Goal: Task Accomplishment & Management: Manage account settings

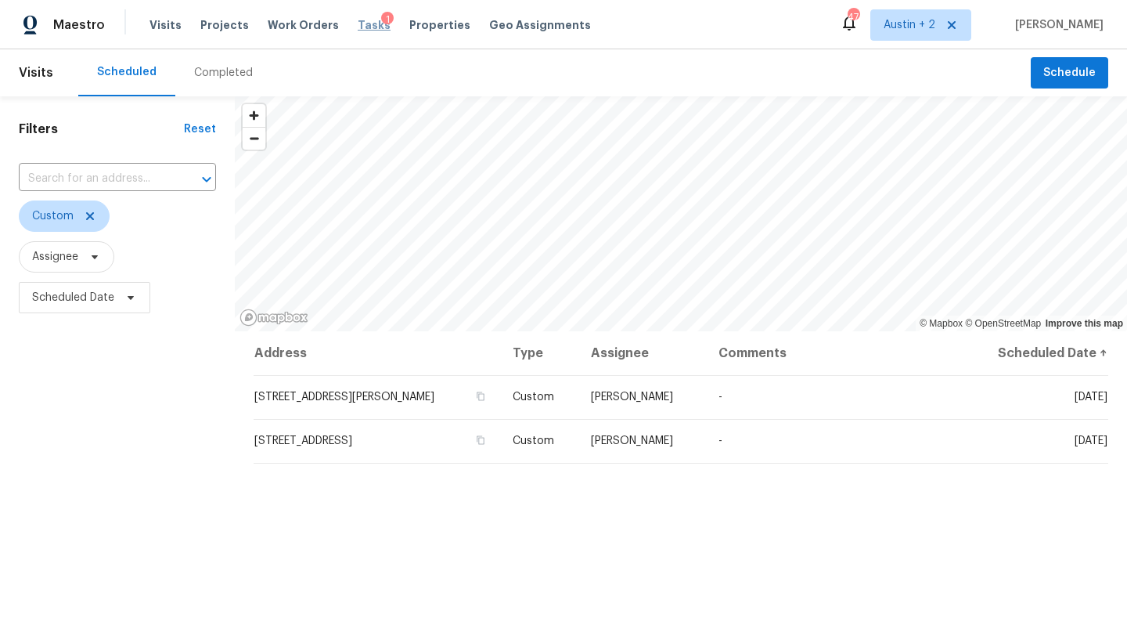
click at [359, 23] on span "Tasks" at bounding box center [374, 25] width 33 height 11
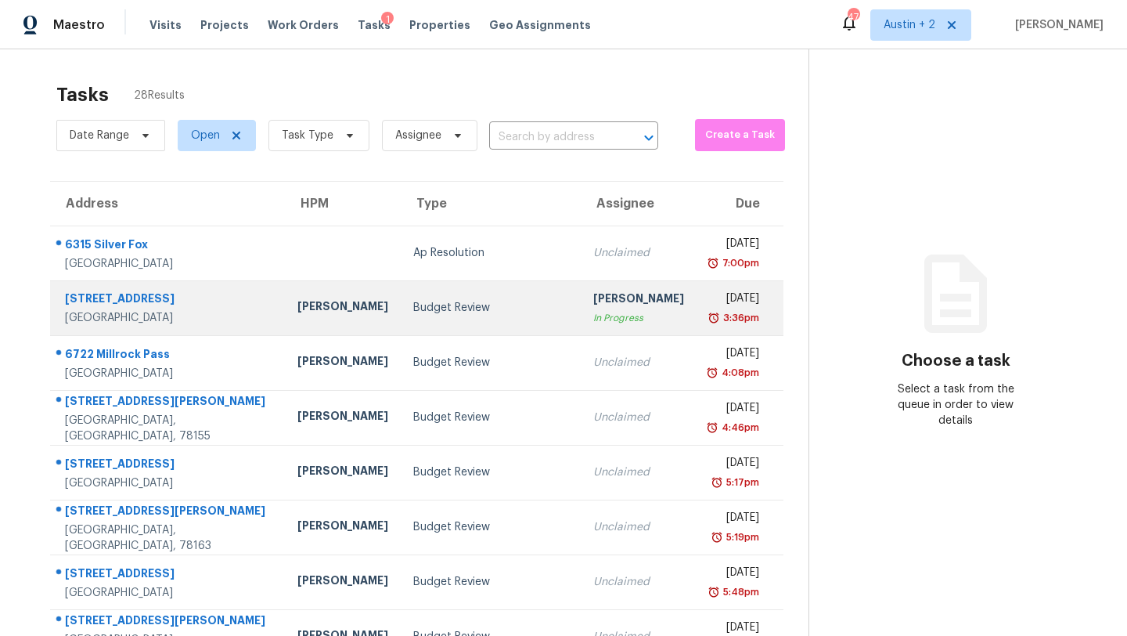
click at [413, 312] on div "Budget Review" at bounding box center [490, 308] width 155 height 16
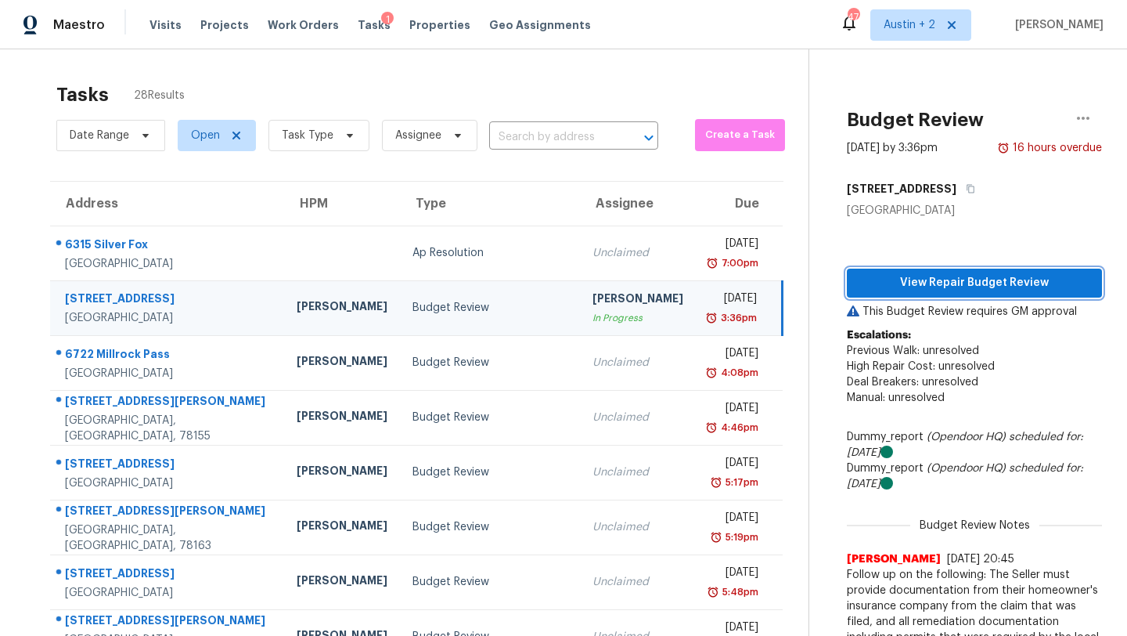
click at [889, 287] on span "View Repair Budget Review" at bounding box center [975, 283] width 230 height 20
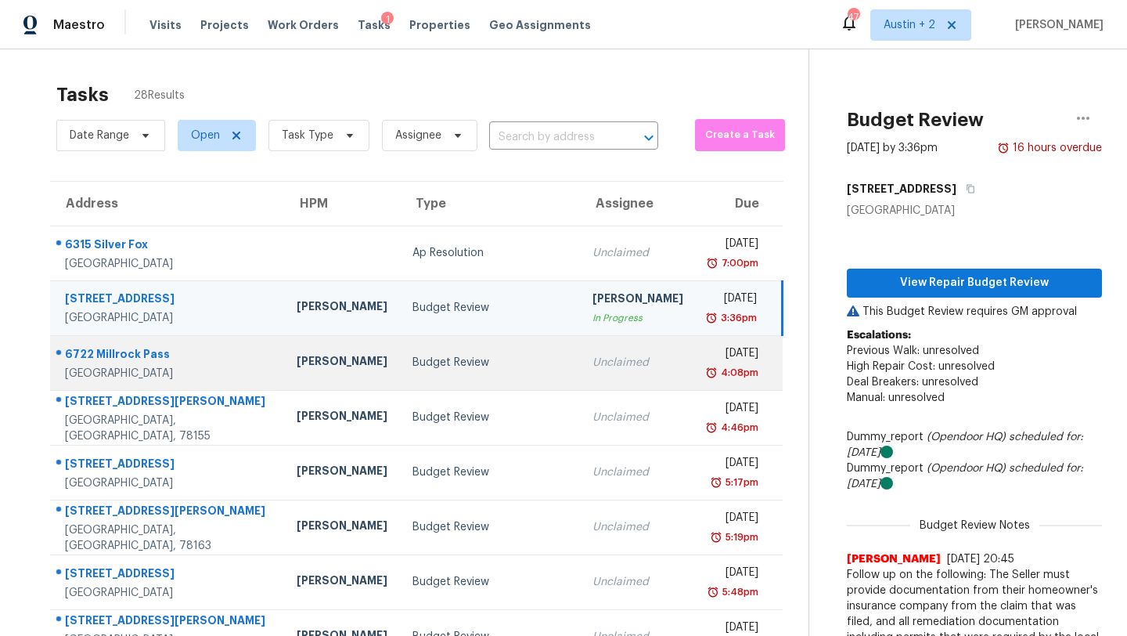
click at [413, 369] on div "Budget Review" at bounding box center [490, 363] width 155 height 16
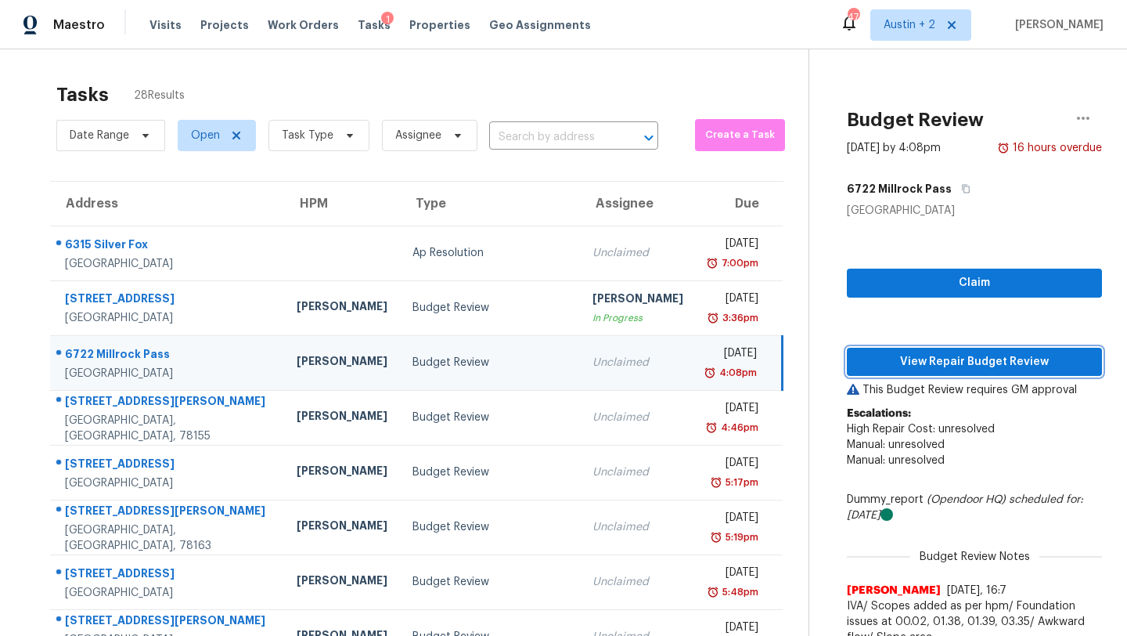
click at [879, 366] on span "View Repair Budget Review" at bounding box center [975, 362] width 230 height 20
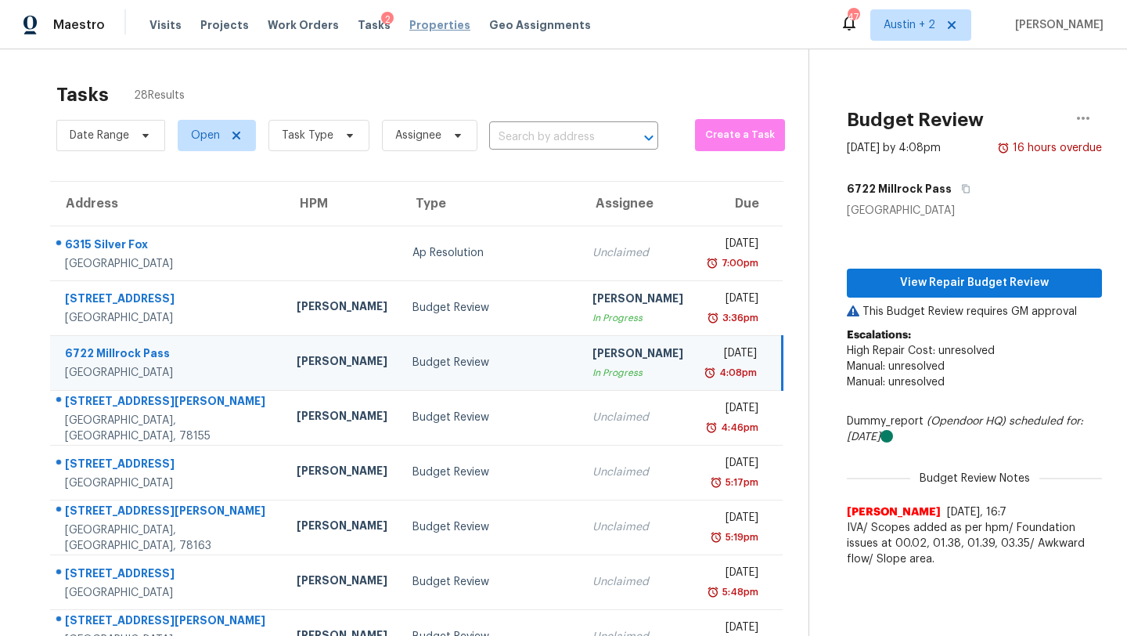
click at [429, 23] on span "Properties" at bounding box center [439, 25] width 61 height 16
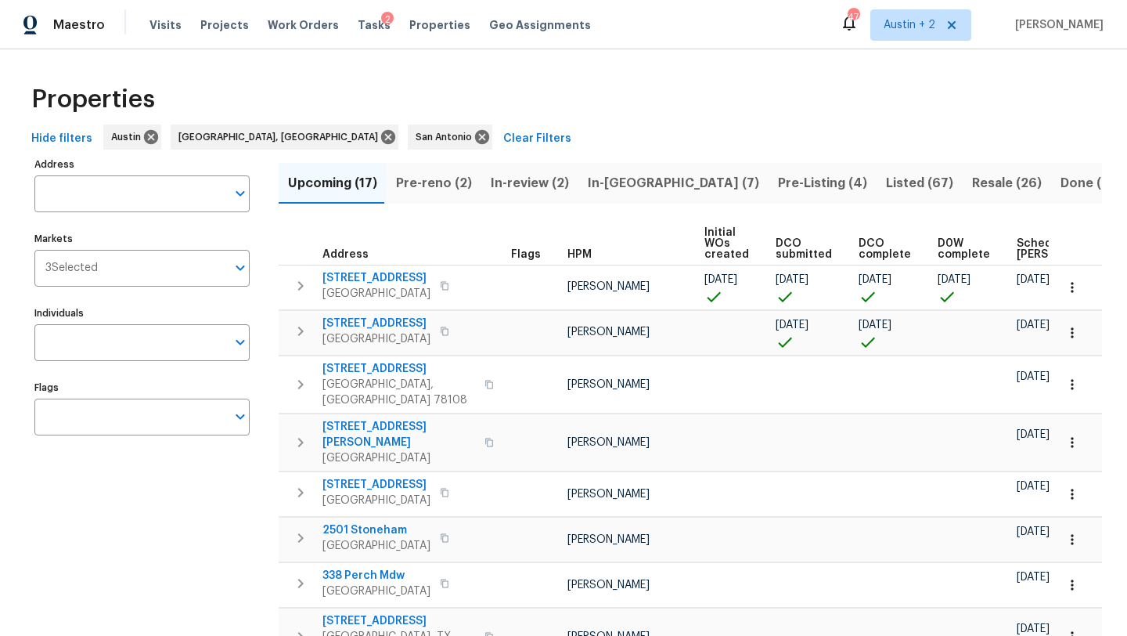
click at [588, 181] on span "In-reno (7)" at bounding box center [673, 183] width 171 height 22
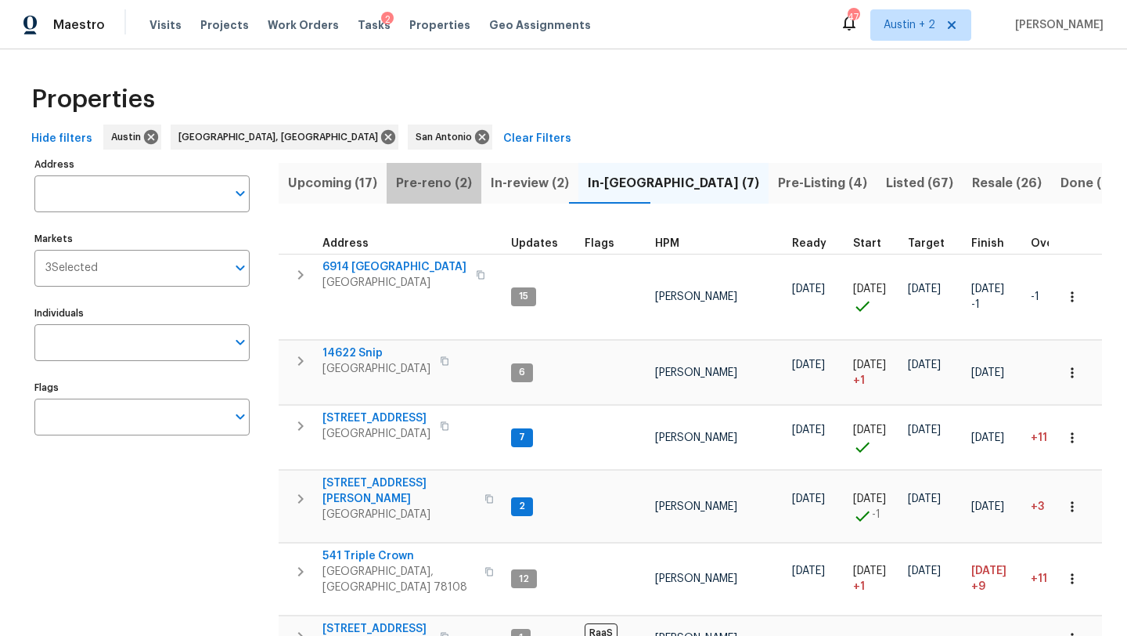
click at [438, 180] on span "Pre-reno (2)" at bounding box center [434, 183] width 76 height 22
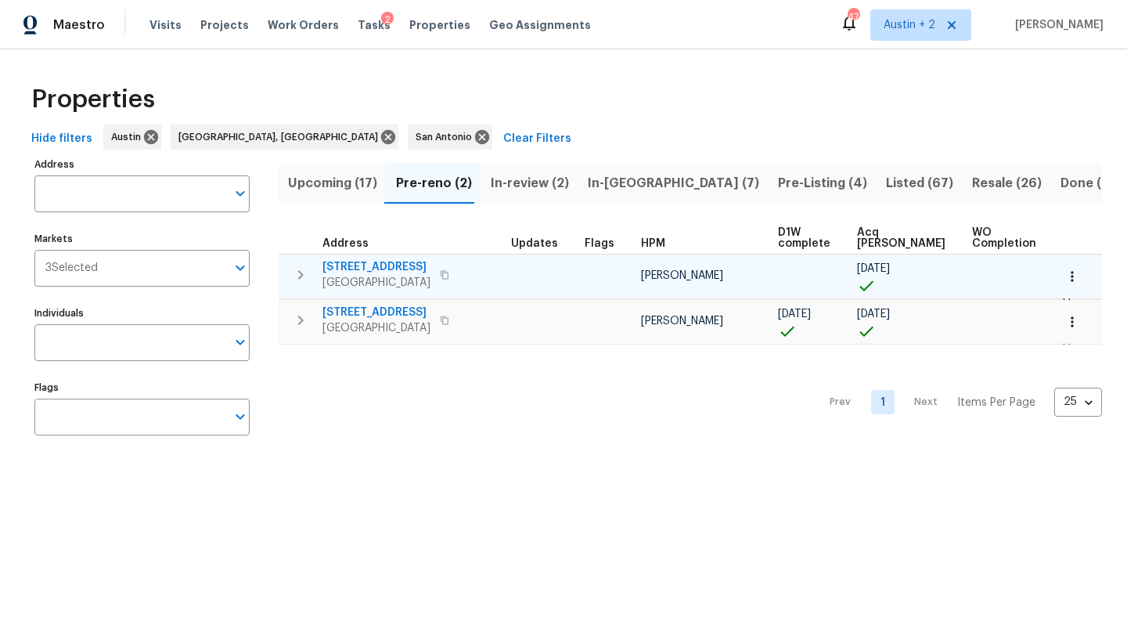
click at [384, 264] on span "5504 Mars Ln" at bounding box center [377, 267] width 108 height 16
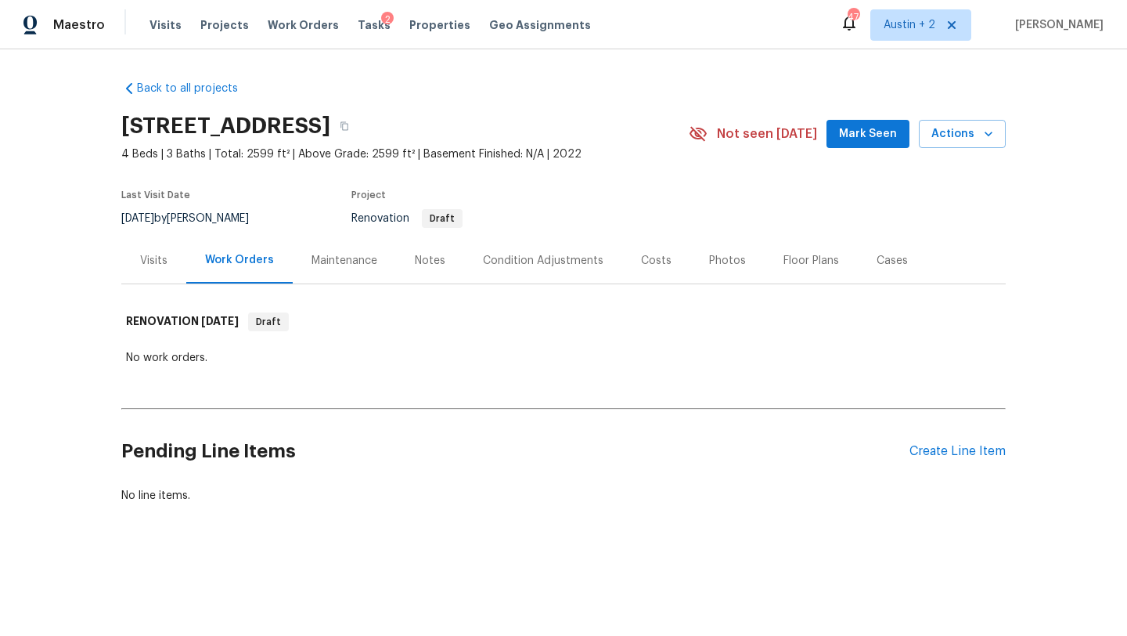
click at [873, 132] on span "Mark Seen" at bounding box center [868, 134] width 58 height 20
click at [963, 454] on div "Create Line Item" at bounding box center [958, 451] width 96 height 15
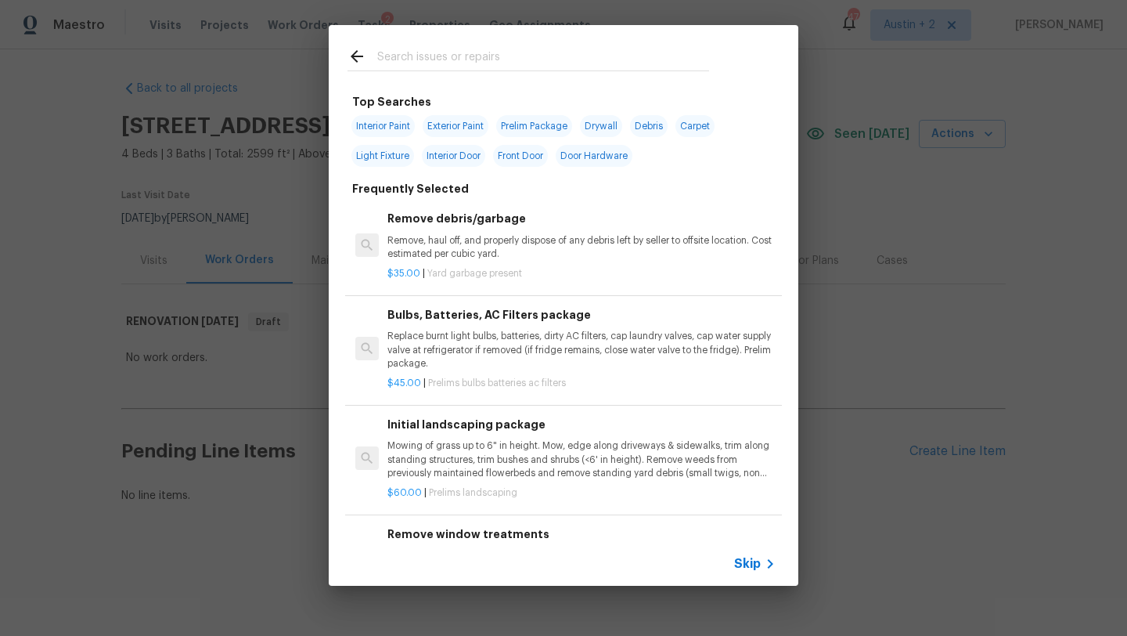
click at [454, 72] on div at bounding box center [528, 56] width 399 height 62
click at [454, 62] on input "text" at bounding box center [543, 58] width 332 height 23
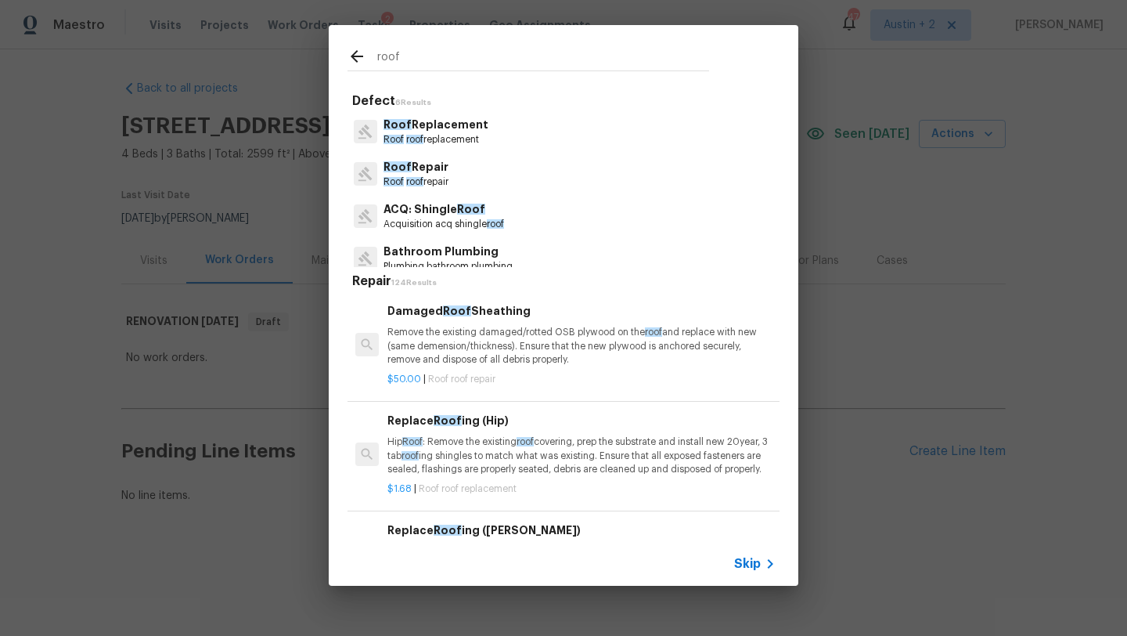
type input "roof"
click at [408, 215] on p "ACQ: Shingle Roof" at bounding box center [444, 209] width 121 height 16
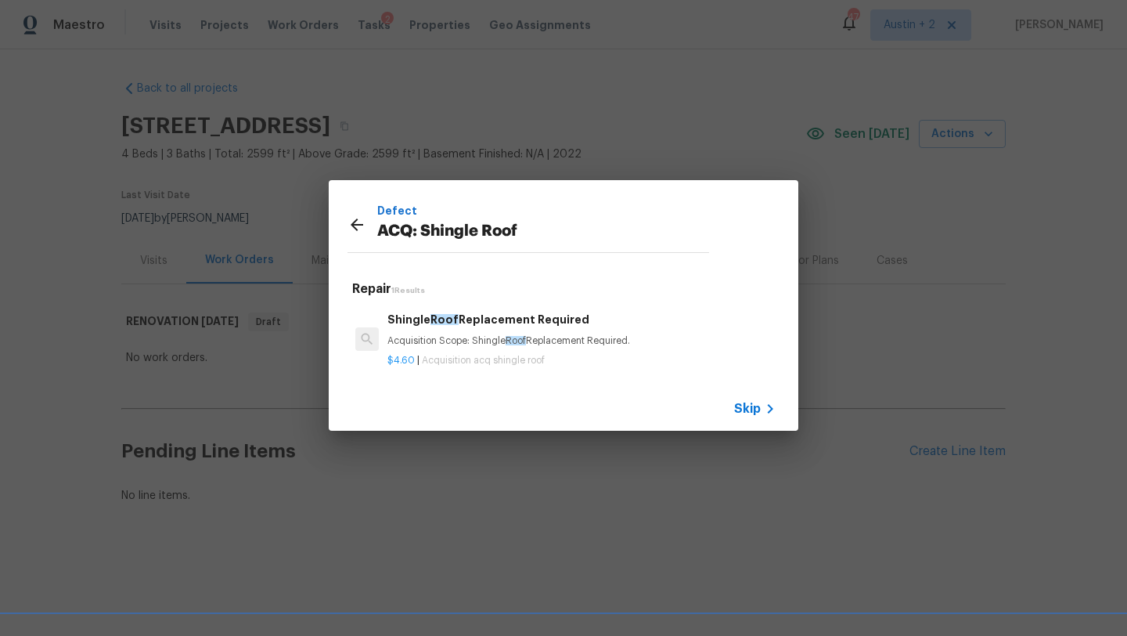
click at [470, 333] on div "Shingle Roof Replacement Required Acquisition Scope: Shingle Roof Replacement R…" at bounding box center [582, 330] width 388 height 38
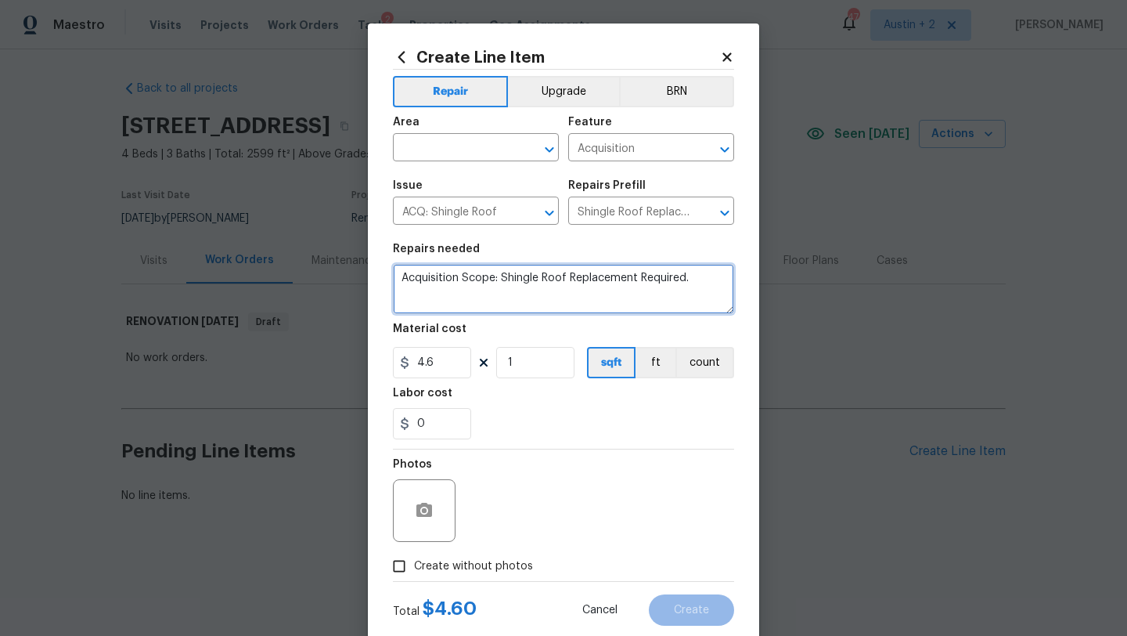
drag, startPoint x: 704, startPoint y: 288, endPoint x: 254, endPoint y: 244, distance: 451.5
click at [254, 244] on div "Create Line Item Repair Upgrade BRN Area ​ Feature Acquisition ​ Issue ACQ: Shi…" at bounding box center [563, 318] width 1127 height 636
click at [727, 65] on div "Create Line Item" at bounding box center [563, 57] width 341 height 17
click at [727, 63] on icon at bounding box center [727, 57] width 14 height 14
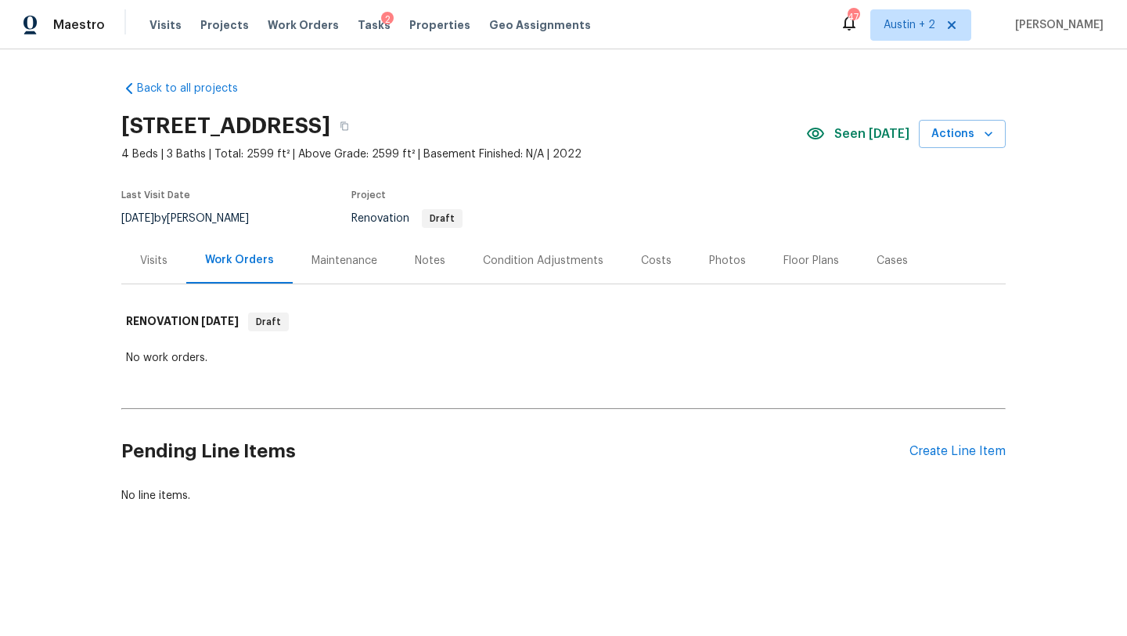
click at [381, 23] on div "2" at bounding box center [387, 20] width 13 height 16
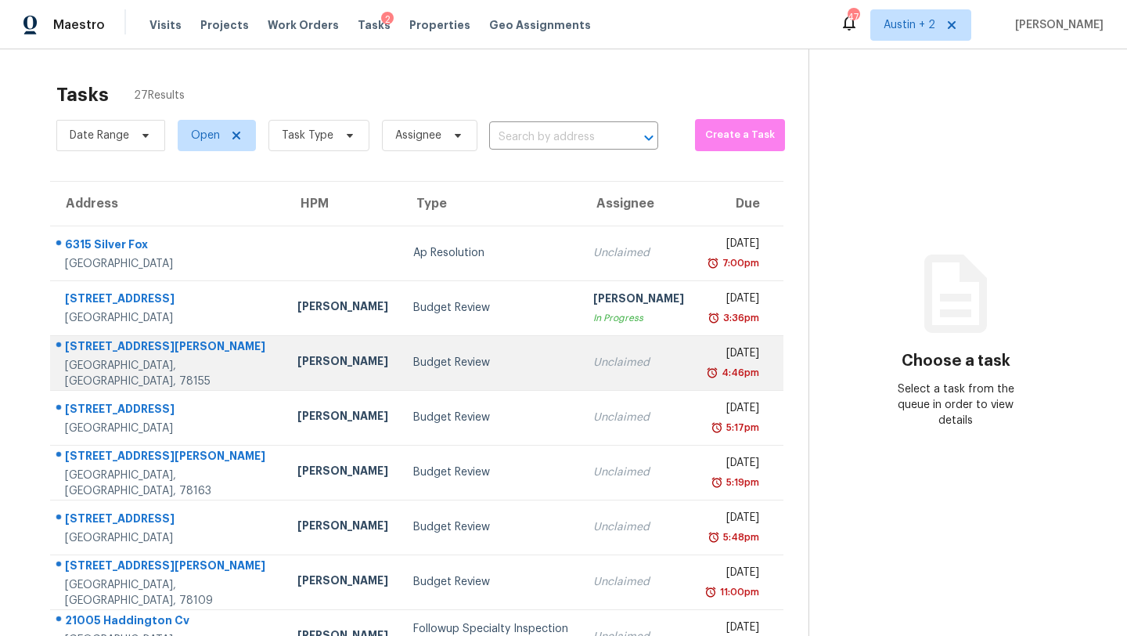
click at [413, 370] on div "Budget Review" at bounding box center [490, 363] width 155 height 16
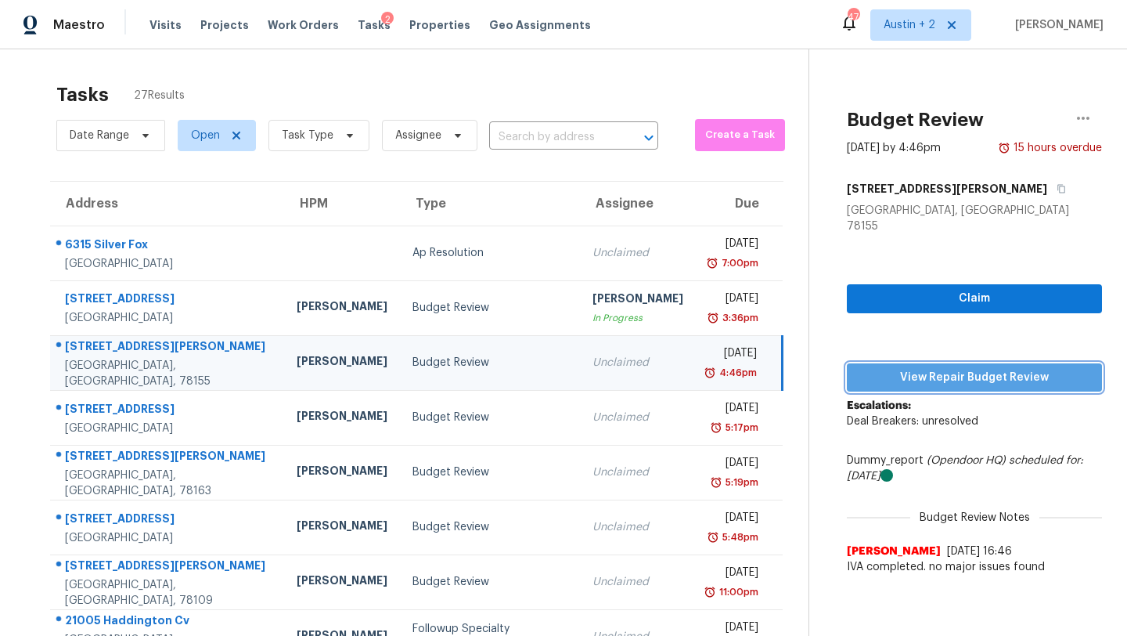
click at [873, 368] on span "View Repair Budget Review" at bounding box center [975, 378] width 230 height 20
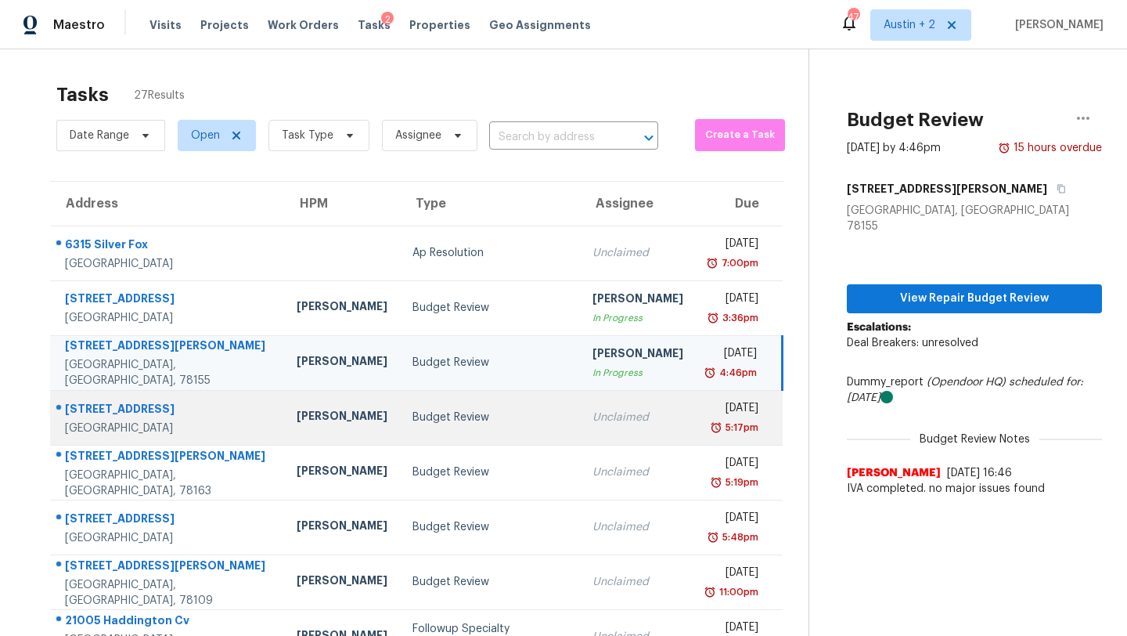
click at [413, 425] on div "Budget Review" at bounding box center [490, 417] width 155 height 16
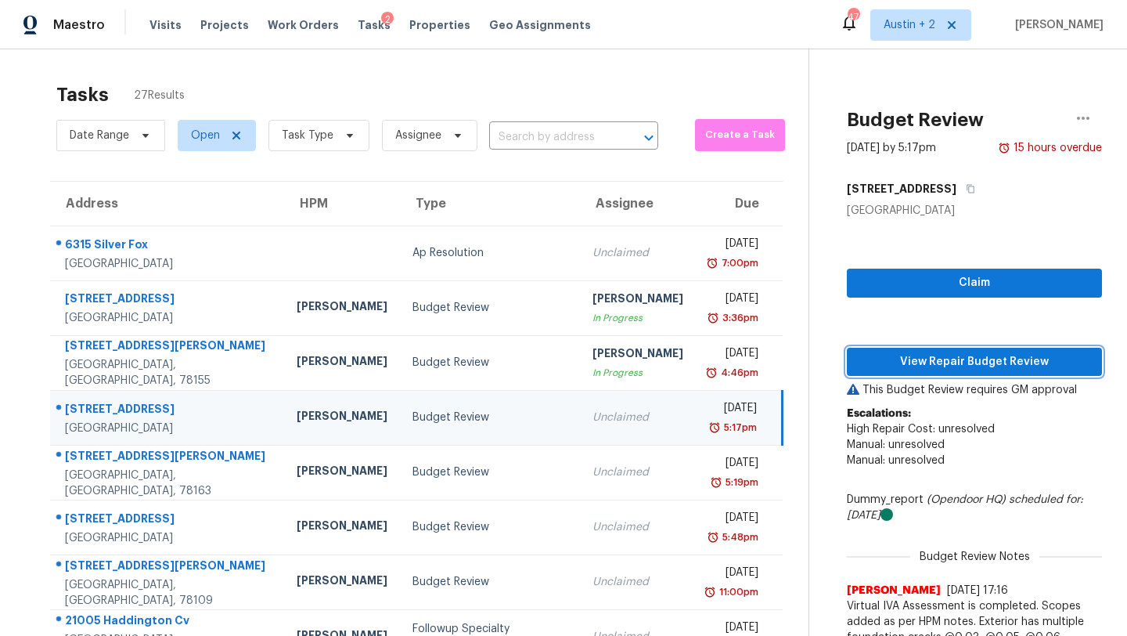
click at [932, 366] on span "View Repair Budget Review" at bounding box center [975, 362] width 230 height 20
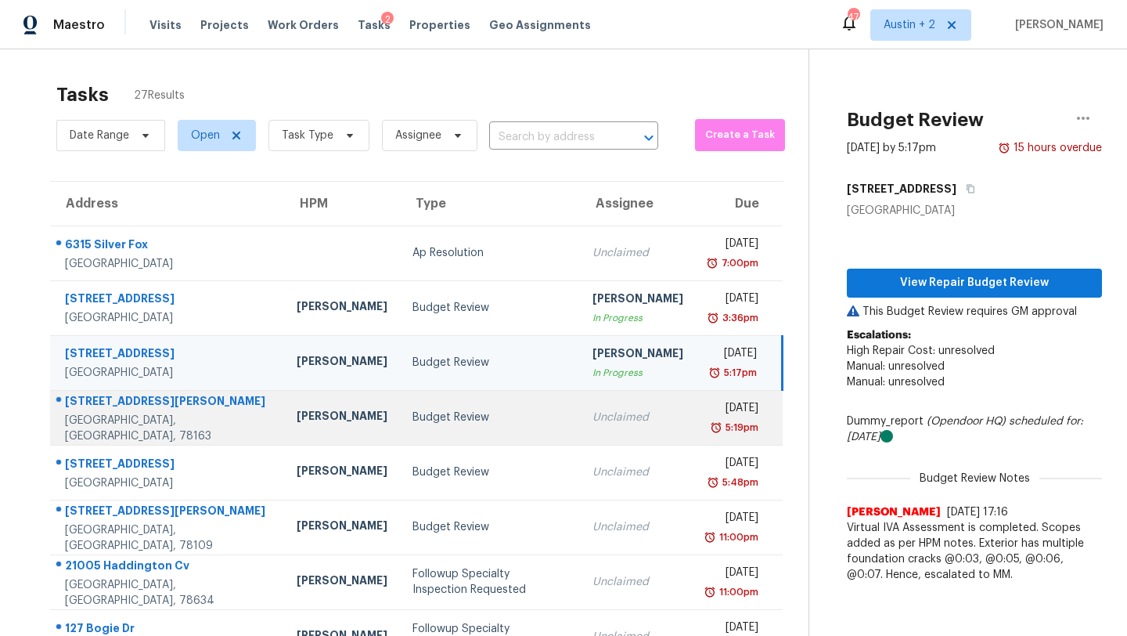
click at [413, 425] on div "Budget Review" at bounding box center [490, 417] width 155 height 16
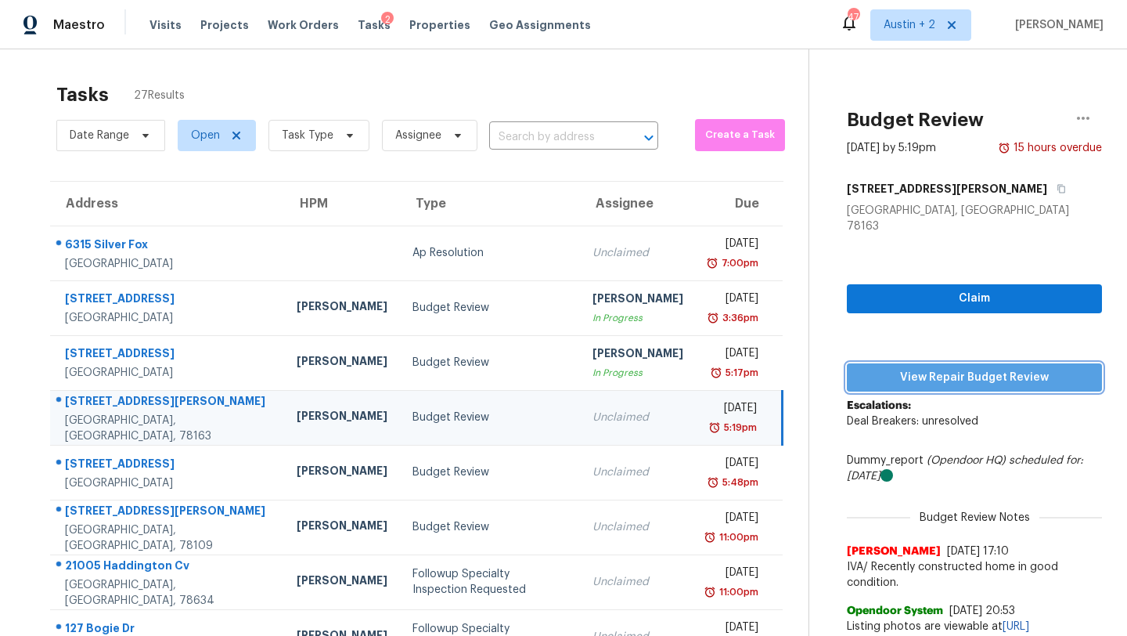
click at [883, 368] on span "View Repair Budget Review" at bounding box center [975, 378] width 230 height 20
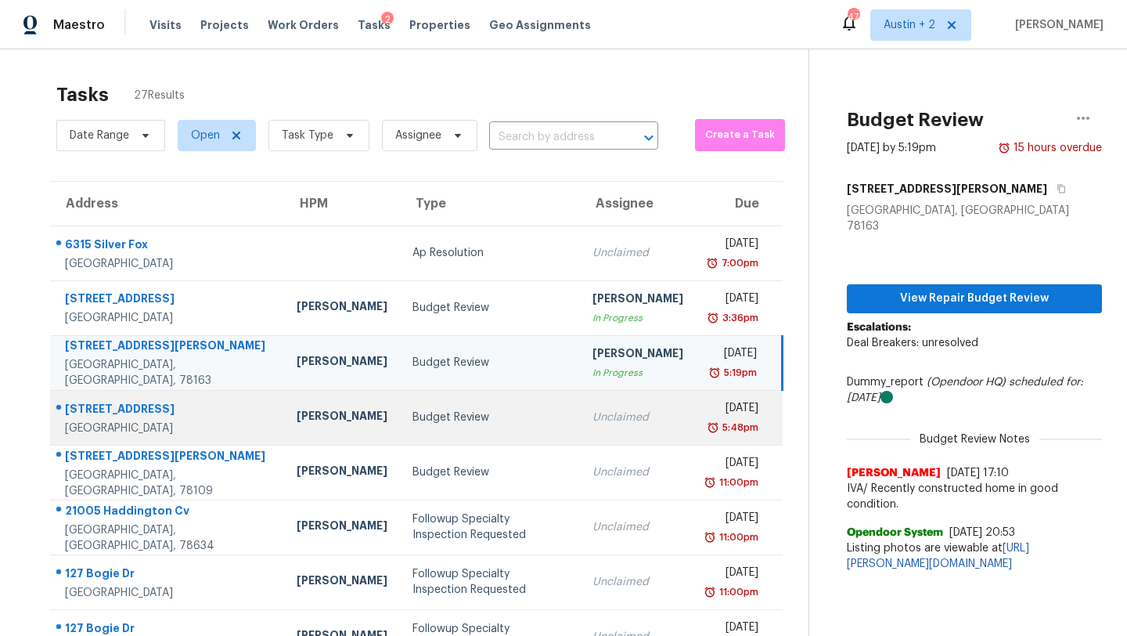
click at [400, 439] on td "Budget Review" at bounding box center [490, 417] width 180 height 55
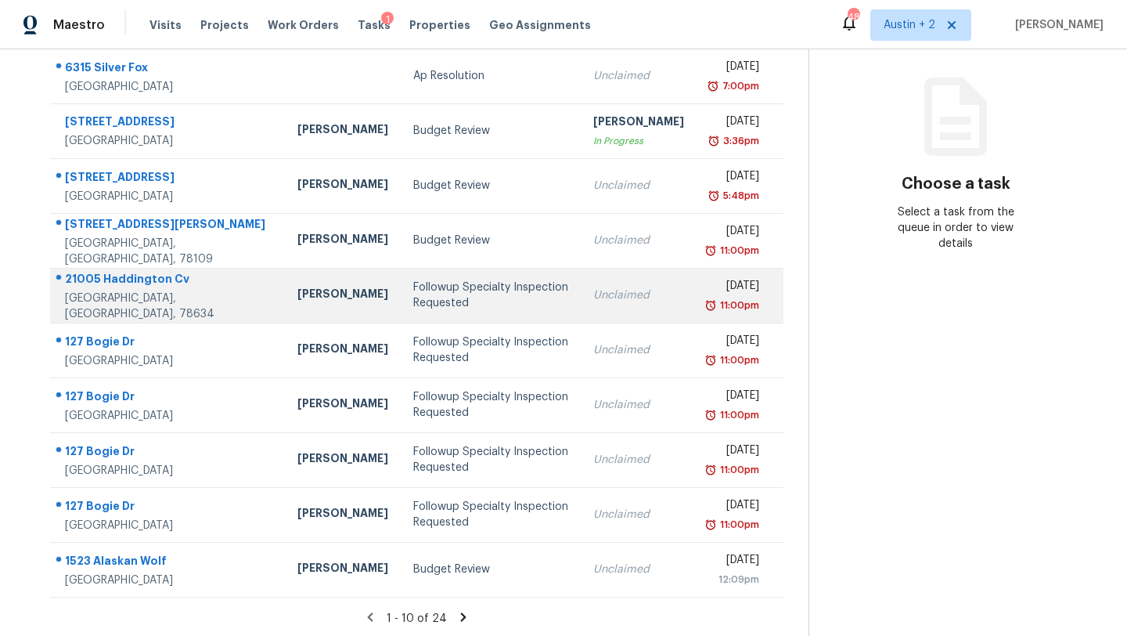
scroll to position [193, 0]
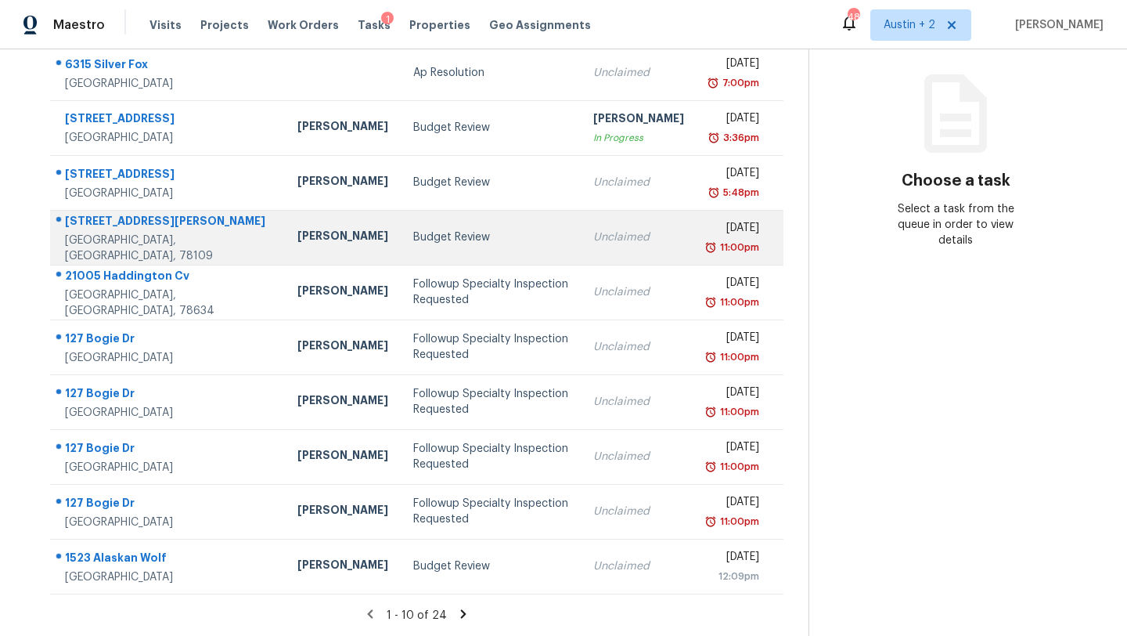
click at [413, 238] on div "Budget Review" at bounding box center [490, 237] width 155 height 16
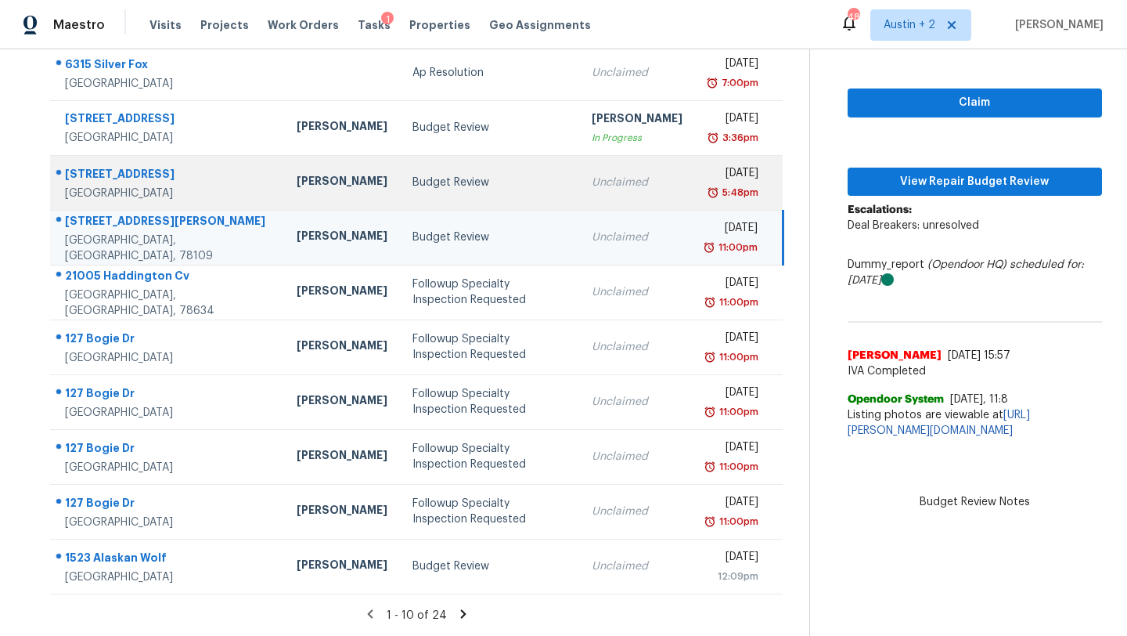
click at [413, 186] on div "Budget Review" at bounding box center [490, 183] width 154 height 16
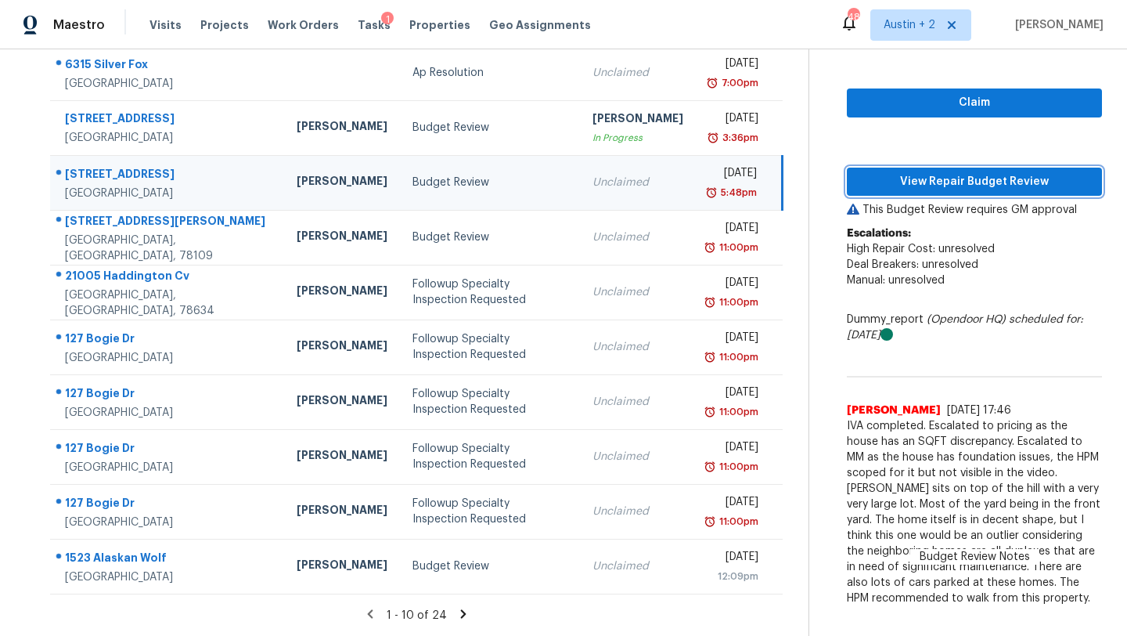
click at [874, 172] on span "View Repair Budget Review" at bounding box center [975, 182] width 230 height 20
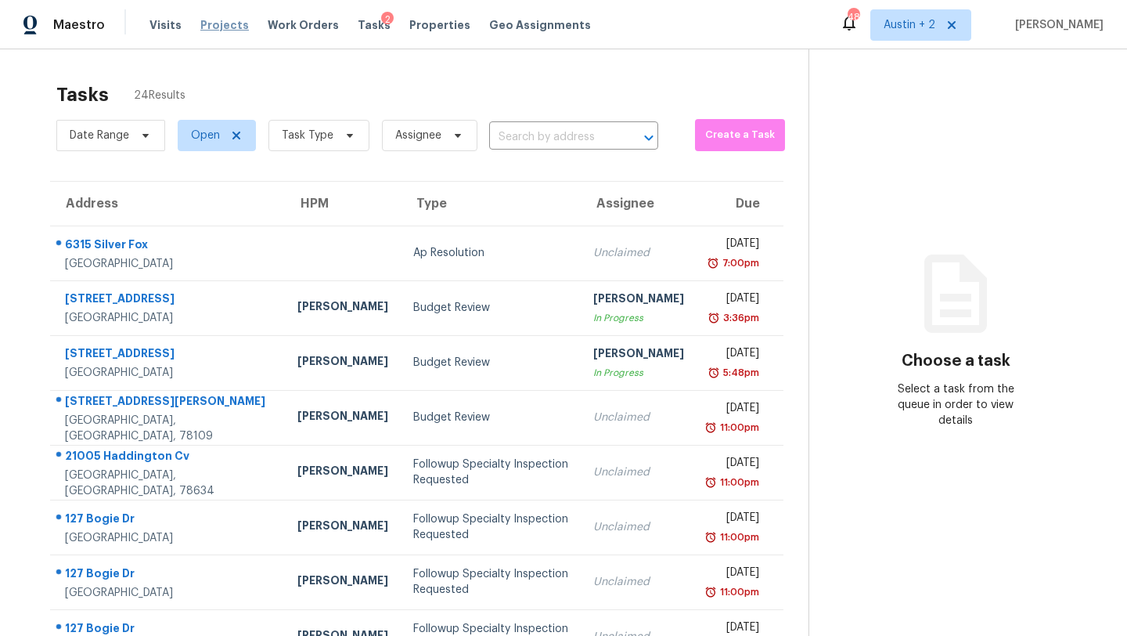
click at [200, 22] on span "Projects" at bounding box center [224, 25] width 49 height 16
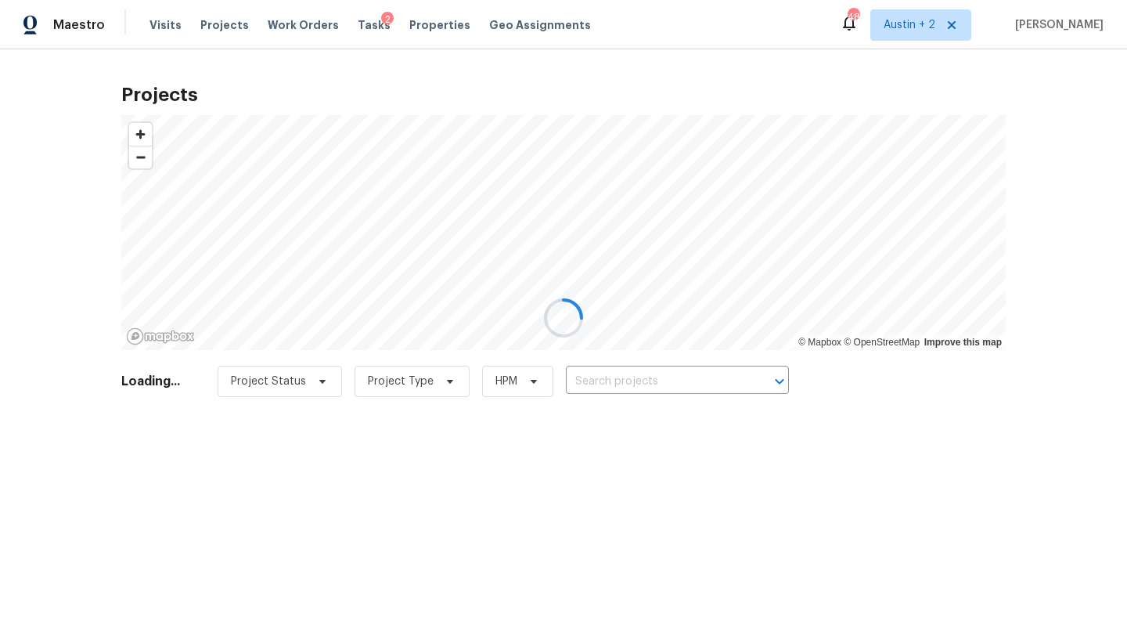
click at [644, 377] on div at bounding box center [563, 318] width 1127 height 636
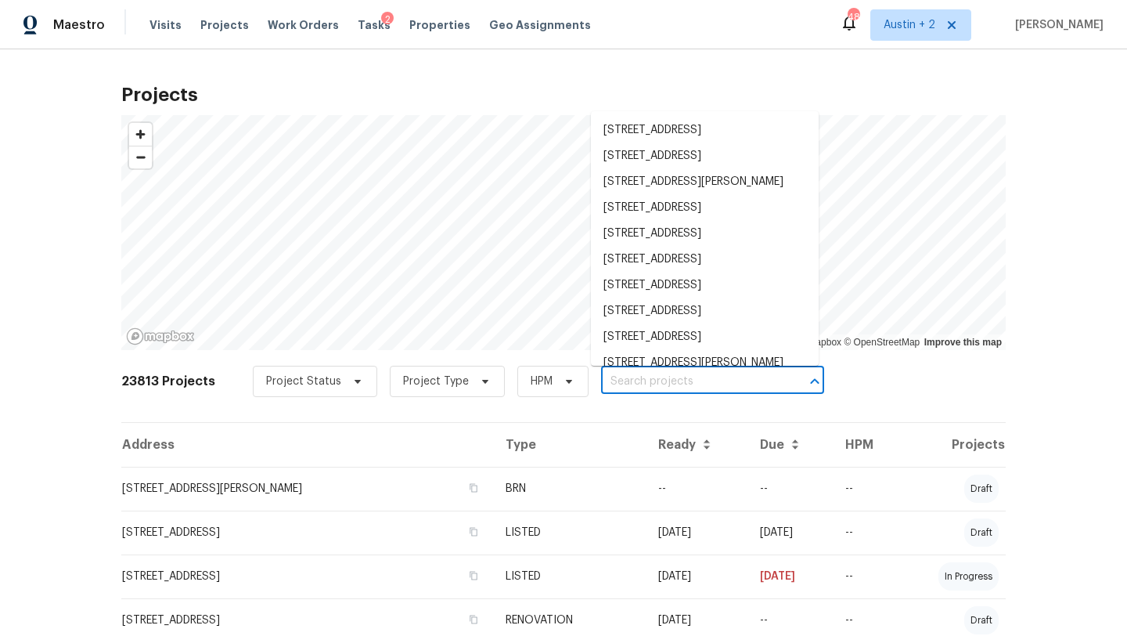
click at [629, 379] on input "text" at bounding box center [690, 382] width 179 height 24
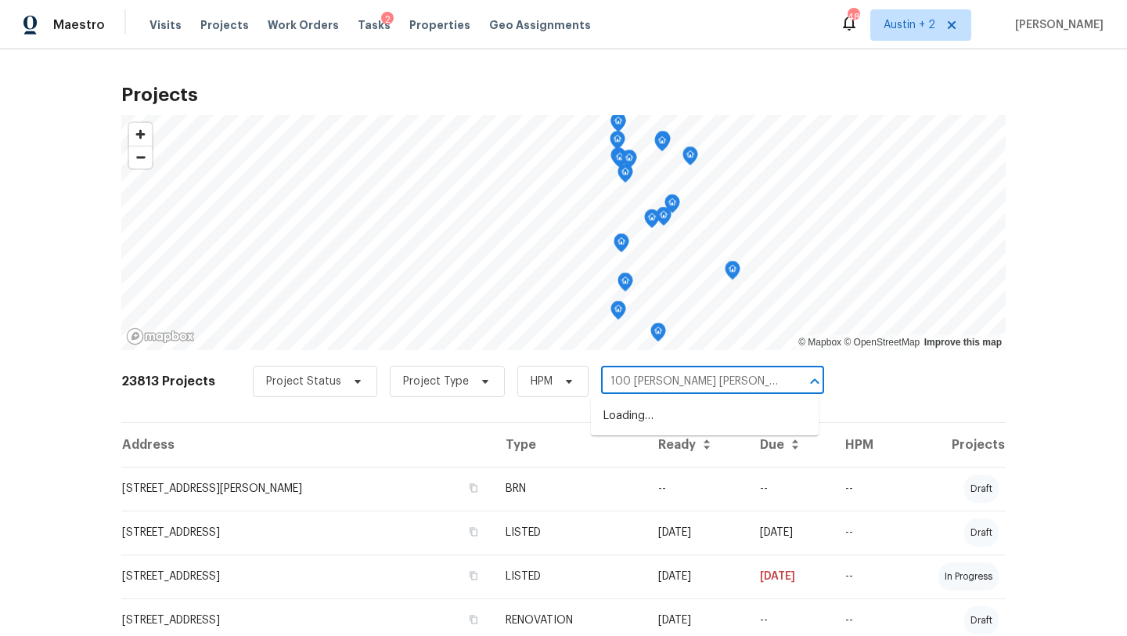
type input "100 blanco woods"
click at [622, 430] on li "100 Blanco Woods Blvd, Elgin, TX 78621" at bounding box center [705, 424] width 228 height 42
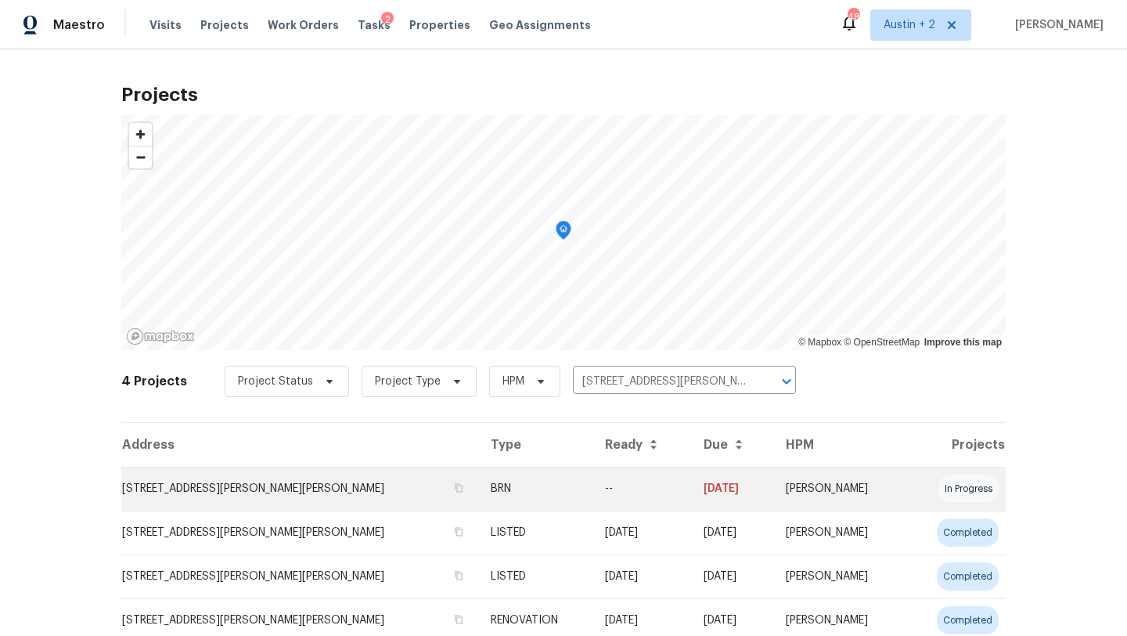
click at [227, 491] on td "100 Blanco Woods Blvd, Elgin, TX 78621" at bounding box center [299, 489] width 357 height 44
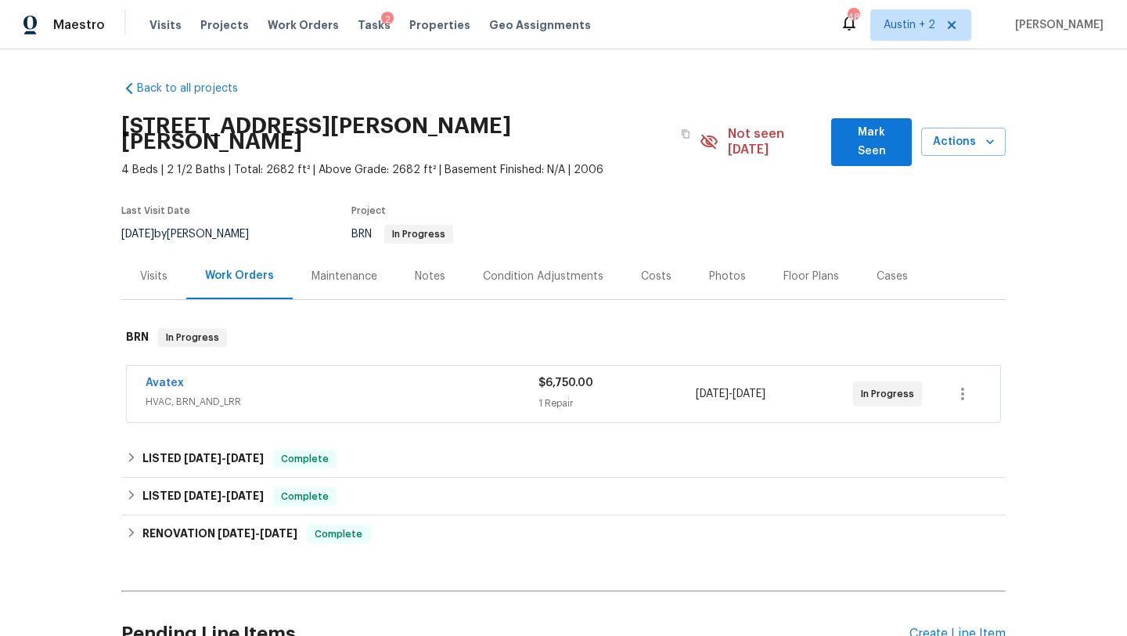
click at [854, 142] on span "Mark Seen" at bounding box center [872, 142] width 56 height 38
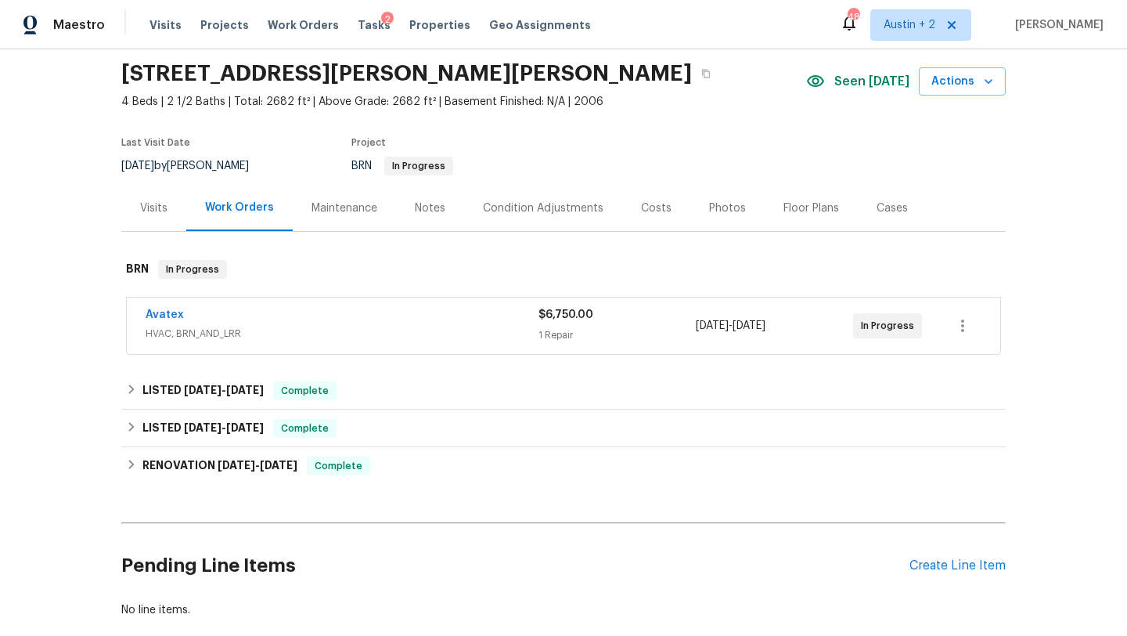
scroll to position [53, 0]
click at [958, 566] on div "Create Line Item" at bounding box center [958, 564] width 96 height 15
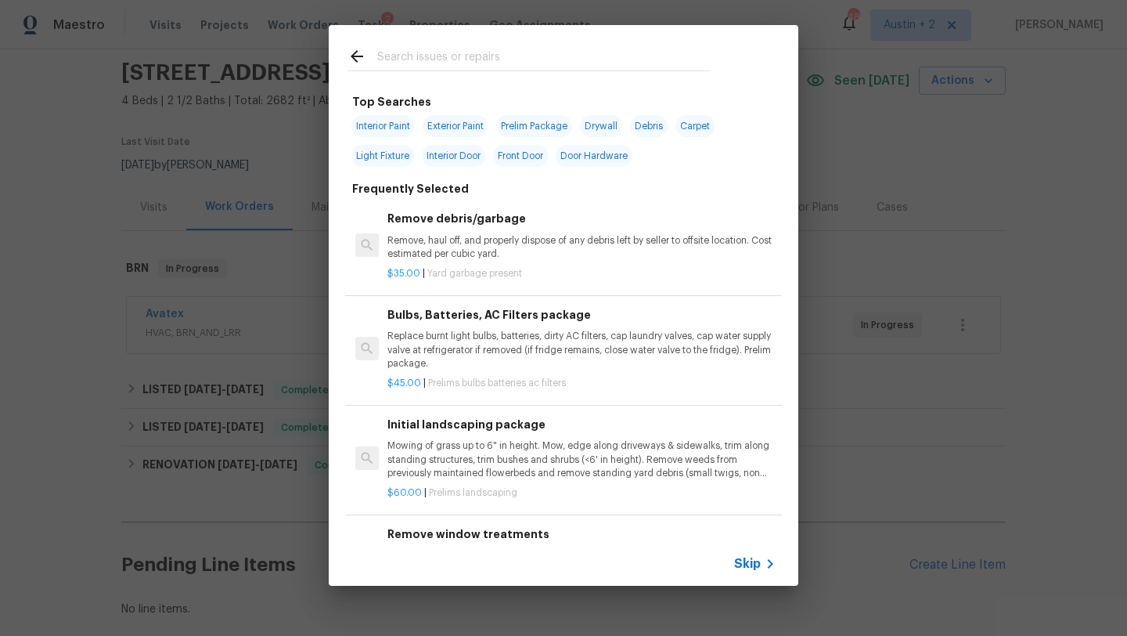
click at [477, 52] on input "text" at bounding box center [543, 58] width 332 height 23
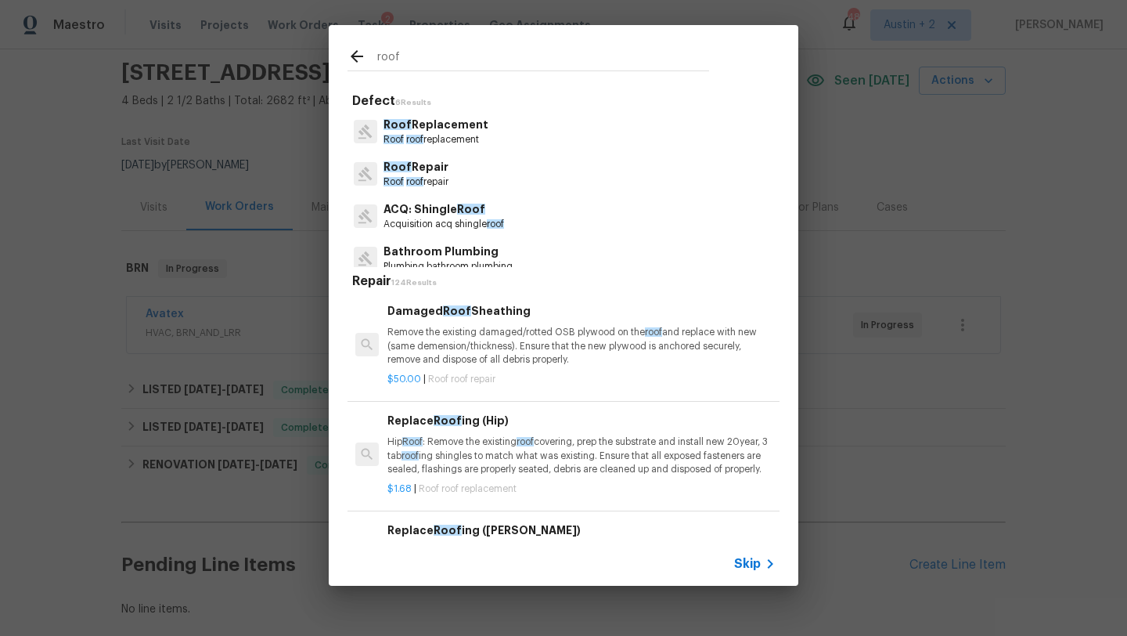
type input "roof"
click at [431, 134] on p "Roof roof replacement" at bounding box center [436, 139] width 105 height 13
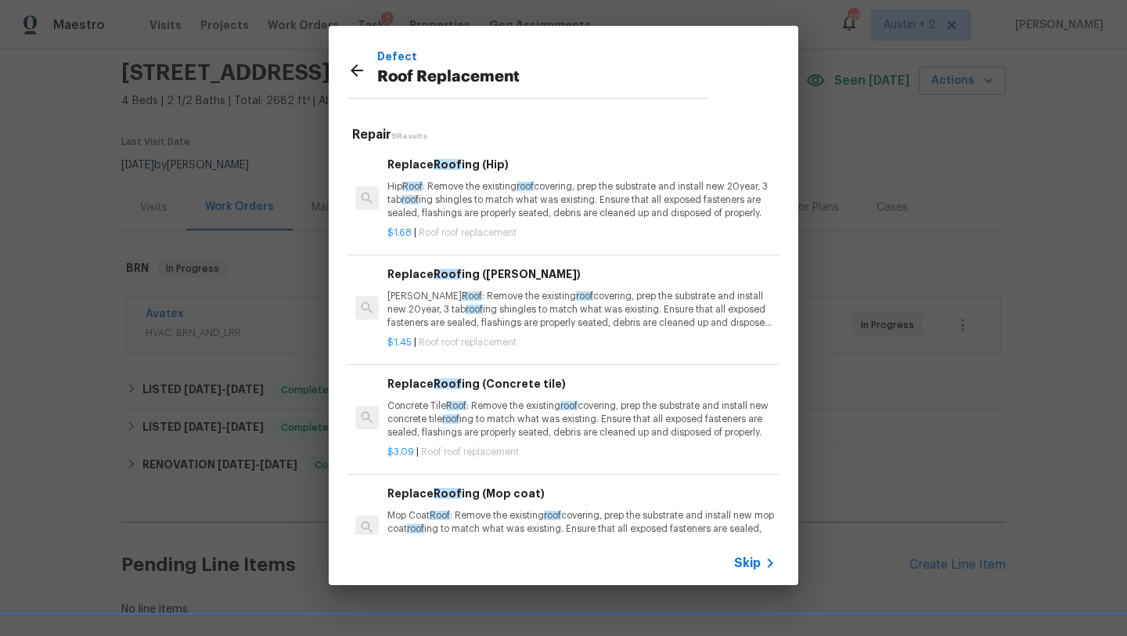
click at [356, 78] on icon at bounding box center [357, 70] width 19 height 19
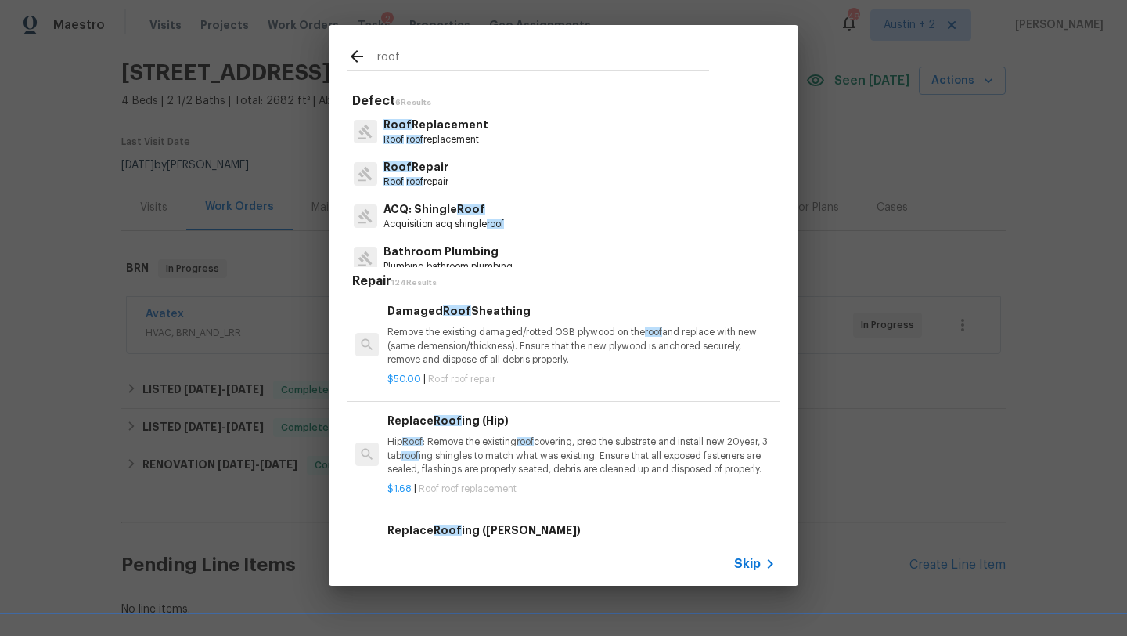
click at [429, 214] on p "ACQ: Shingle Roof" at bounding box center [444, 209] width 121 height 16
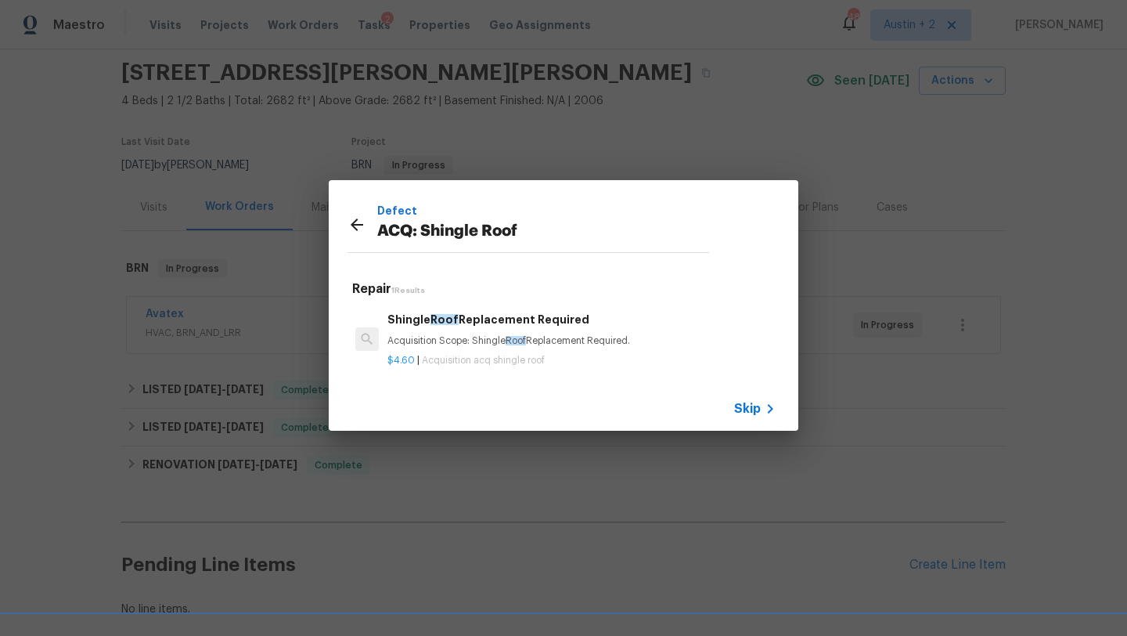
drag, startPoint x: 642, startPoint y: 340, endPoint x: 390, endPoint y: 344, distance: 252.1
click at [390, 344] on p "Acquisition Scope: Shingle Roof Replacement Required." at bounding box center [582, 340] width 388 height 13
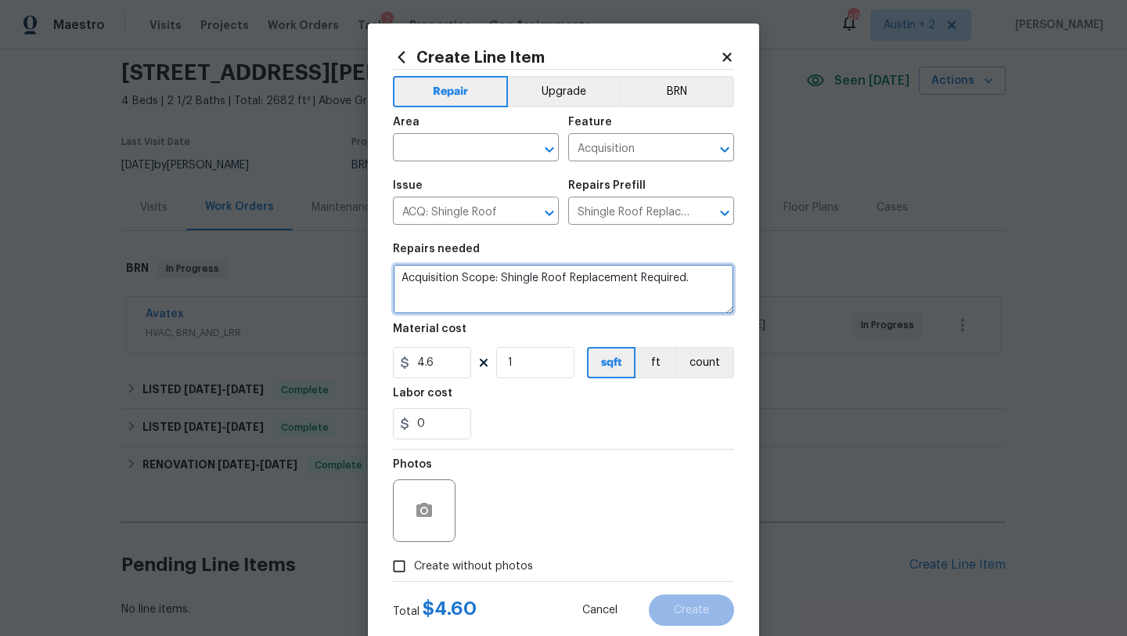
drag, startPoint x: 698, startPoint y: 287, endPoint x: 337, endPoint y: 287, distance: 360.9
click at [337, 287] on div "Create Line Item Repair Upgrade BRN Area ​ Feature Acquisition ​ Issue ACQ: Shi…" at bounding box center [563, 318] width 1127 height 636
drag, startPoint x: 703, startPoint y: 283, endPoint x: 382, endPoint y: 268, distance: 321.4
click at [382, 268] on div "Create Line Item Repair Upgrade BRN Area ​ Feature Acquisition ​ Issue ACQ: Shi…" at bounding box center [563, 336] width 391 height 627
click at [729, 46] on div "Create Line Item Repair Upgrade BRN Area ​ Feature Acquisition ​ Issue ACQ: Shi…" at bounding box center [563, 336] width 391 height 627
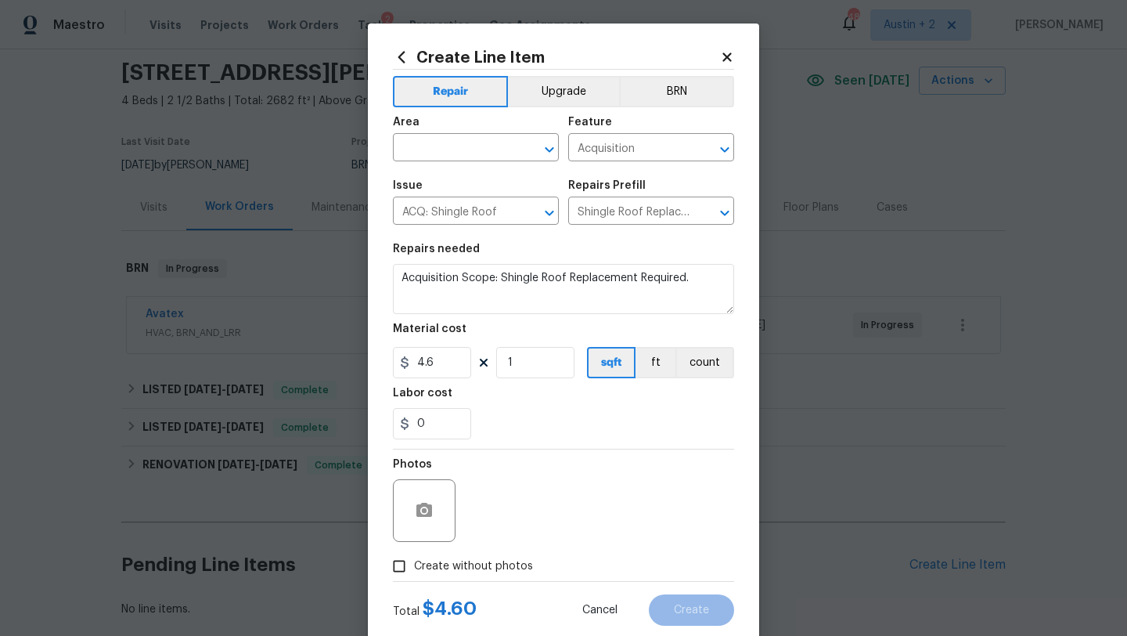
click at [729, 49] on div "Create Line Item" at bounding box center [563, 57] width 341 height 17
click at [723, 56] on icon at bounding box center [727, 57] width 14 height 14
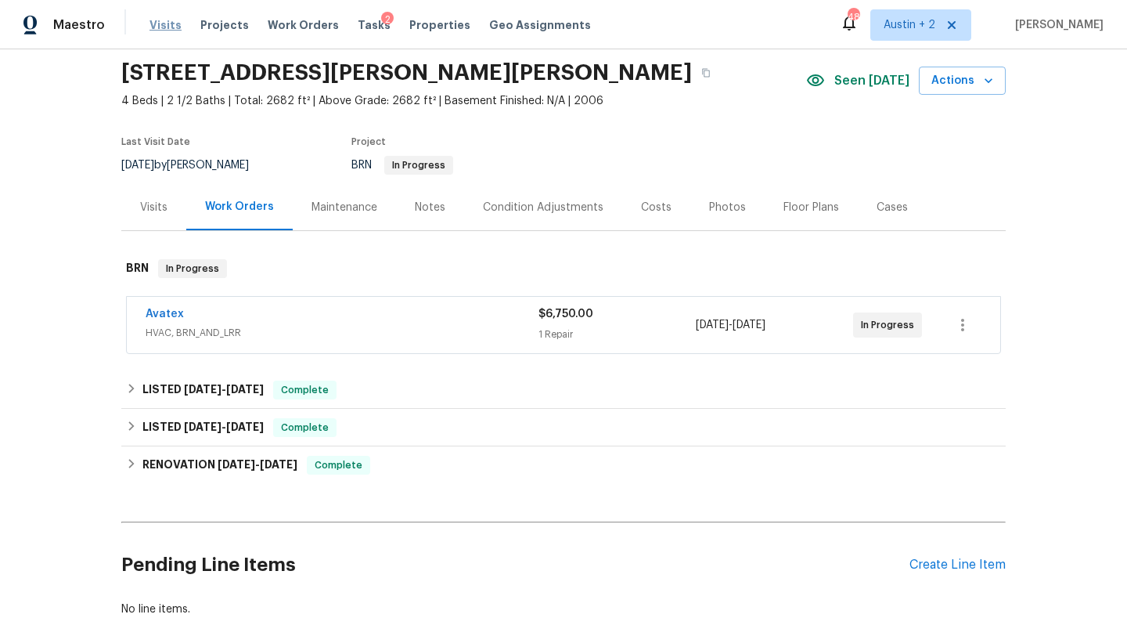
click at [165, 23] on span "Visits" at bounding box center [166, 25] width 32 height 16
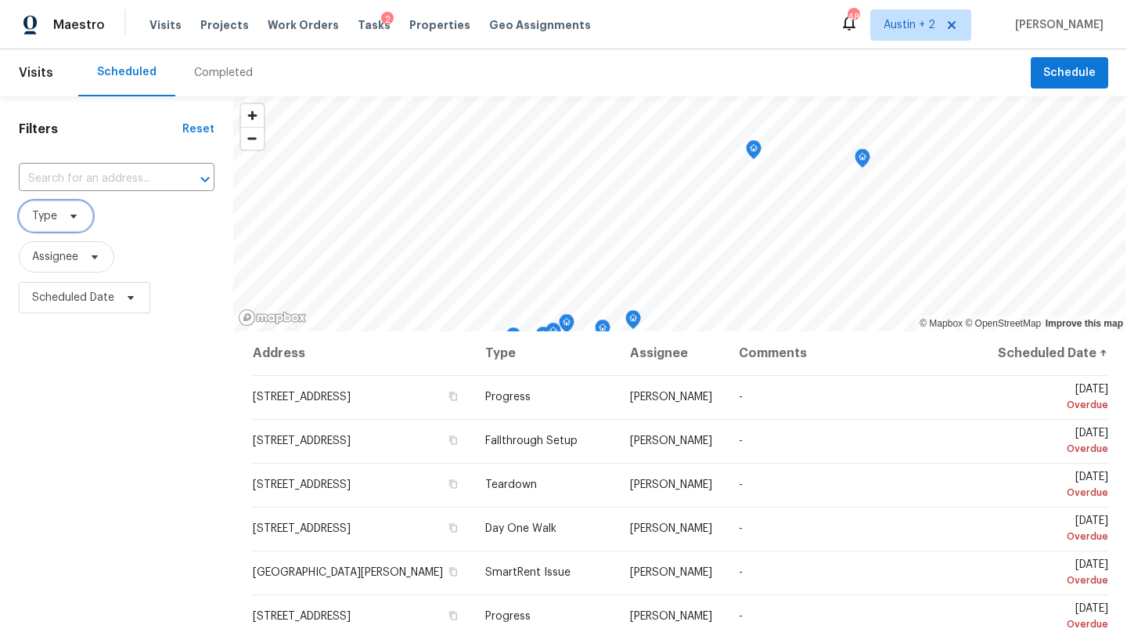
click at [70, 222] on icon at bounding box center [73, 216] width 13 height 13
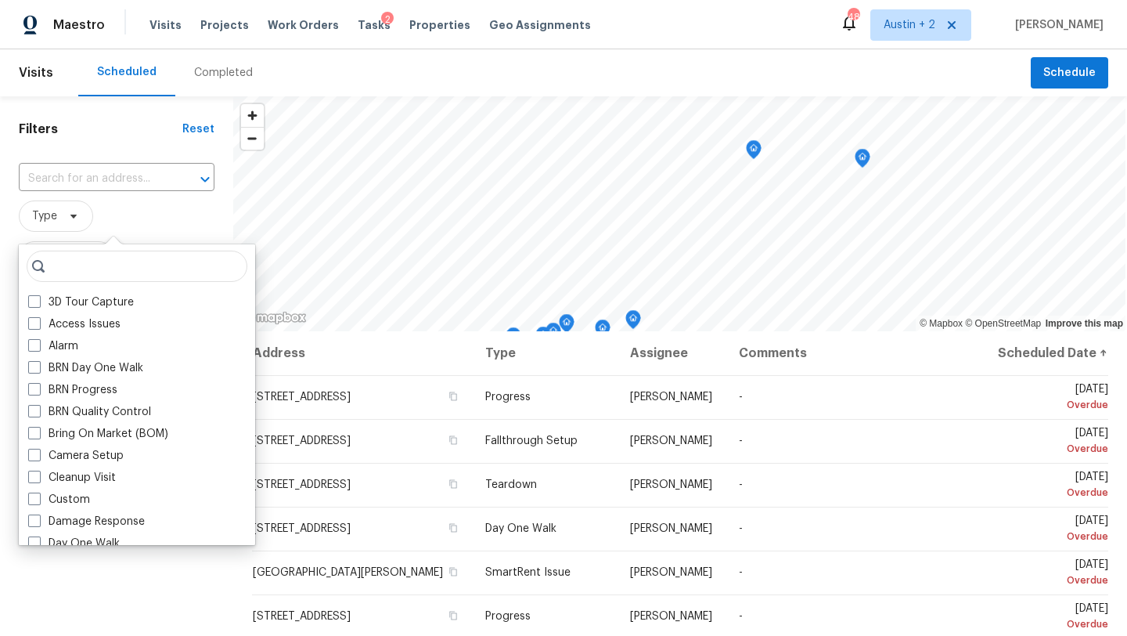
click at [141, 208] on span "Type" at bounding box center [117, 215] width 196 height 31
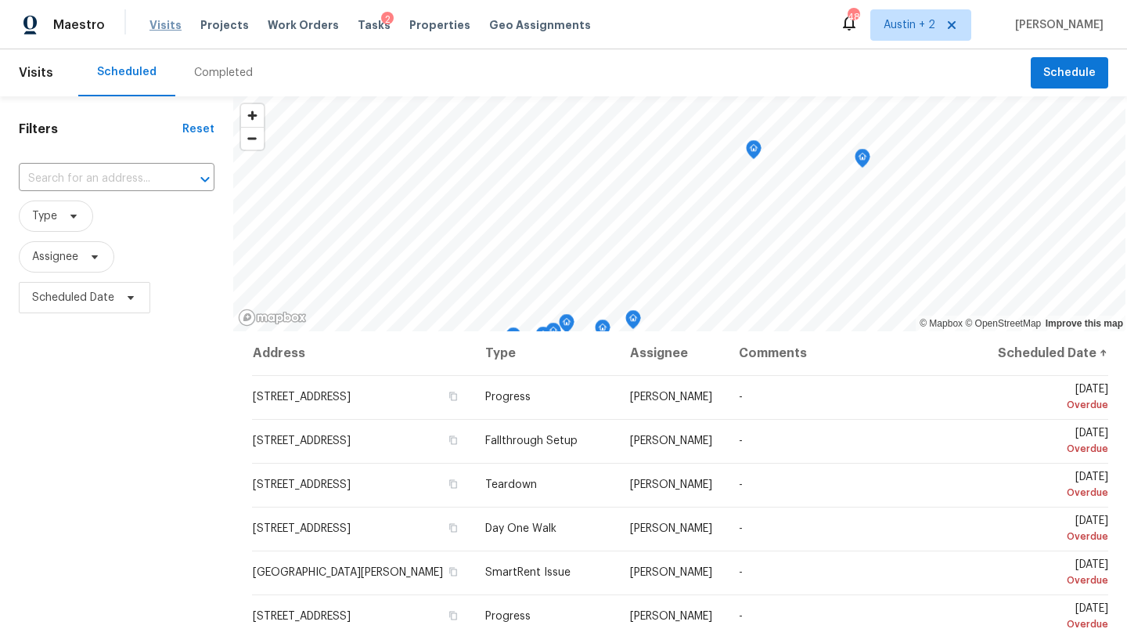
click at [158, 24] on span "Visits" at bounding box center [166, 25] width 32 height 16
click at [153, 236] on span "Assignee" at bounding box center [117, 256] width 196 height 41
click at [55, 218] on span "Type" at bounding box center [44, 216] width 25 height 16
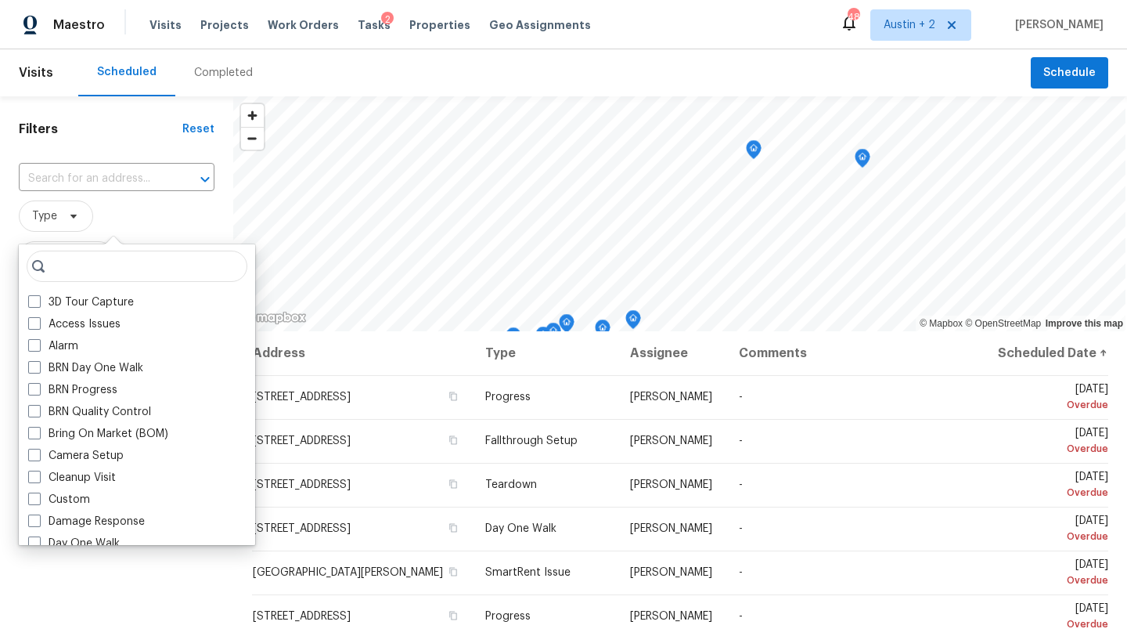
click at [136, 635] on div "Filters Reset ​ Type Assignee Scheduled Date" at bounding box center [116, 468] width 233 height 744
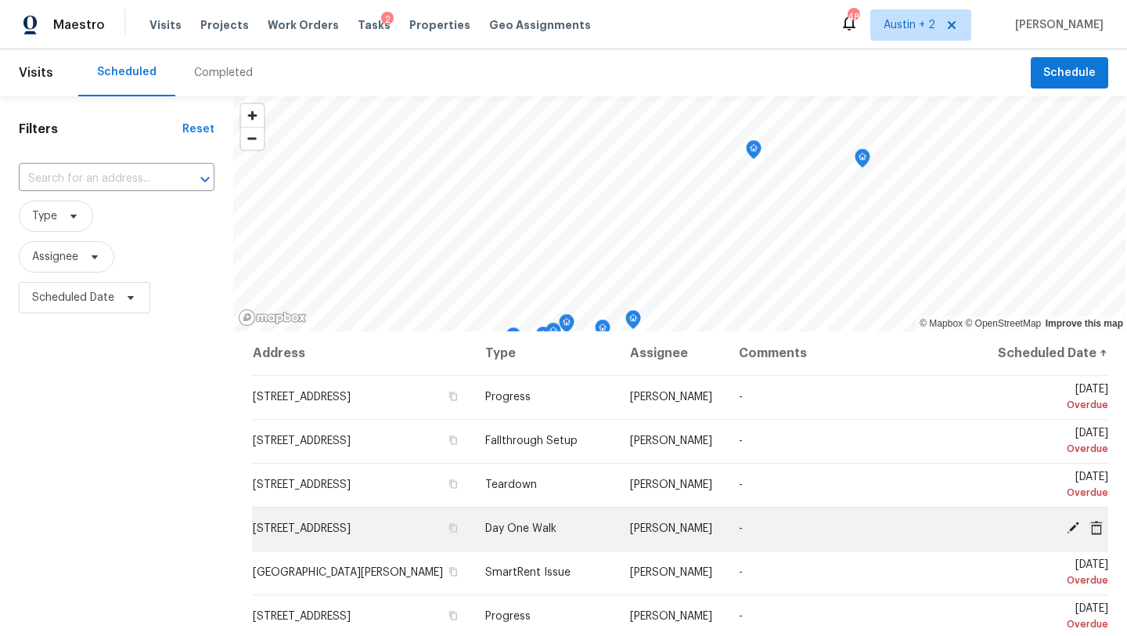
click at [1095, 534] on icon at bounding box center [1096, 527] width 13 height 14
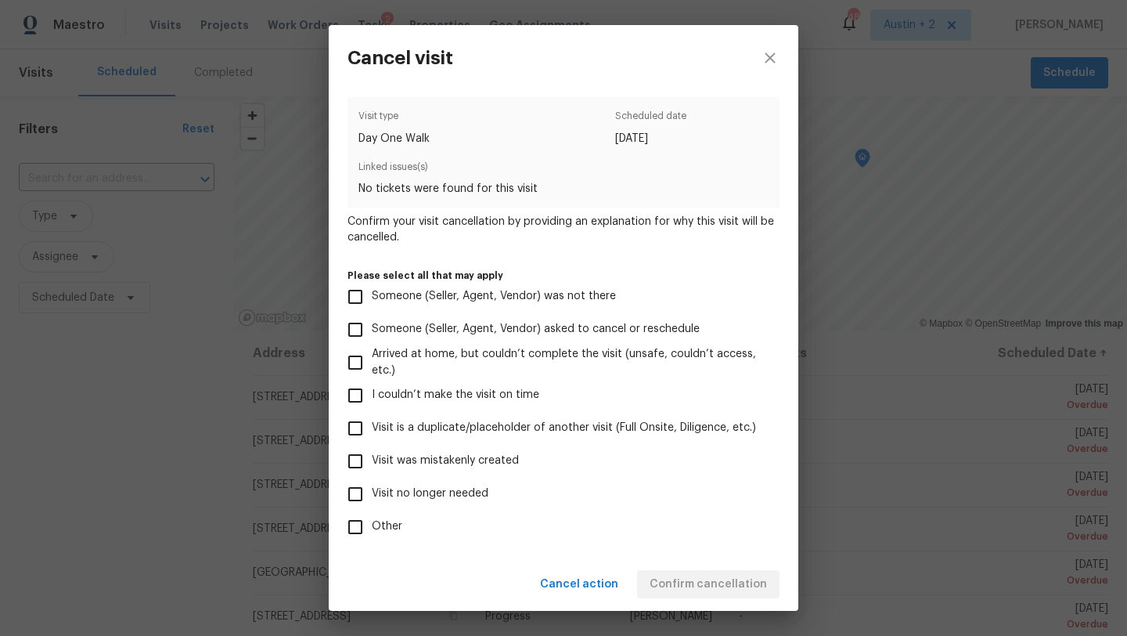
click at [501, 465] on span "Visit was mistakenly created" at bounding box center [445, 461] width 147 height 16
click at [372, 465] on input "Visit was mistakenly created" at bounding box center [355, 461] width 33 height 33
checkbox input "true"
click at [709, 578] on span "Confirm cancellation" at bounding box center [708, 585] width 117 height 20
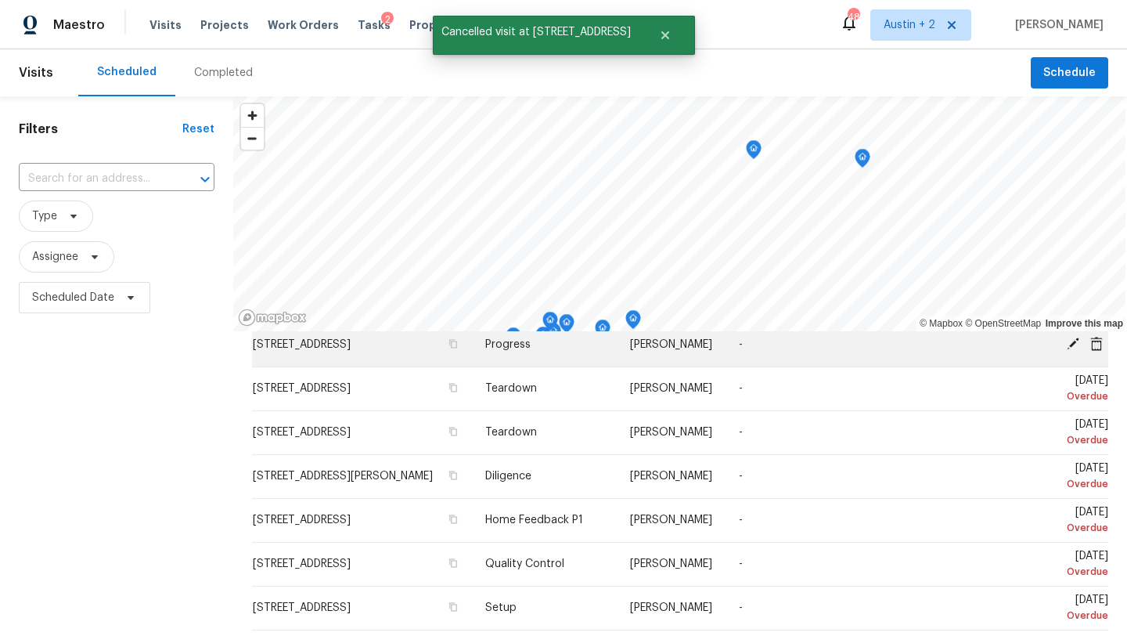
scroll to position [488, 0]
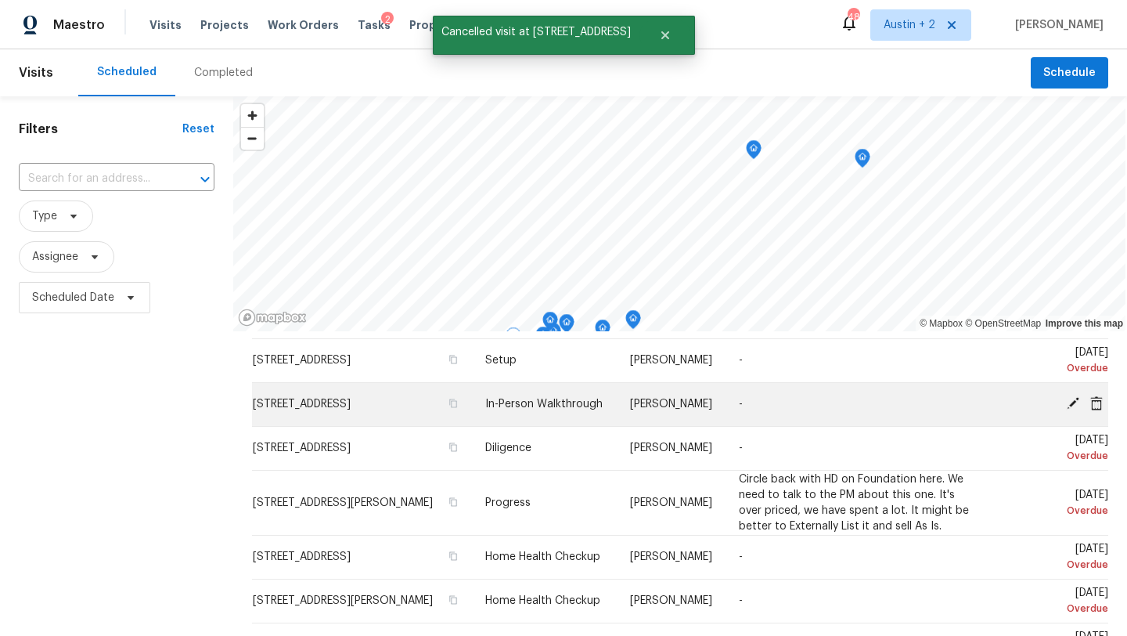
click at [1096, 400] on icon at bounding box center [1096, 402] width 13 height 14
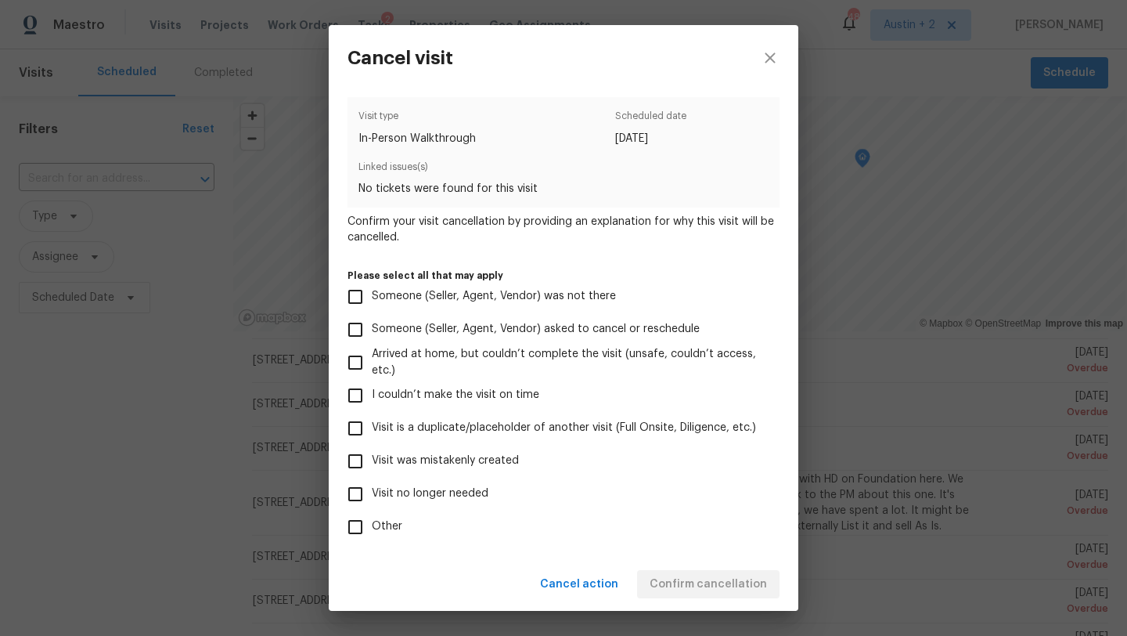
click at [507, 465] on span "Visit was mistakenly created" at bounding box center [445, 461] width 147 height 16
click at [372, 465] on input "Visit was mistakenly created" at bounding box center [355, 461] width 33 height 33
checkbox input "true"
click at [708, 592] on span "Confirm cancellation" at bounding box center [708, 585] width 117 height 20
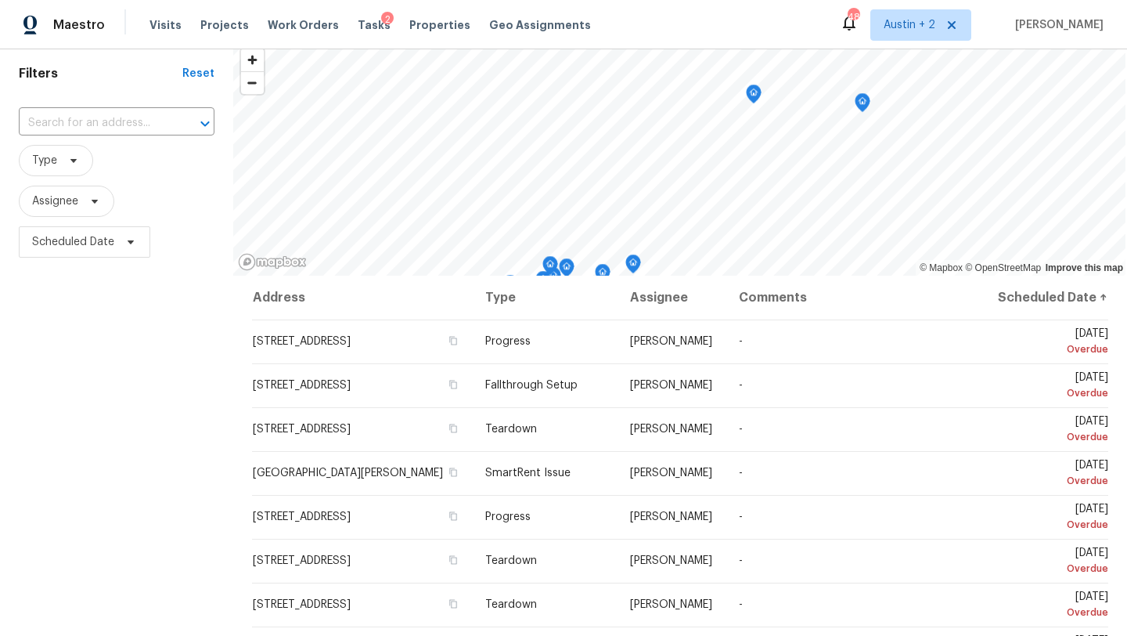
scroll to position [0, 0]
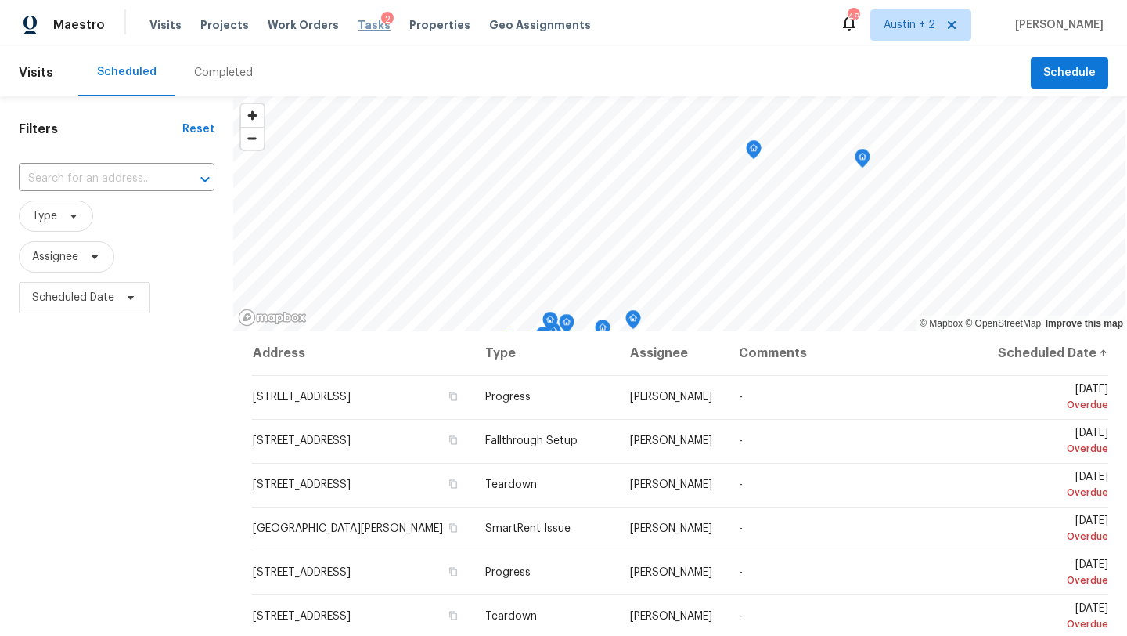
click at [358, 26] on span "Tasks" at bounding box center [374, 25] width 33 height 11
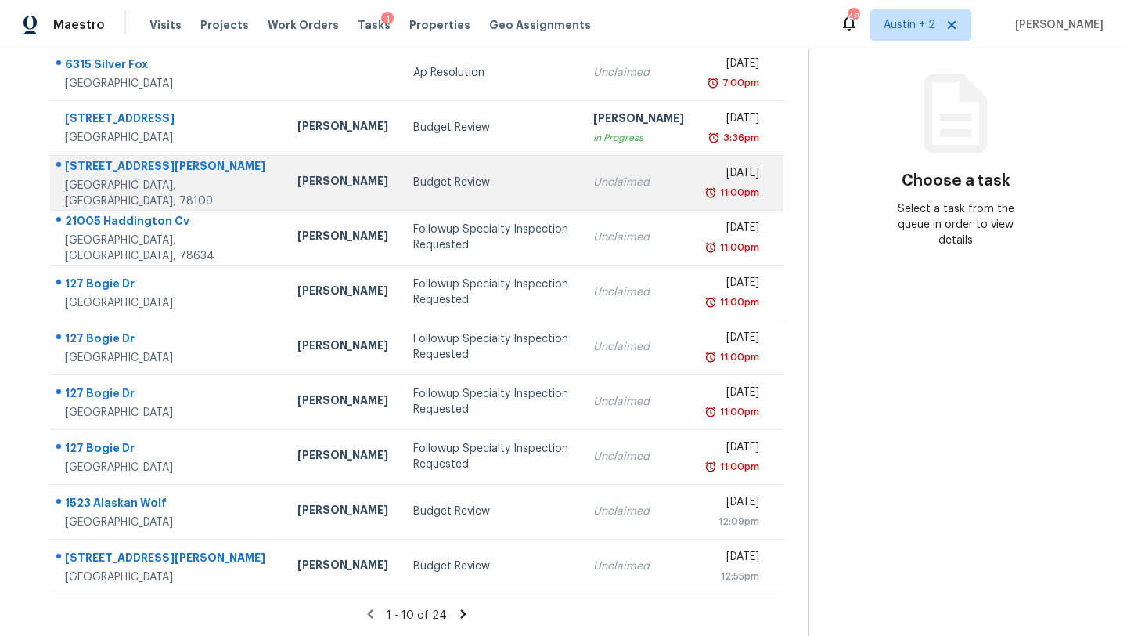
scroll to position [103, 0]
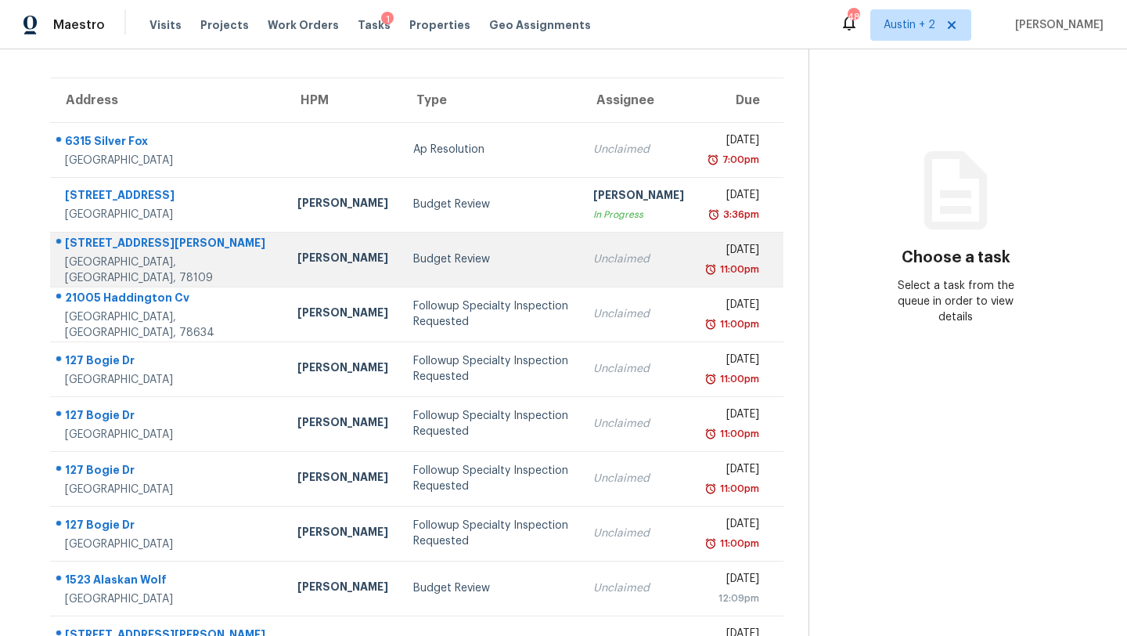
click at [413, 267] on div "Budget Review" at bounding box center [490, 259] width 155 height 16
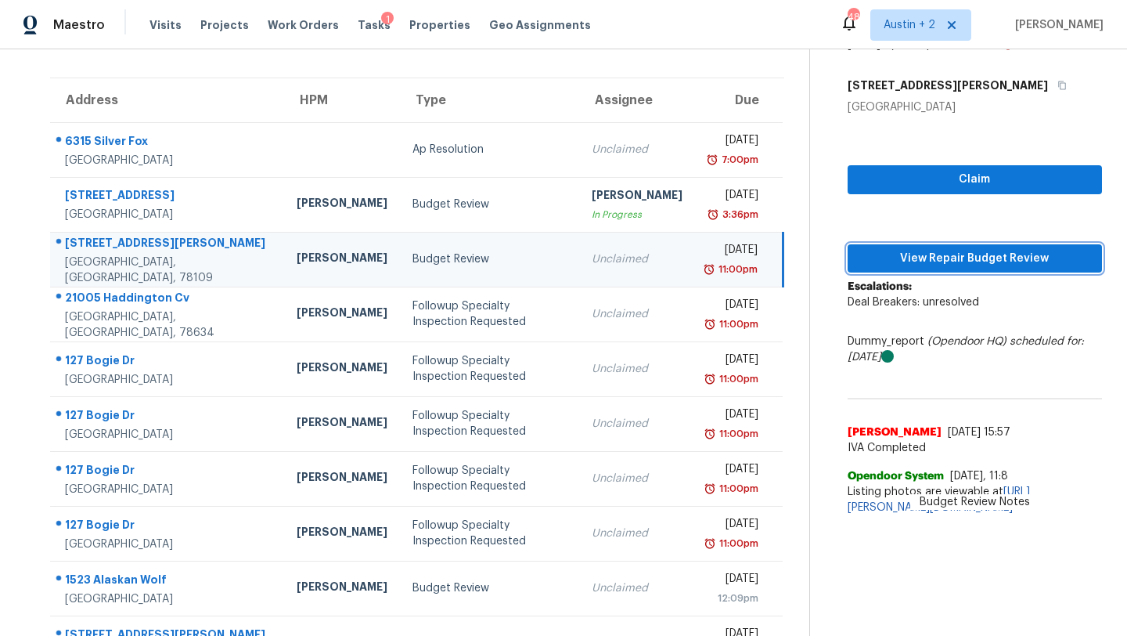
click at [937, 265] on span "View Repair Budget Review" at bounding box center [974, 259] width 229 height 20
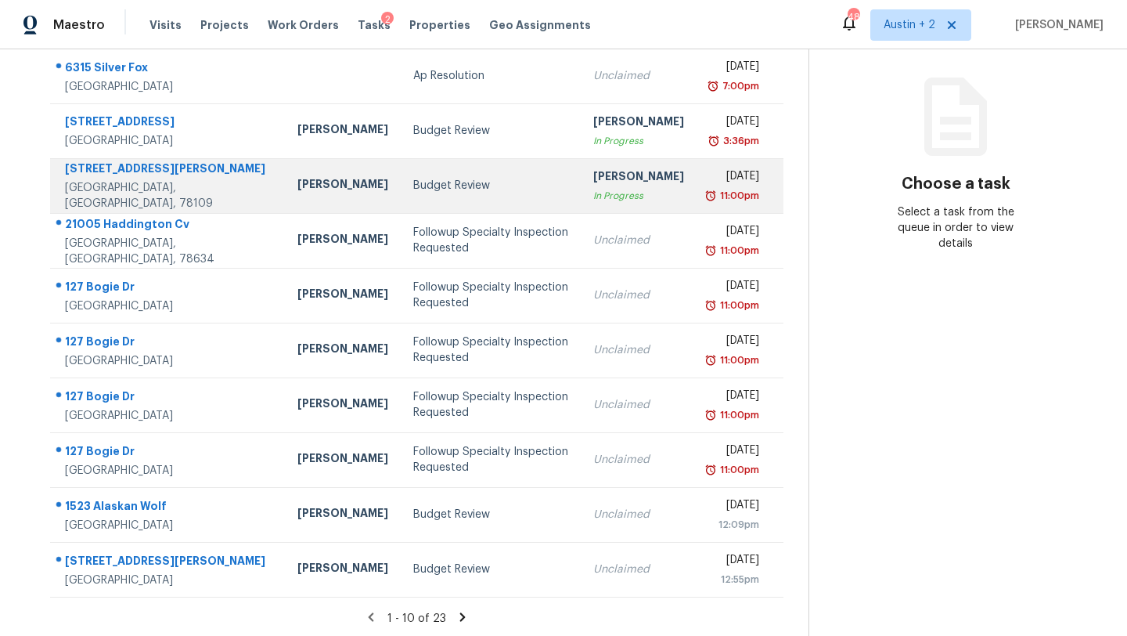
scroll to position [179, 0]
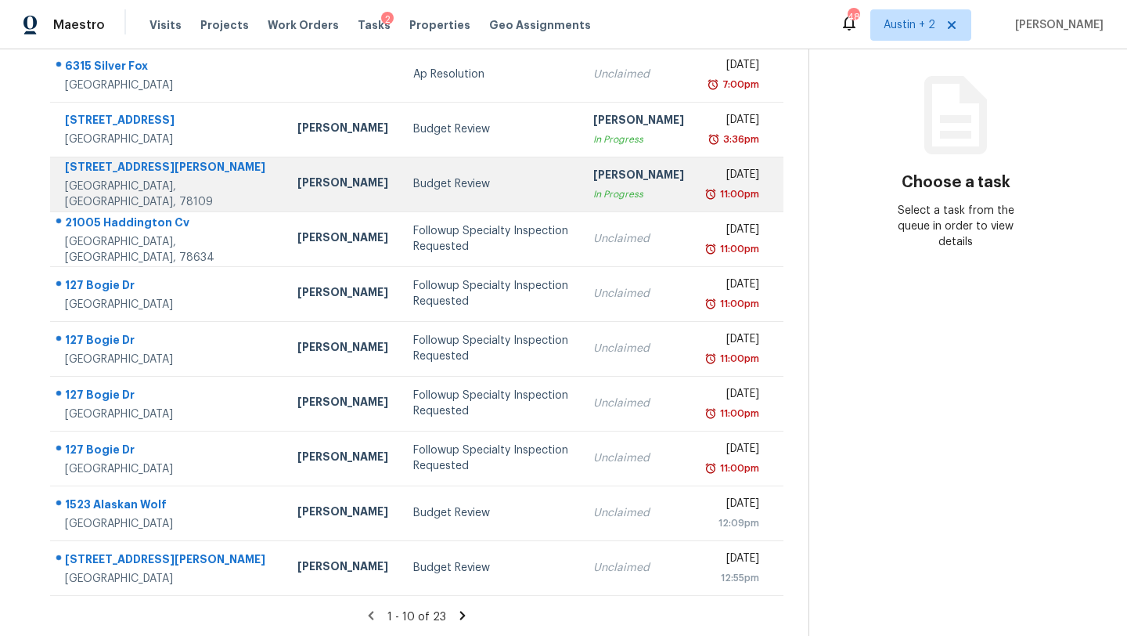
click at [413, 192] on div "Budget Review" at bounding box center [490, 184] width 155 height 16
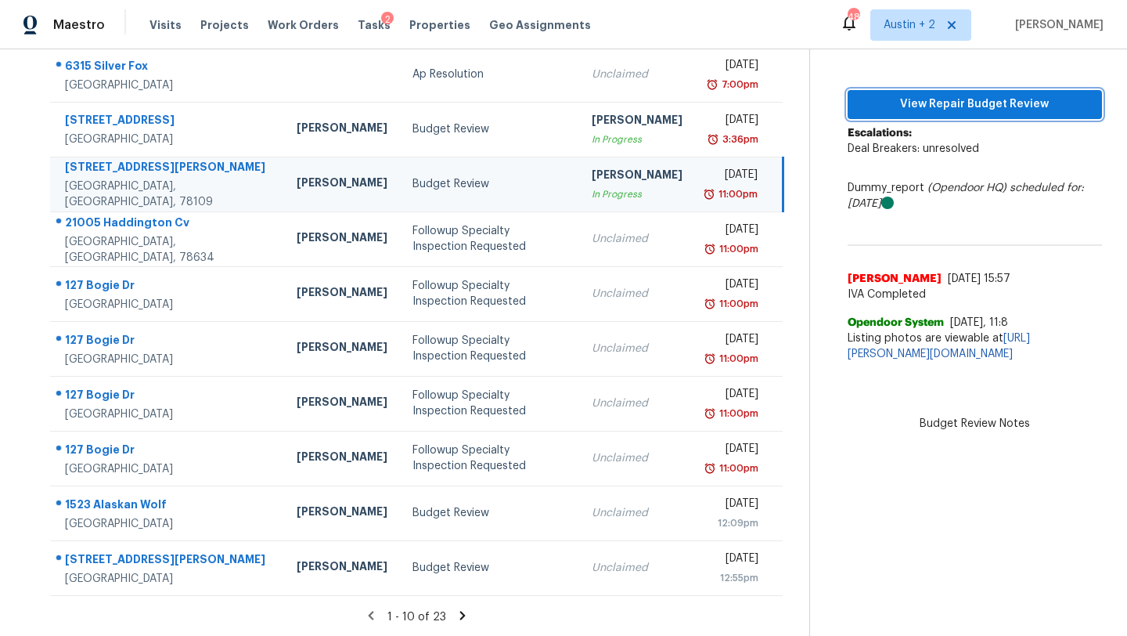
click at [878, 101] on span "View Repair Budget Review" at bounding box center [974, 105] width 229 height 20
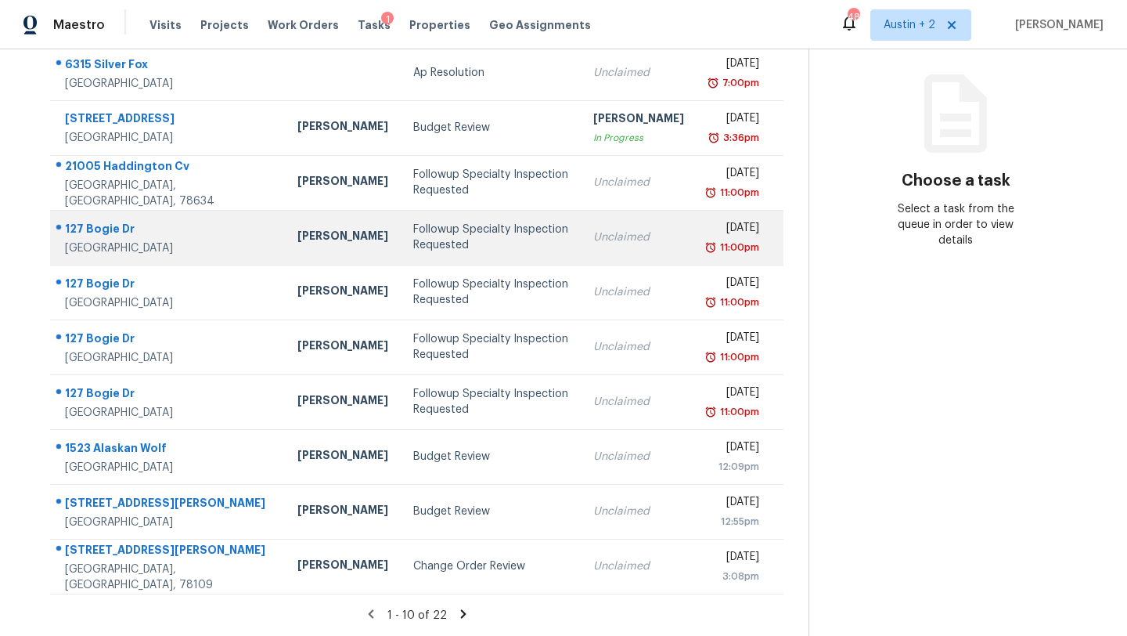
scroll to position [186, 0]
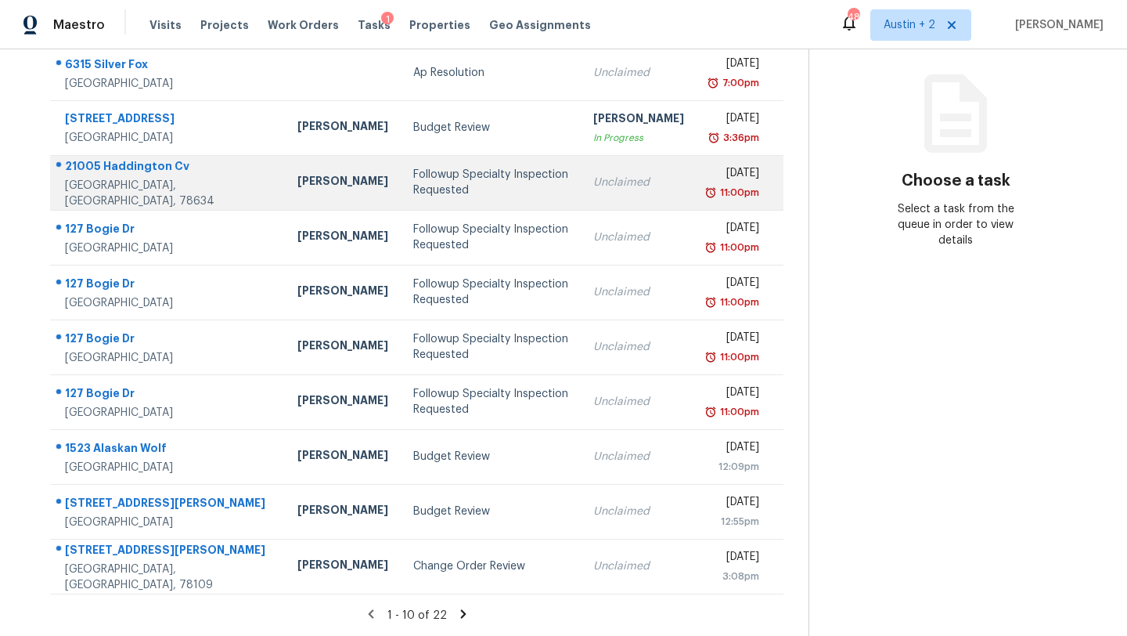
click at [413, 198] on div "Followup Specialty Inspection Requested" at bounding box center [490, 182] width 155 height 31
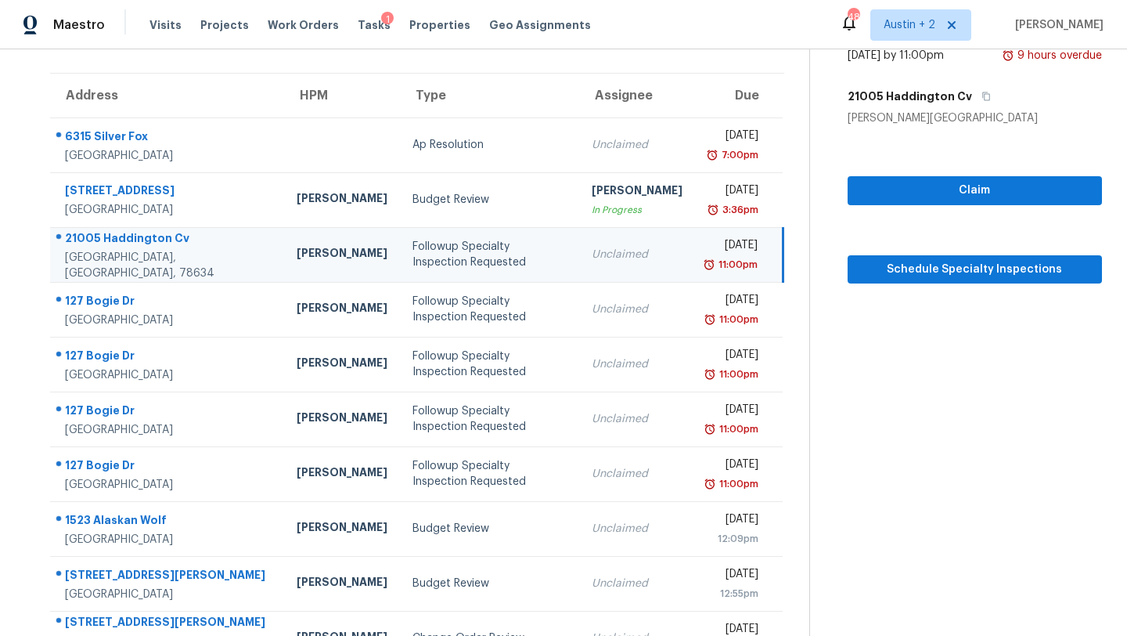
scroll to position [91, 0]
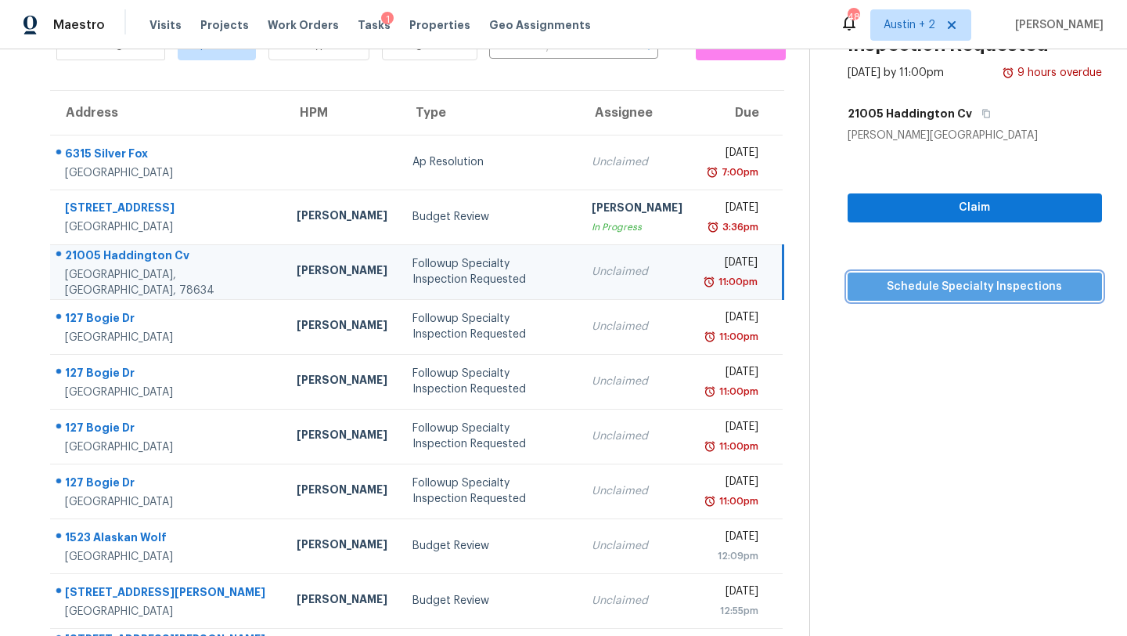
click at [875, 286] on span "Schedule Specialty Inspections" at bounding box center [974, 287] width 229 height 20
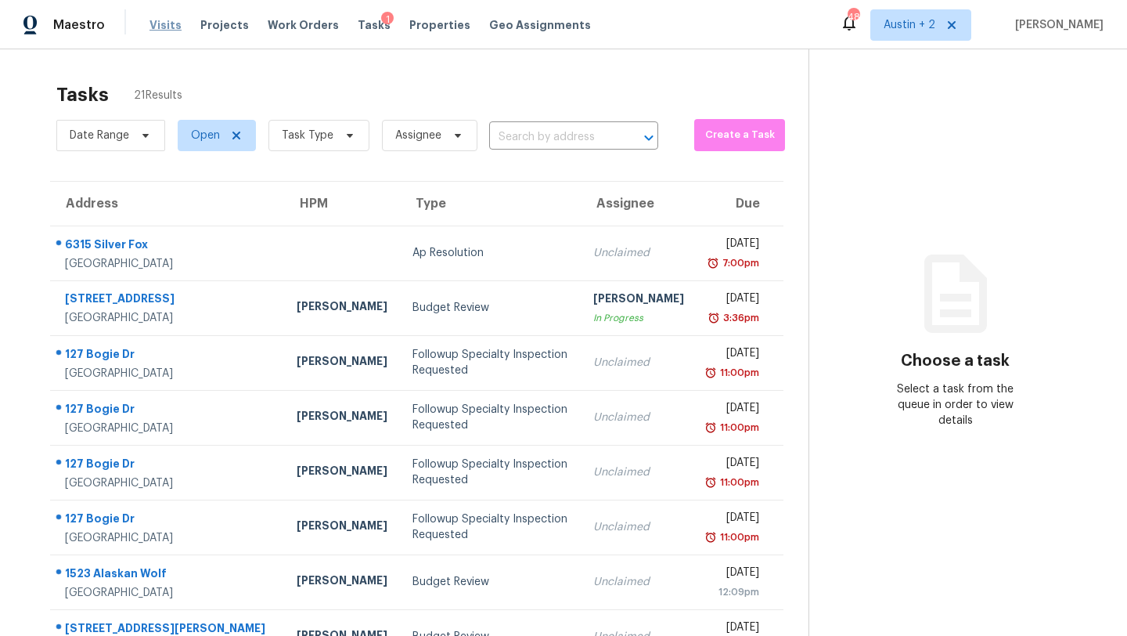
click at [161, 27] on span "Visits" at bounding box center [166, 25] width 32 height 16
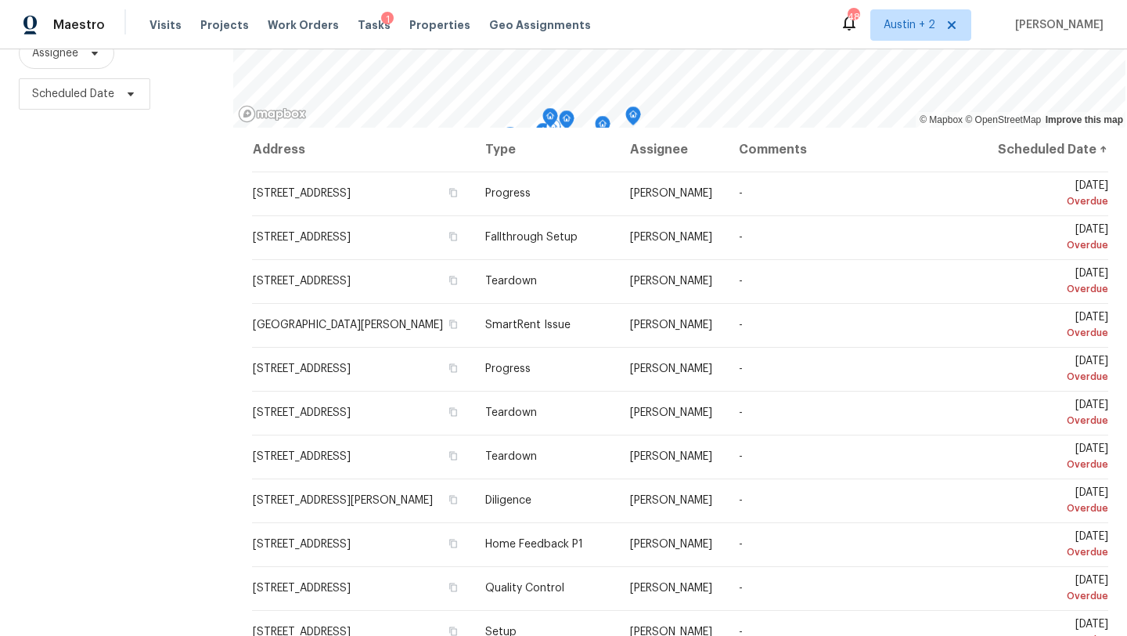
scroll to position [488, 0]
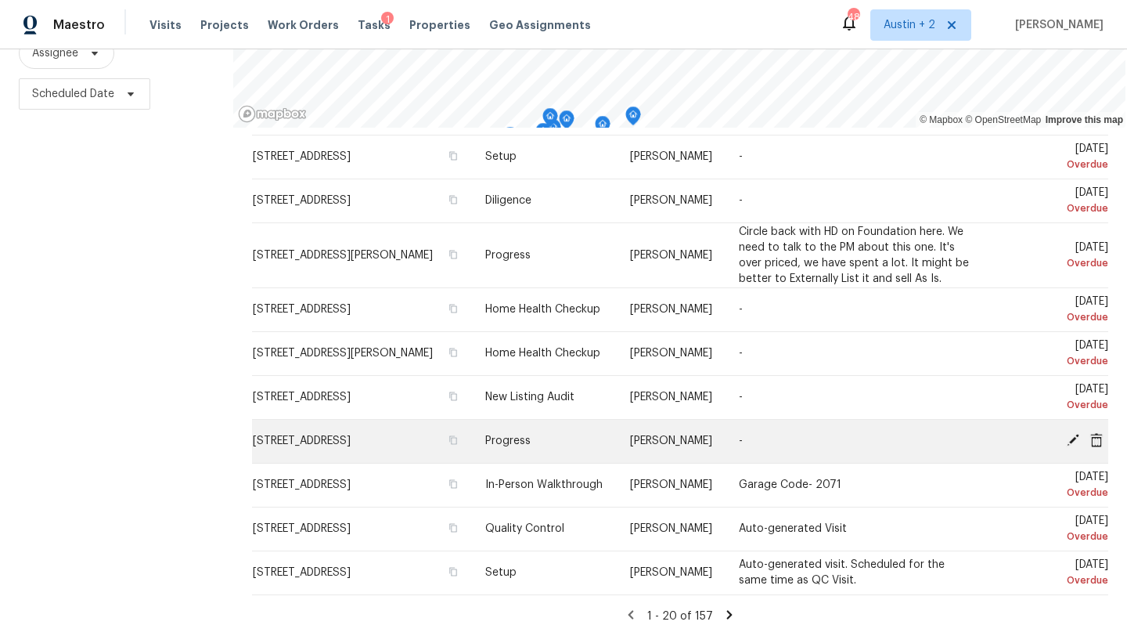
click at [1073, 439] on icon at bounding box center [1072, 440] width 13 height 13
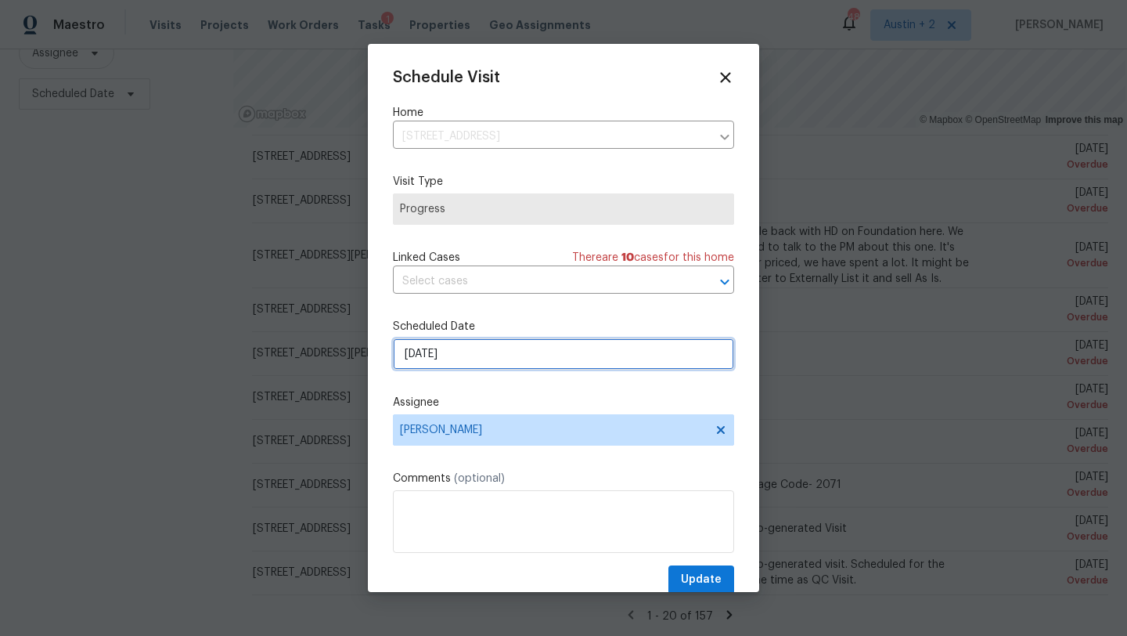
click at [492, 343] on input "9/16/2025" at bounding box center [563, 353] width 341 height 31
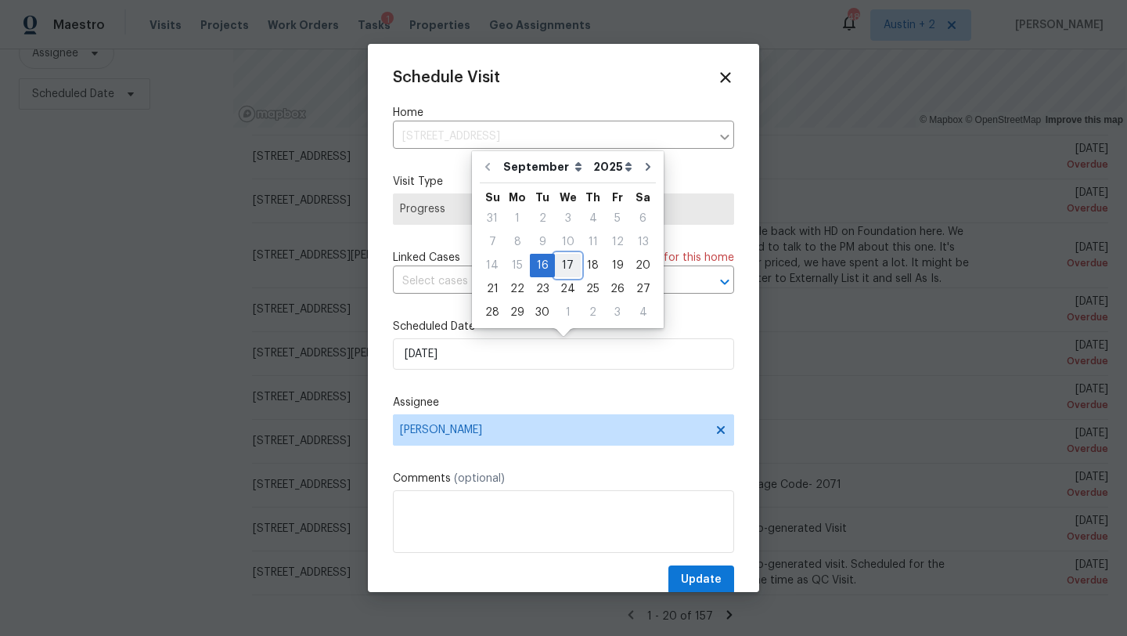
click at [562, 262] on div "17" at bounding box center [568, 265] width 26 height 22
type input "9/17/2025"
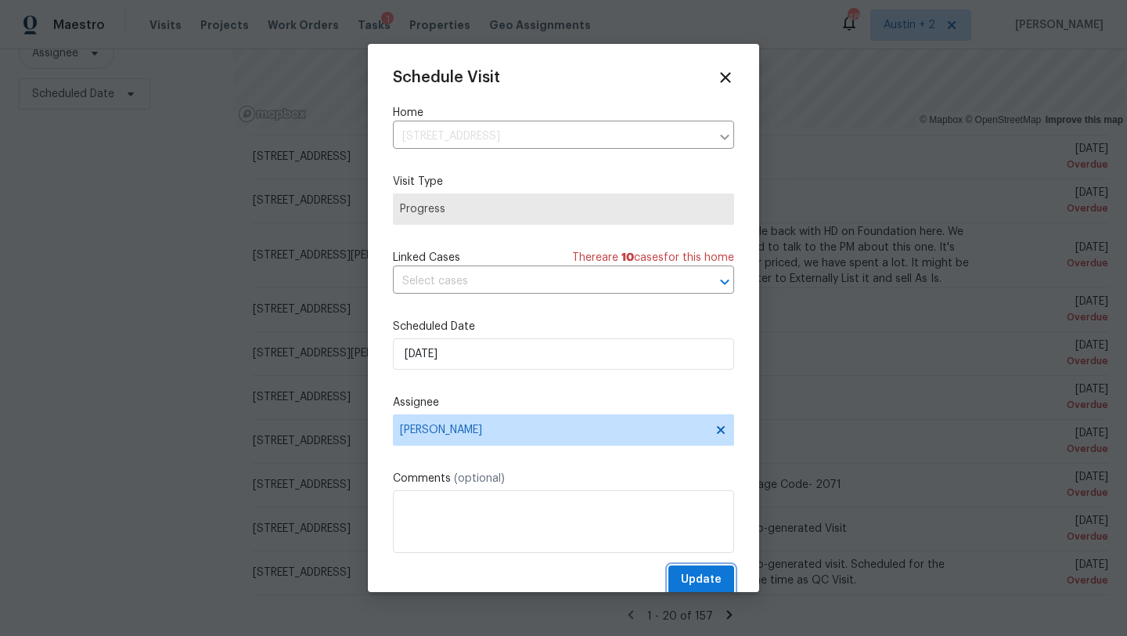
click at [684, 576] on span "Update" at bounding box center [701, 580] width 41 height 20
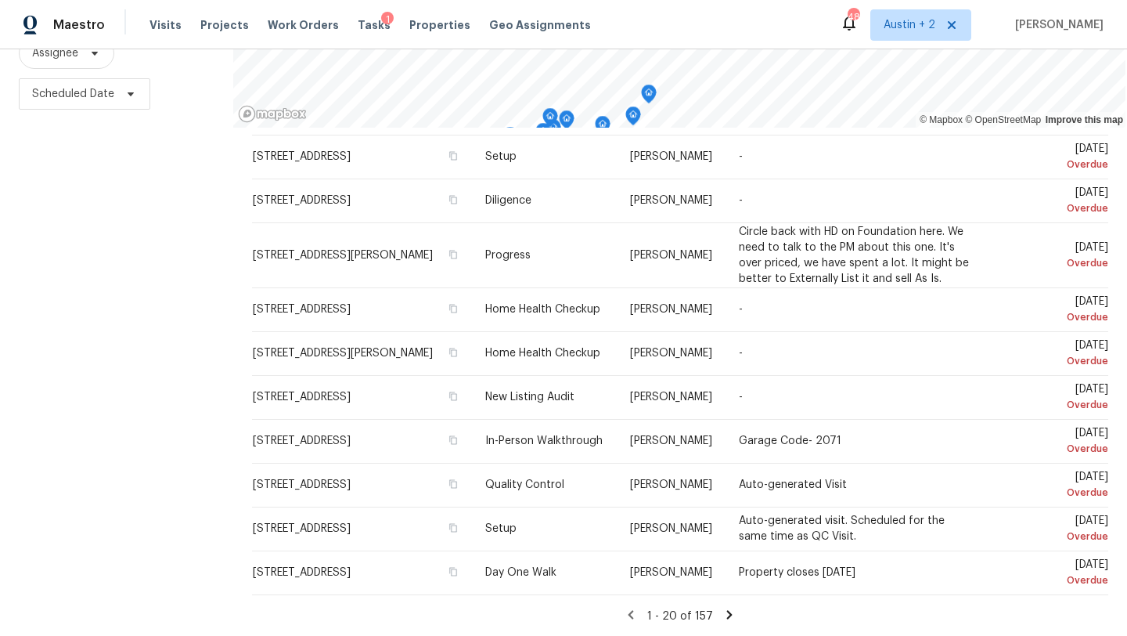
click at [723, 612] on icon at bounding box center [730, 615] width 14 height 14
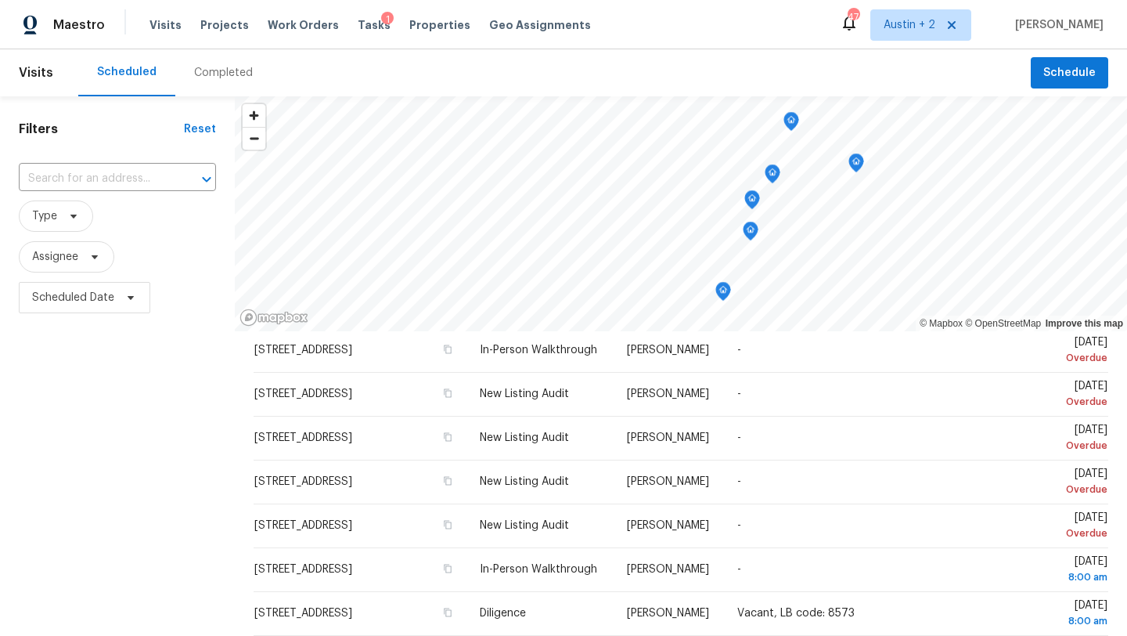
scroll to position [48, 0]
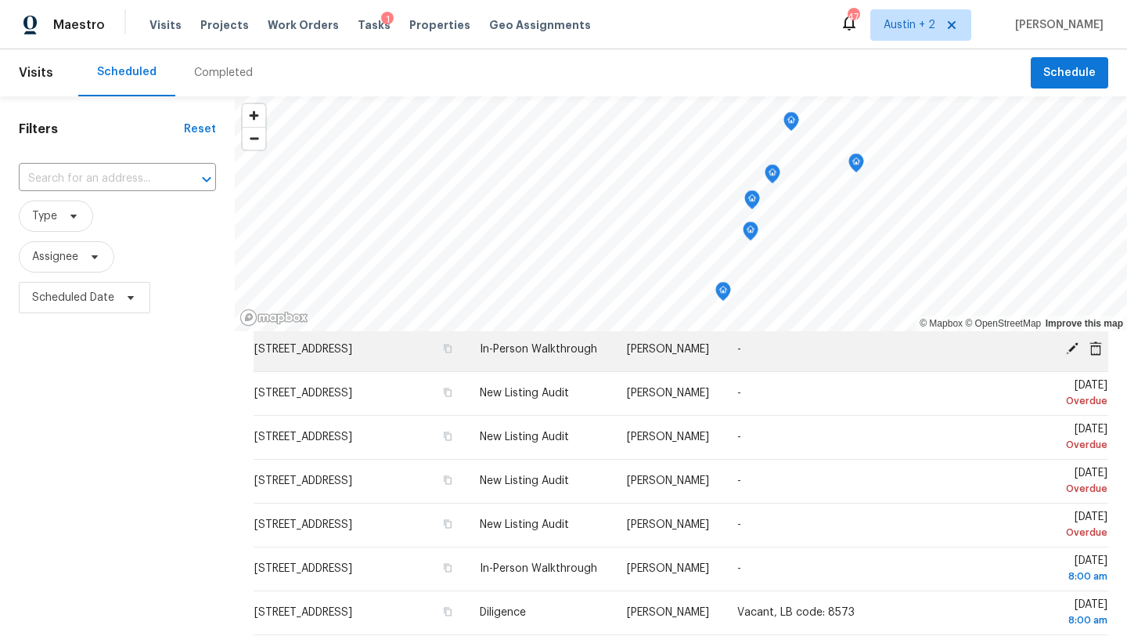
click at [1075, 355] on icon at bounding box center [1073, 348] width 14 height 14
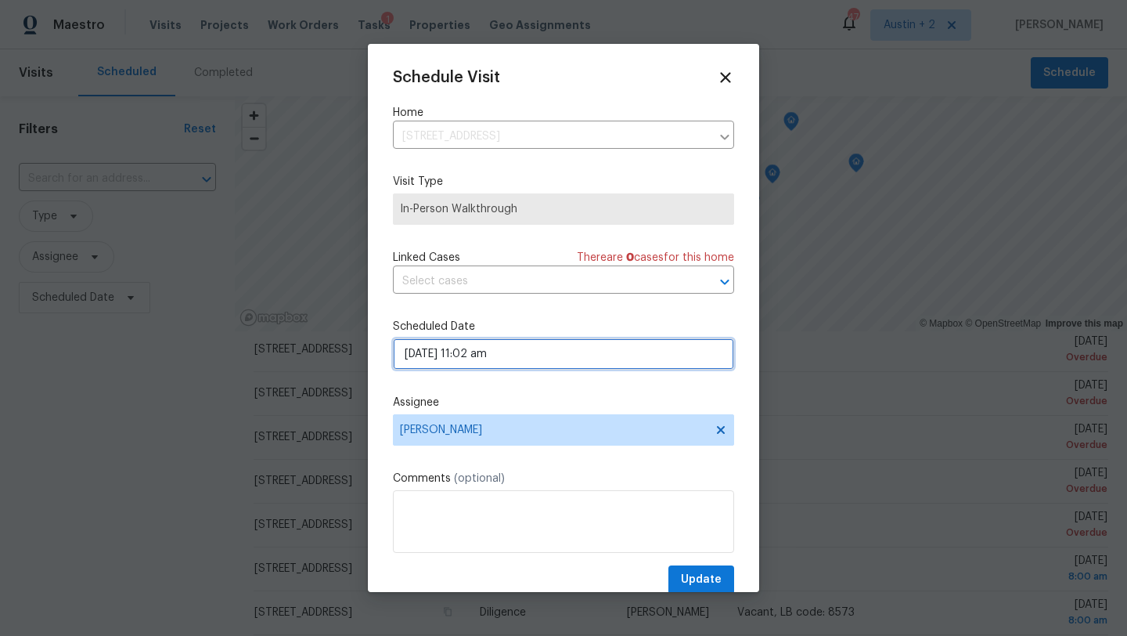
click at [515, 354] on input "09/16/2025 11:02 am" at bounding box center [563, 353] width 341 height 31
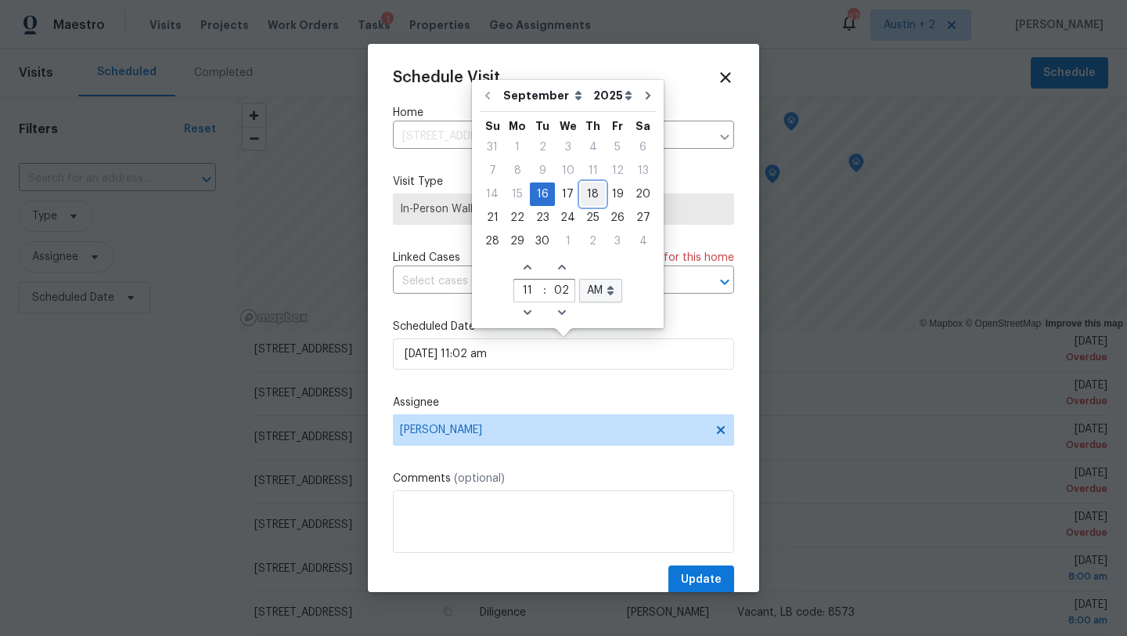
click at [584, 197] on div "18" at bounding box center [593, 194] width 24 height 22
type input "09/18/2025 11:02 am"
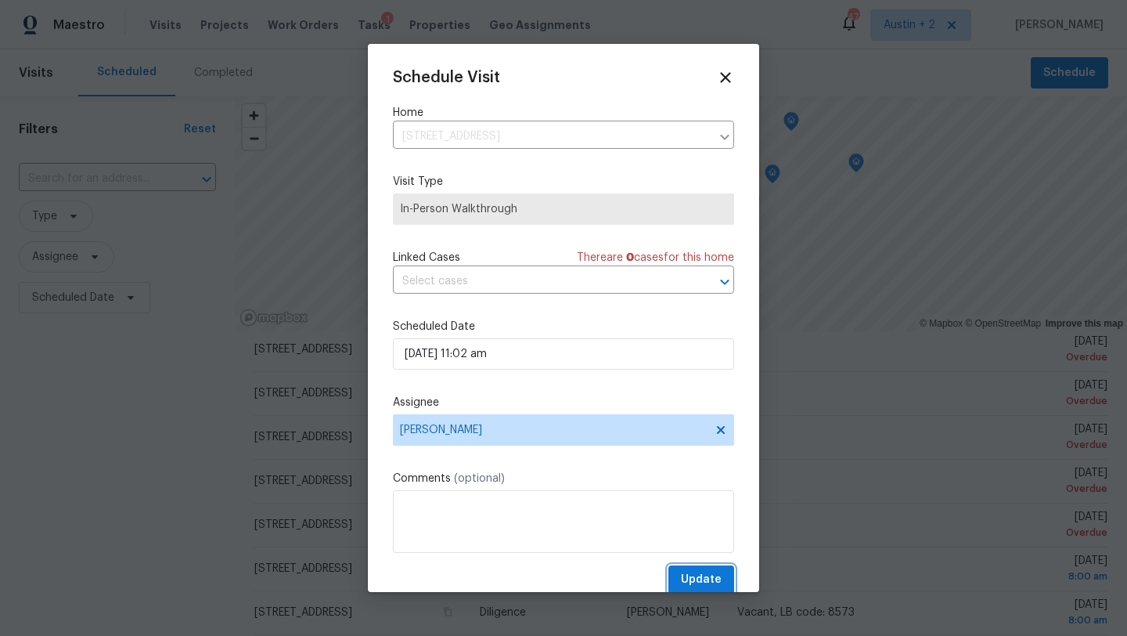
click at [686, 577] on span "Update" at bounding box center [701, 580] width 41 height 20
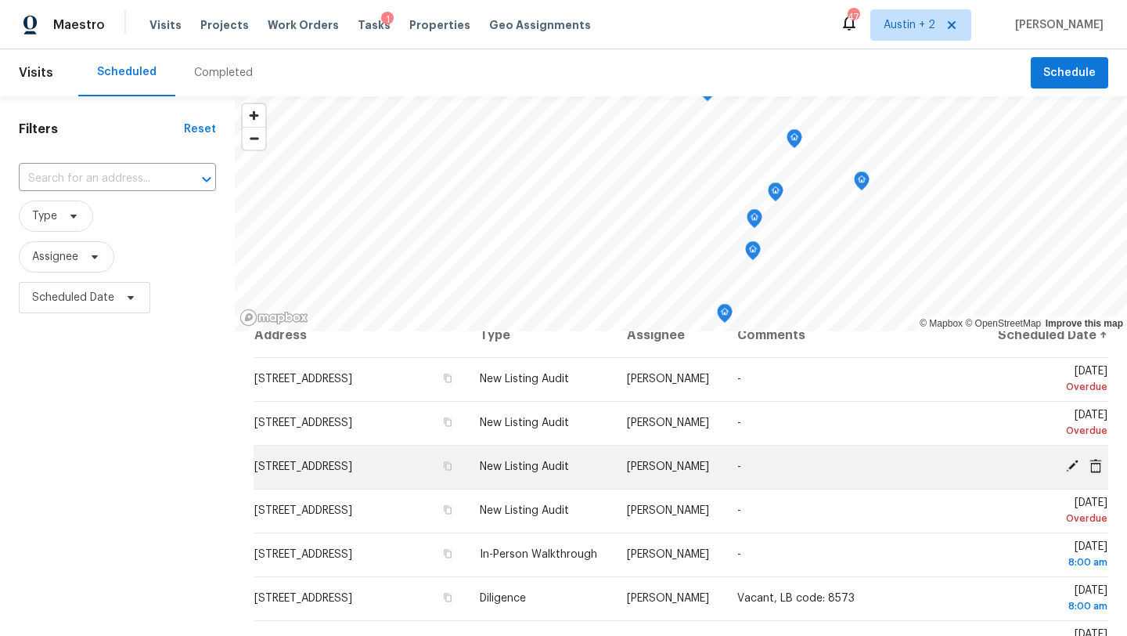
scroll to position [16, 0]
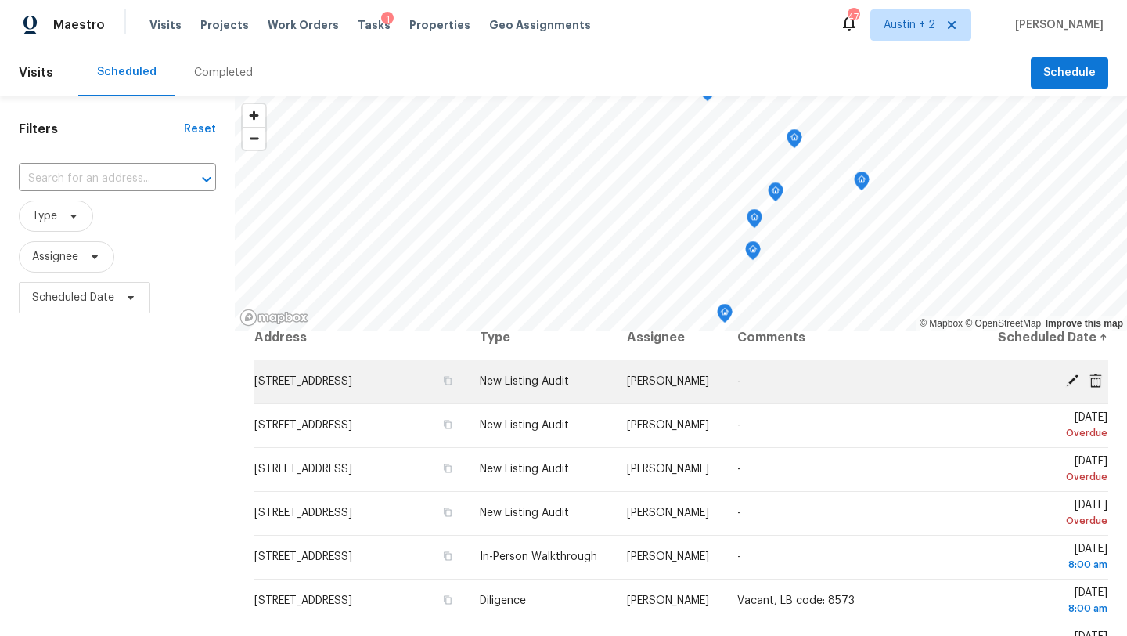
click at [1069, 388] on icon at bounding box center [1073, 380] width 14 height 14
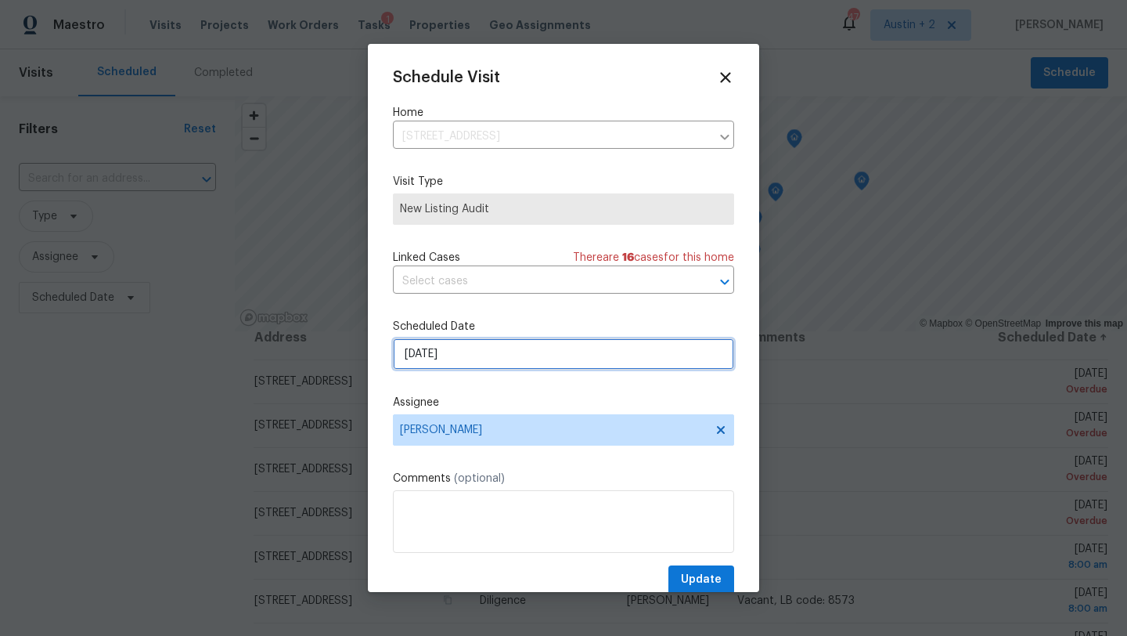
click at [508, 356] on input "[DATE]" at bounding box center [563, 353] width 341 height 31
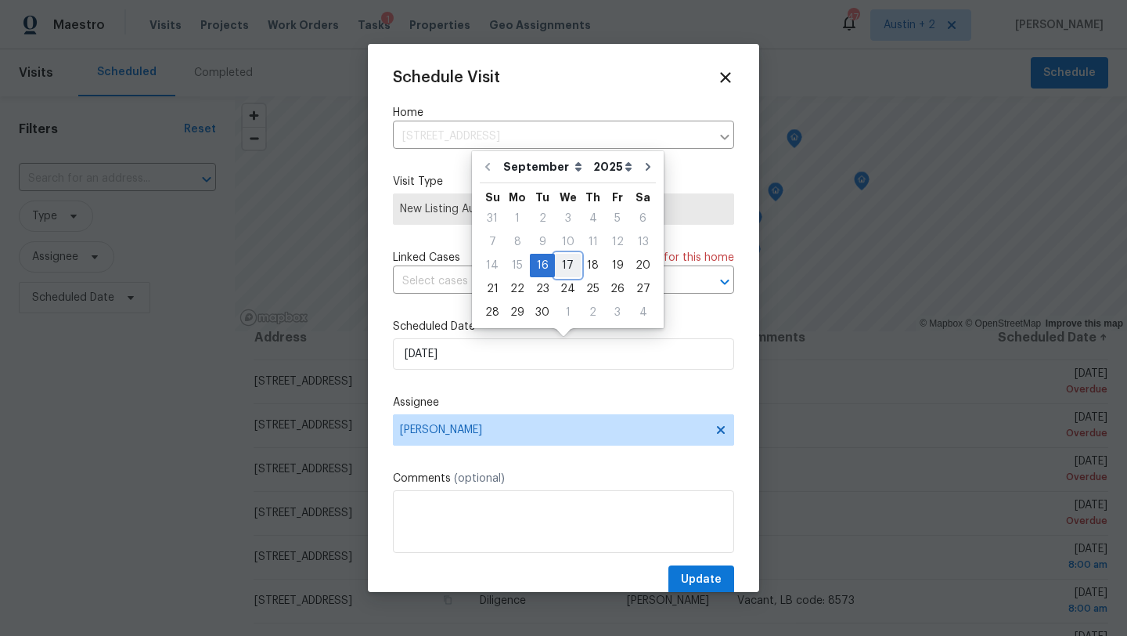
click at [564, 267] on div "17" at bounding box center [568, 265] width 26 height 22
type input "[DATE]"
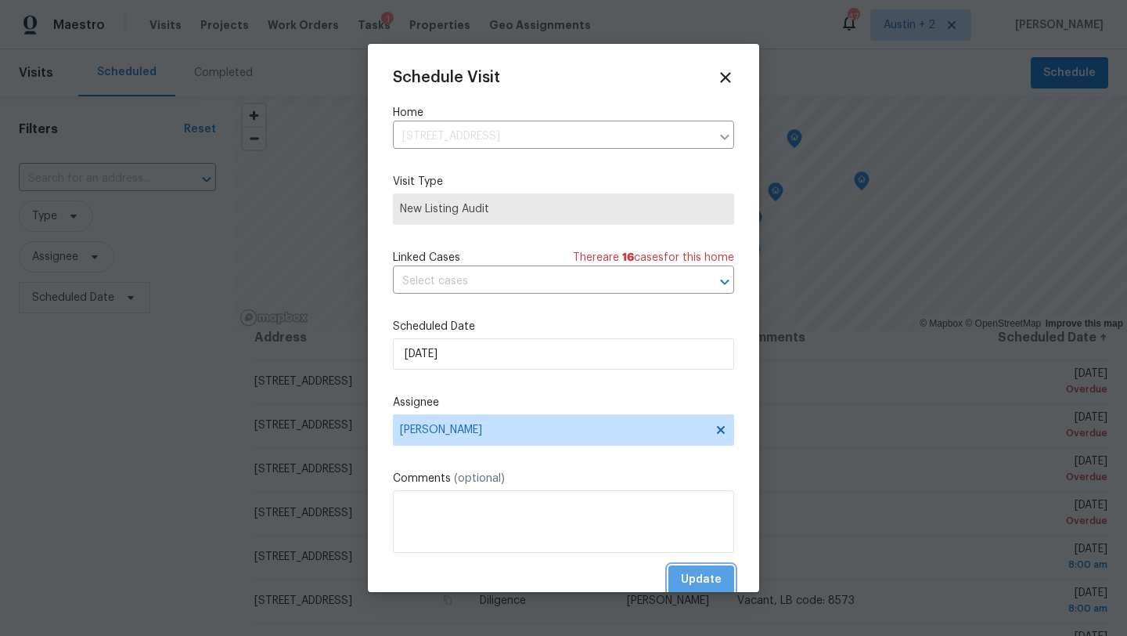
click at [690, 579] on span "Update" at bounding box center [701, 580] width 41 height 20
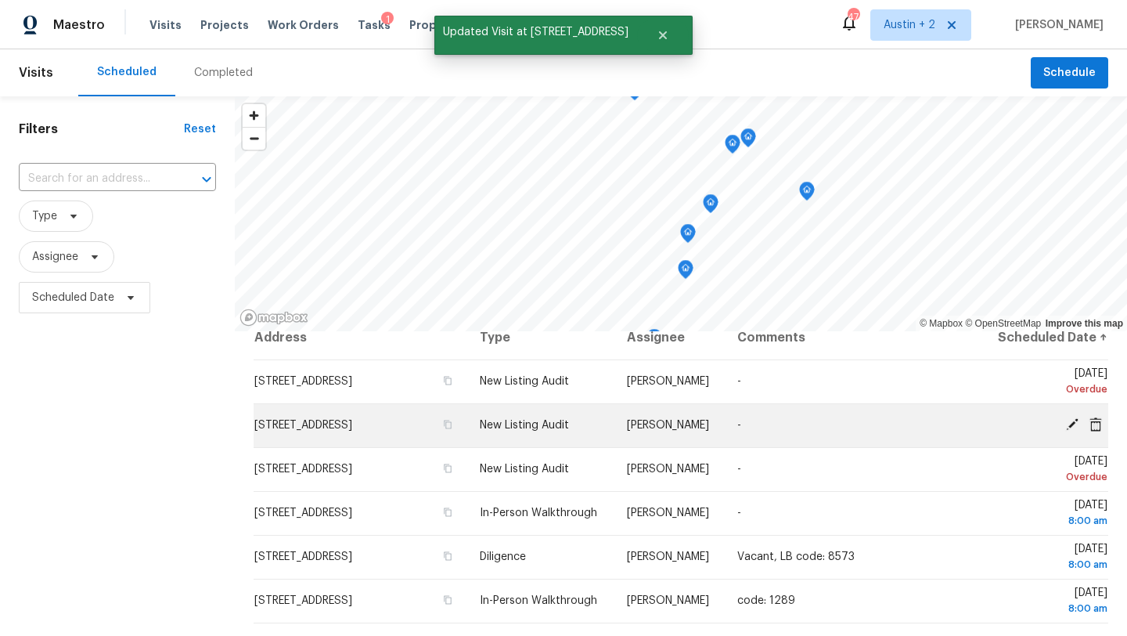
click at [1070, 431] on icon at bounding box center [1072, 424] width 13 height 13
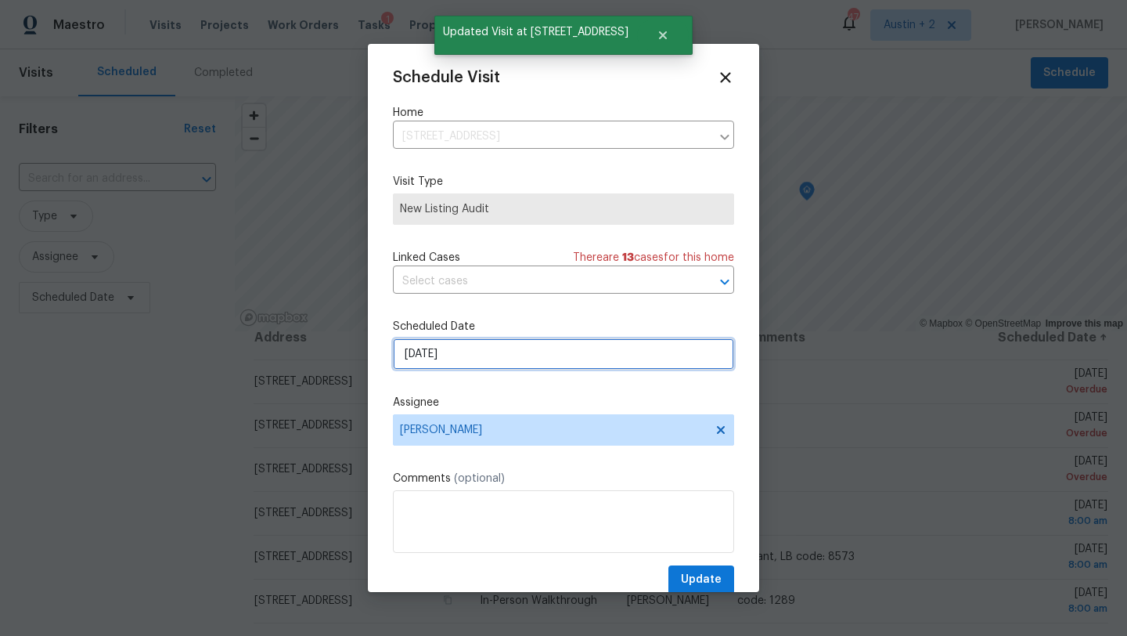
click at [486, 363] on input "[DATE]" at bounding box center [563, 353] width 341 height 31
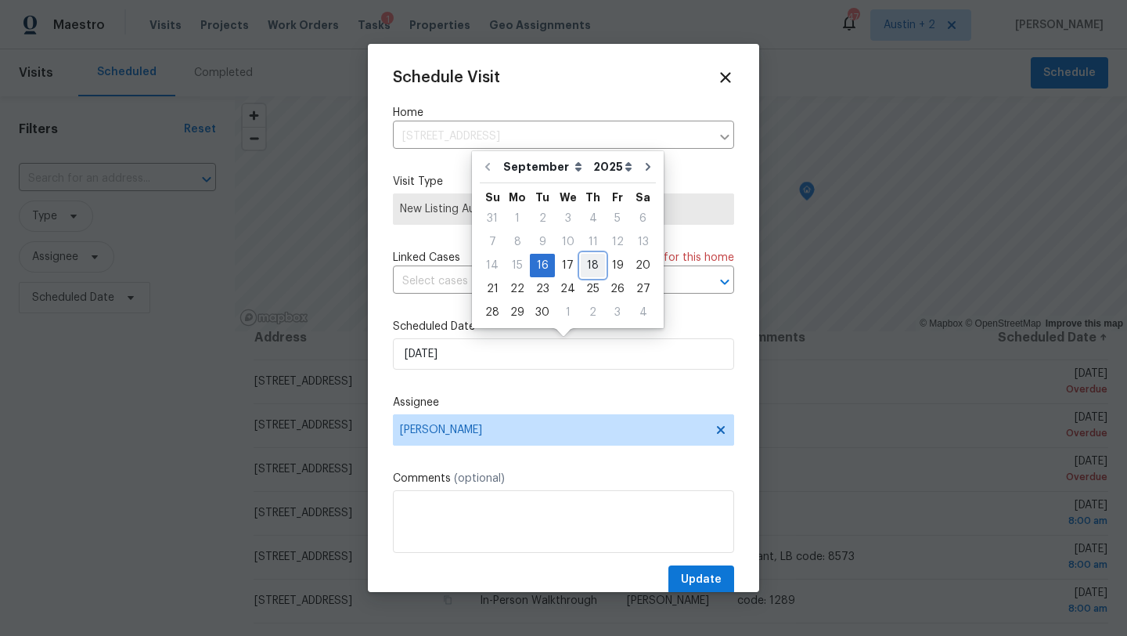
click at [583, 265] on div "18" at bounding box center [593, 265] width 24 height 22
type input "9/18/2025"
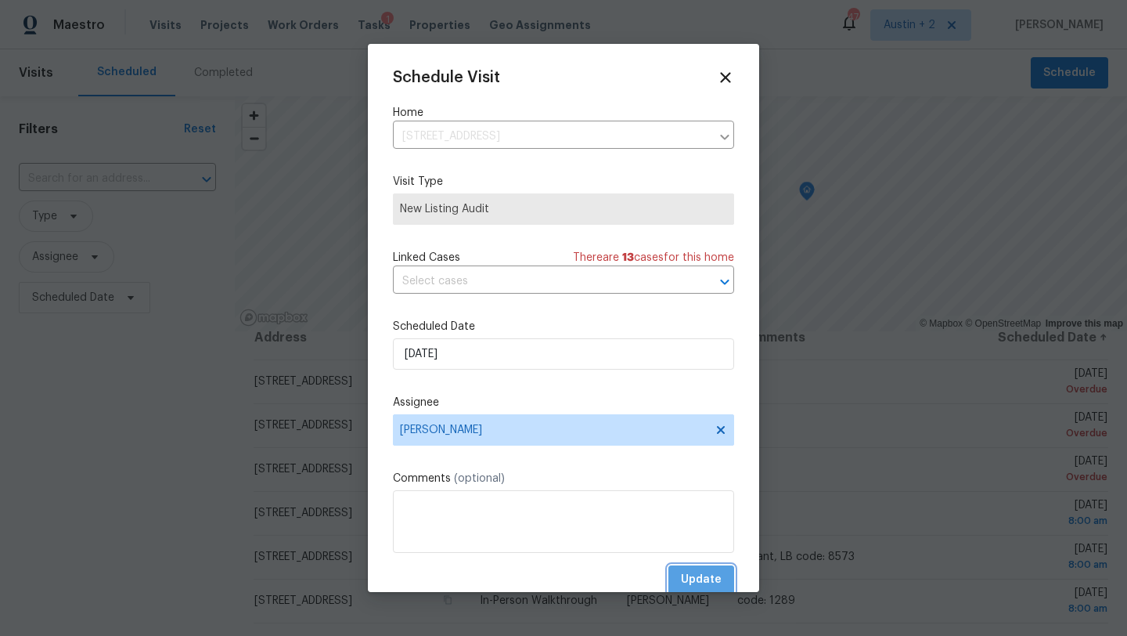
click at [686, 571] on span "Update" at bounding box center [701, 580] width 41 height 20
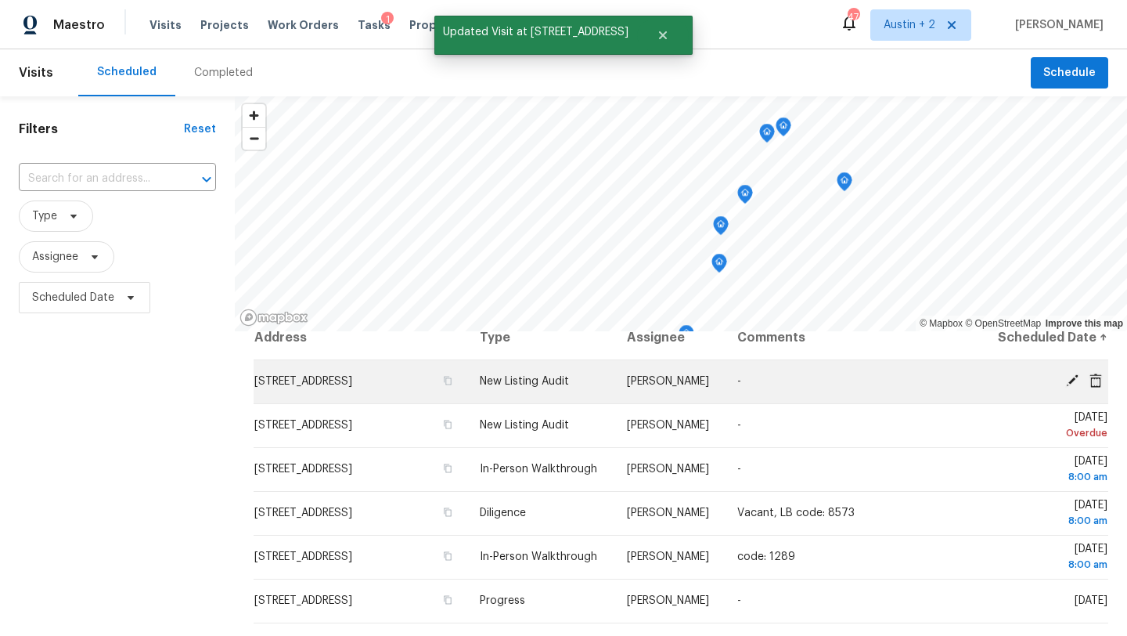
click at [1073, 387] on icon at bounding box center [1072, 380] width 13 height 13
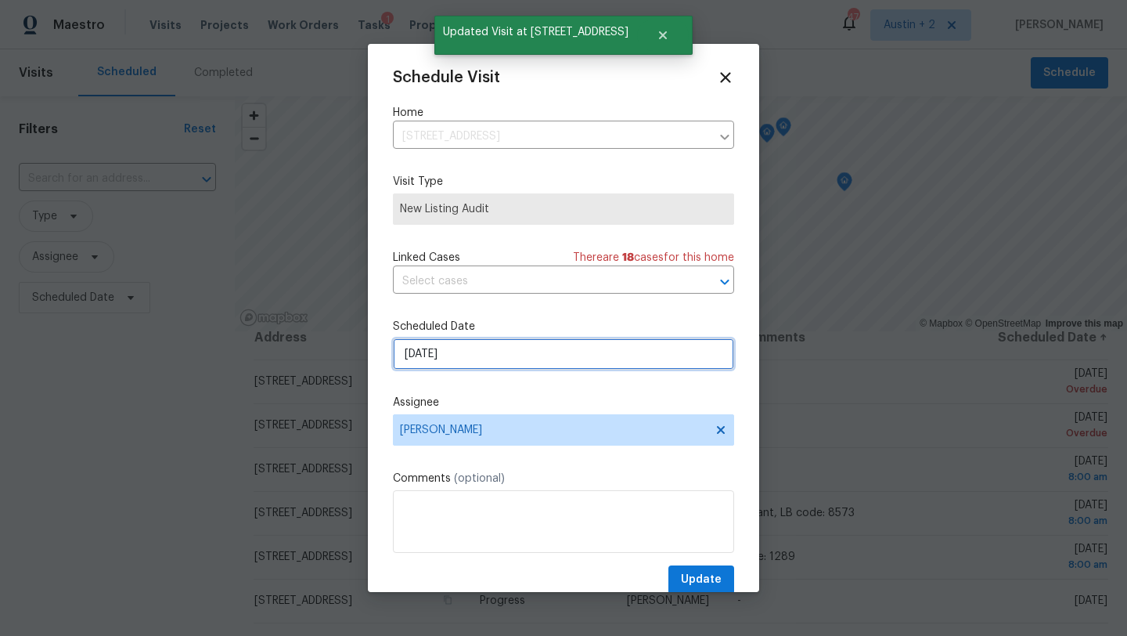
click at [497, 357] on input "[DATE]" at bounding box center [563, 353] width 341 height 31
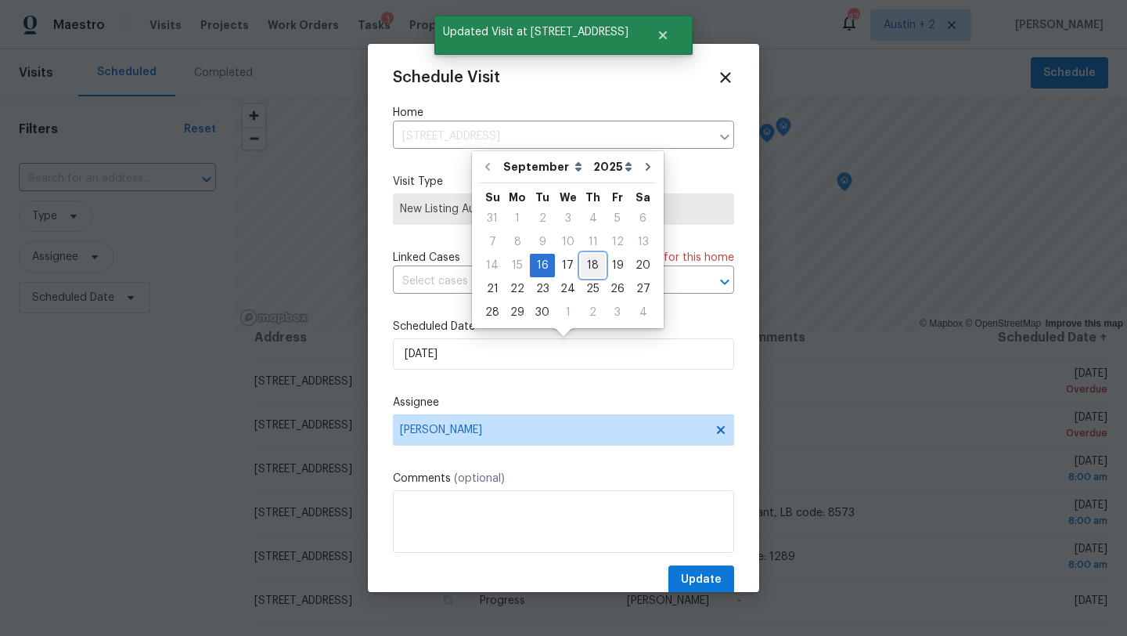
click at [586, 262] on div "18" at bounding box center [593, 265] width 24 height 22
type input "9/18/2025"
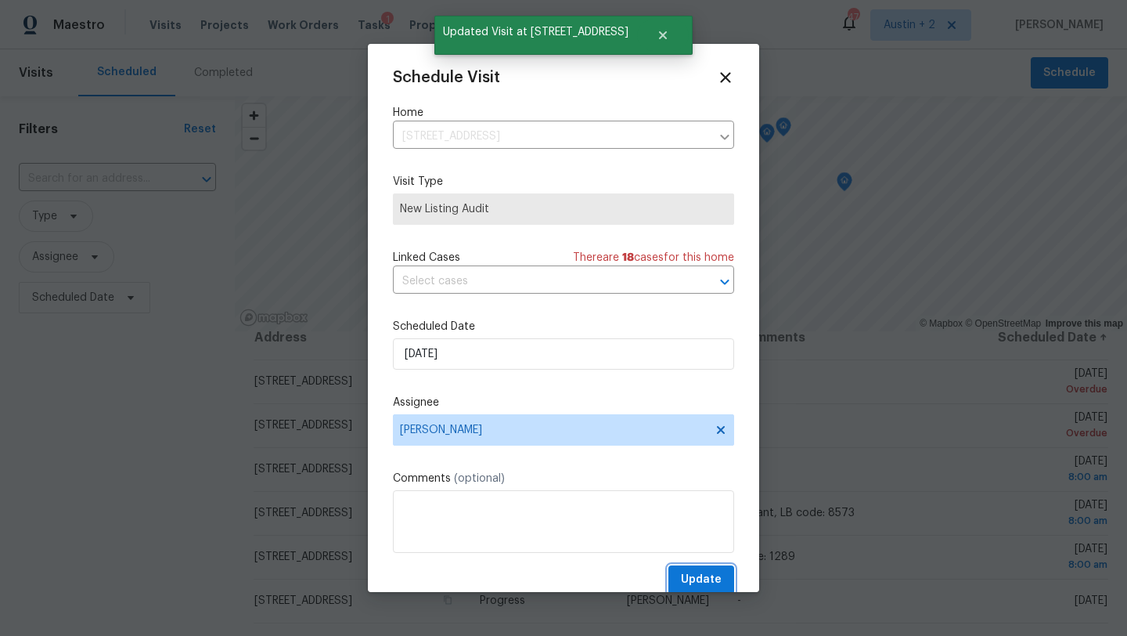
click at [680, 575] on button "Update" at bounding box center [702, 579] width 66 height 29
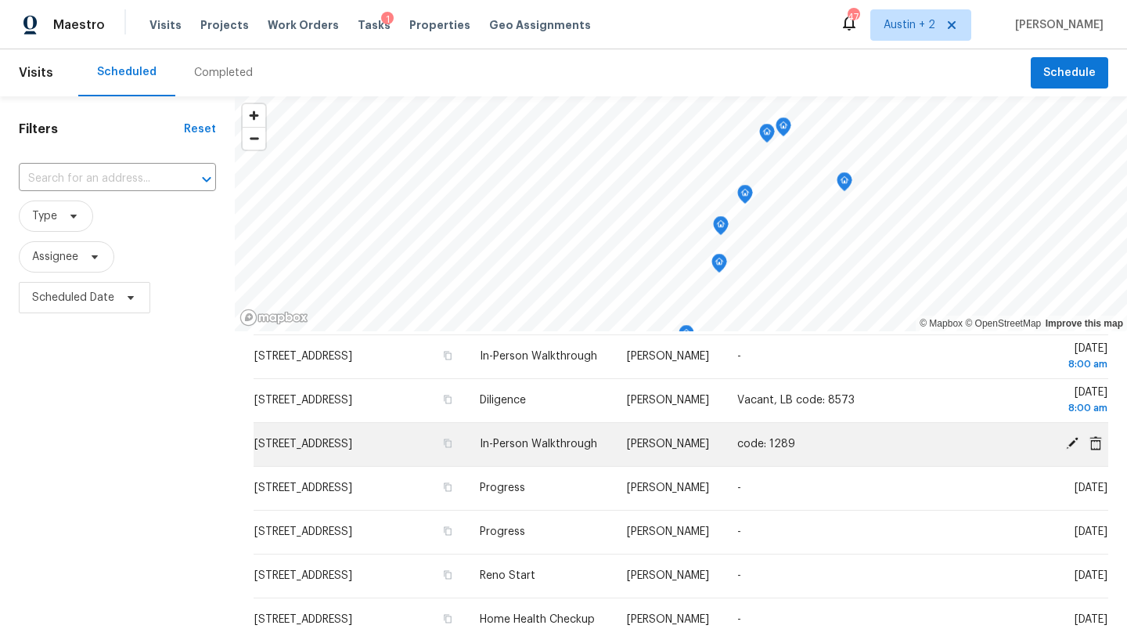
scroll to position [0, 0]
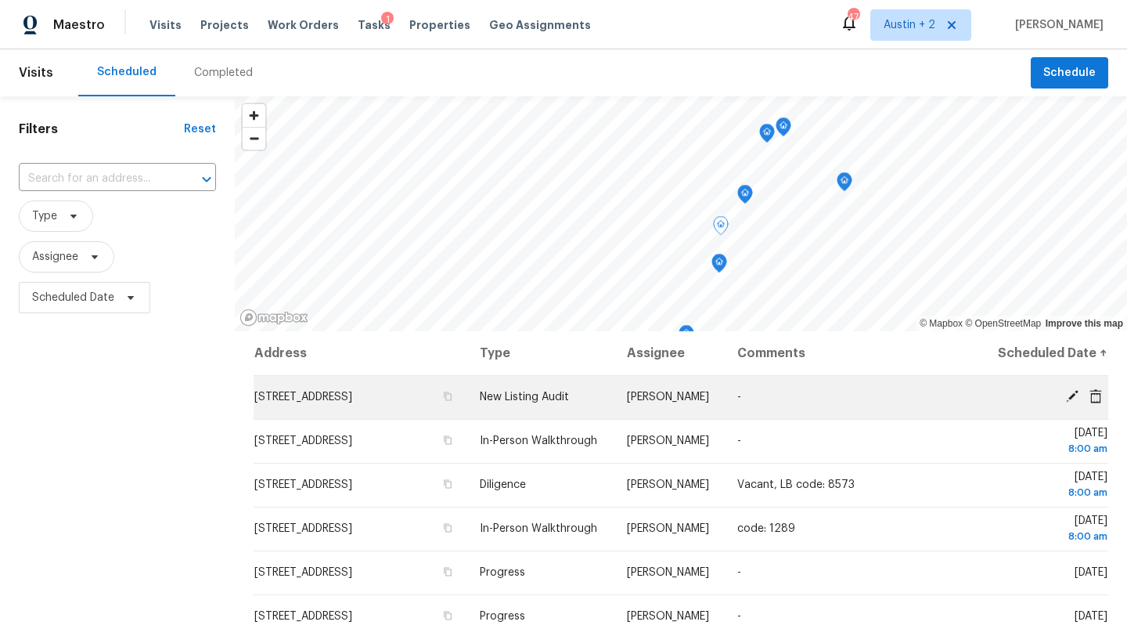
click at [1070, 403] on icon at bounding box center [1073, 396] width 14 height 14
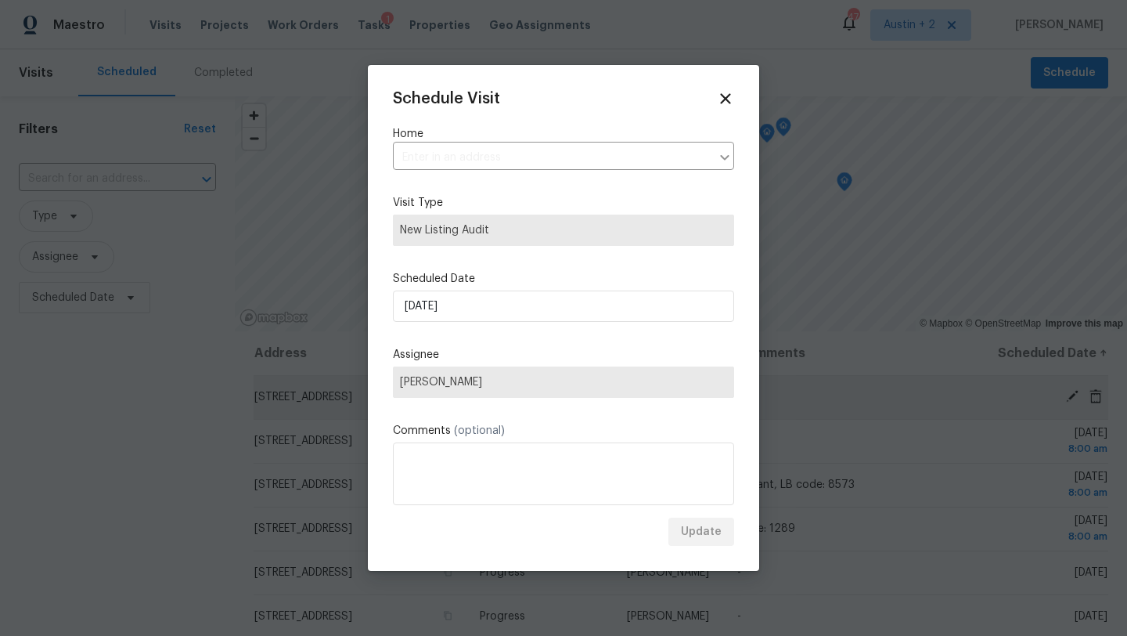
type input "124 Blossom Valley Strm, Buda, TX 78610"
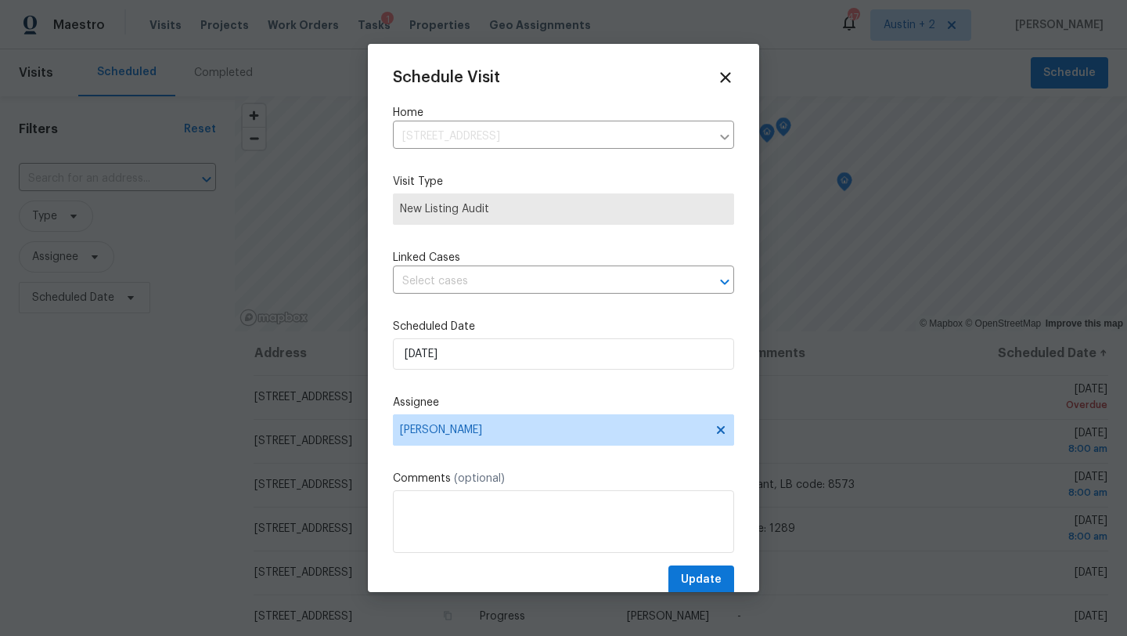
click at [470, 309] on div "Schedule Visit Home 124 Blossom Valley Strm, Buda, TX 78610 ​ Visit Type New Li…" at bounding box center [563, 331] width 341 height 525
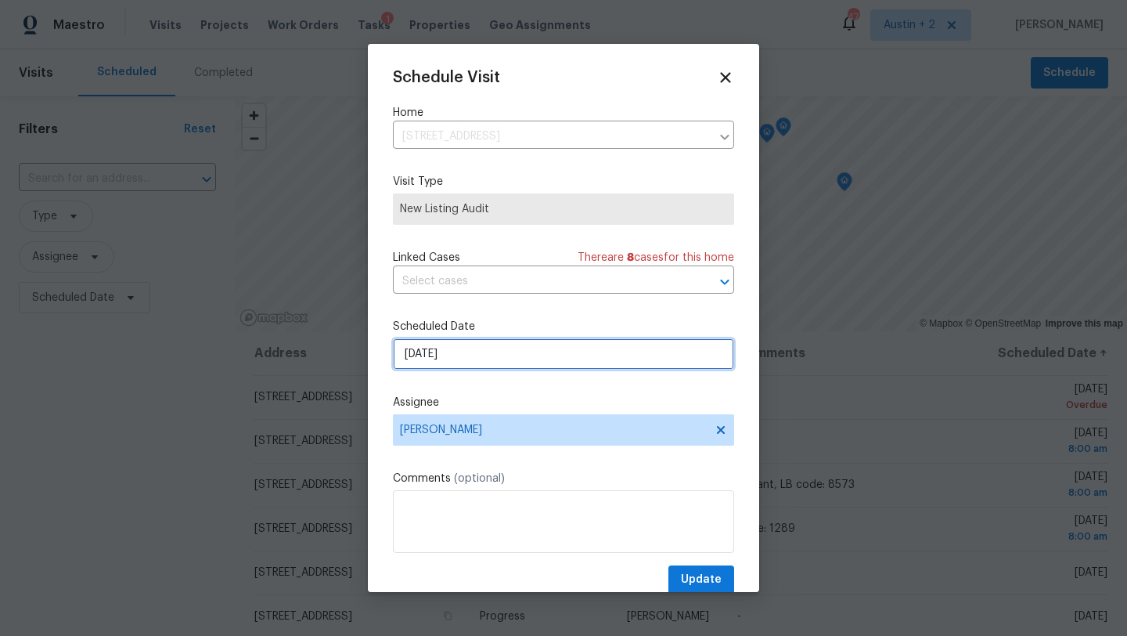
click at [485, 355] on input "[DATE]" at bounding box center [563, 353] width 341 height 31
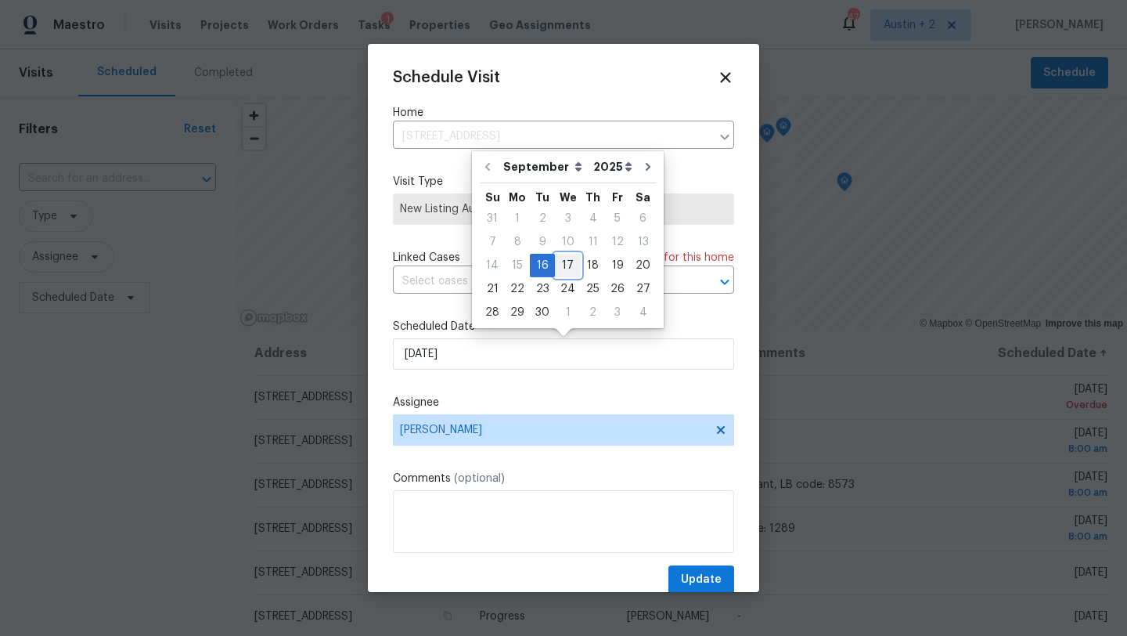
click at [559, 265] on div "17" at bounding box center [568, 265] width 26 height 22
type input "[DATE]"
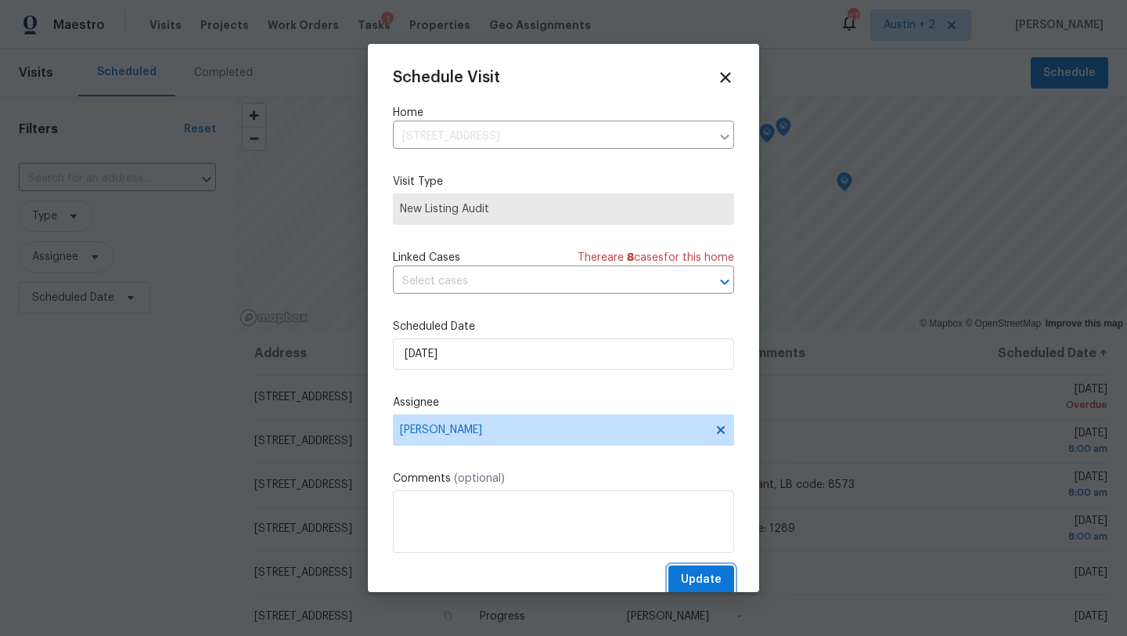
click at [691, 577] on span "Update" at bounding box center [701, 580] width 41 height 20
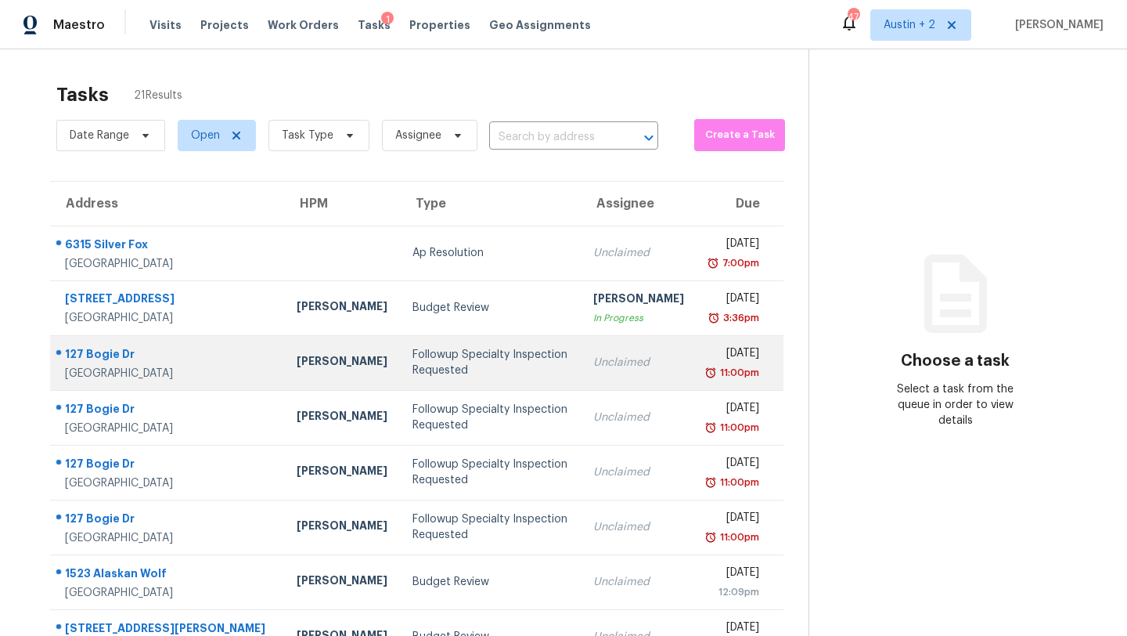
click at [413, 378] on div "Followup Specialty Inspection Requested" at bounding box center [491, 362] width 156 height 31
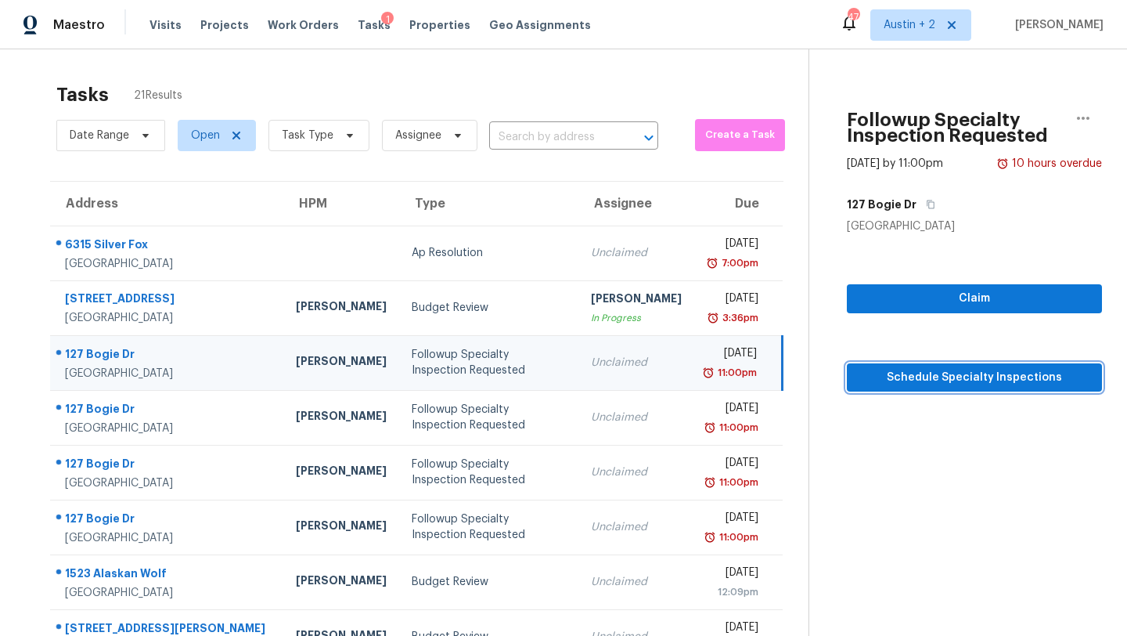
click at [882, 380] on span "Schedule Specialty Inspections" at bounding box center [975, 378] width 230 height 20
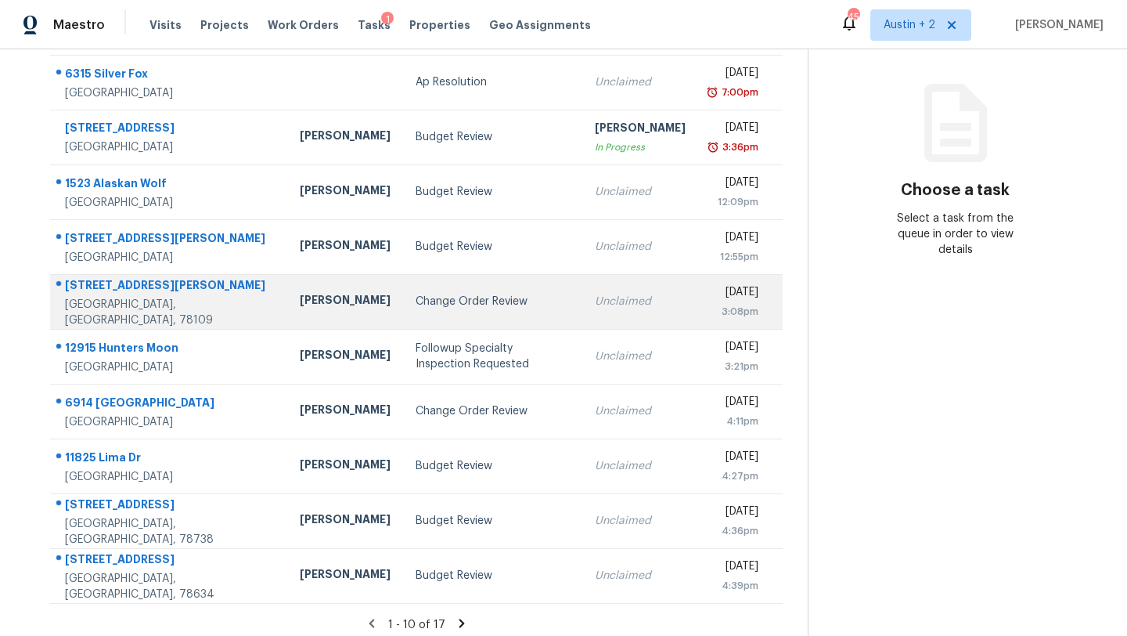
scroll to position [172, 0]
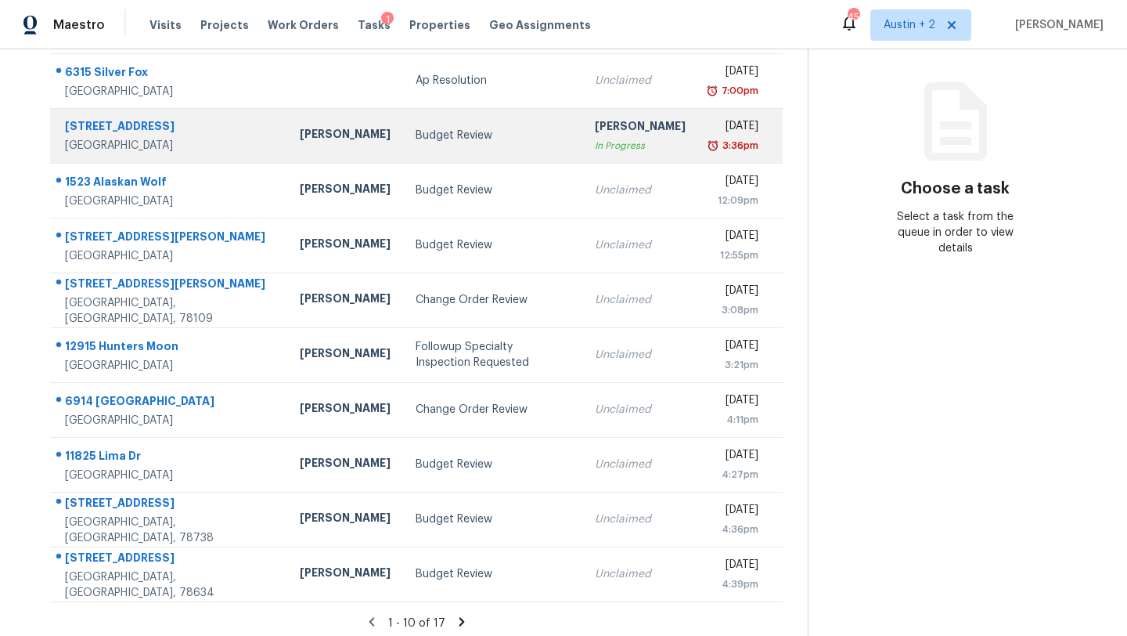
click at [416, 143] on div "Budget Review" at bounding box center [493, 136] width 154 height 16
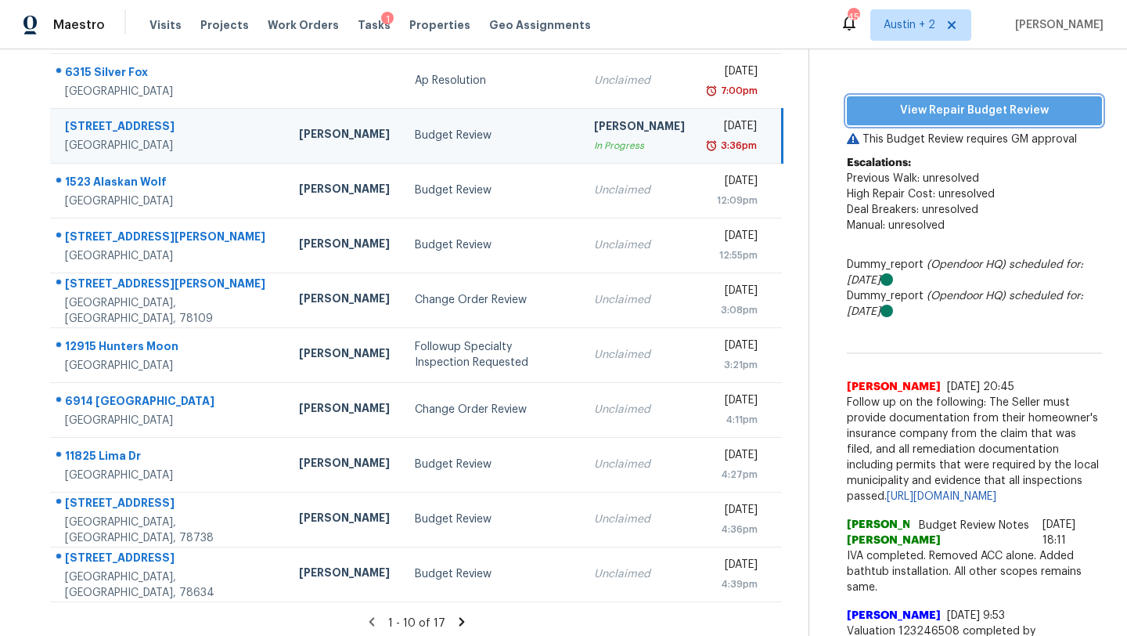
click at [860, 115] on span "View Repair Budget Review" at bounding box center [975, 111] width 230 height 20
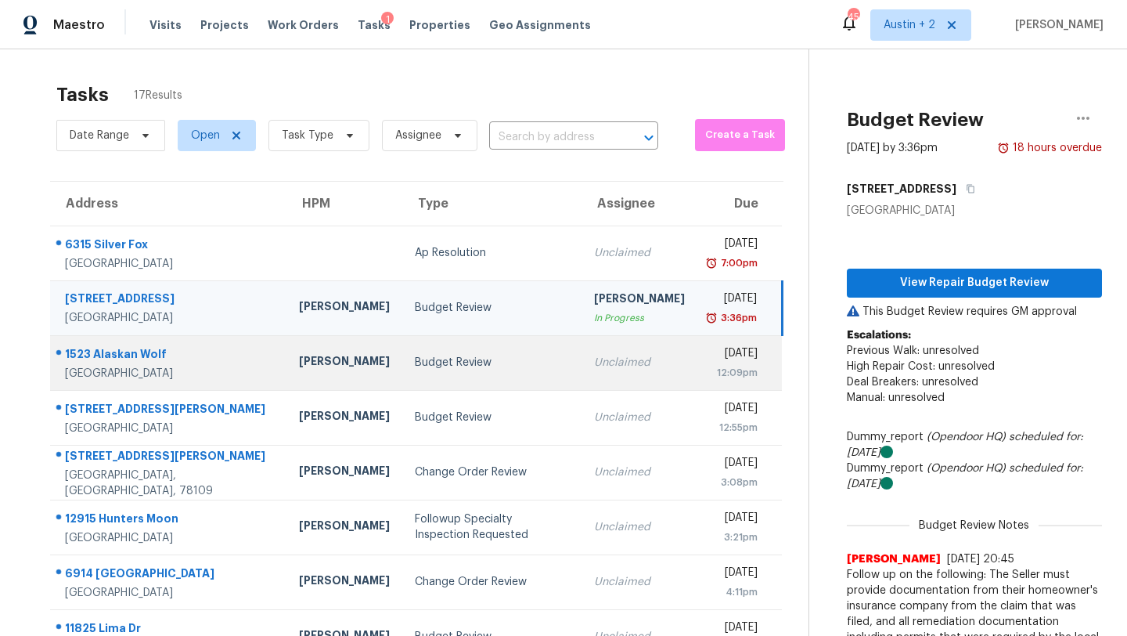
click at [299, 373] on div "[PERSON_NAME]" at bounding box center [344, 363] width 91 height 20
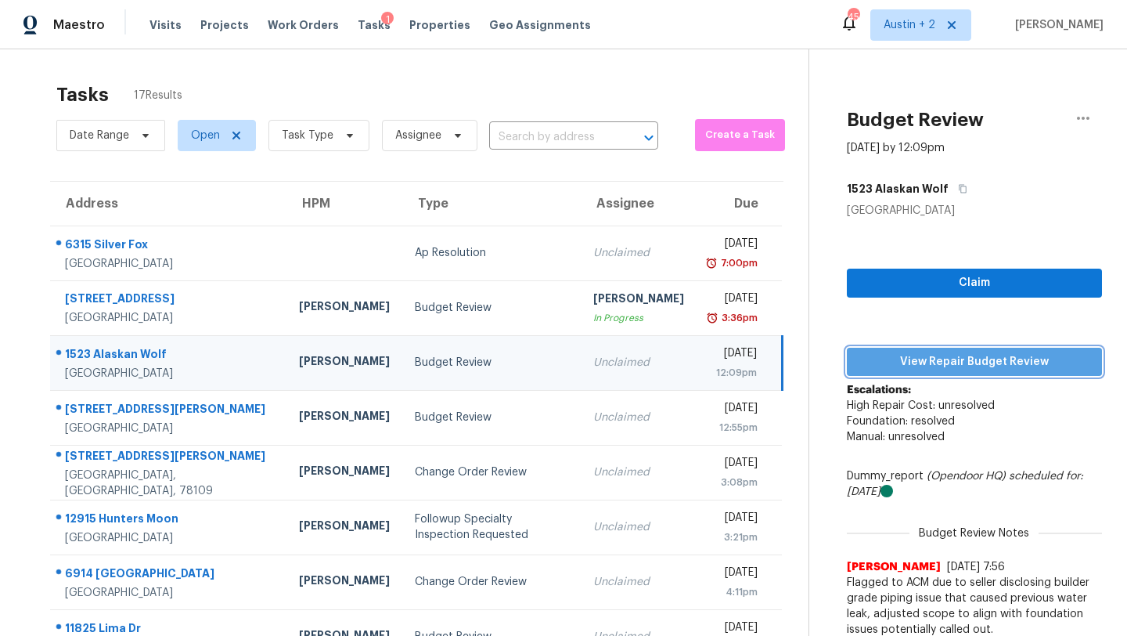
click at [892, 362] on span "View Repair Budget Review" at bounding box center [975, 362] width 230 height 20
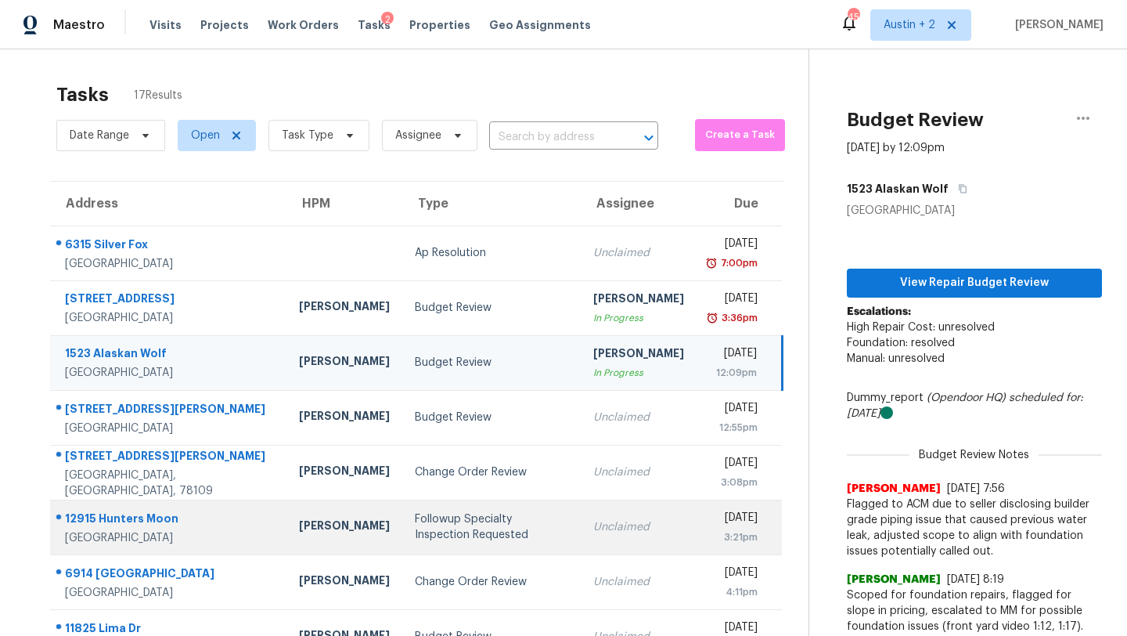
scroll to position [193, 0]
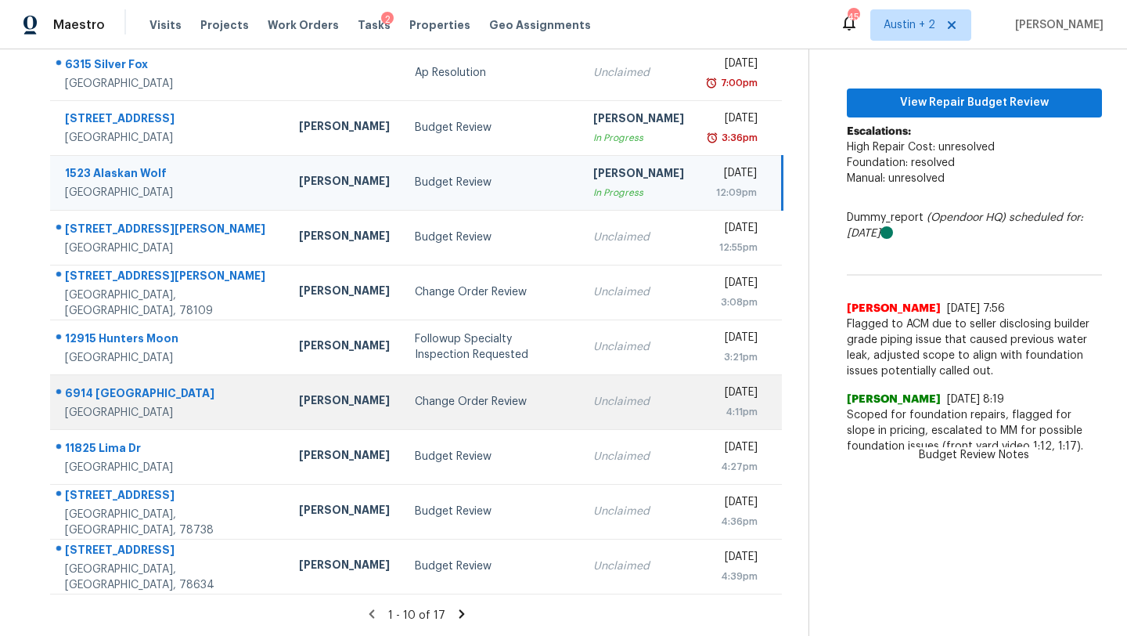
click at [415, 405] on div "Change Order Review" at bounding box center [491, 402] width 153 height 16
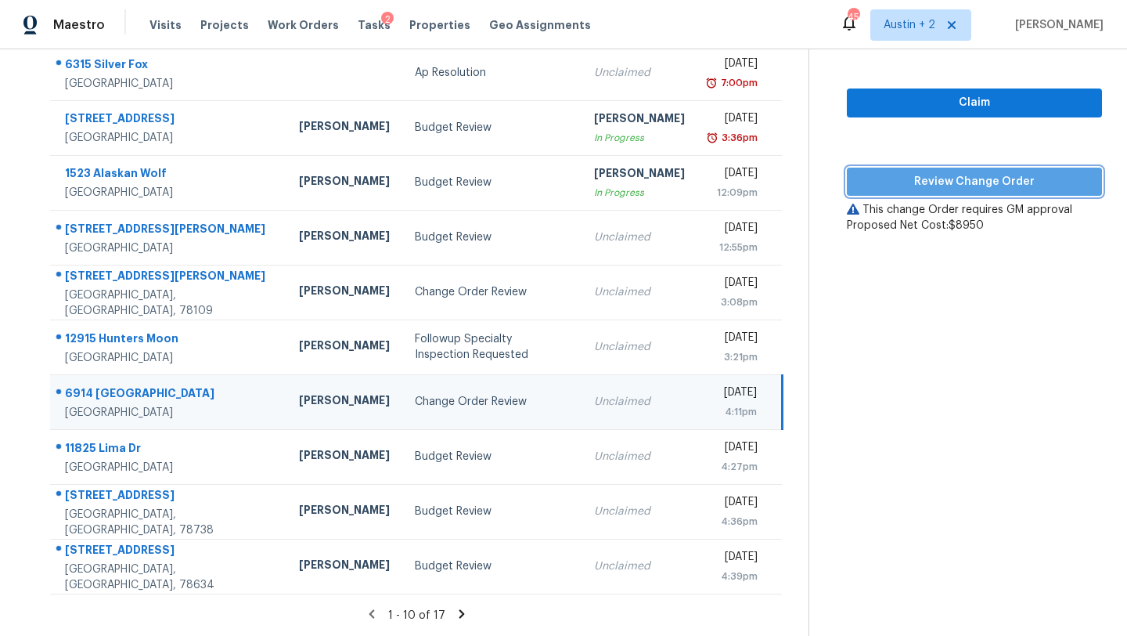
click at [875, 172] on span "Review Change Order" at bounding box center [975, 182] width 230 height 20
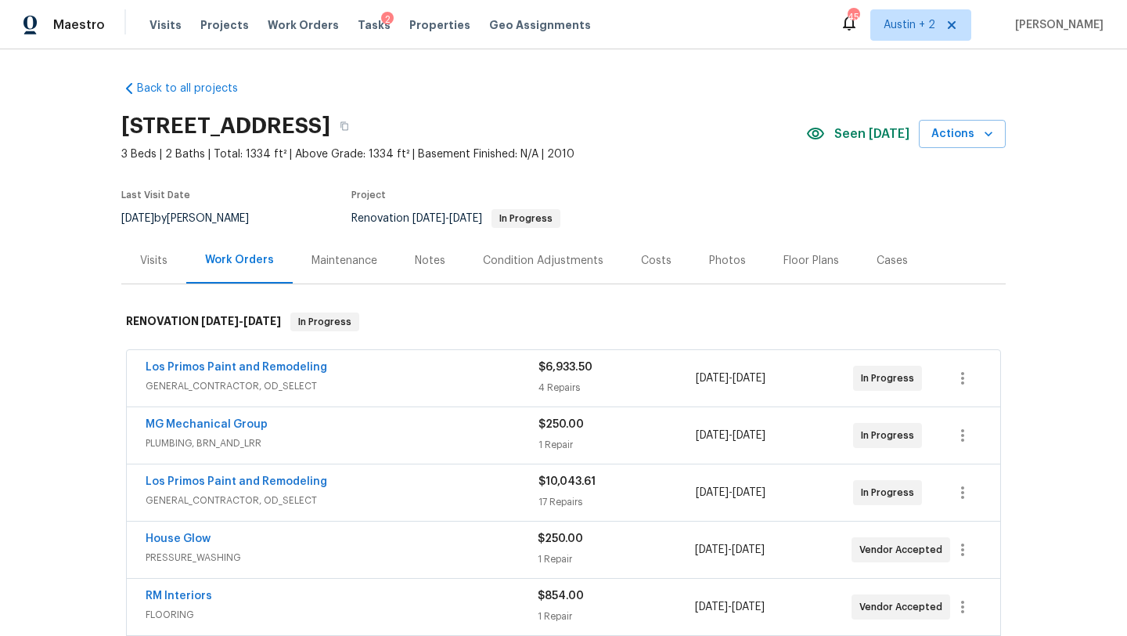
click at [856, 137] on span "Seen [DATE]" at bounding box center [872, 134] width 75 height 16
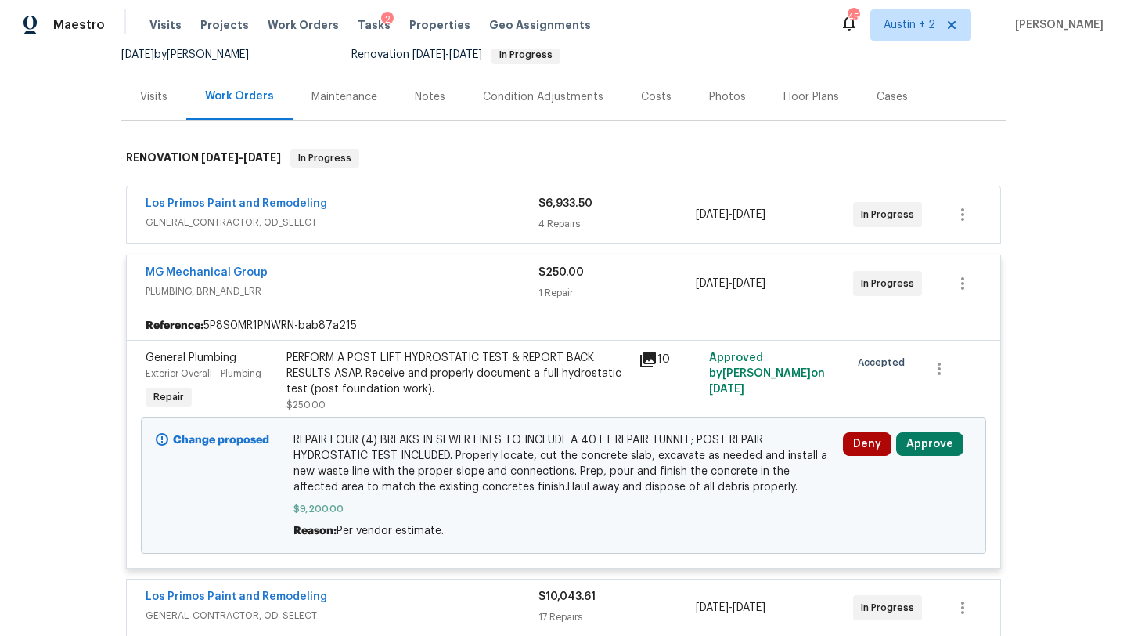
scroll to position [147, 0]
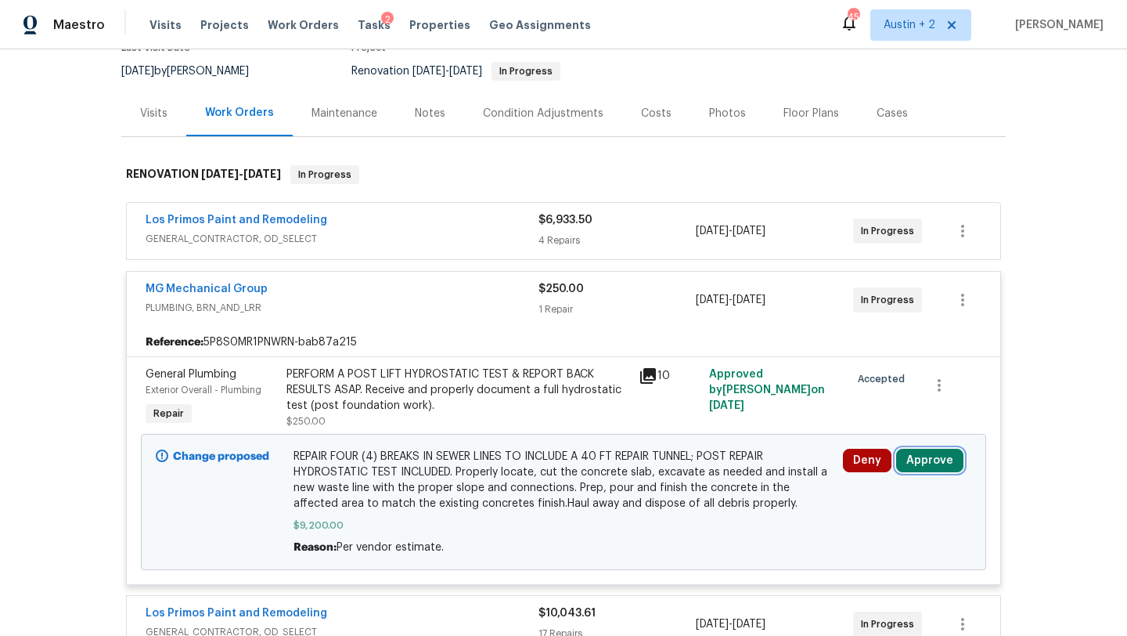
click at [936, 461] on button "Approve" at bounding box center [929, 460] width 67 height 23
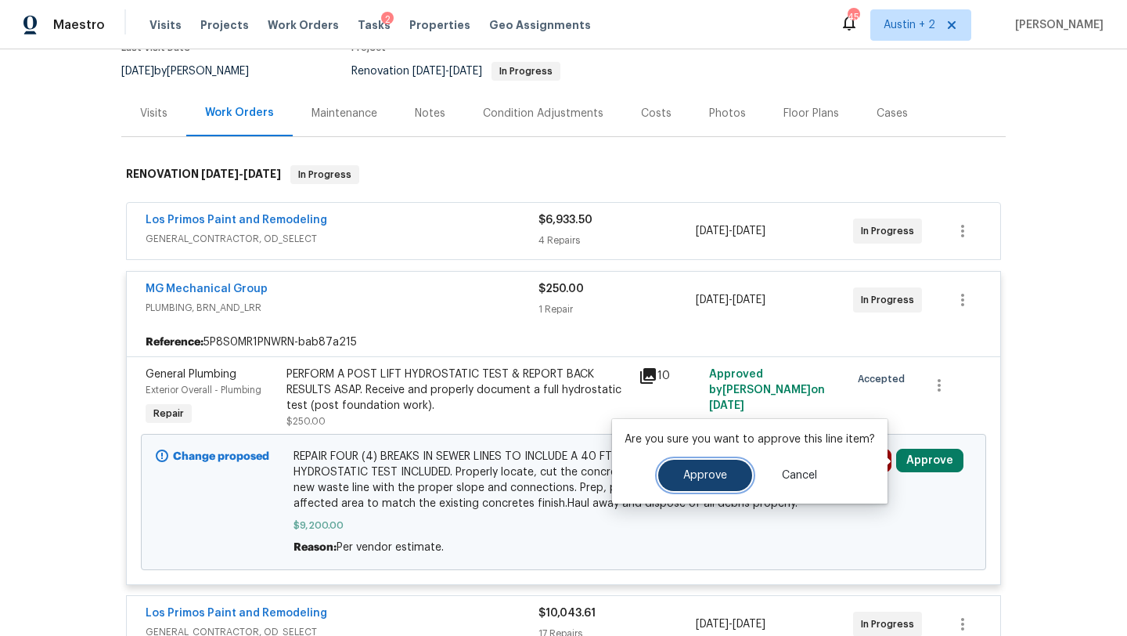
click at [727, 483] on button "Approve" at bounding box center [705, 475] width 94 height 31
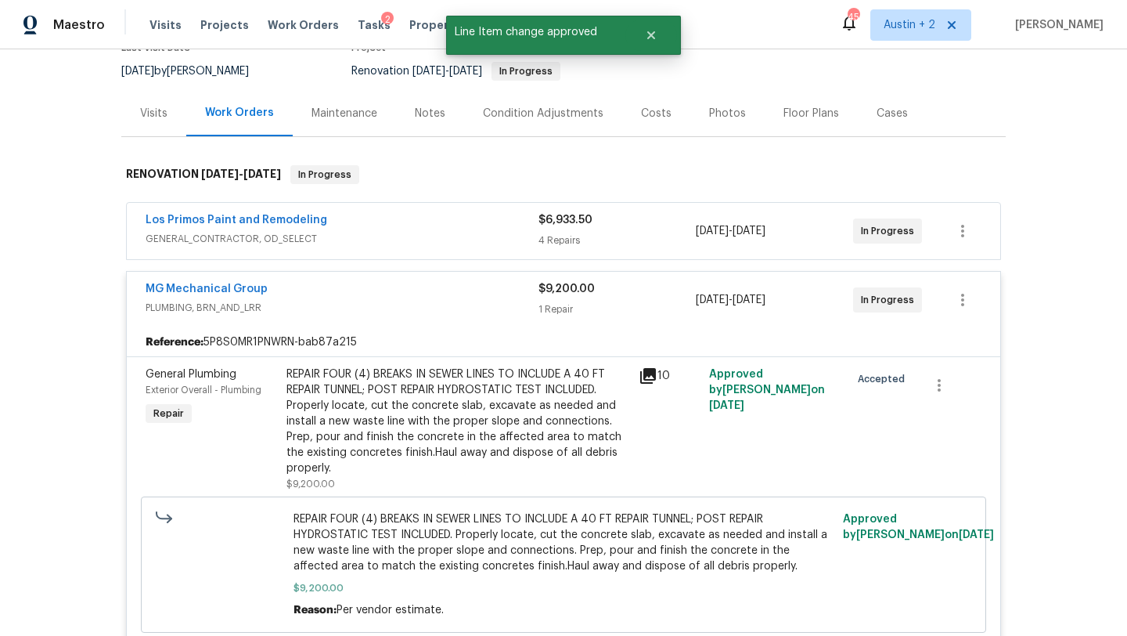
scroll to position [0, 0]
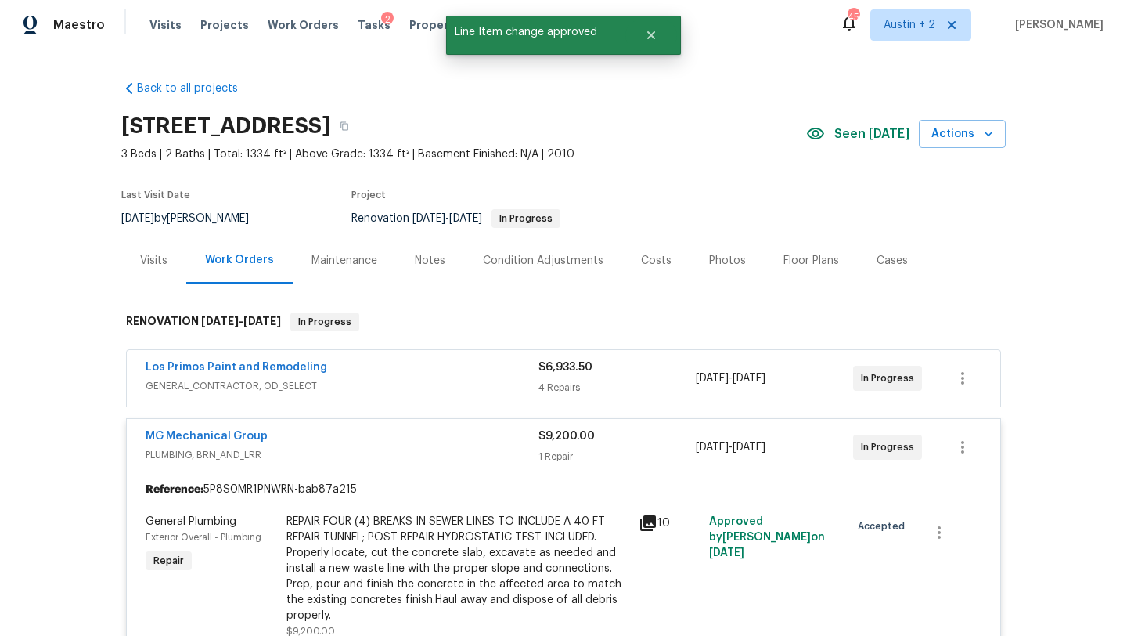
click at [644, 269] on div "Costs" at bounding box center [656, 260] width 68 height 46
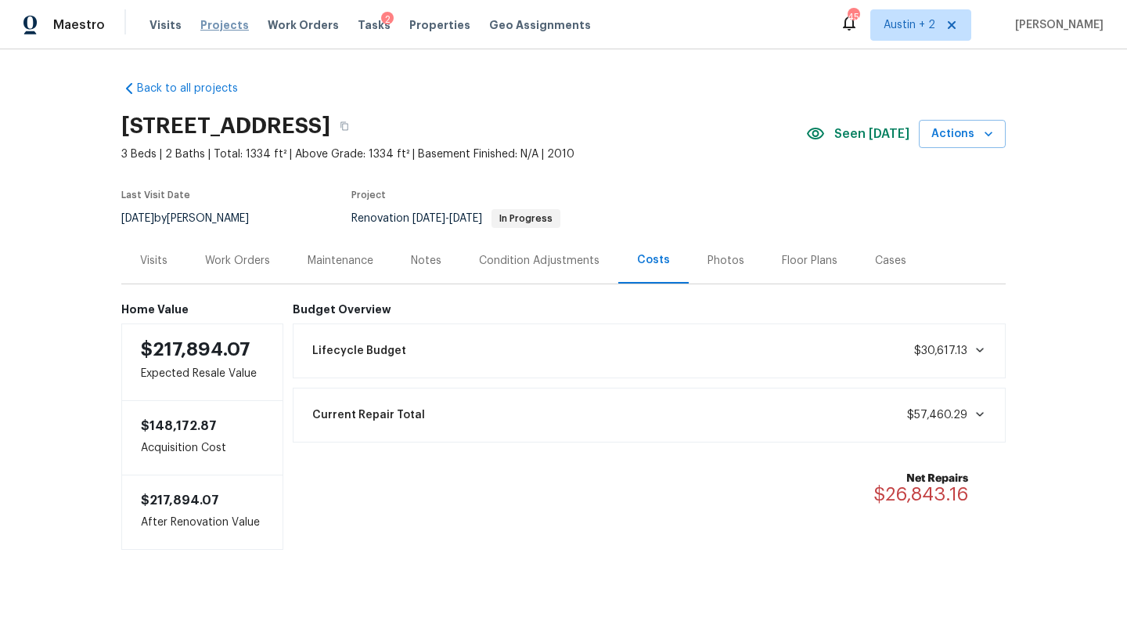
click at [223, 26] on span "Projects" at bounding box center [224, 25] width 49 height 16
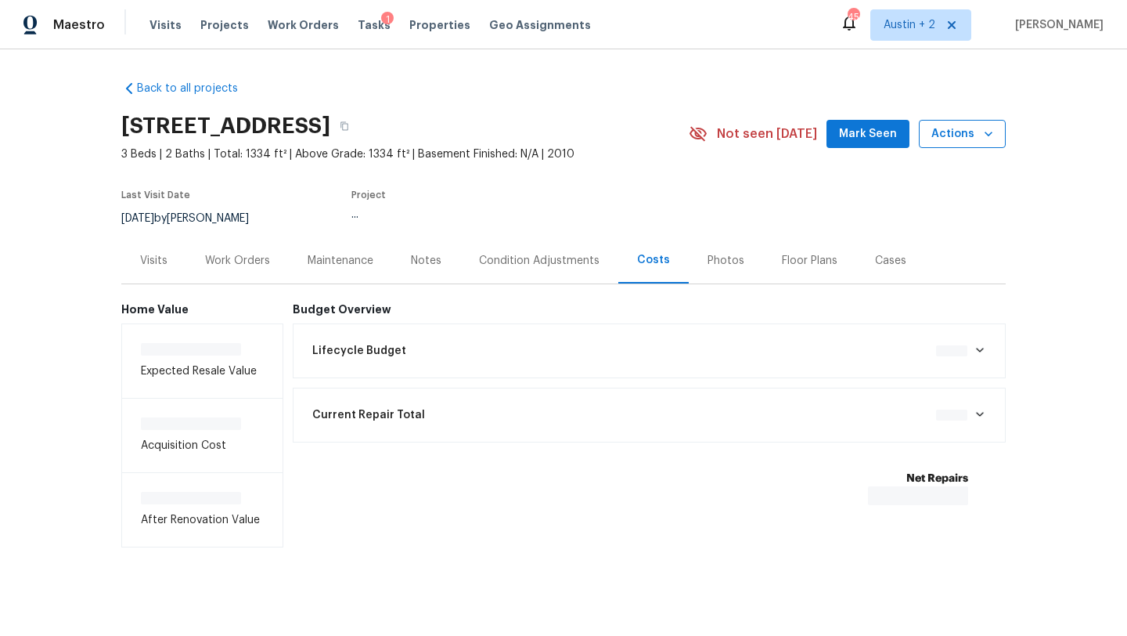
click at [969, 144] on button "Actions" at bounding box center [962, 134] width 87 height 29
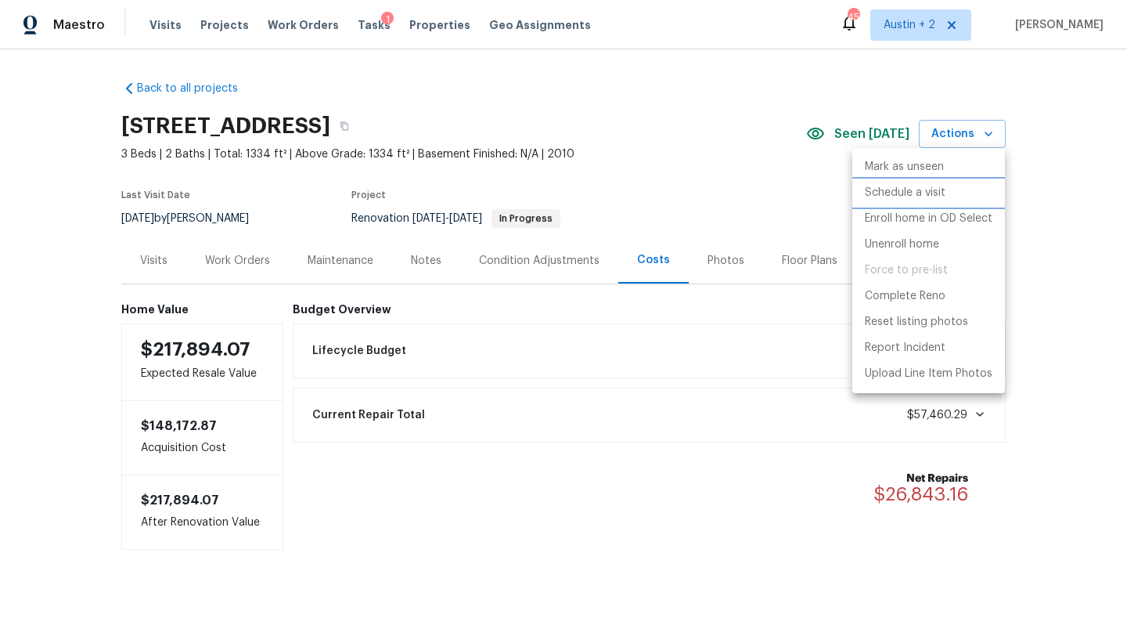
click at [917, 193] on p "Schedule a visit" at bounding box center [905, 193] width 81 height 16
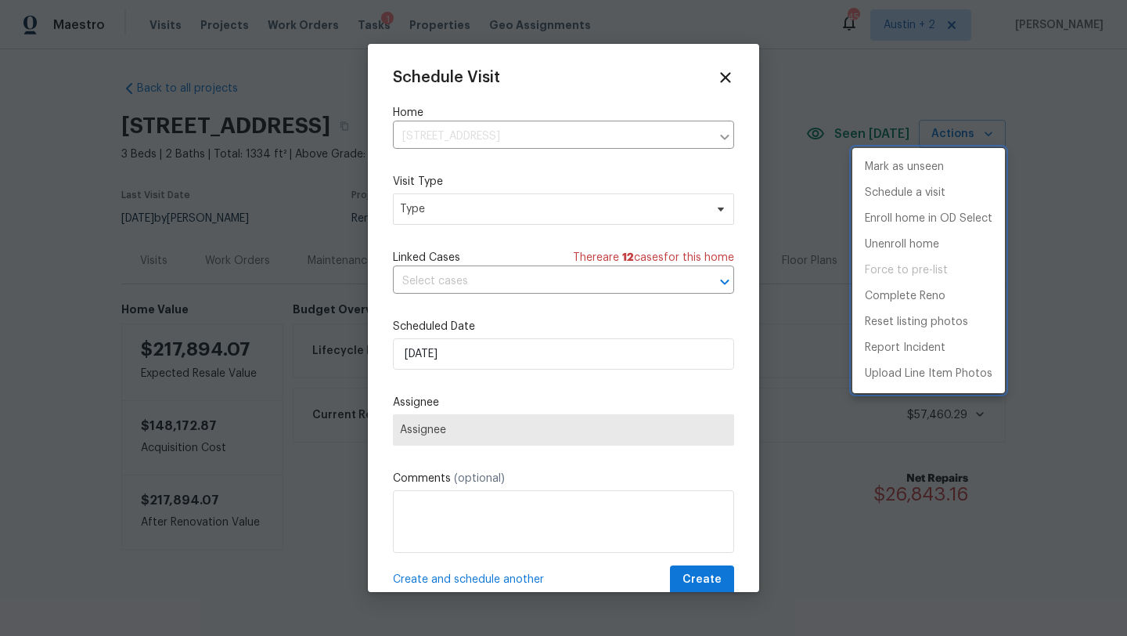
click at [498, 213] on div at bounding box center [563, 318] width 1127 height 636
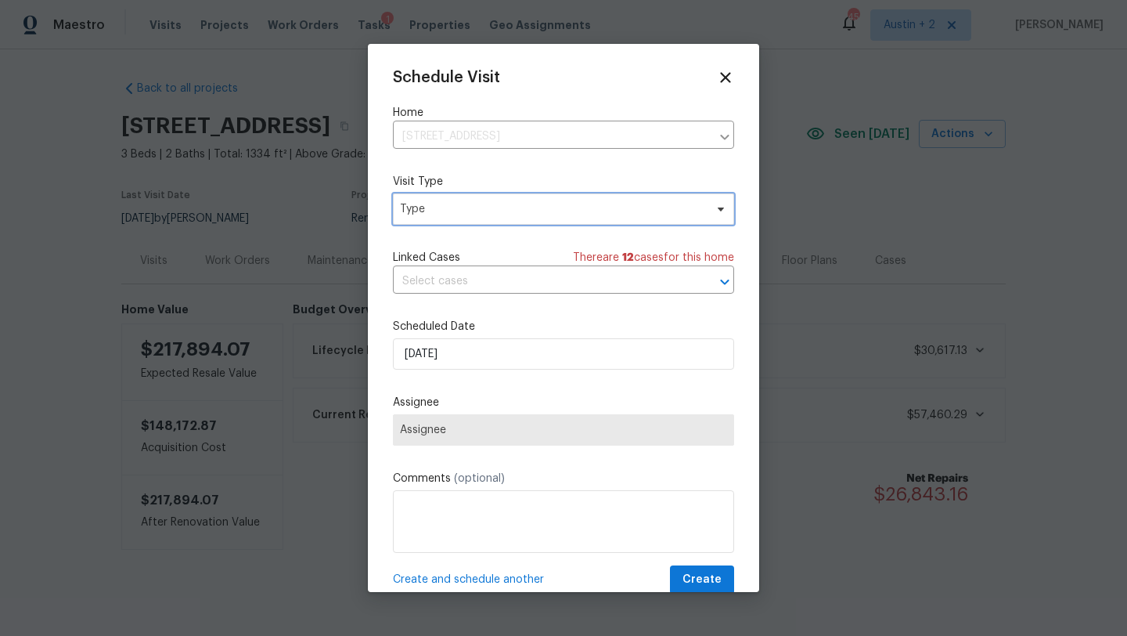
click at [498, 213] on span "Type" at bounding box center [552, 209] width 305 height 16
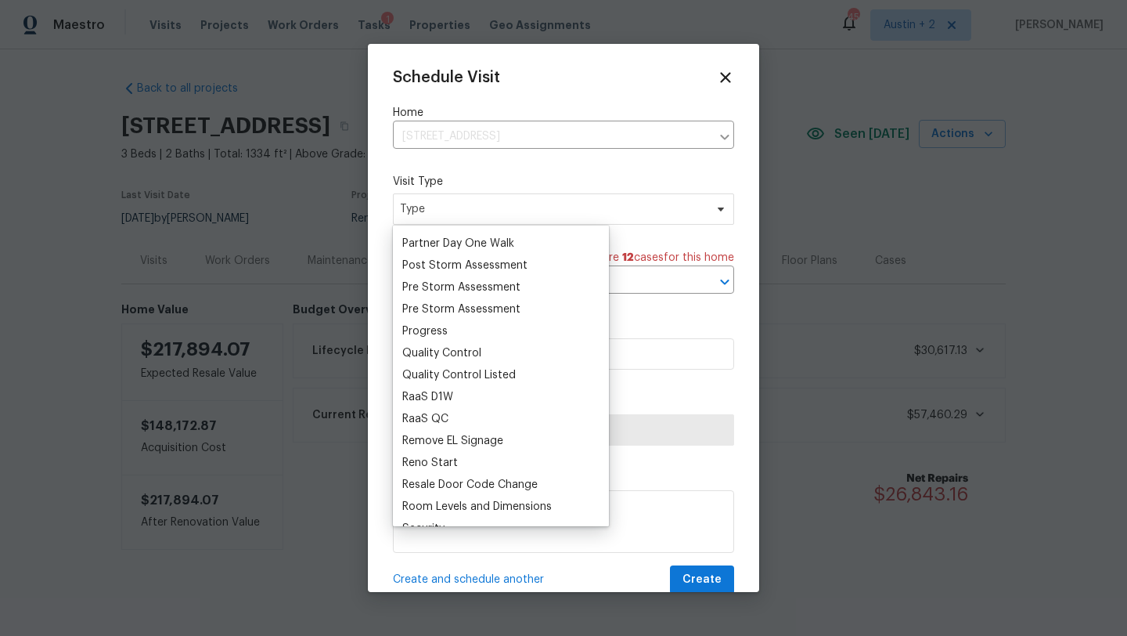
scroll to position [966, 0]
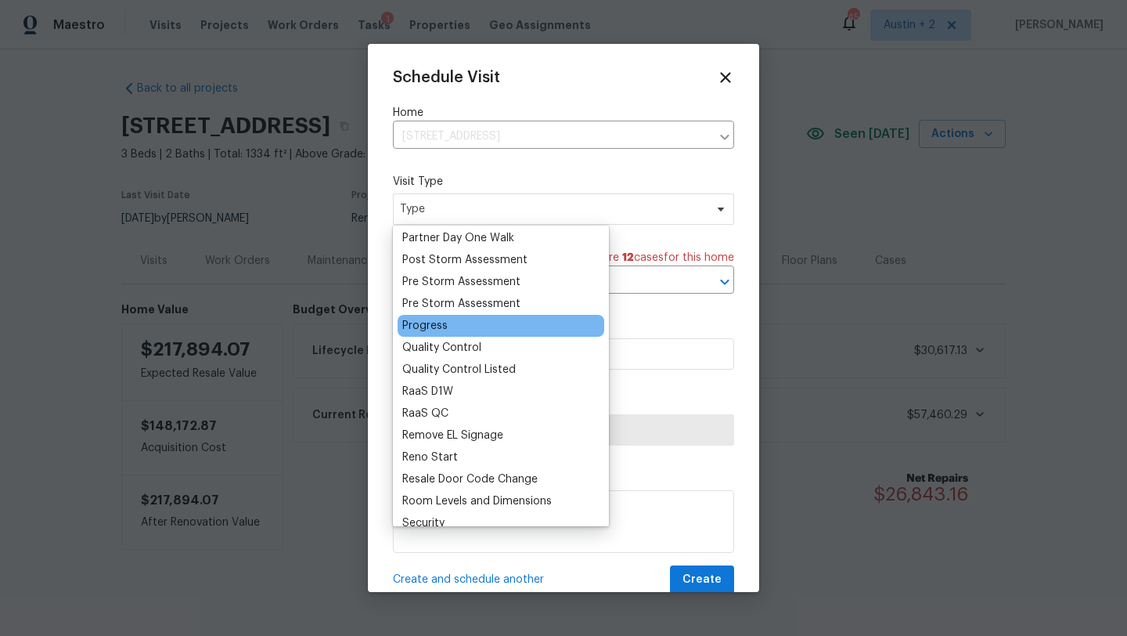
click at [420, 330] on div "Progress" at bounding box center [424, 326] width 45 height 16
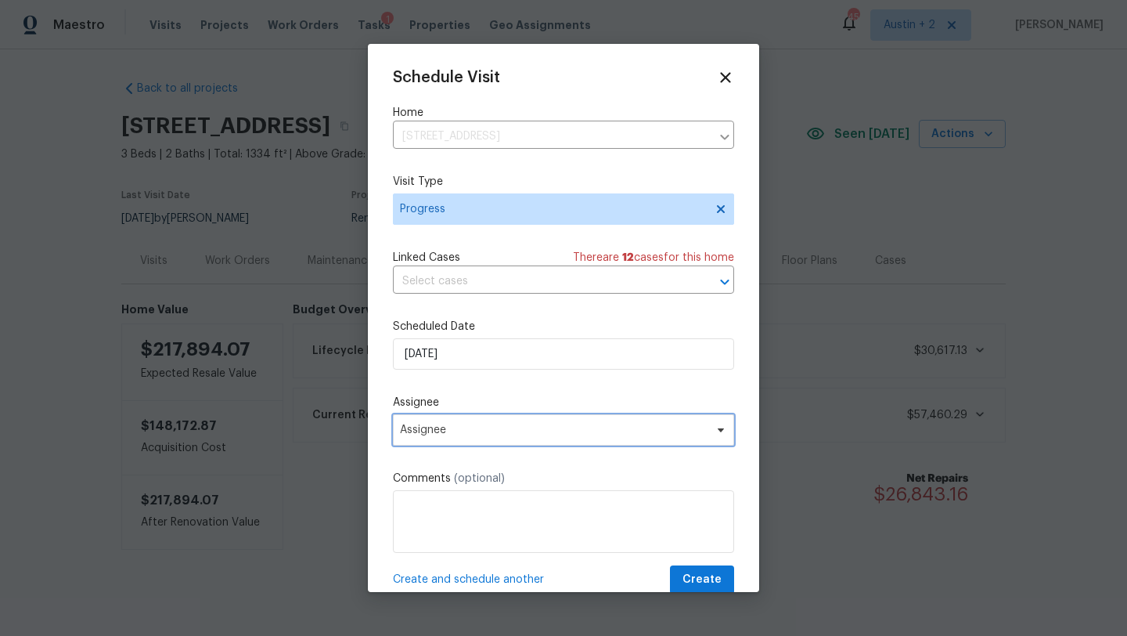
click at [522, 424] on span "Assignee" at bounding box center [563, 429] width 341 height 31
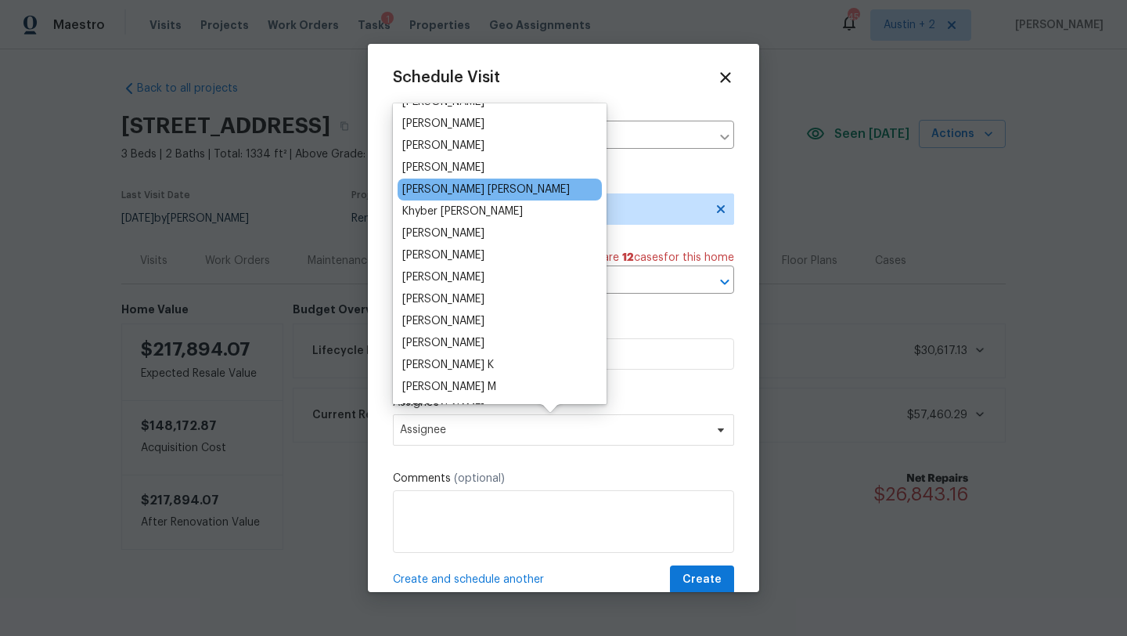
scroll to position [1287, 0]
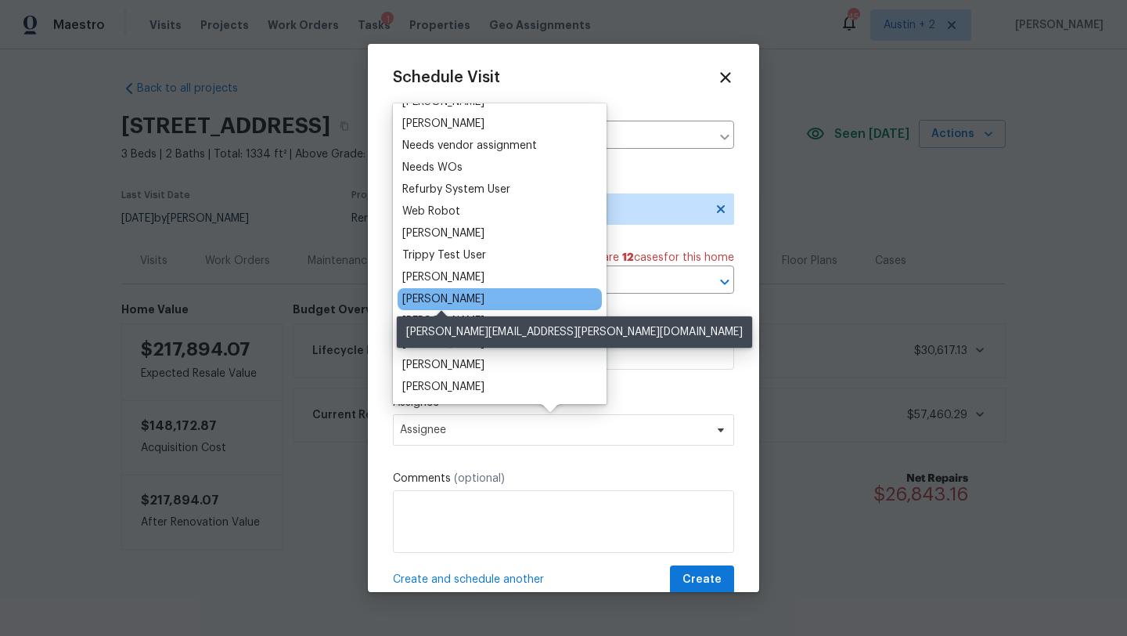
click at [470, 302] on div "[PERSON_NAME]" at bounding box center [443, 299] width 82 height 16
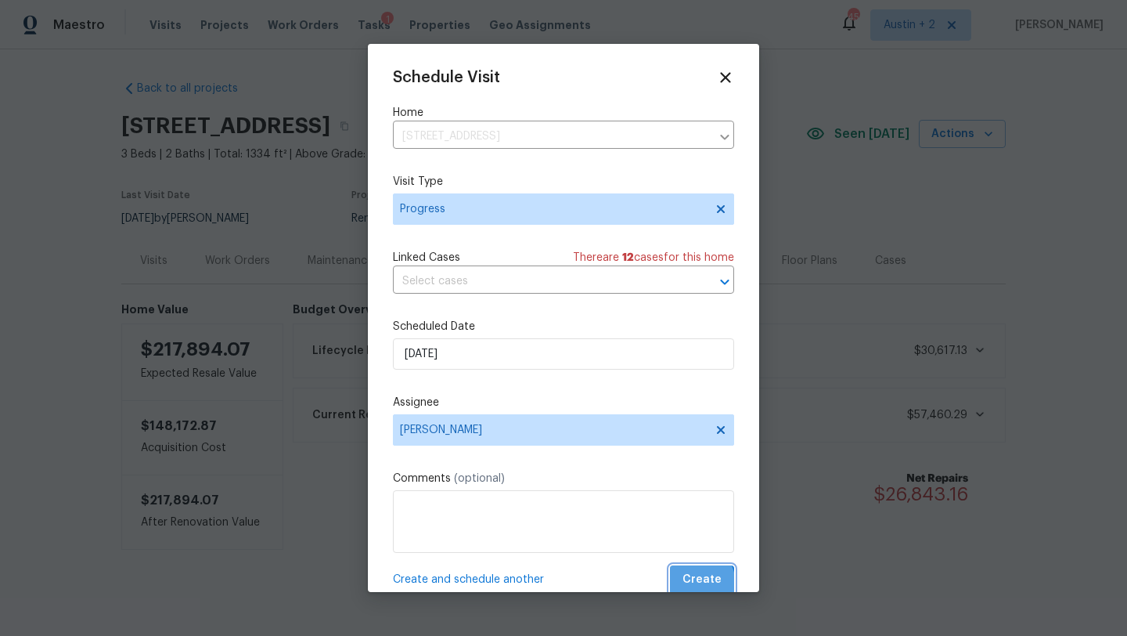
click at [695, 585] on span "Create" at bounding box center [702, 580] width 39 height 20
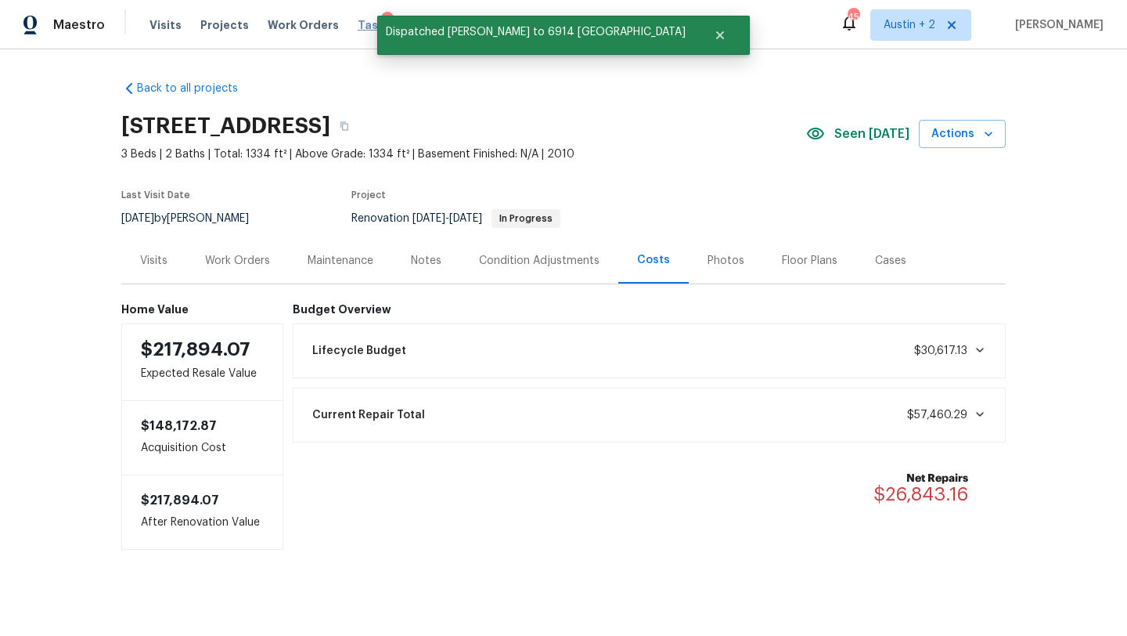
click at [358, 23] on span "Tasks" at bounding box center [374, 25] width 33 height 11
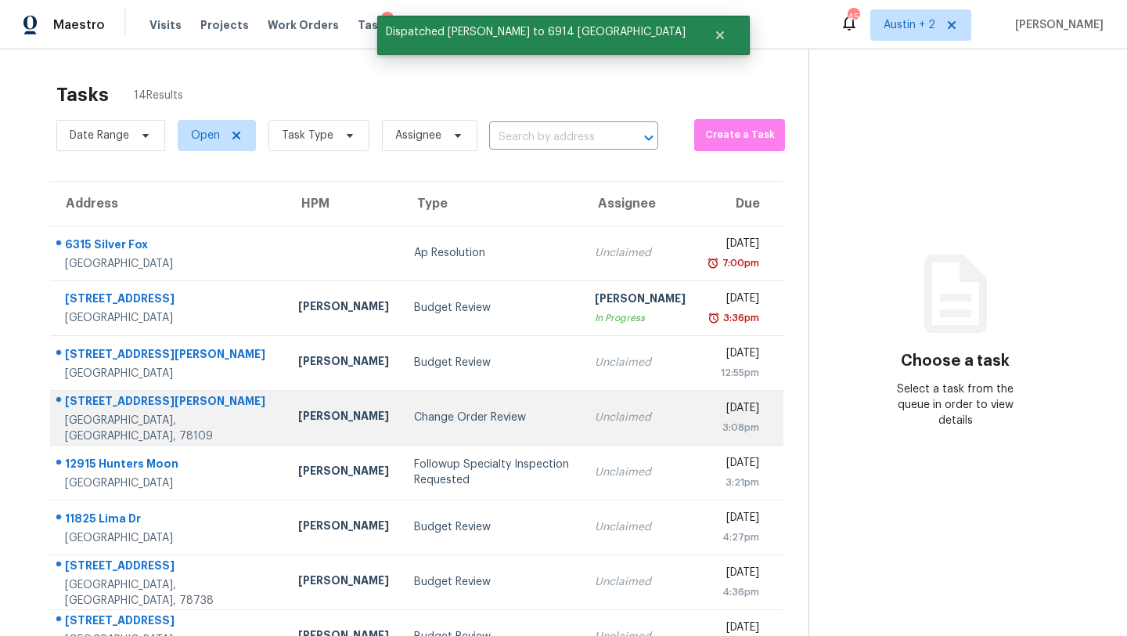
scroll to position [193, 0]
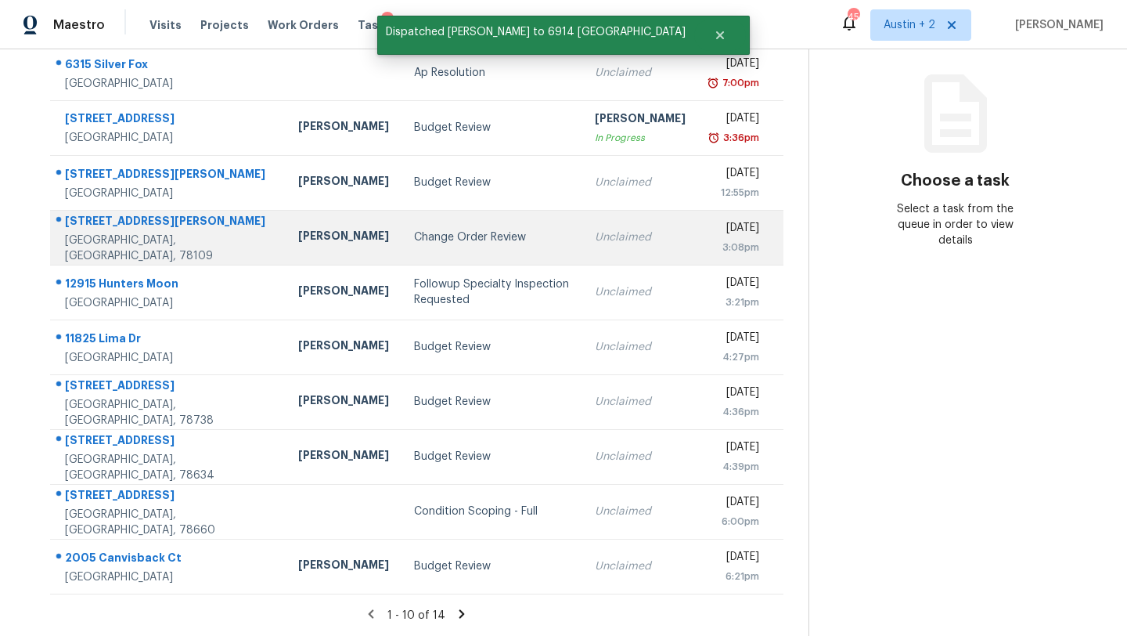
click at [414, 243] on div "Change Order Review" at bounding box center [492, 237] width 156 height 16
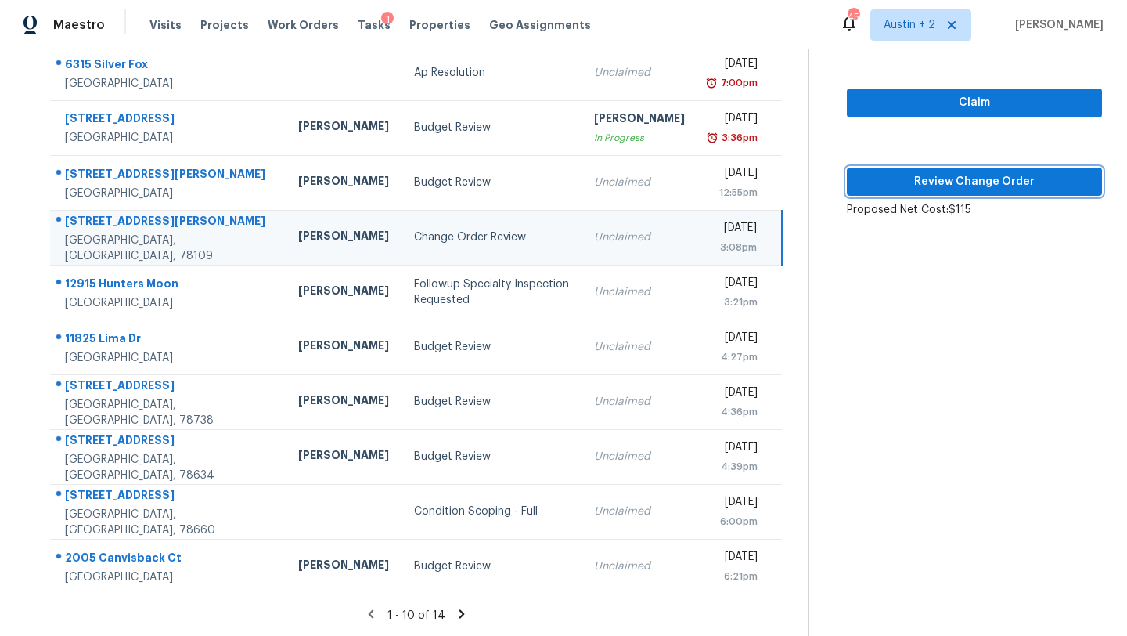
click at [929, 172] on span "Review Change Order" at bounding box center [975, 182] width 230 height 20
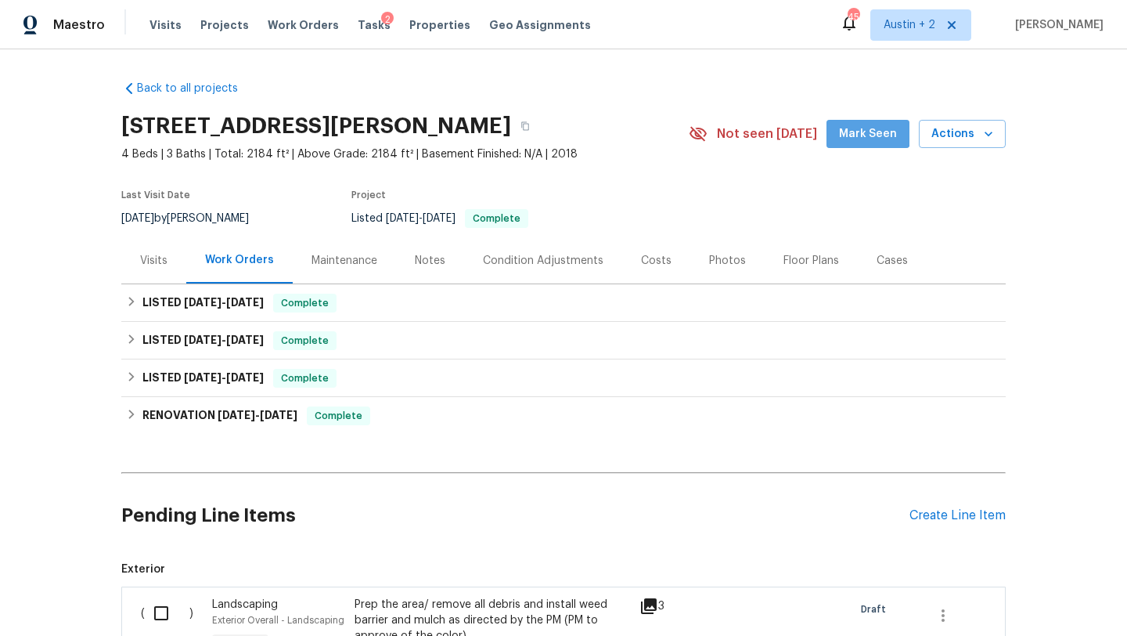
click at [865, 124] on span "Mark Seen" at bounding box center [868, 134] width 58 height 20
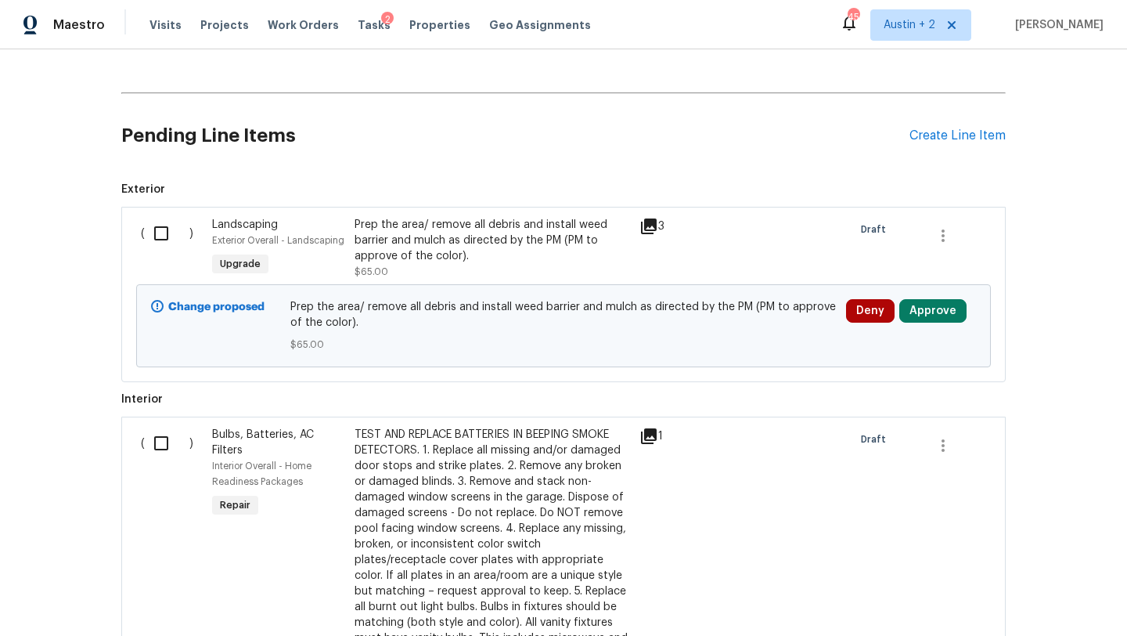
scroll to position [382, 0]
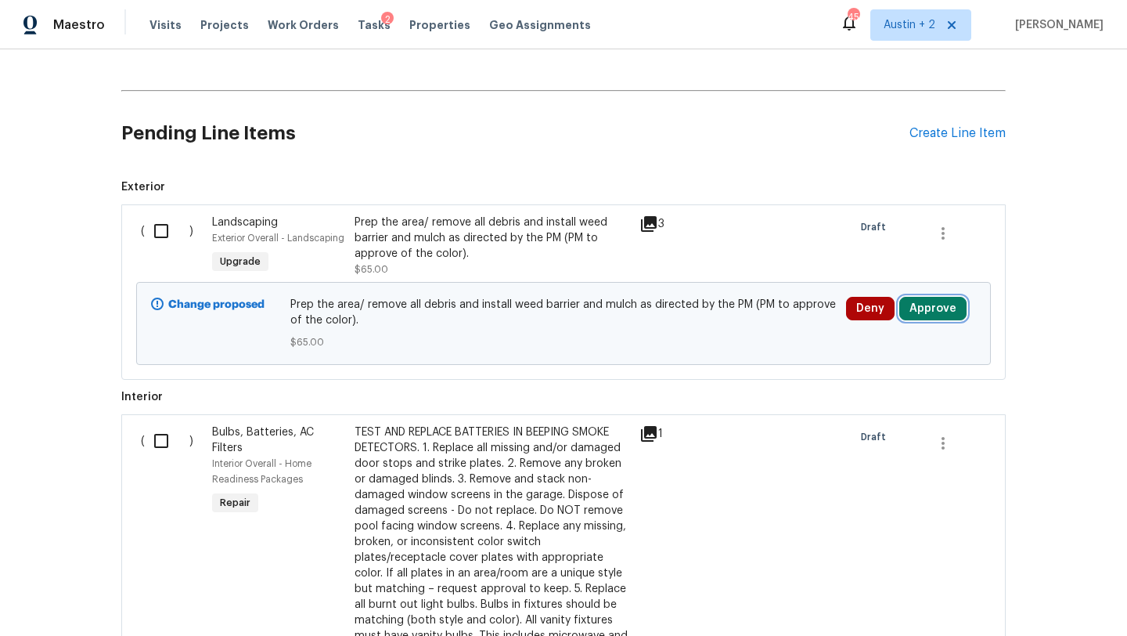
click at [943, 305] on button "Approve" at bounding box center [933, 308] width 67 height 23
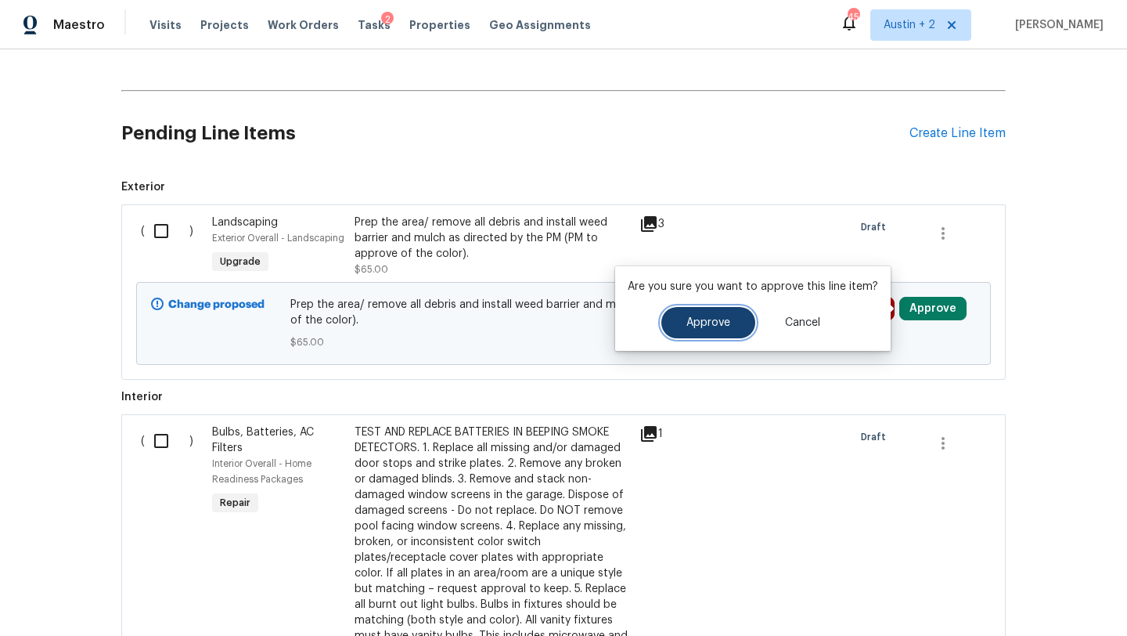
click at [677, 312] on button "Approve" at bounding box center [709, 322] width 94 height 31
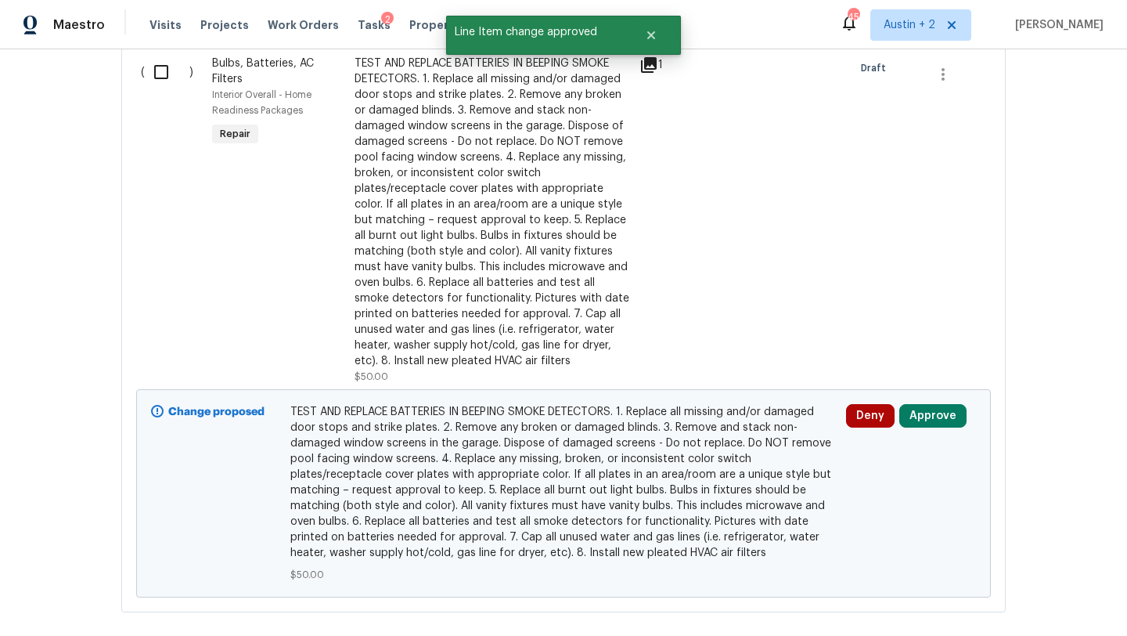
scroll to position [835, 0]
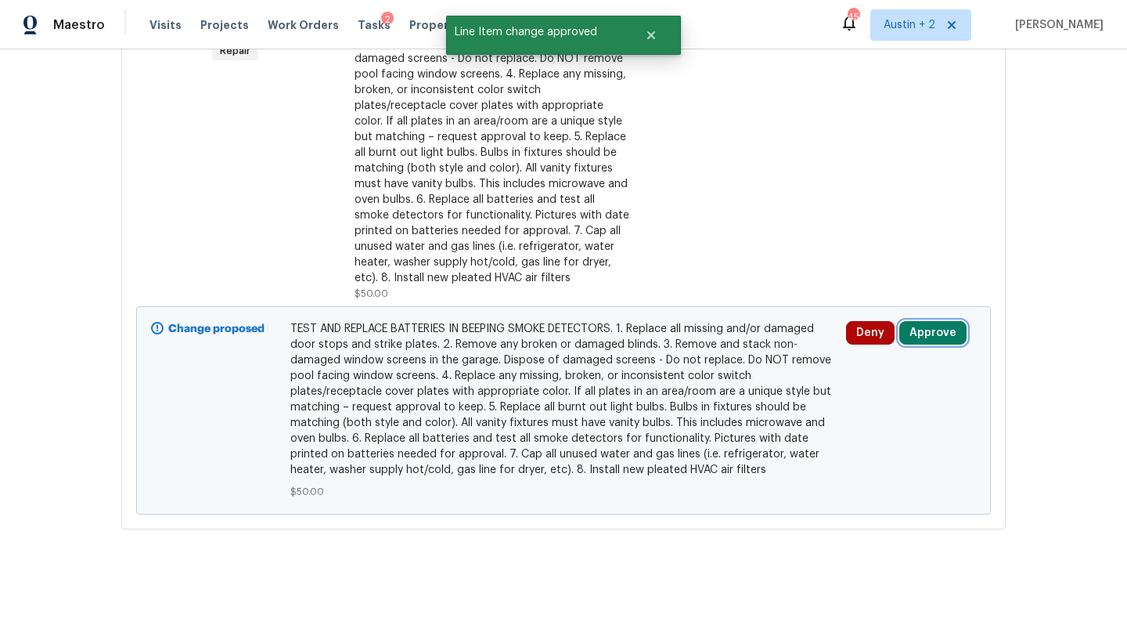
click at [911, 334] on button "Approve" at bounding box center [933, 332] width 67 height 23
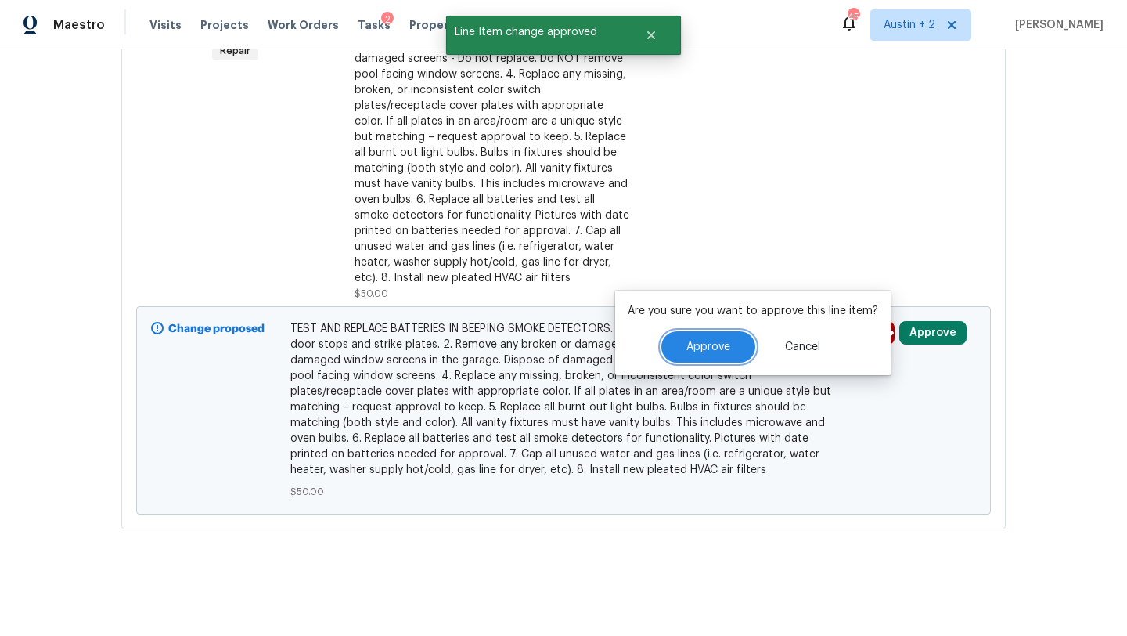
click at [723, 344] on span "Approve" at bounding box center [709, 347] width 44 height 12
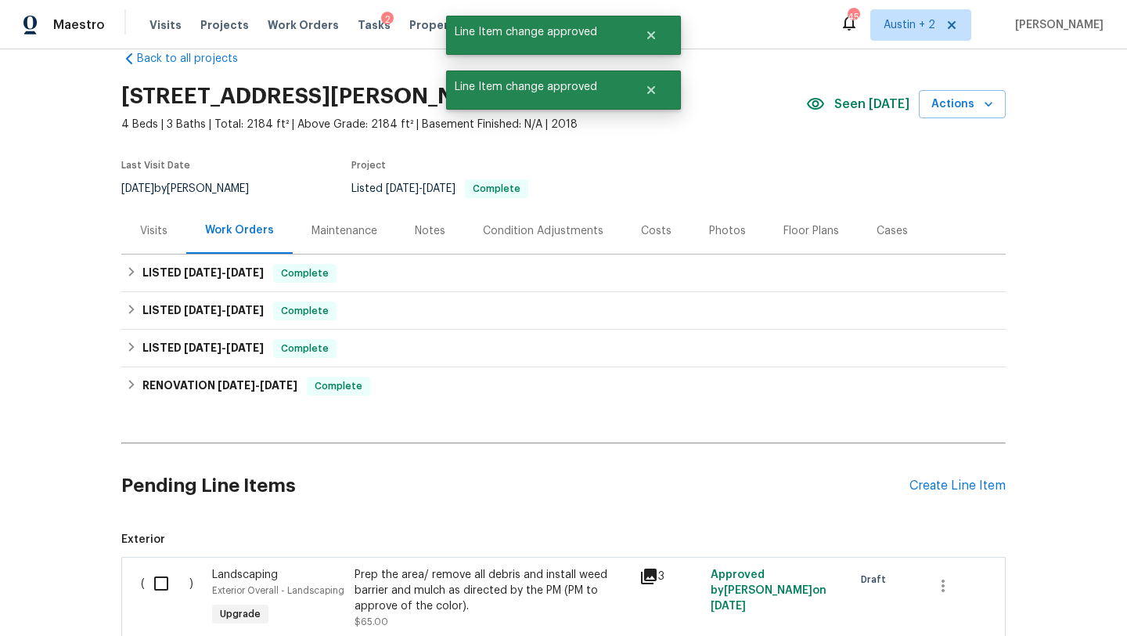
scroll to position [0, 0]
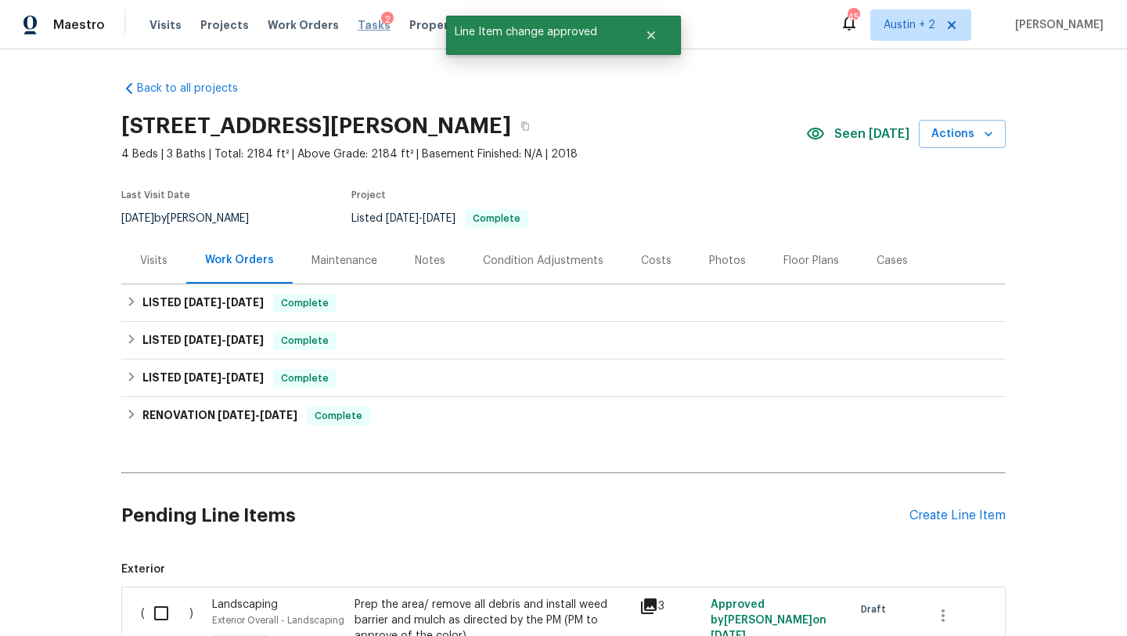
click at [358, 26] on span "Tasks" at bounding box center [374, 25] width 33 height 11
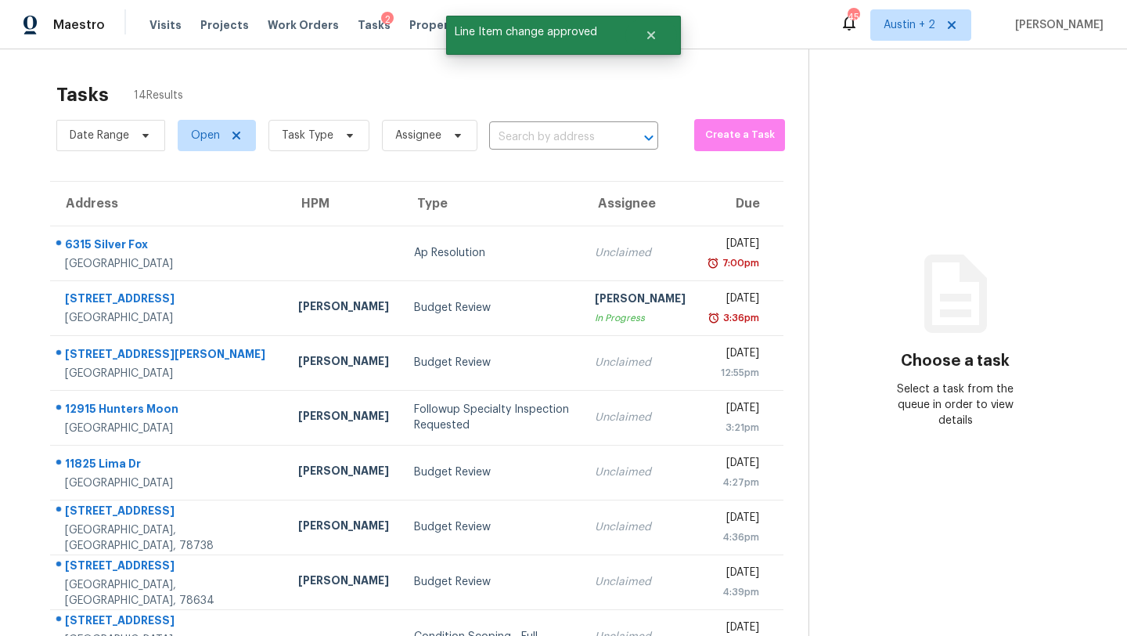
scroll to position [193, 0]
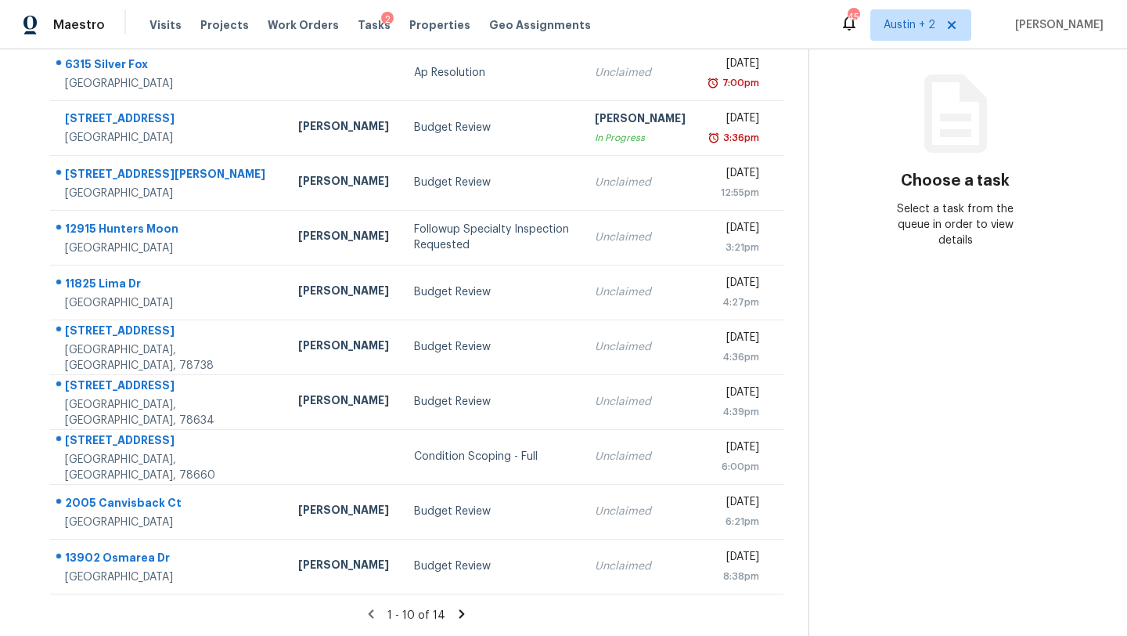
click at [460, 612] on icon at bounding box center [462, 613] width 5 height 9
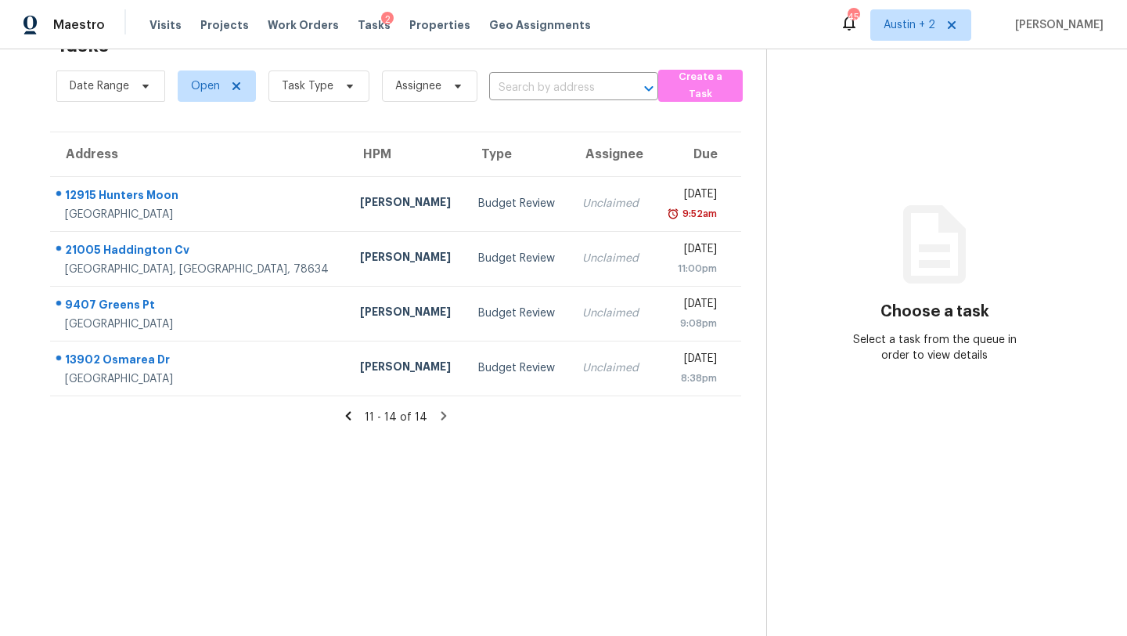
click at [351, 412] on icon at bounding box center [347, 415] width 5 height 9
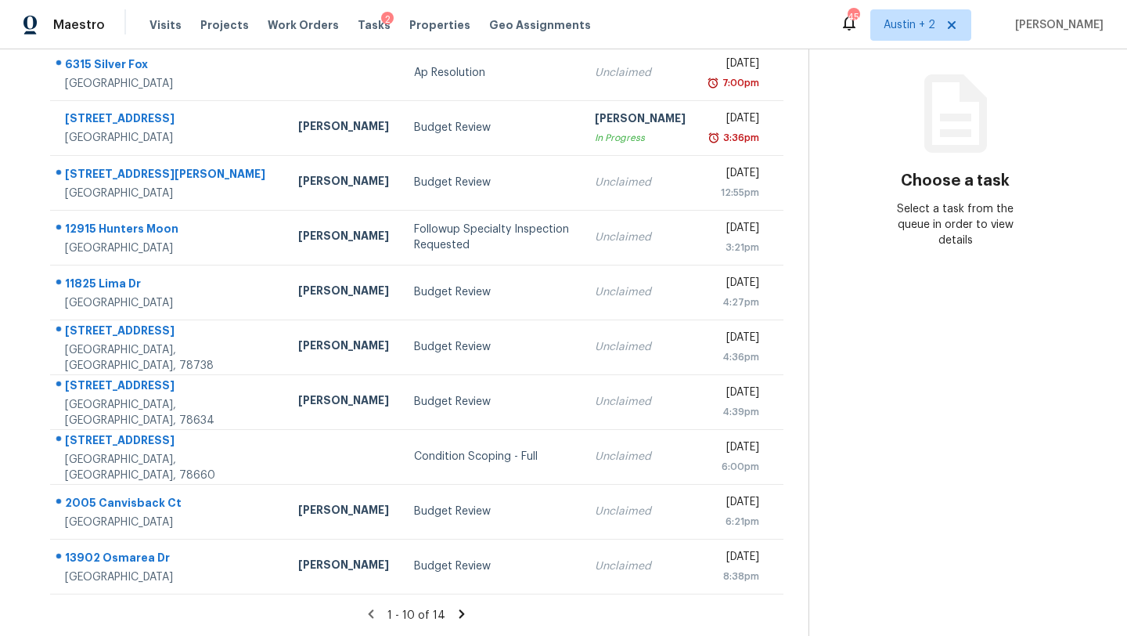
scroll to position [0, 0]
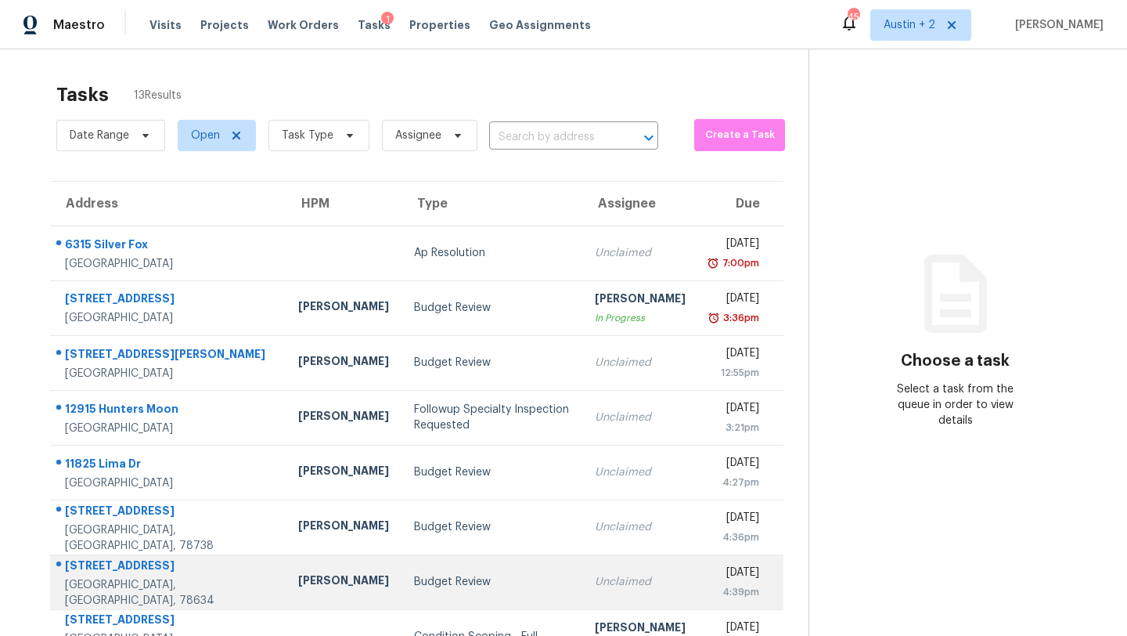
scroll to position [193, 0]
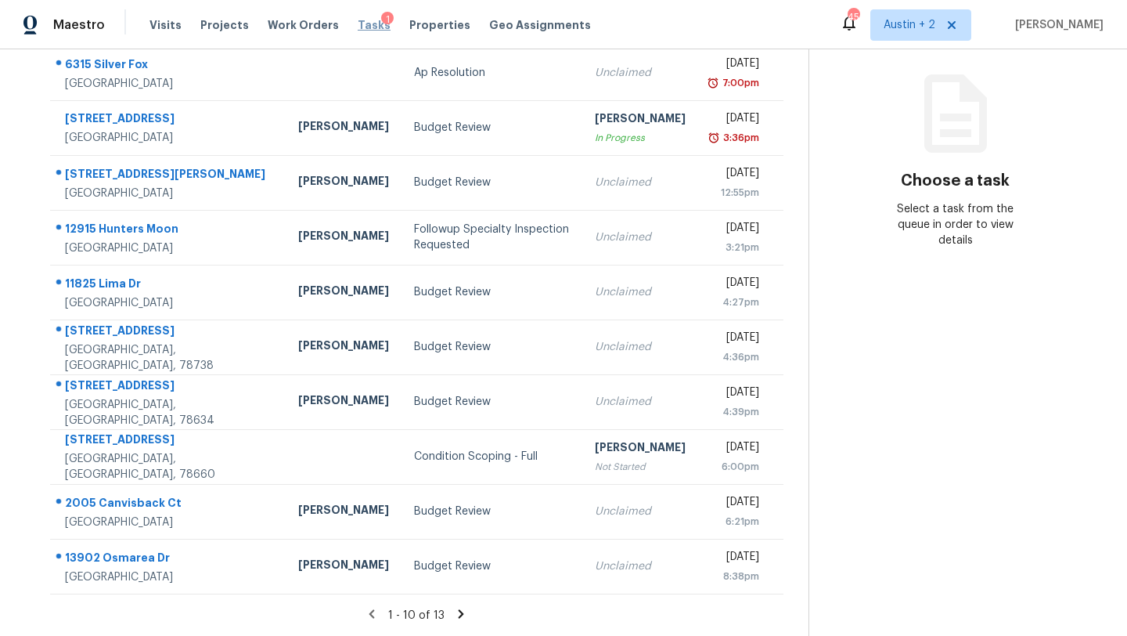
click at [358, 25] on span "Tasks" at bounding box center [374, 25] width 33 height 11
click at [358, 23] on span "Tasks" at bounding box center [374, 25] width 33 height 11
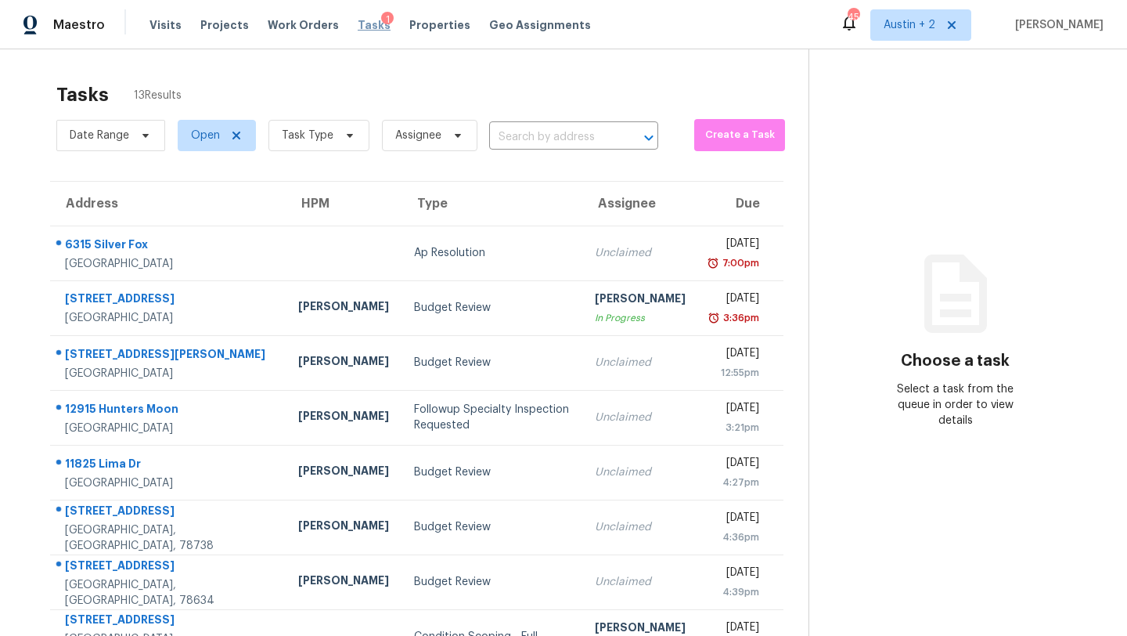
click at [359, 22] on span "Tasks" at bounding box center [374, 25] width 33 height 11
click at [409, 30] on span "Properties" at bounding box center [439, 25] width 61 height 16
click at [409, 28] on span "Properties" at bounding box center [439, 25] width 61 height 16
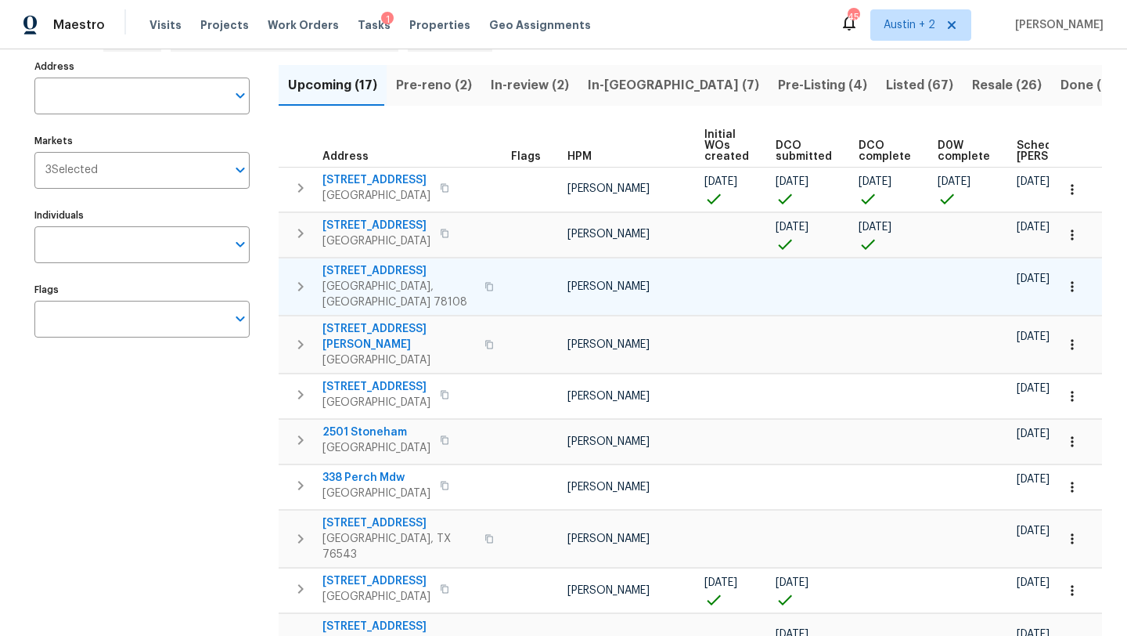
scroll to position [94, 0]
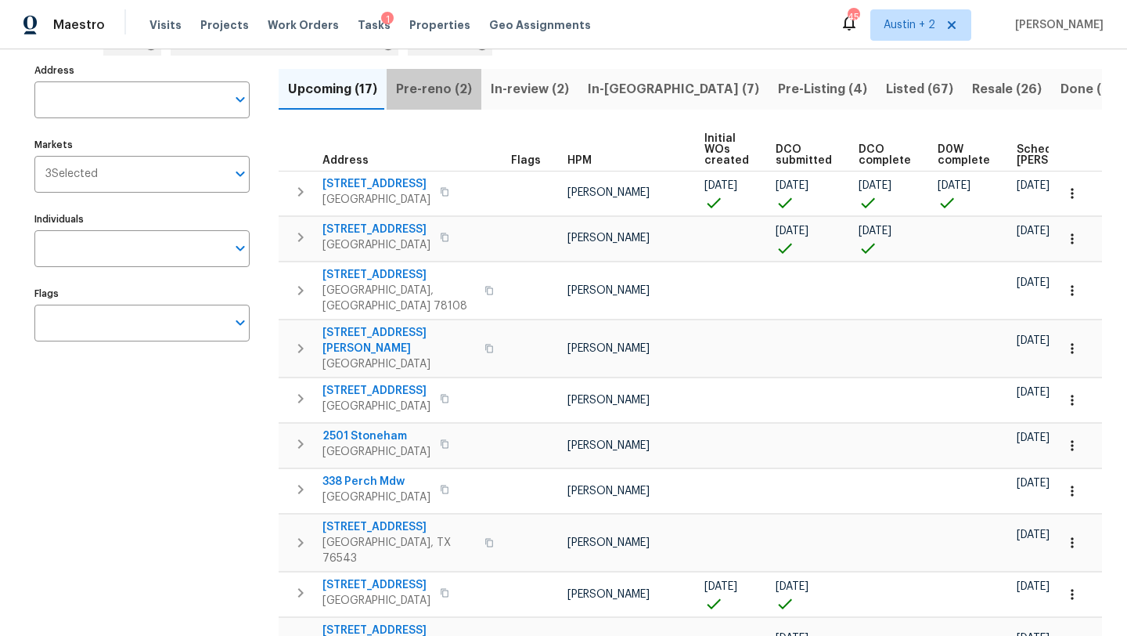
click at [445, 94] on span "Pre-reno (2)" at bounding box center [434, 89] width 76 height 22
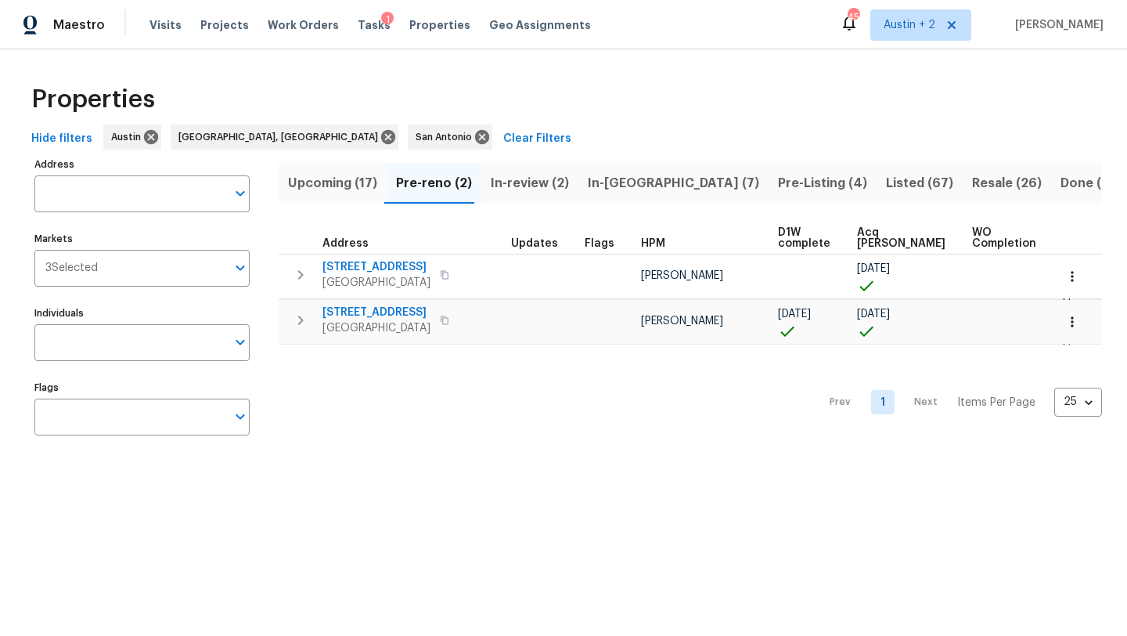
click at [534, 187] on span "In-review (2)" at bounding box center [530, 183] width 78 height 22
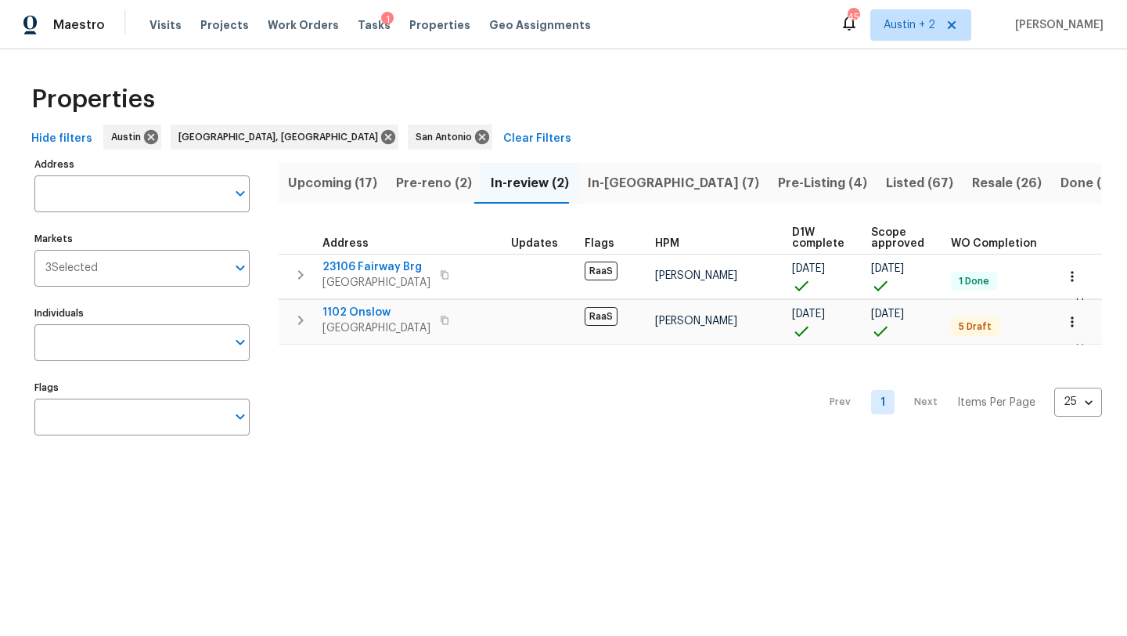
click at [617, 189] on span "In-reno (7)" at bounding box center [673, 183] width 171 height 22
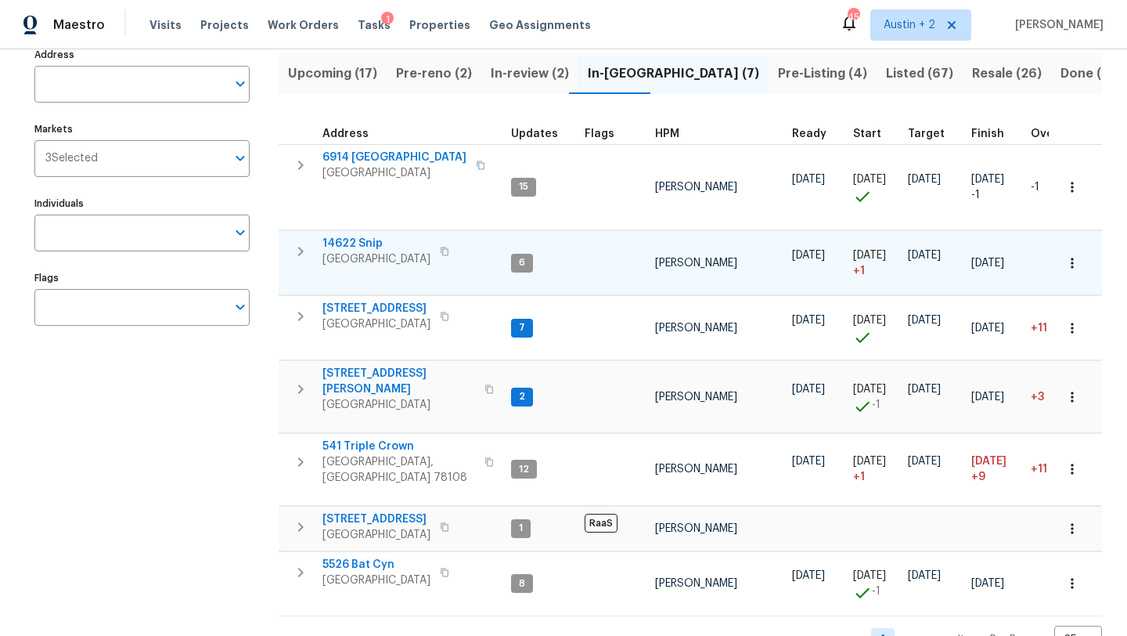
scroll to position [125, 0]
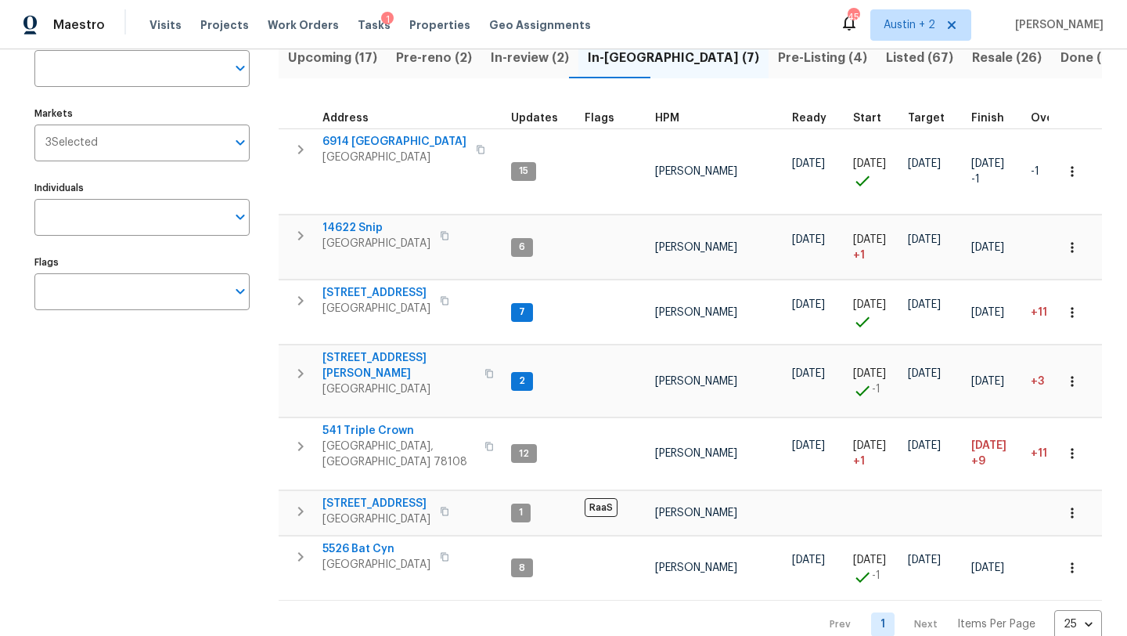
click at [360, 69] on span "Upcoming (17)" at bounding box center [332, 58] width 89 height 22
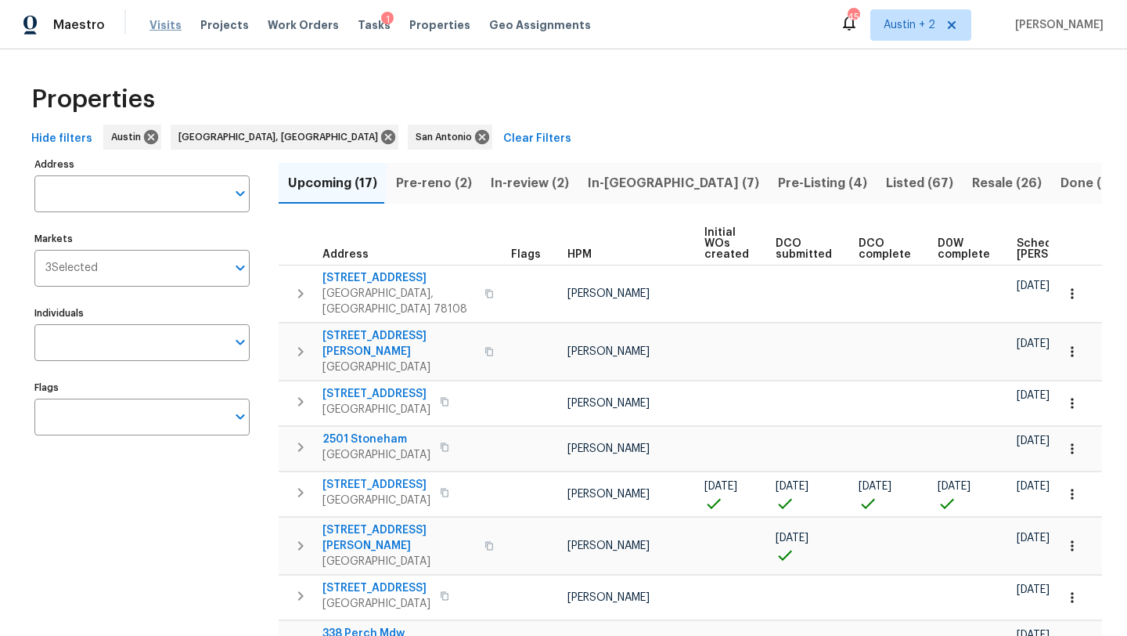
click at [166, 27] on span "Visits" at bounding box center [166, 25] width 32 height 16
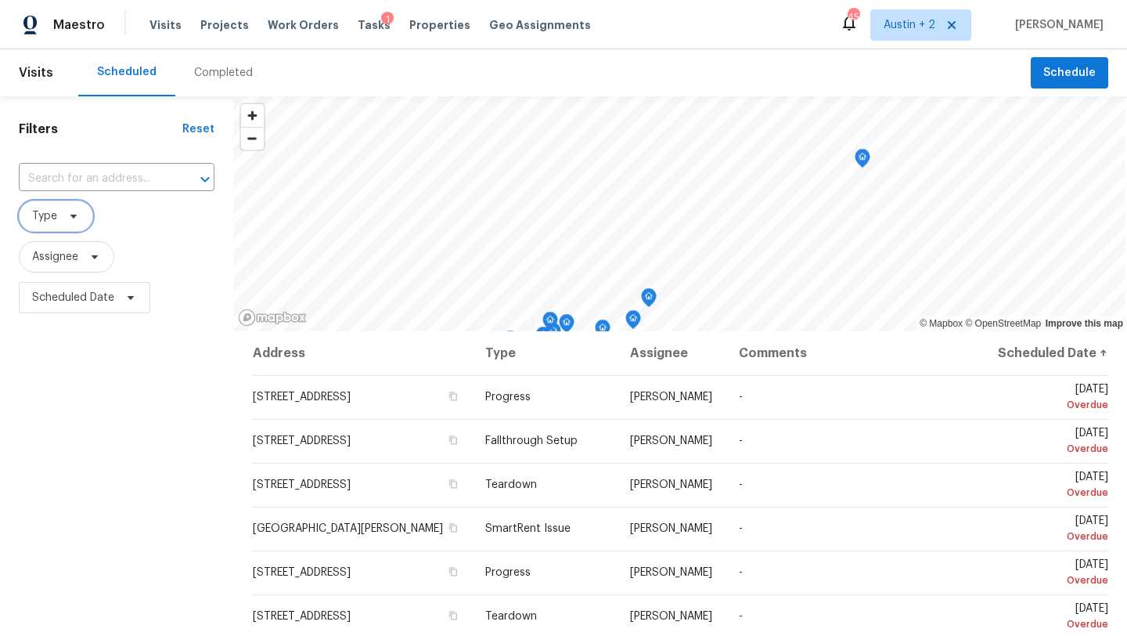
click at [63, 225] on span "Type" at bounding box center [56, 215] width 74 height 31
type input "chris.fuentes@opendoor.com"
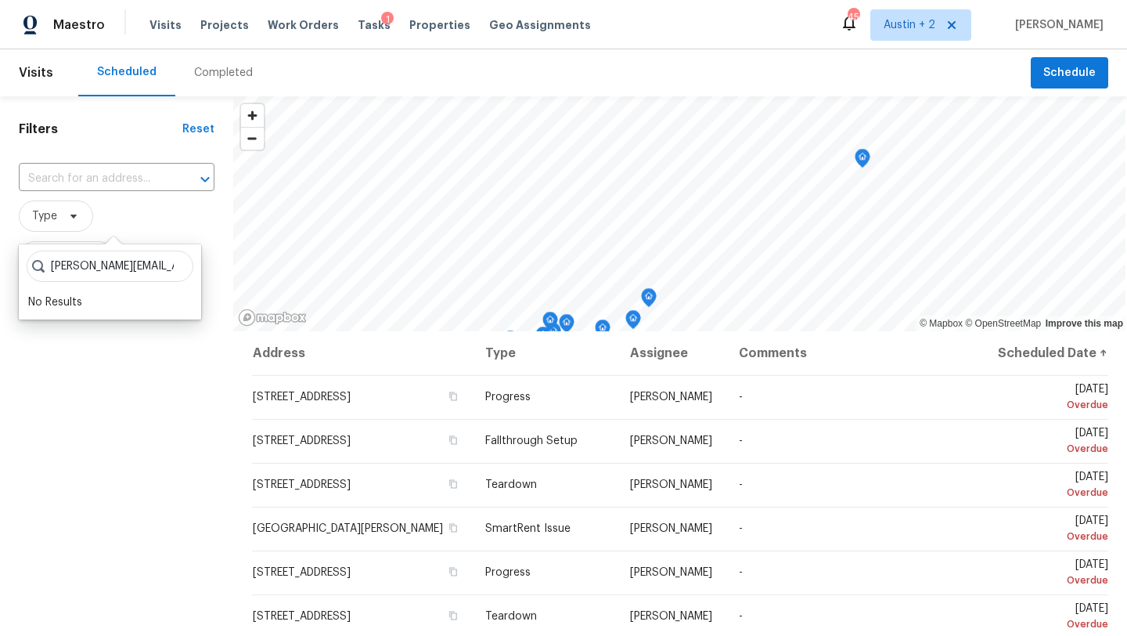
click at [138, 222] on span "Type" at bounding box center [117, 215] width 196 height 31
click at [96, 260] on icon at bounding box center [94, 257] width 13 height 13
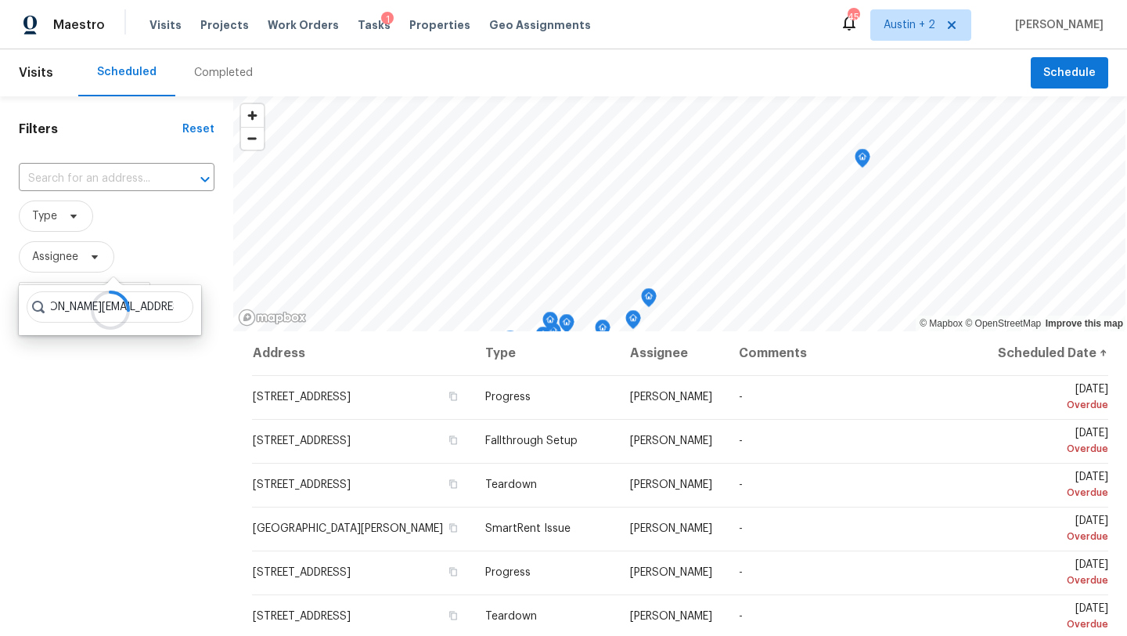
scroll to position [0, 41]
type input "chris.fuentes@opendoor.com"
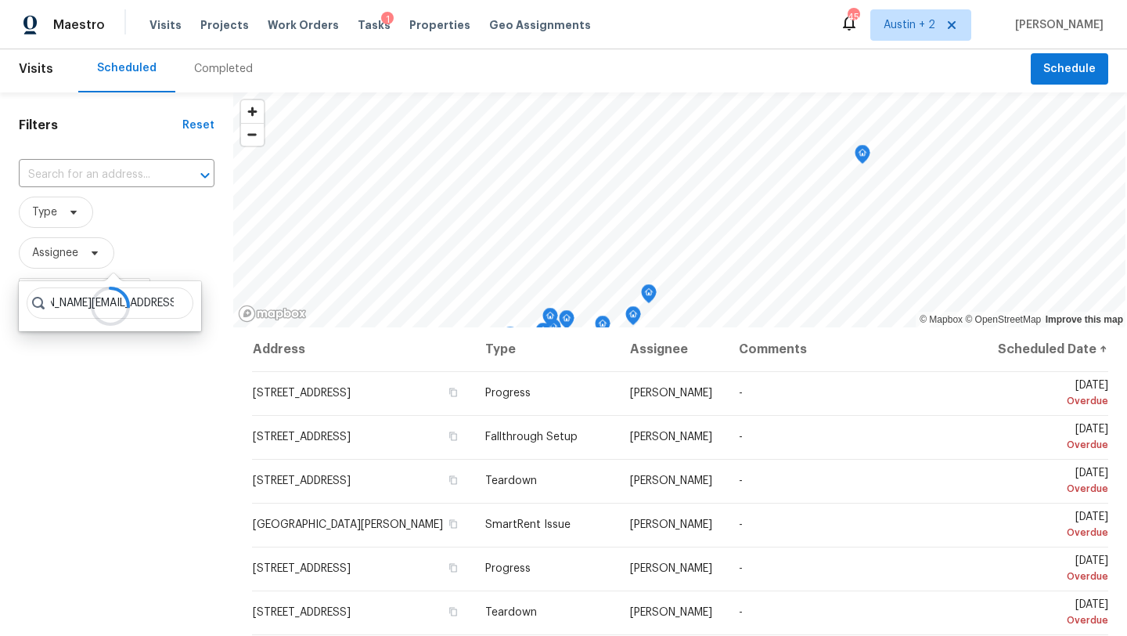
scroll to position [0, 0]
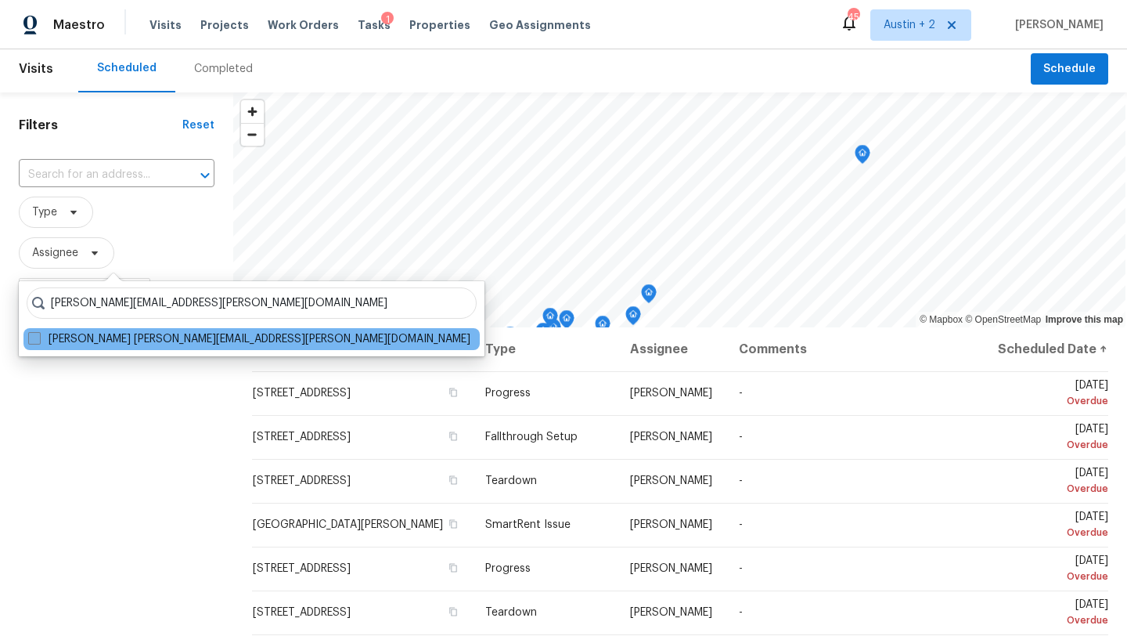
click at [69, 341] on label "Chris Fuentes chris.fuentes@opendoor.com" at bounding box center [249, 339] width 442 height 16
click at [38, 341] on input "Chris Fuentes chris.fuentes@opendoor.com" at bounding box center [33, 336] width 10 height 10
checkbox input "true"
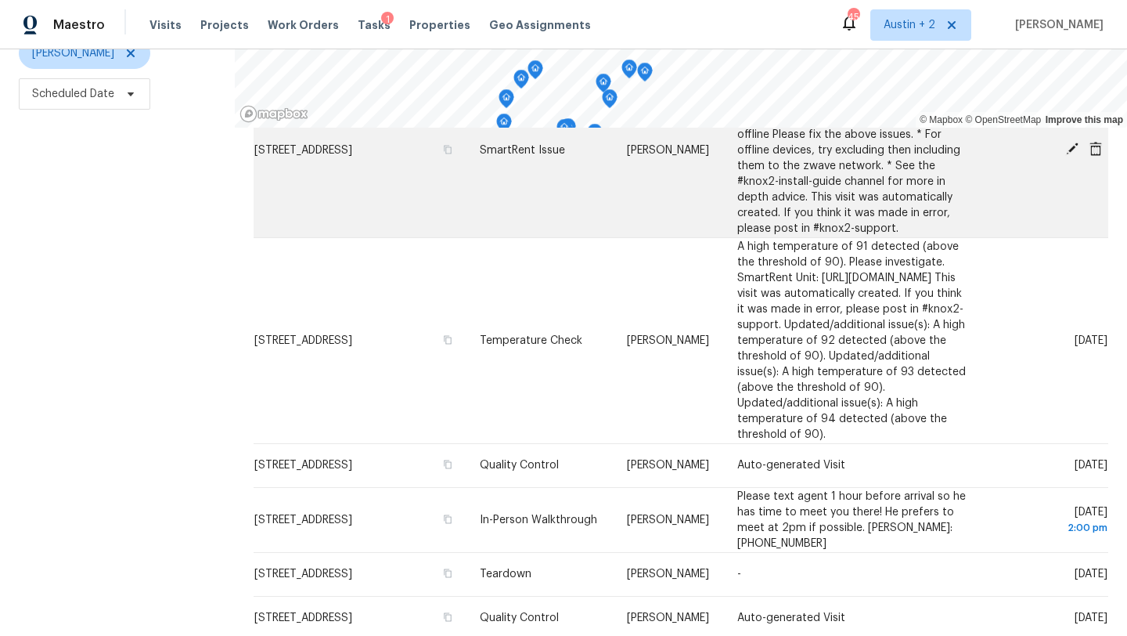
scroll to position [438, 0]
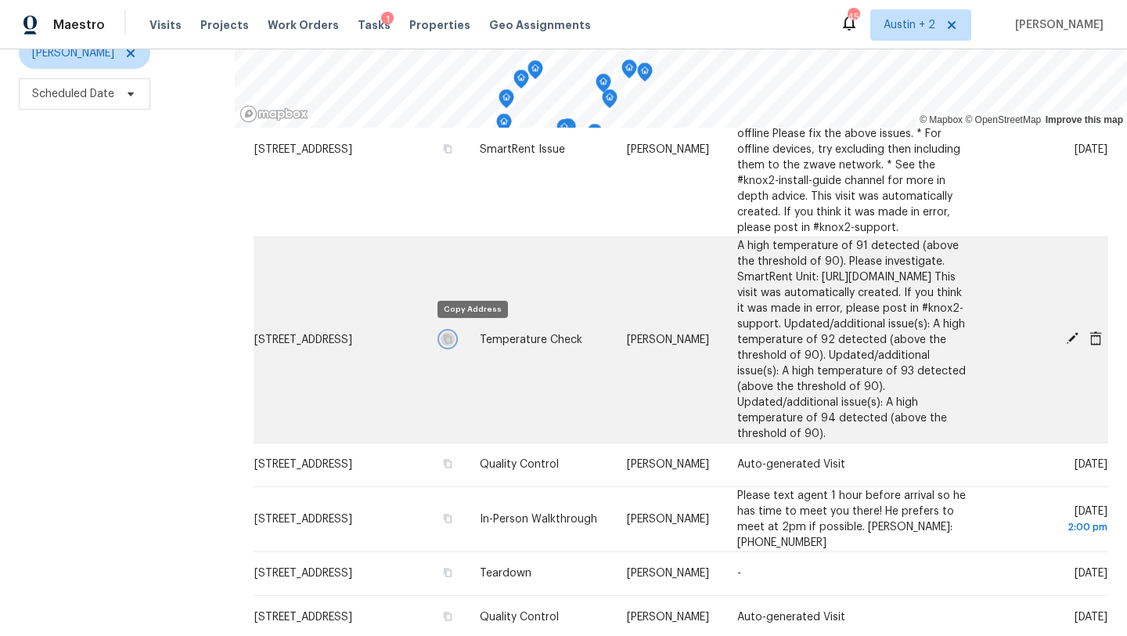
click at [453, 337] on icon "button" at bounding box center [447, 338] width 9 height 9
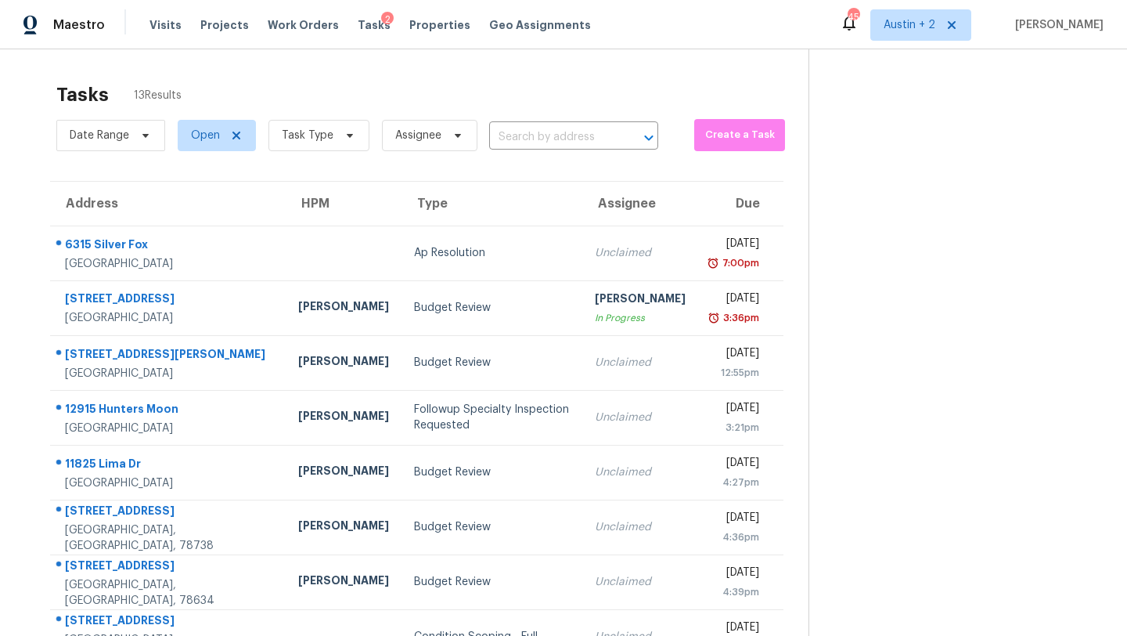
scroll to position [103, 0]
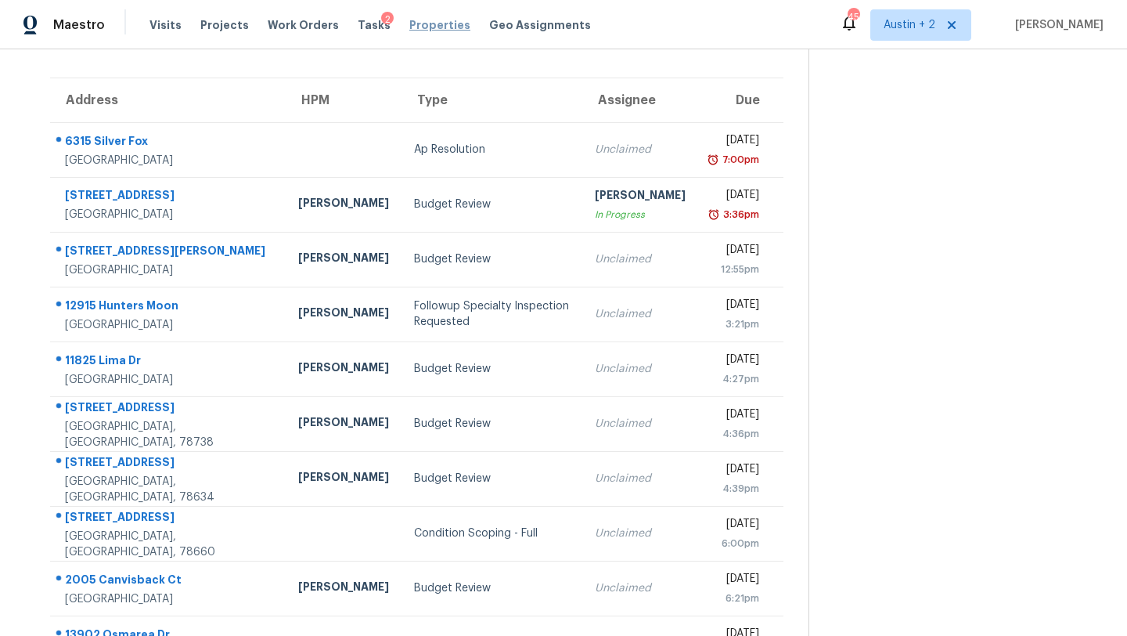
click at [409, 24] on span "Properties" at bounding box center [439, 25] width 61 height 16
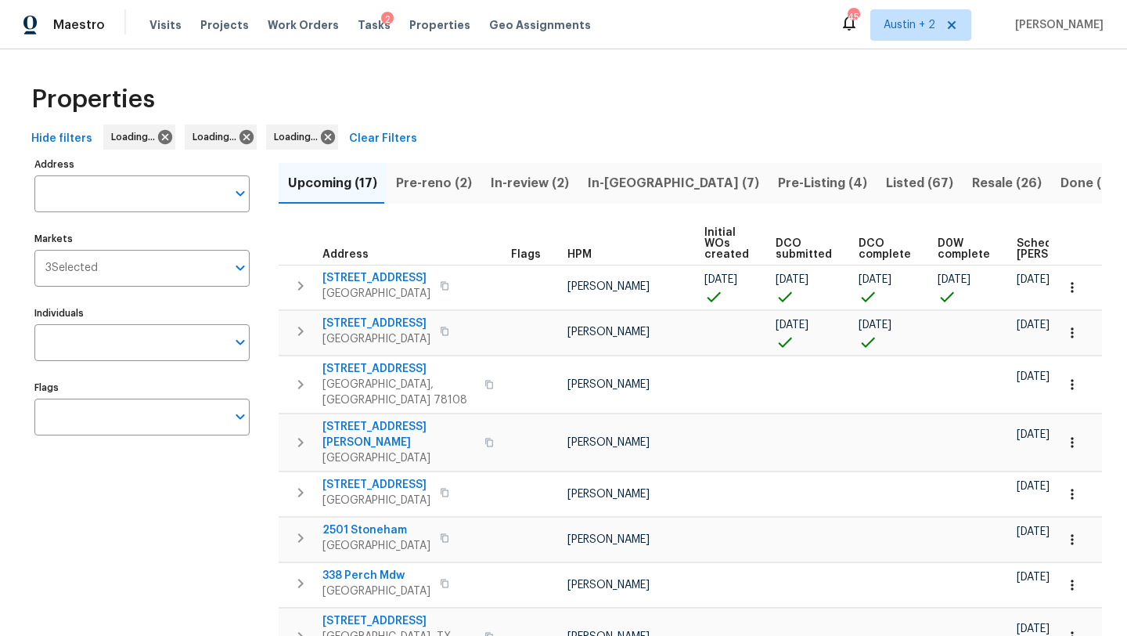
click at [608, 186] on span "In-[GEOGRAPHIC_DATA] (7)" at bounding box center [673, 183] width 171 height 22
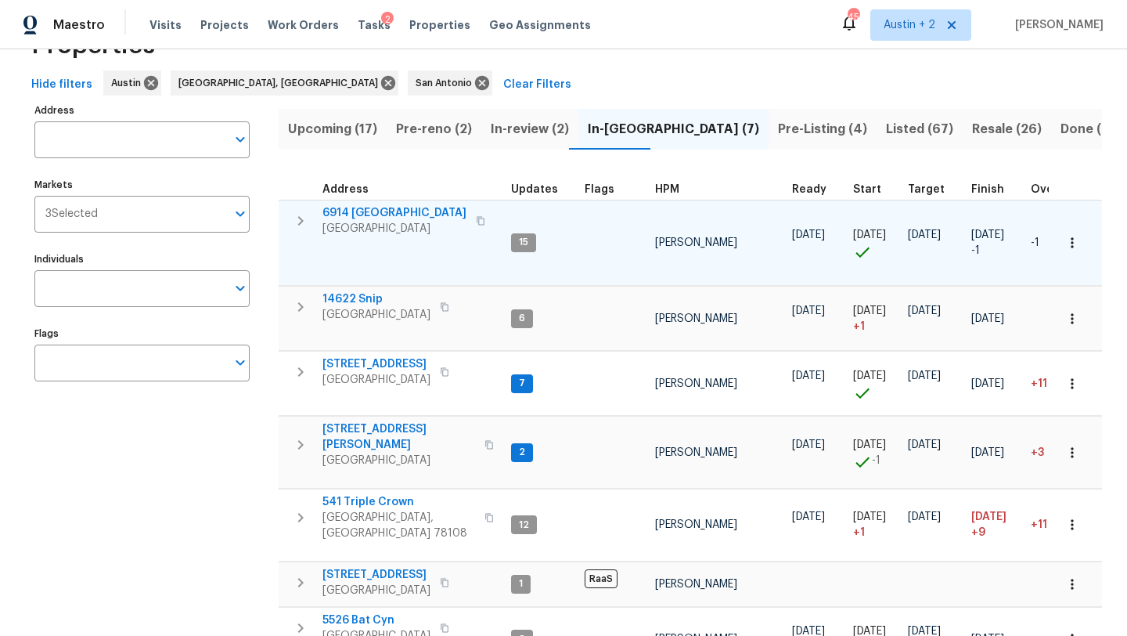
scroll to position [47, 0]
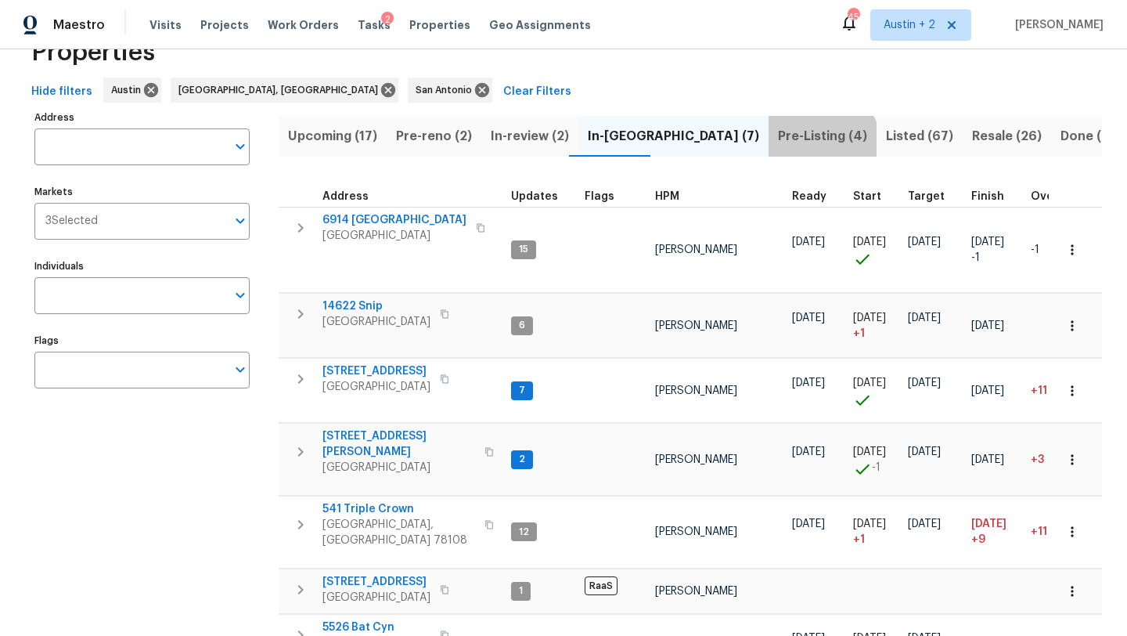
click at [778, 146] on span "Pre-Listing (4)" at bounding box center [822, 136] width 89 height 22
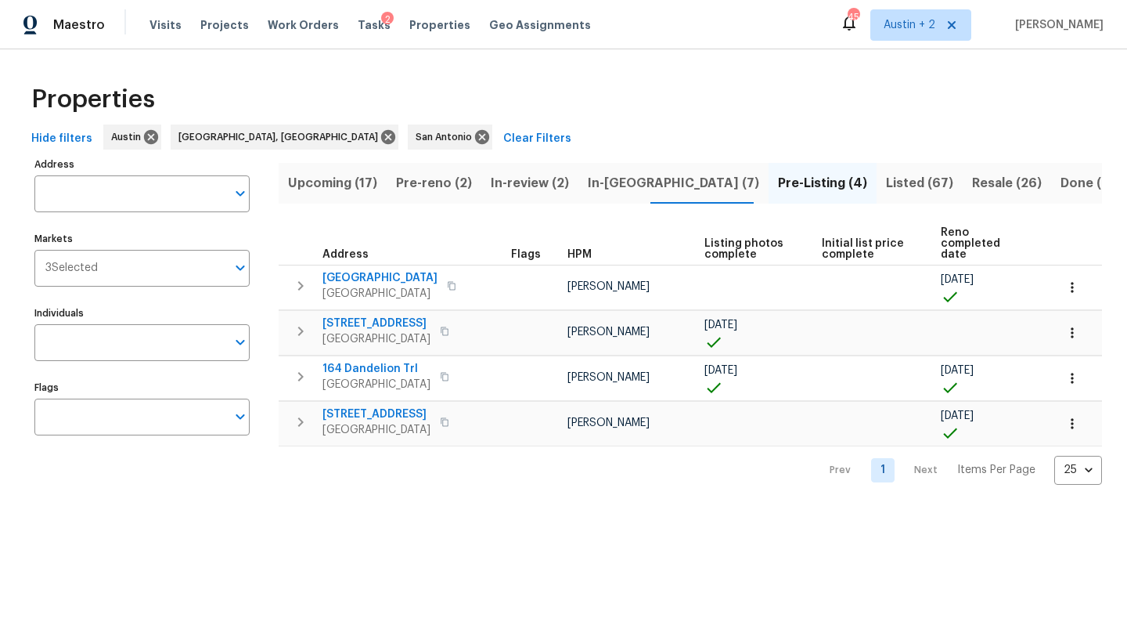
click at [619, 185] on span "In-[GEOGRAPHIC_DATA] (7)" at bounding box center [673, 183] width 171 height 22
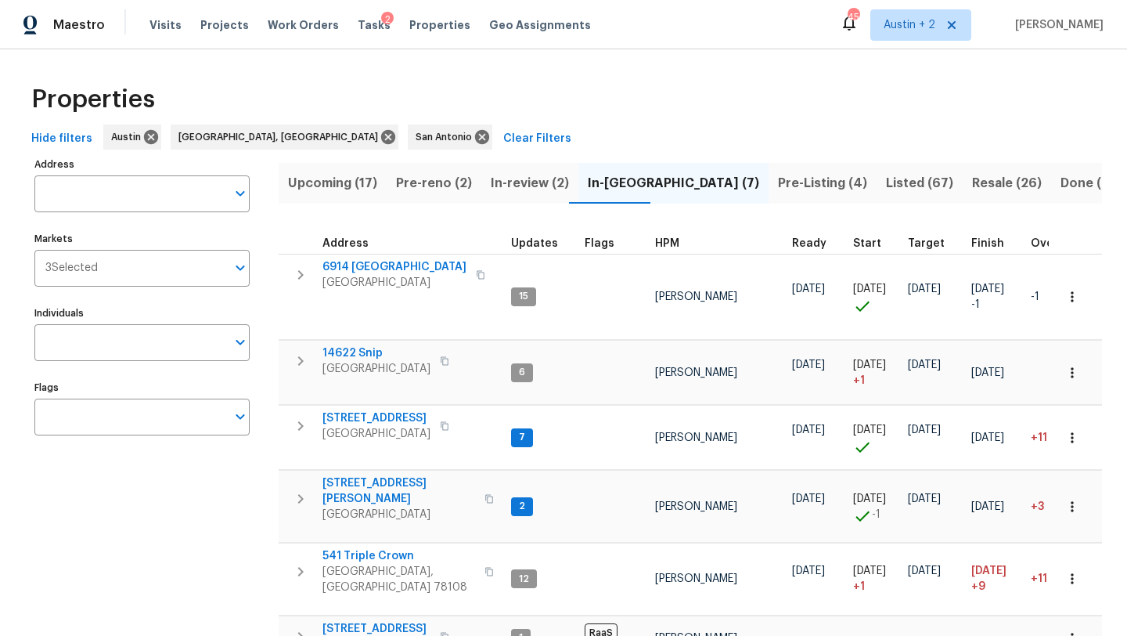
click at [769, 197] on button "Pre-Listing (4)" at bounding box center [823, 183] width 108 height 41
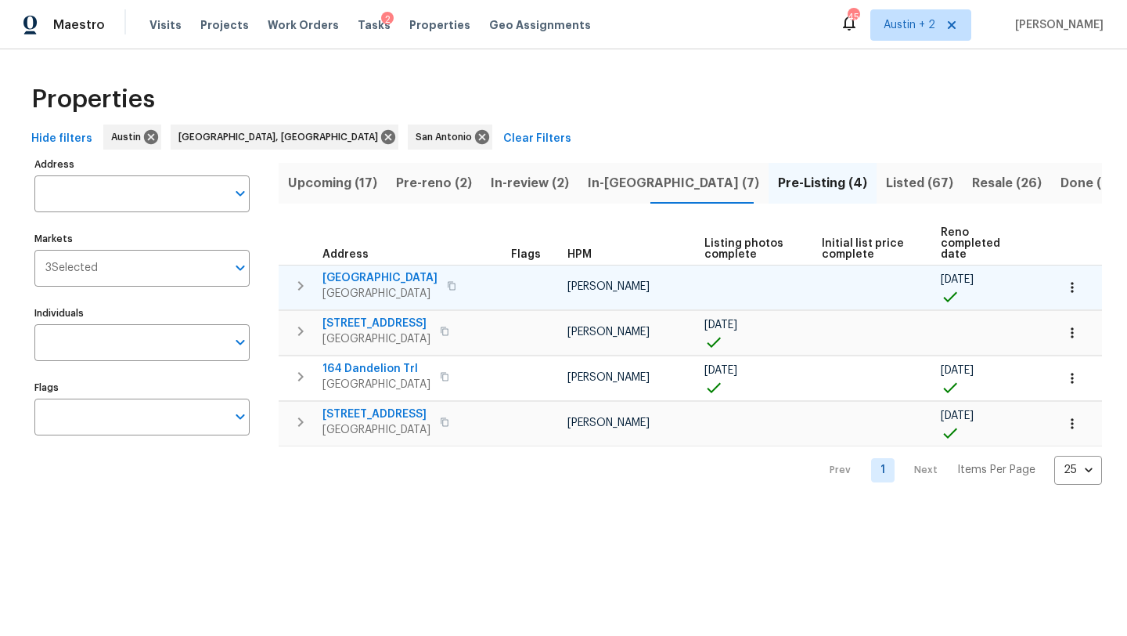
click at [379, 270] on span "[GEOGRAPHIC_DATA]" at bounding box center [380, 278] width 115 height 16
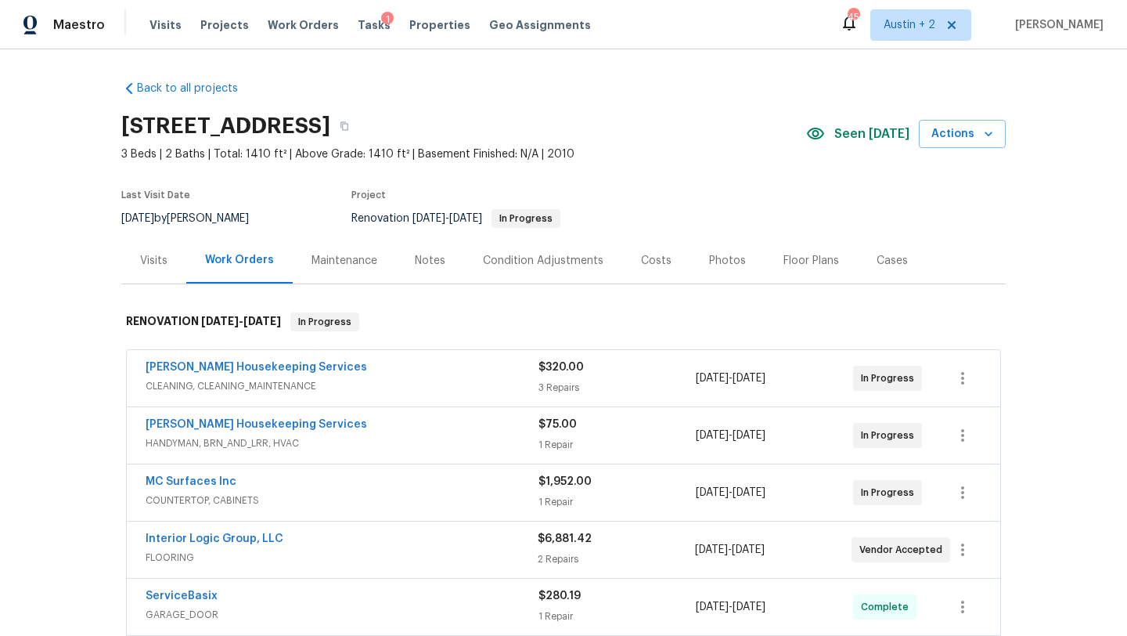
click at [851, 135] on span "Seen [DATE]" at bounding box center [872, 134] width 75 height 16
click at [153, 256] on div "Visits" at bounding box center [153, 261] width 27 height 16
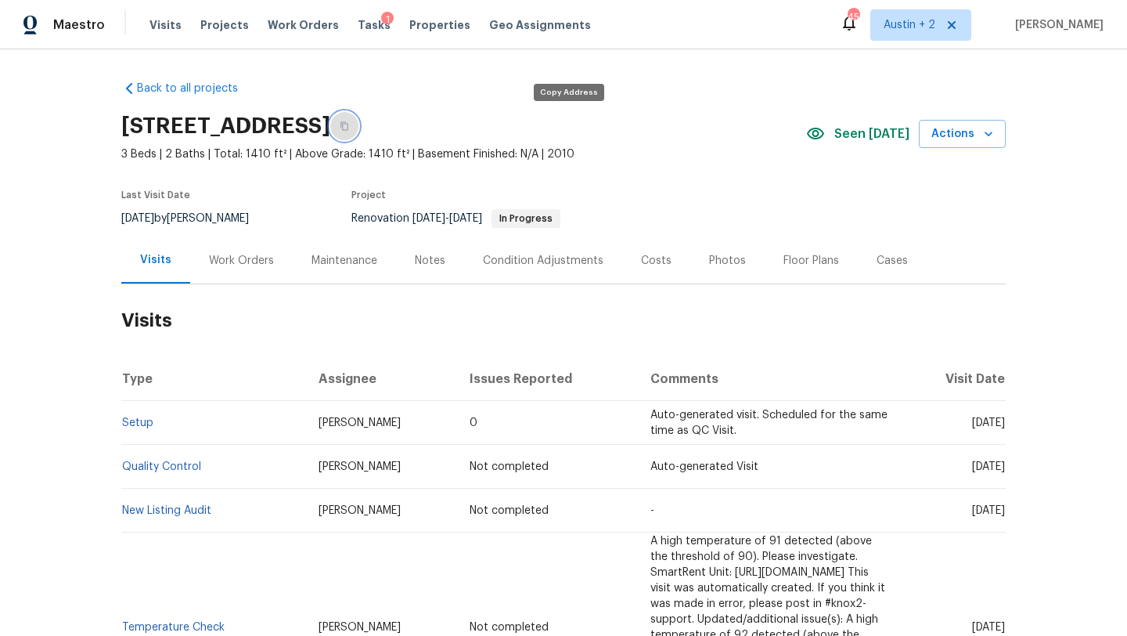
click at [349, 128] on icon "button" at bounding box center [344, 125] width 9 height 9
click at [168, 26] on span "Visits" at bounding box center [166, 25] width 32 height 16
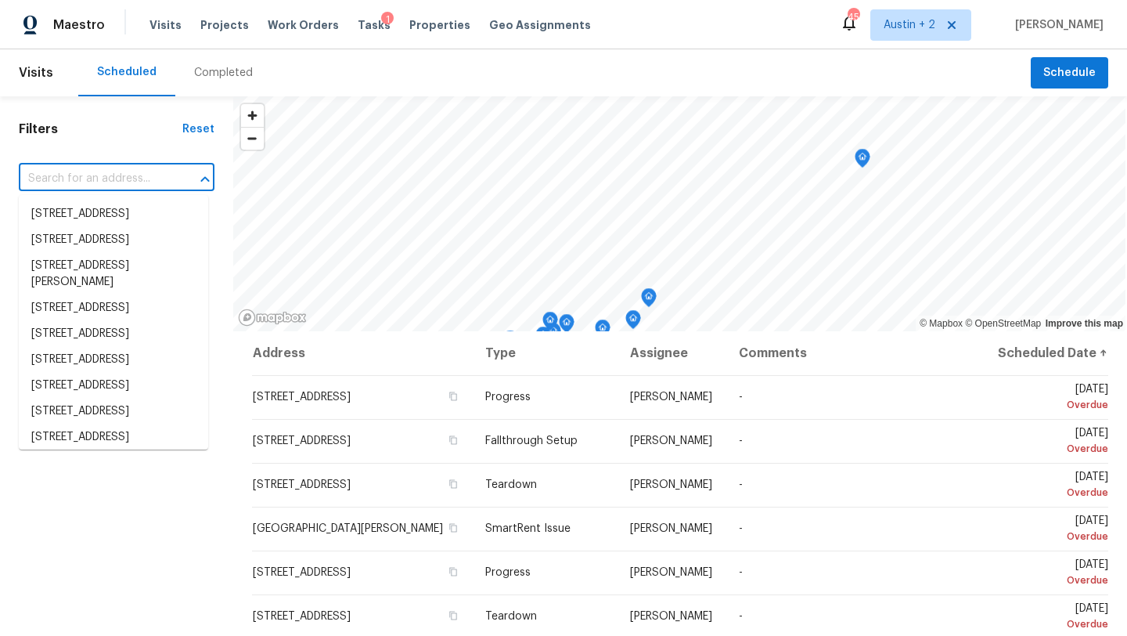
click at [121, 182] on input "text" at bounding box center [95, 179] width 152 height 24
paste input "[STREET_ADDRESS]"
type input "[STREET_ADDRESS]"
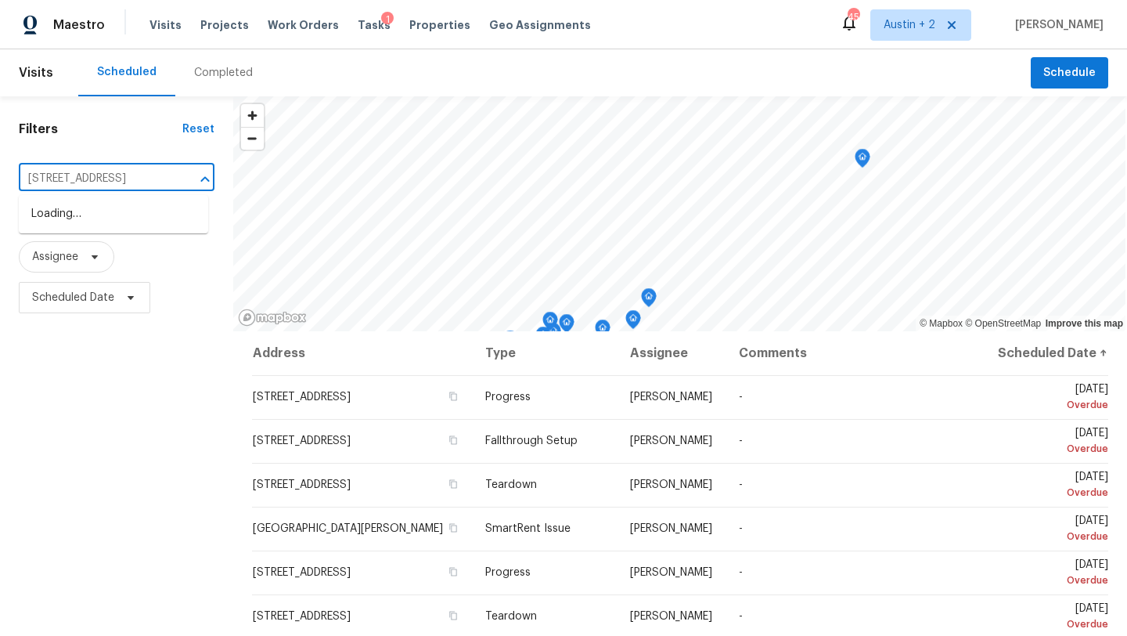
scroll to position [0, 72]
click at [122, 218] on li "[STREET_ADDRESS]" at bounding box center [113, 214] width 189 height 26
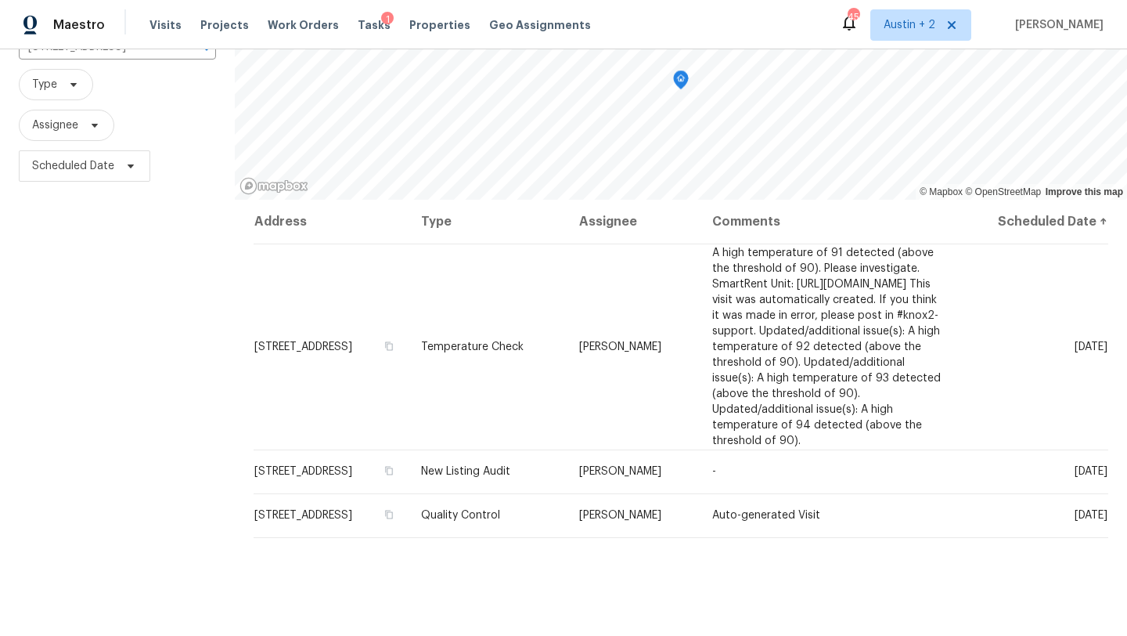
scroll to position [179, 0]
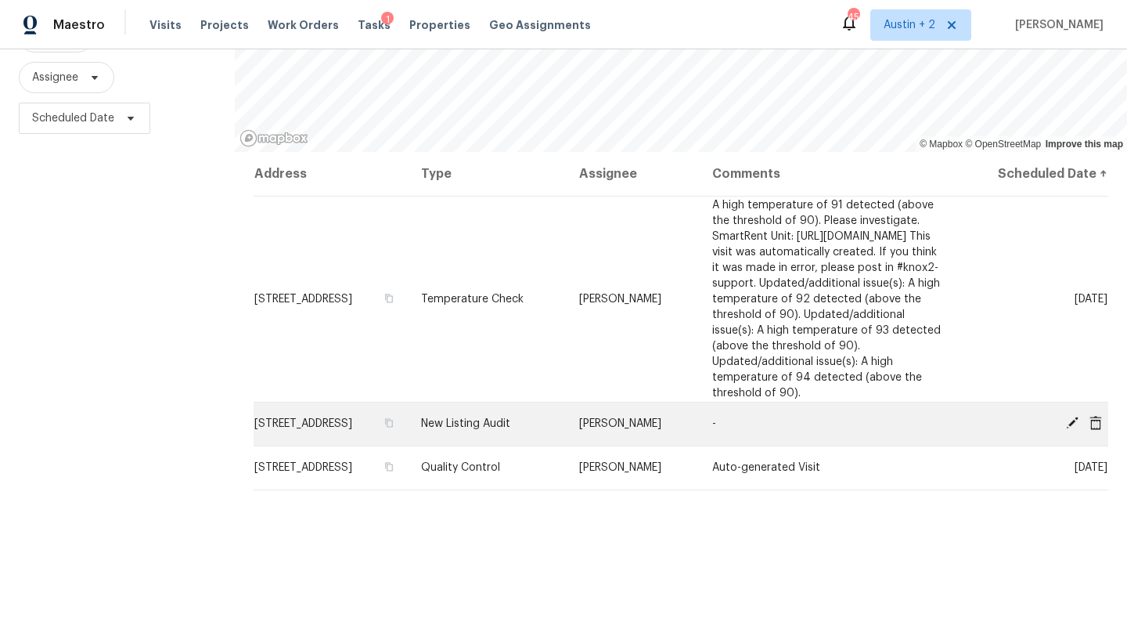
click at [1069, 429] on icon at bounding box center [1072, 423] width 13 height 13
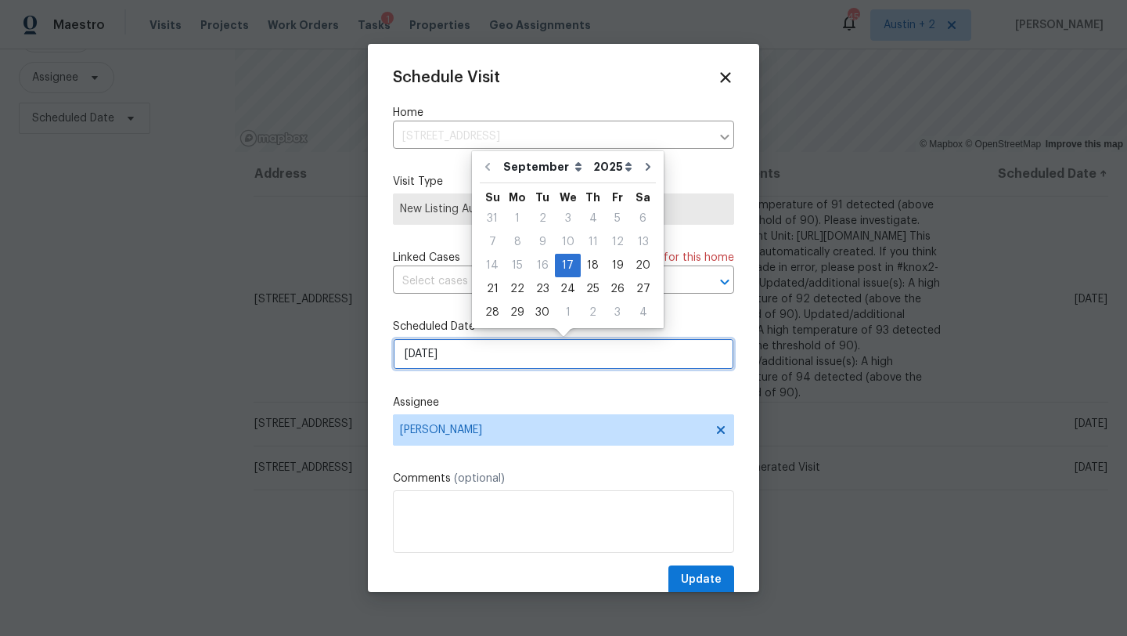
click at [491, 360] on input "[DATE]" at bounding box center [563, 353] width 341 height 31
click at [609, 270] on div "19" at bounding box center [617, 265] width 25 height 22
type input "[DATE]"
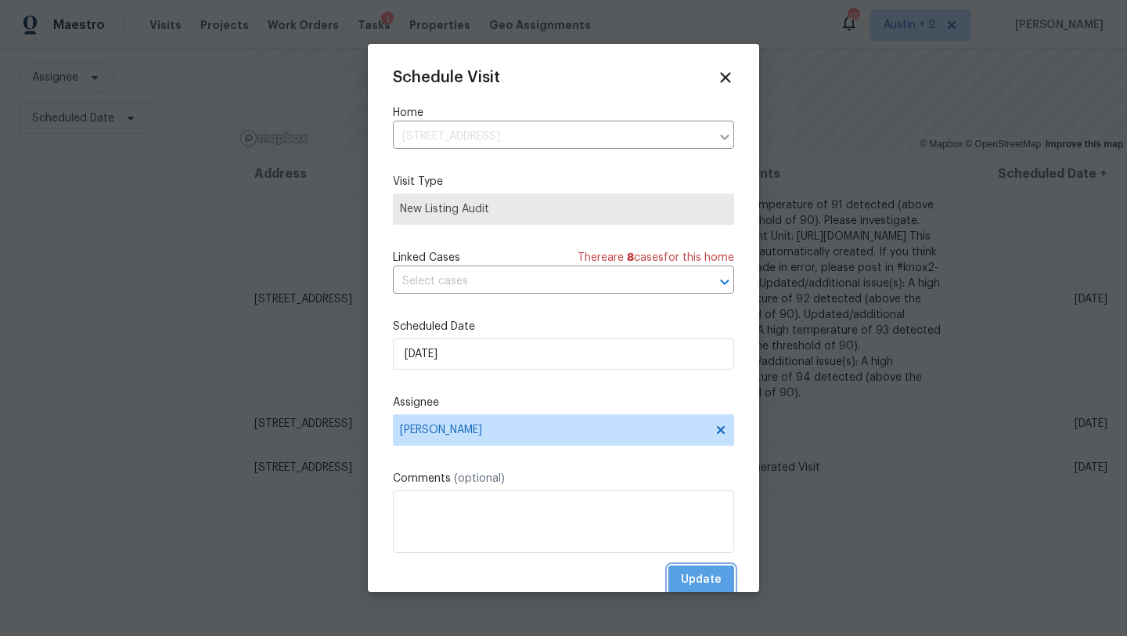
click at [705, 584] on span "Update" at bounding box center [701, 580] width 41 height 20
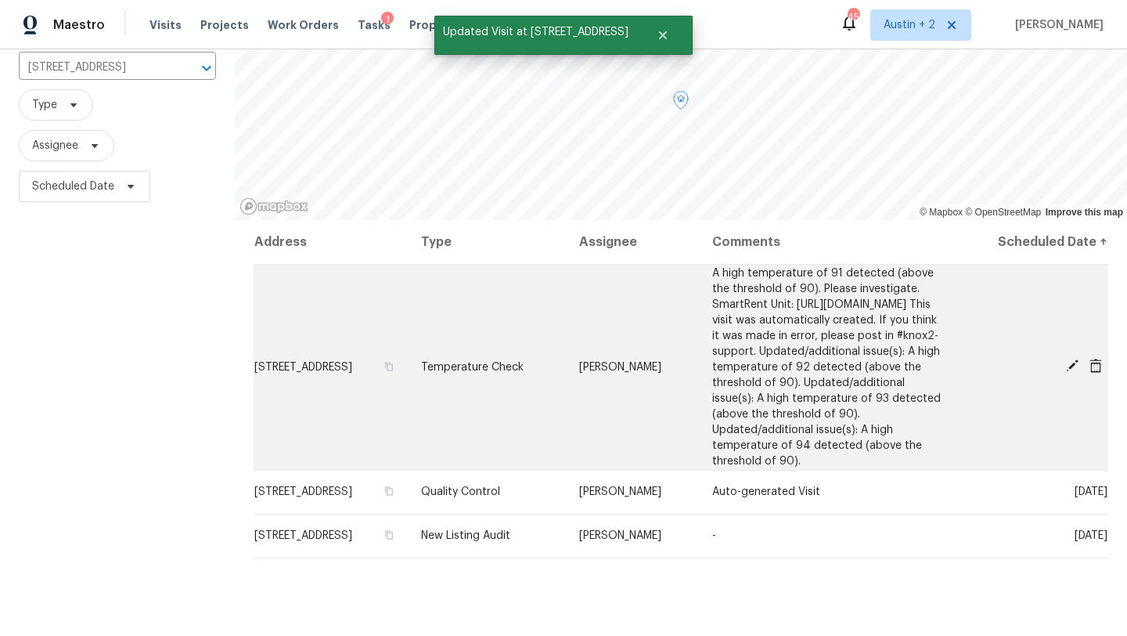
scroll to position [104, 0]
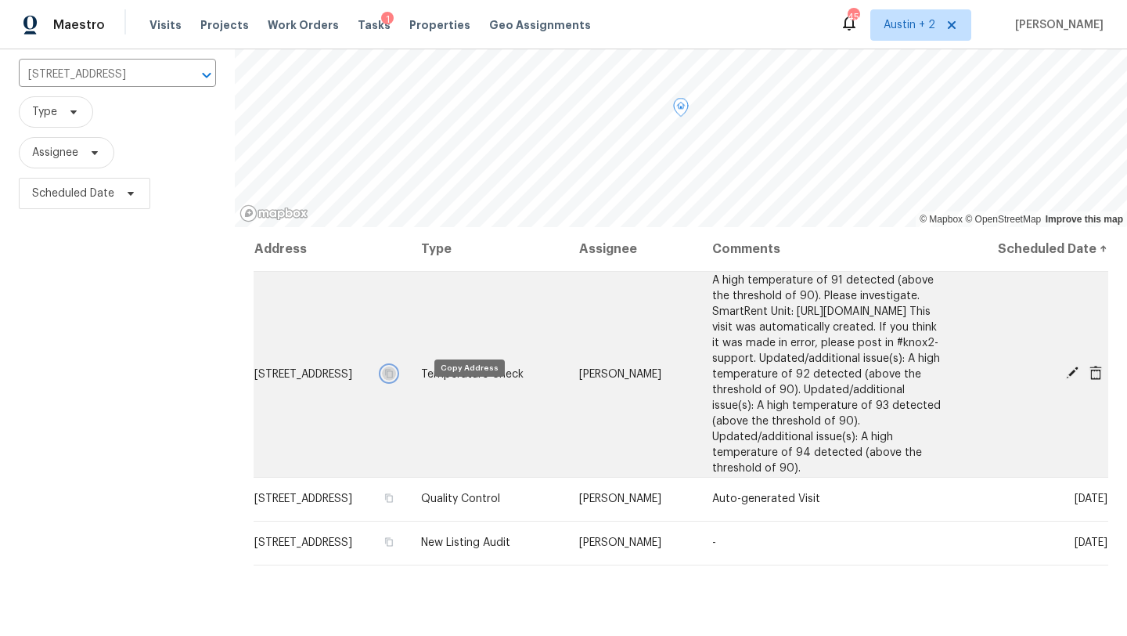
click at [394, 378] on icon "button" at bounding box center [388, 373] width 9 height 9
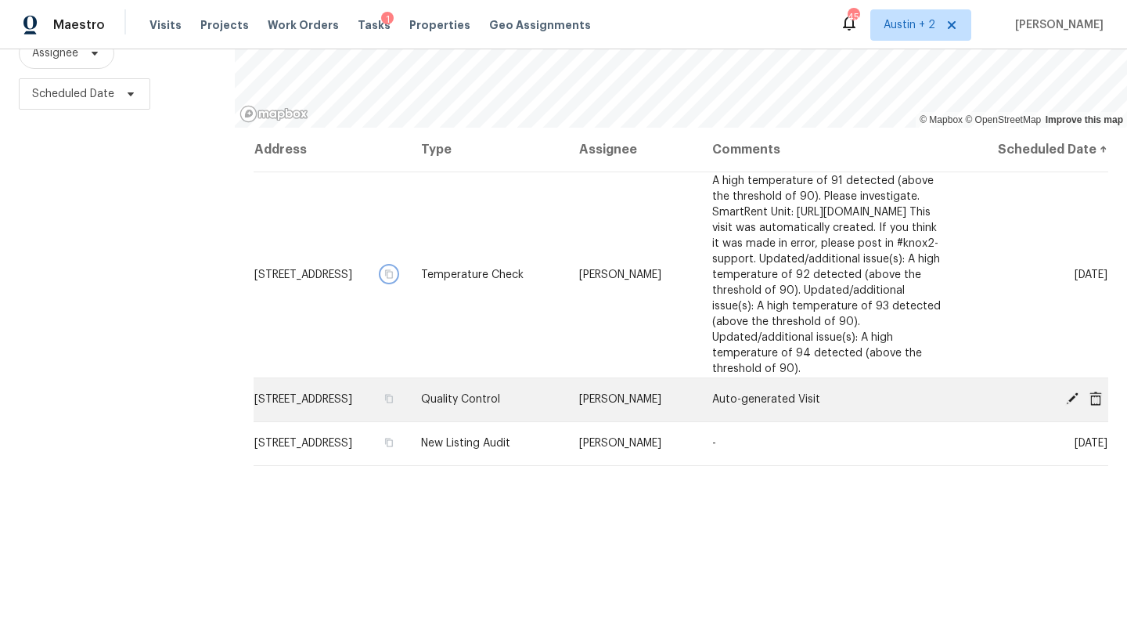
scroll to position [0, 0]
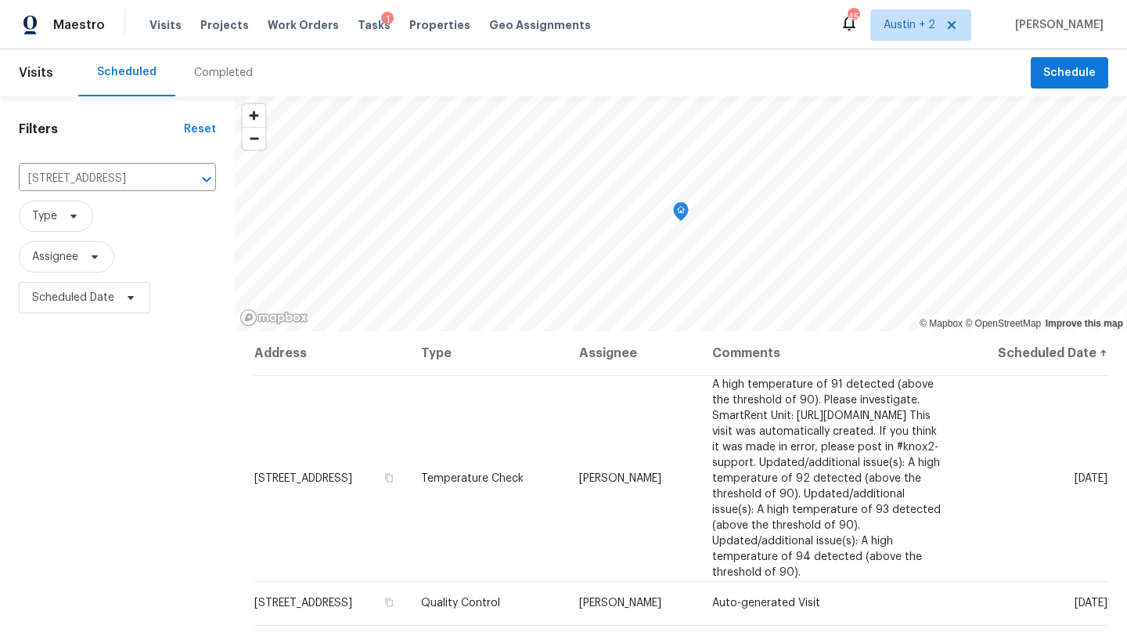
click at [161, 381] on div "Filters Reset [STREET_ADDRESS] ​ Type Assignee Scheduled Date" at bounding box center [117, 468] width 235 height 744
click at [225, 23] on span "Projects" at bounding box center [224, 25] width 49 height 16
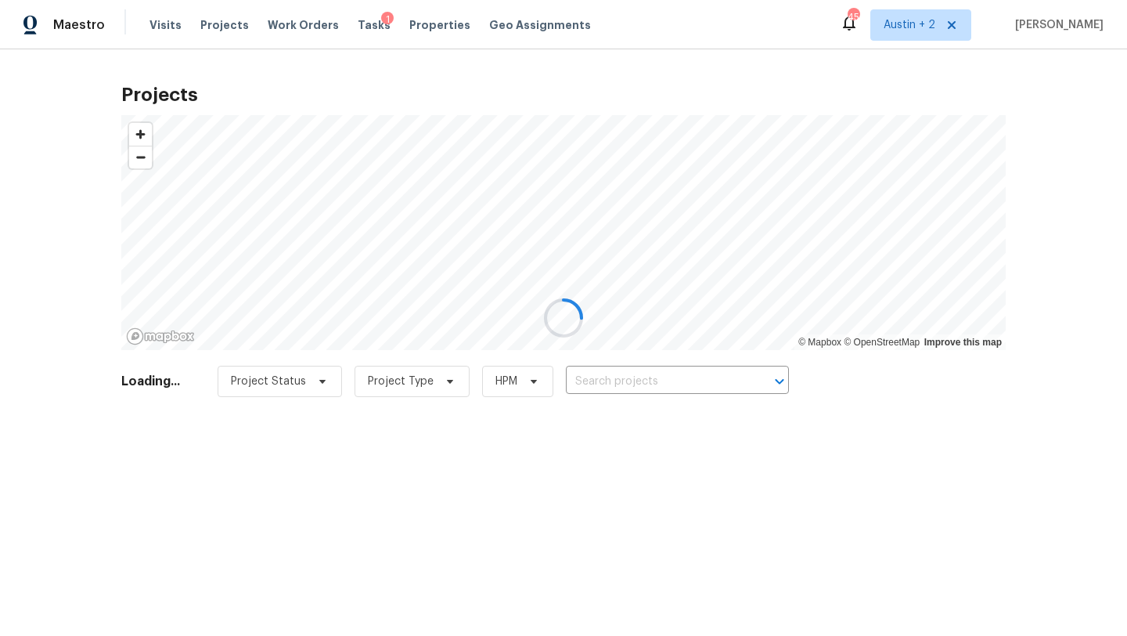
click at [643, 382] on div at bounding box center [563, 318] width 1127 height 636
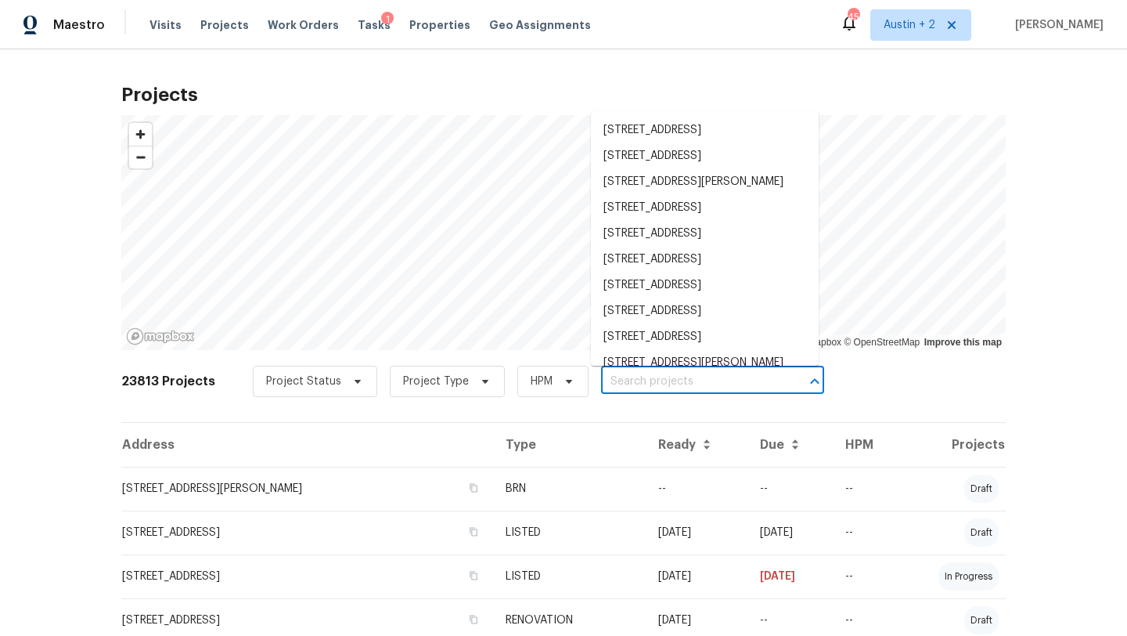
click at [646, 380] on input "text" at bounding box center [690, 382] width 179 height 24
paste input "8310 Dudley Dr, San Antonio, TX 78230"
type input "8310 Dudley Dr, San Antonio, TX 78230"
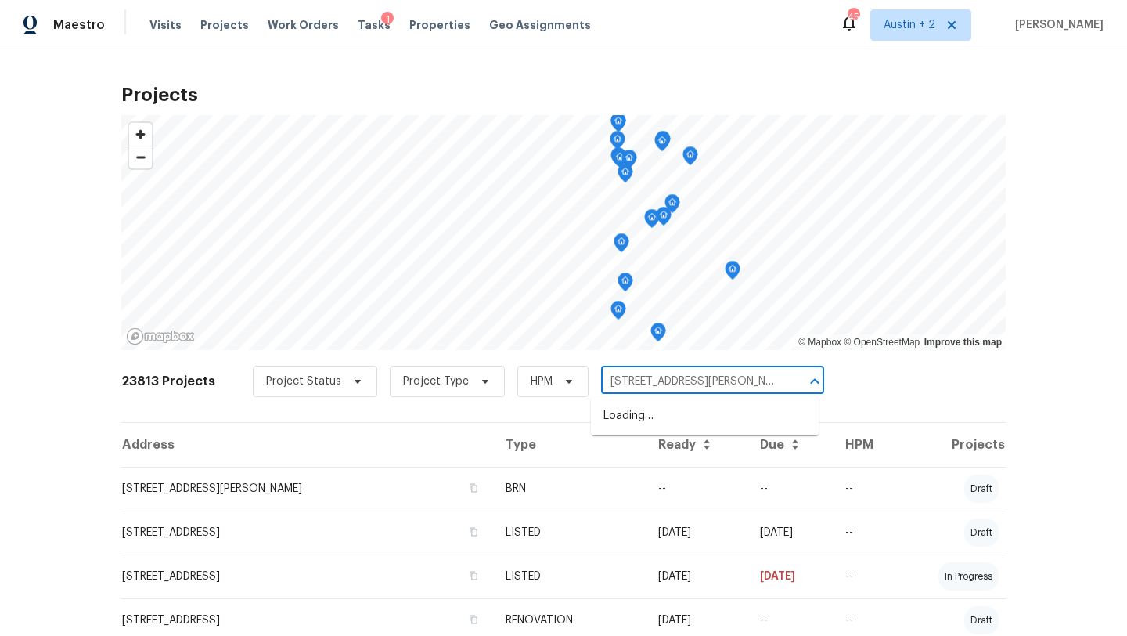
scroll to position [0, 26]
click at [645, 420] on li "8310 Dudley Dr, San Antonio, TX 78230" at bounding box center [705, 416] width 228 height 26
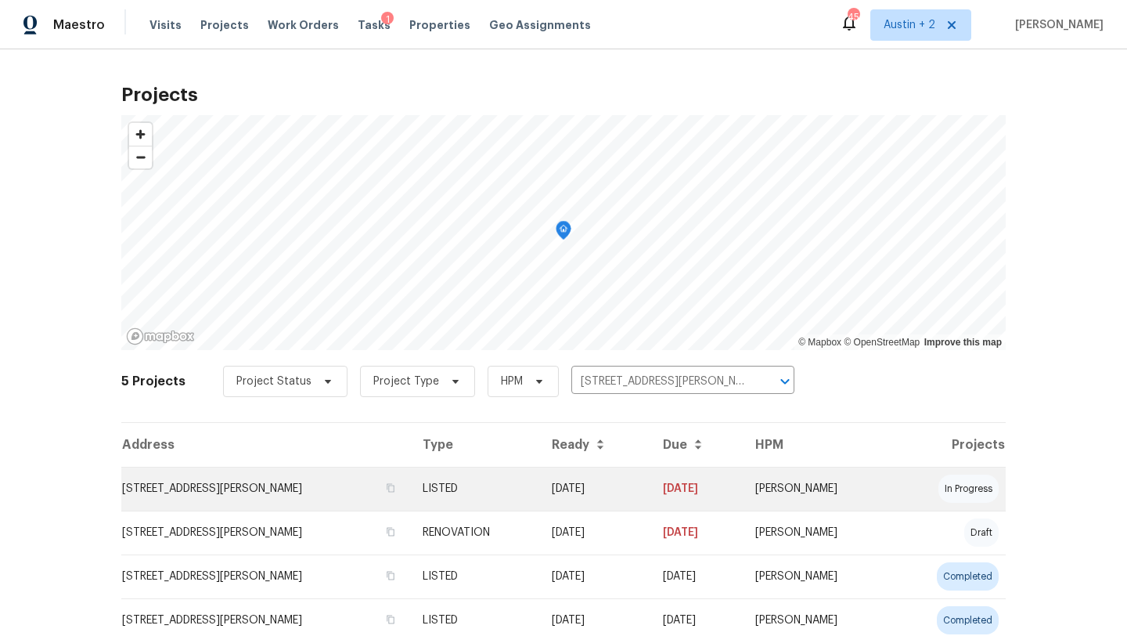
click at [238, 492] on td "8310 Dudley Dr, San Antonio, TX 78230" at bounding box center [265, 489] width 289 height 44
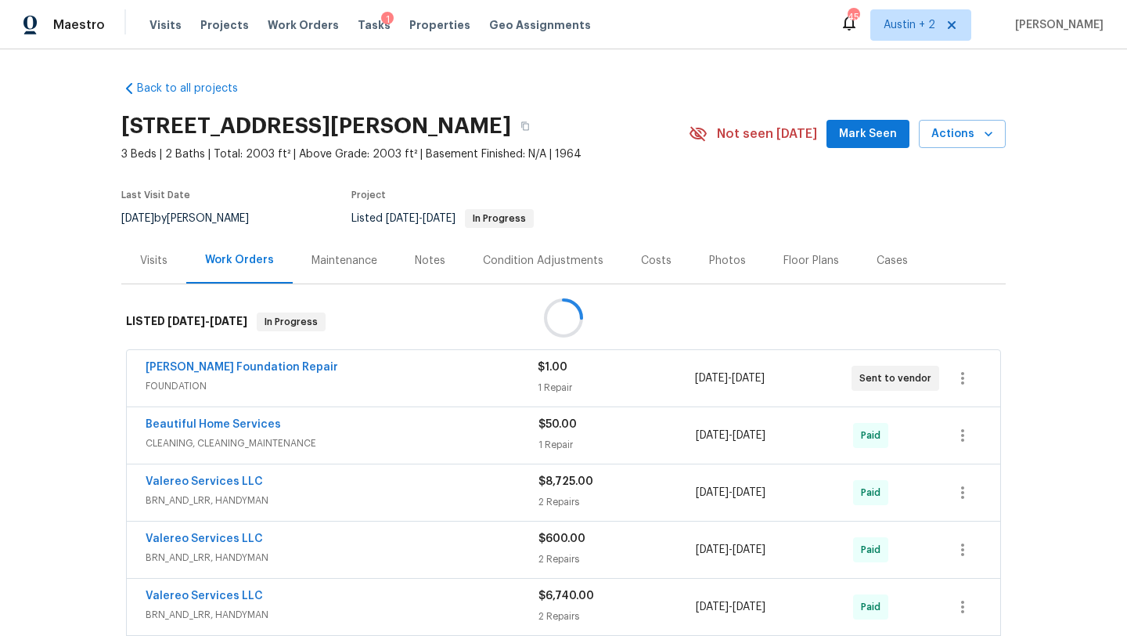
click at [857, 137] on div at bounding box center [563, 318] width 1127 height 636
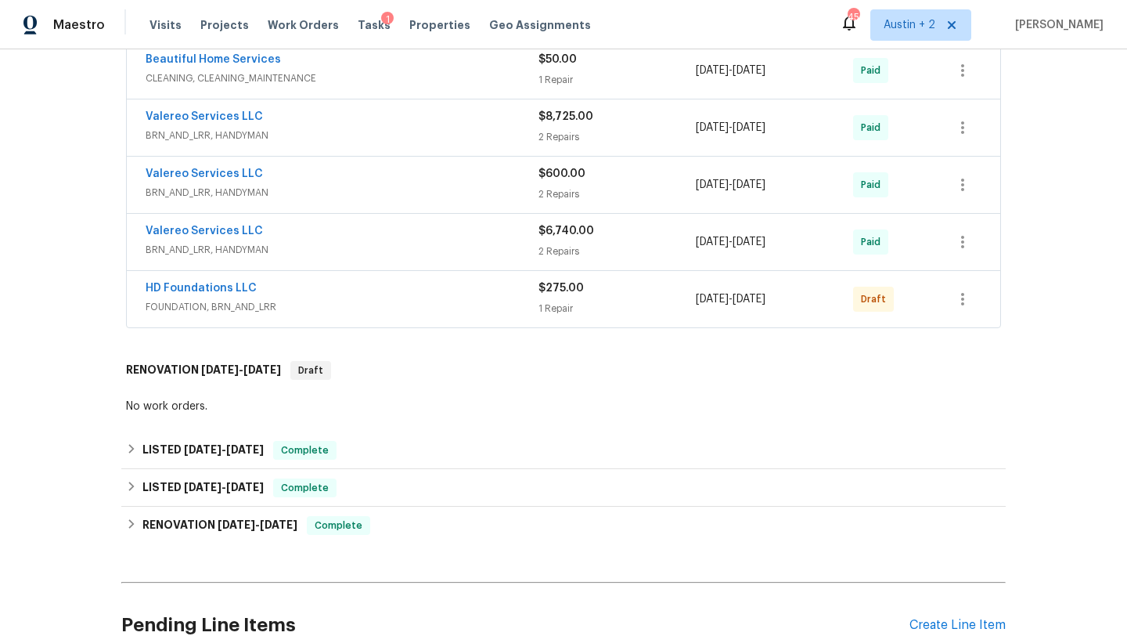
scroll to position [403, 0]
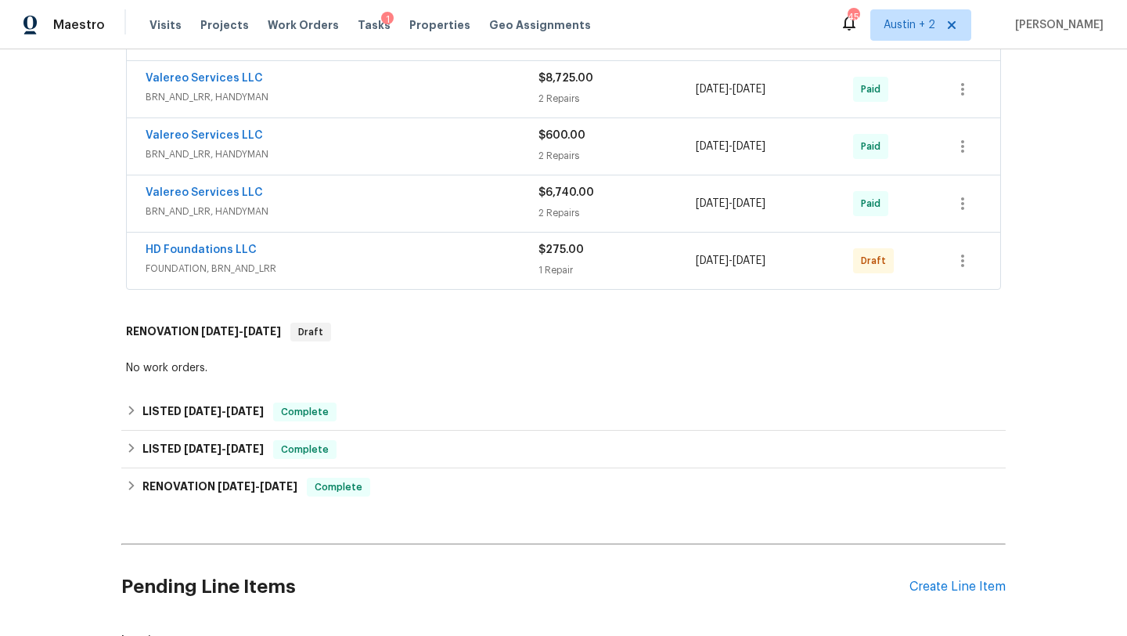
click at [654, 256] on div "$275.00" at bounding box center [617, 250] width 157 height 16
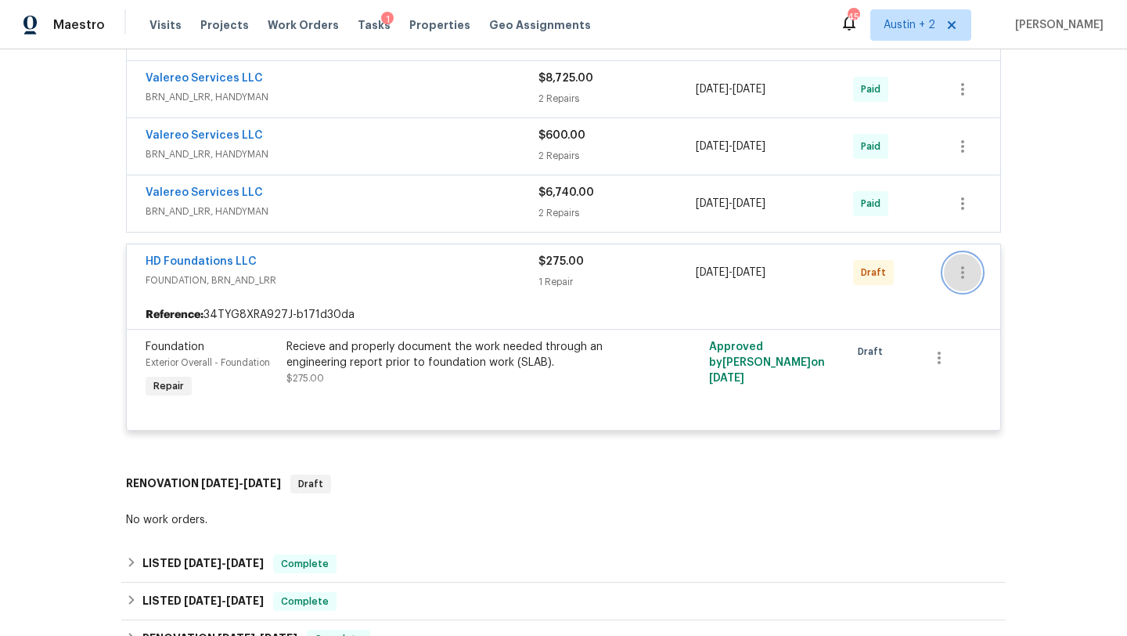
click at [965, 276] on icon "button" at bounding box center [963, 272] width 19 height 19
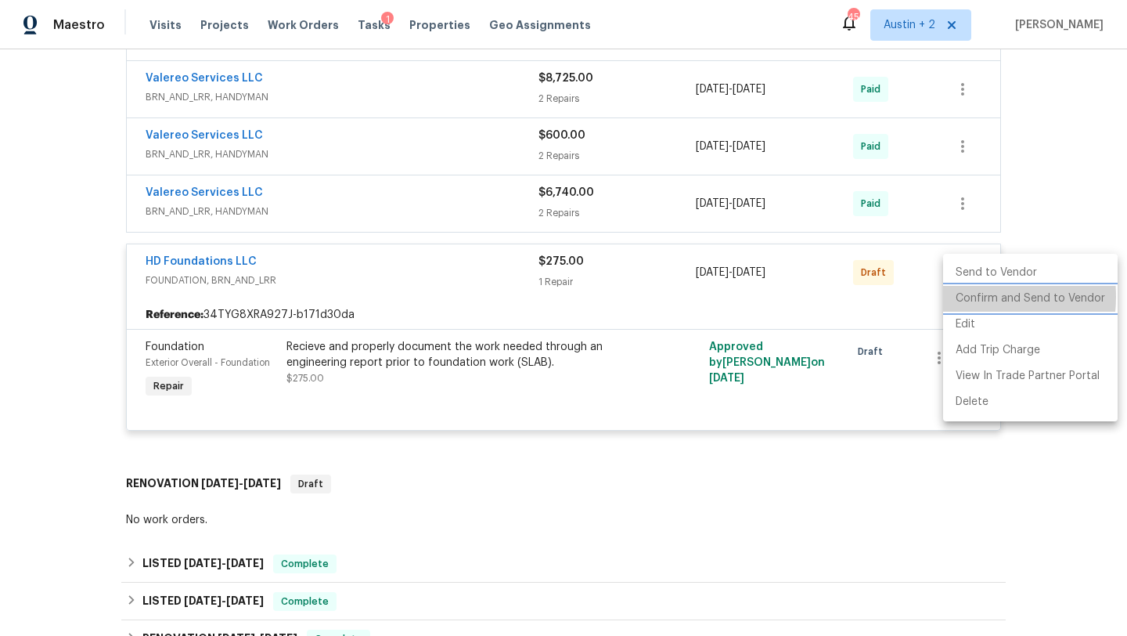
click at [965, 297] on li "Confirm and Send to Vendor" at bounding box center [1030, 299] width 175 height 26
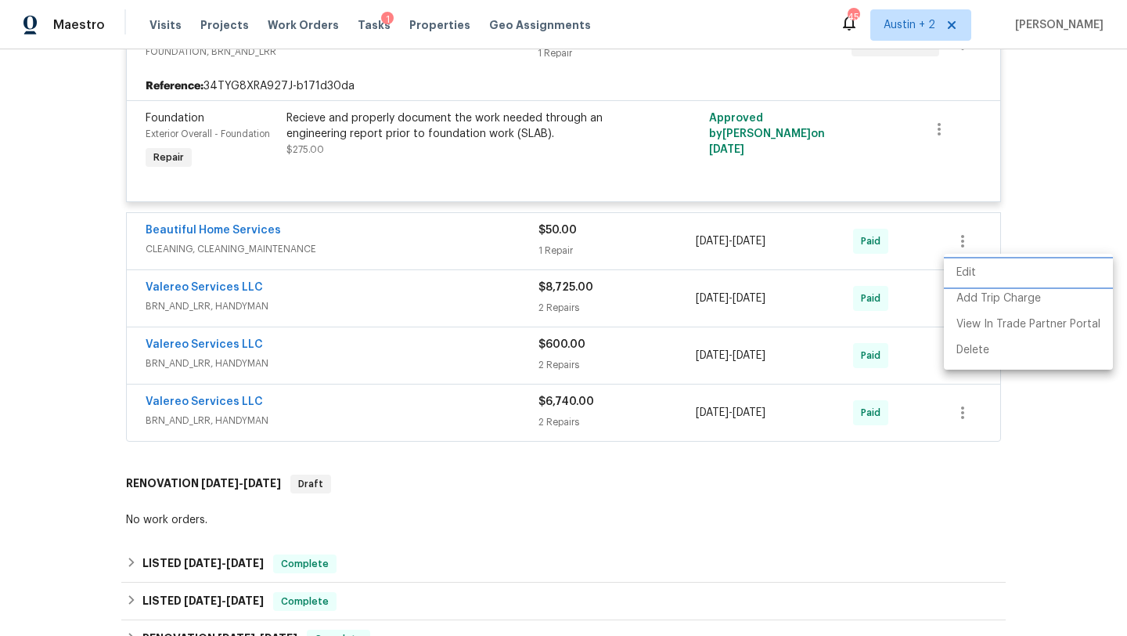
scroll to position [175, 0]
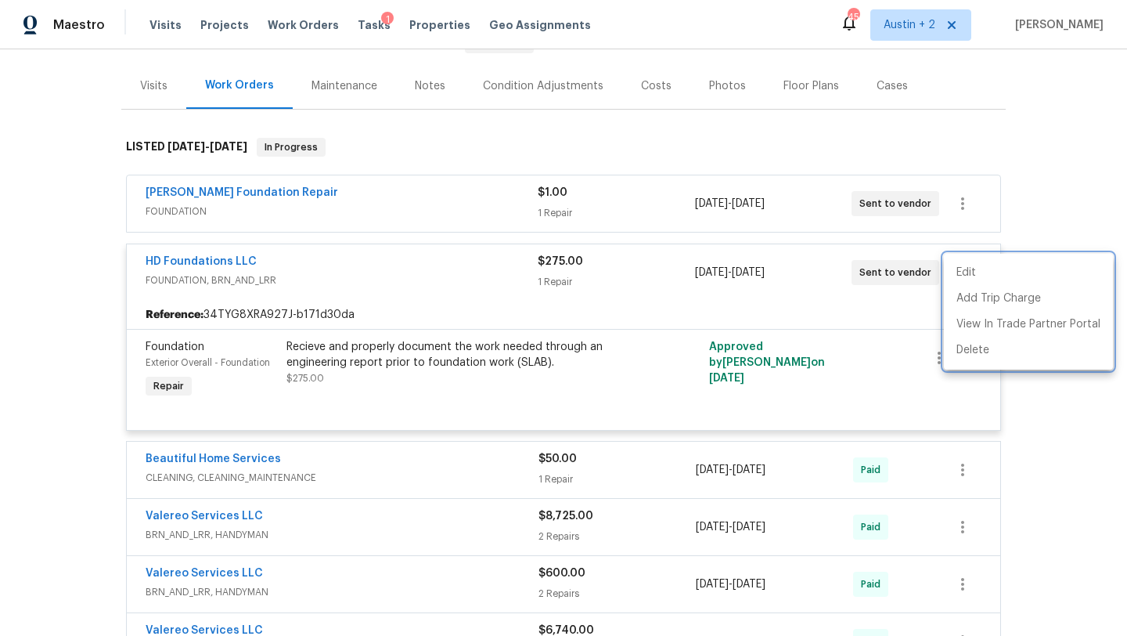
click at [200, 267] on div at bounding box center [563, 318] width 1127 height 636
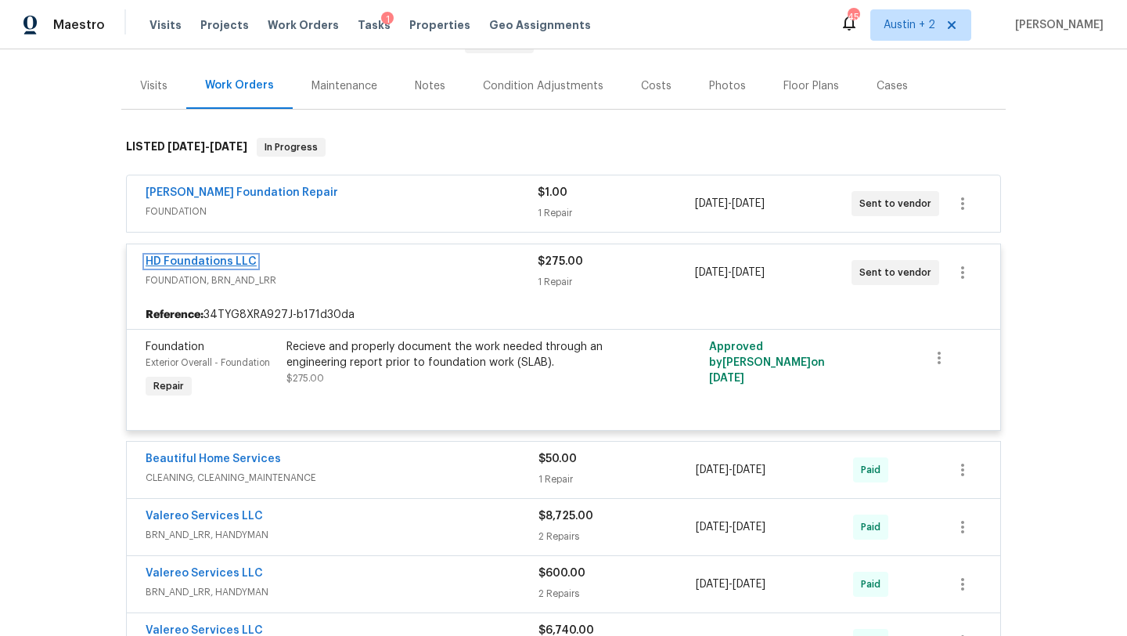
click at [200, 265] on link "HD Foundations LLC" at bounding box center [201, 261] width 111 height 11
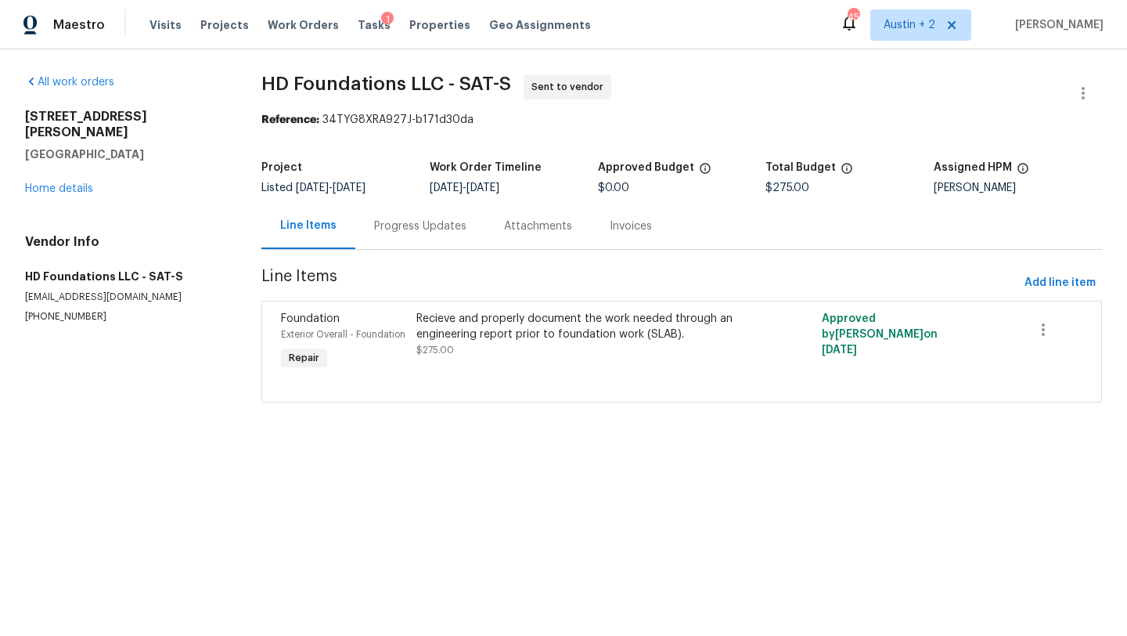
click at [393, 225] on div "Progress Updates" at bounding box center [420, 226] width 92 height 16
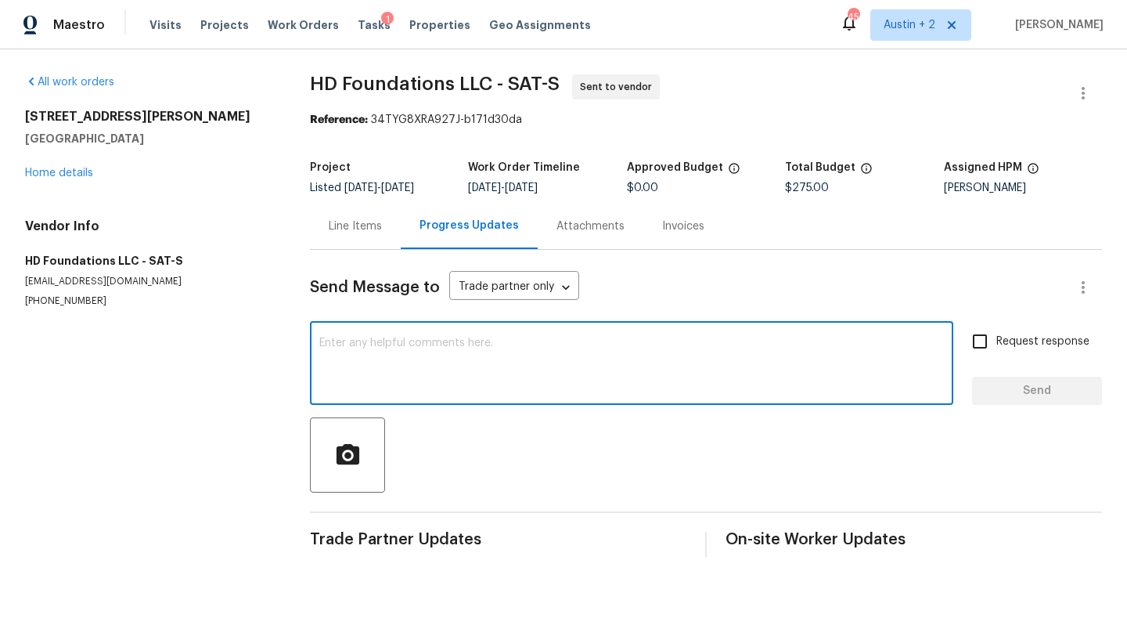
click at [401, 351] on textarea at bounding box center [631, 364] width 625 height 55
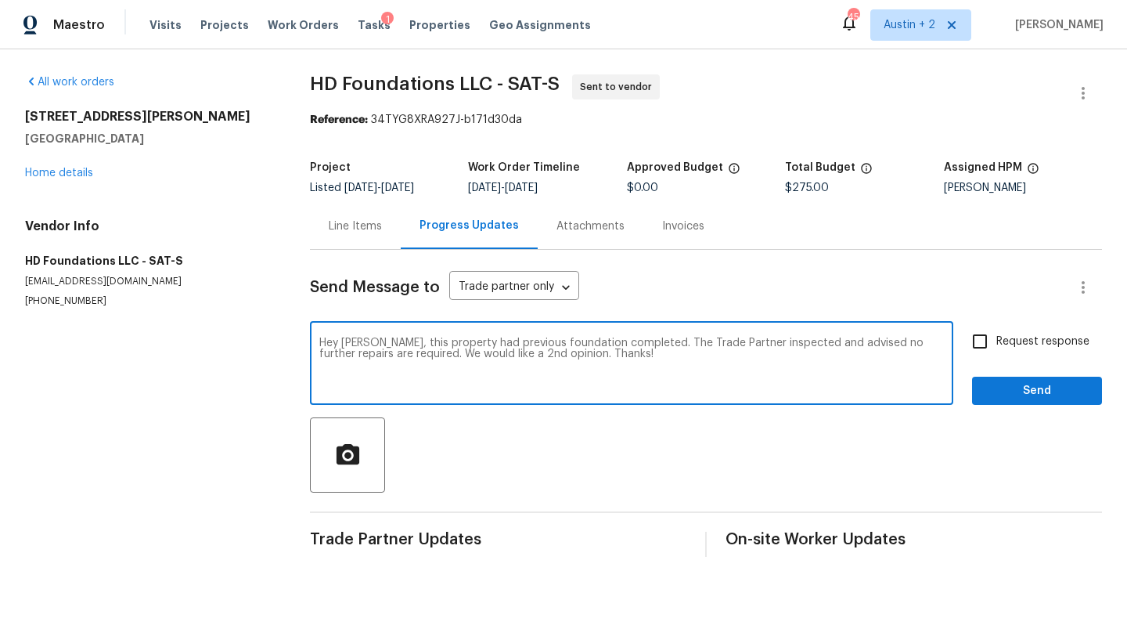
type textarea "Hey Hunter, this property had previous foundation completed. The Trade Partner …"
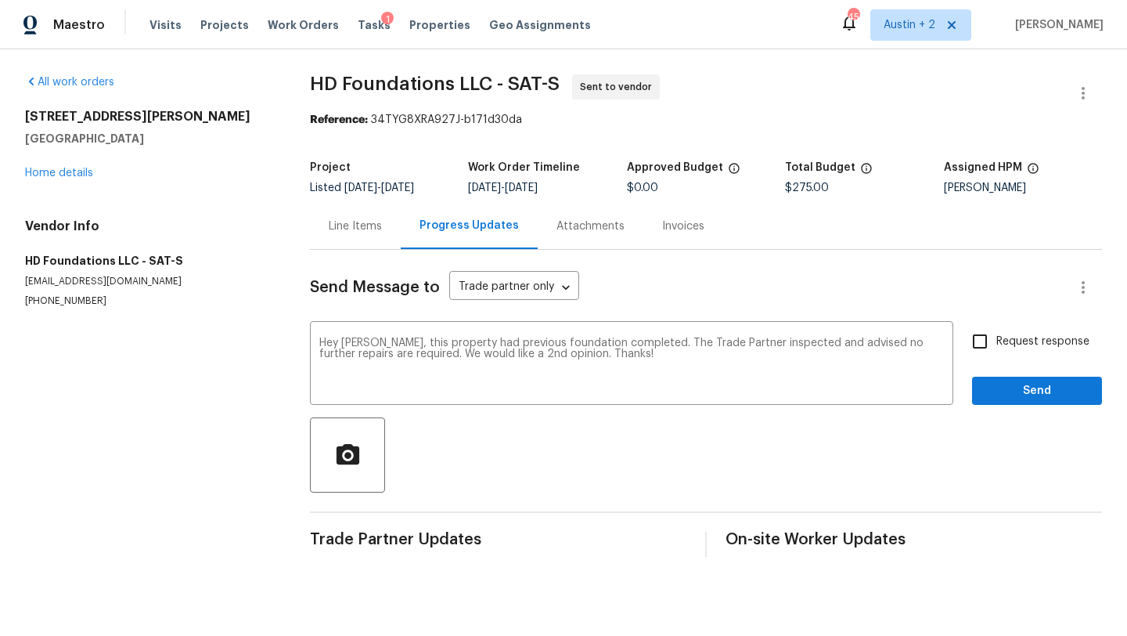
click at [1020, 341] on span "Request response" at bounding box center [1043, 342] width 93 height 16
click at [997, 341] on input "Request response" at bounding box center [980, 341] width 33 height 33
checkbox input "true"
click at [1026, 372] on div "Request response Send" at bounding box center [1037, 365] width 130 height 80
click at [1025, 397] on span "Send" at bounding box center [1037, 391] width 105 height 20
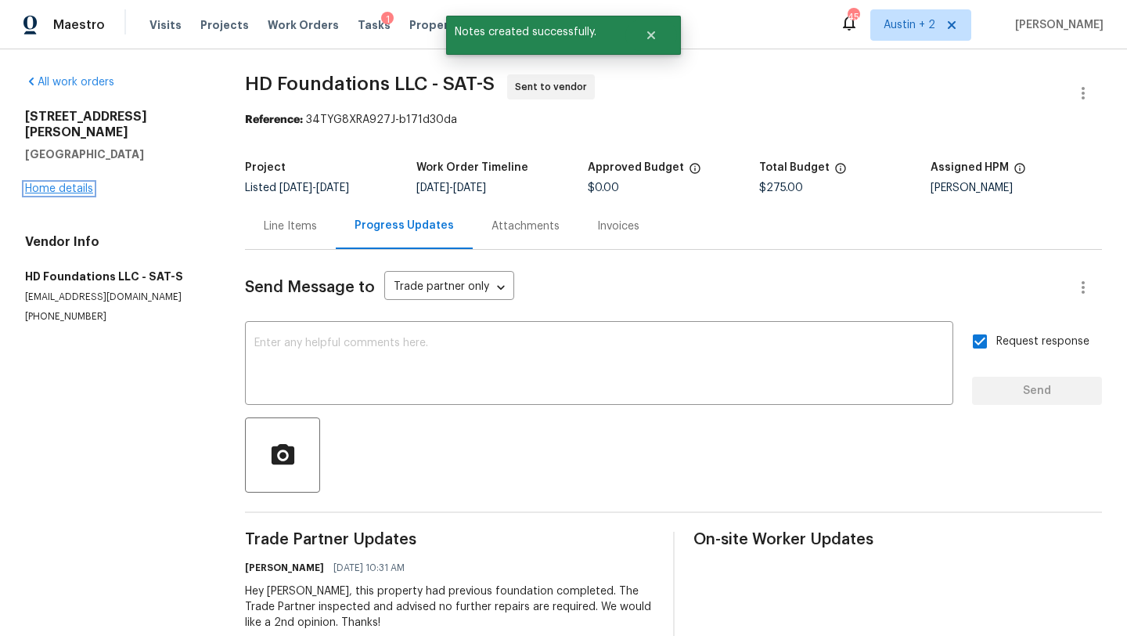
click at [69, 183] on link "Home details" at bounding box center [59, 188] width 68 height 11
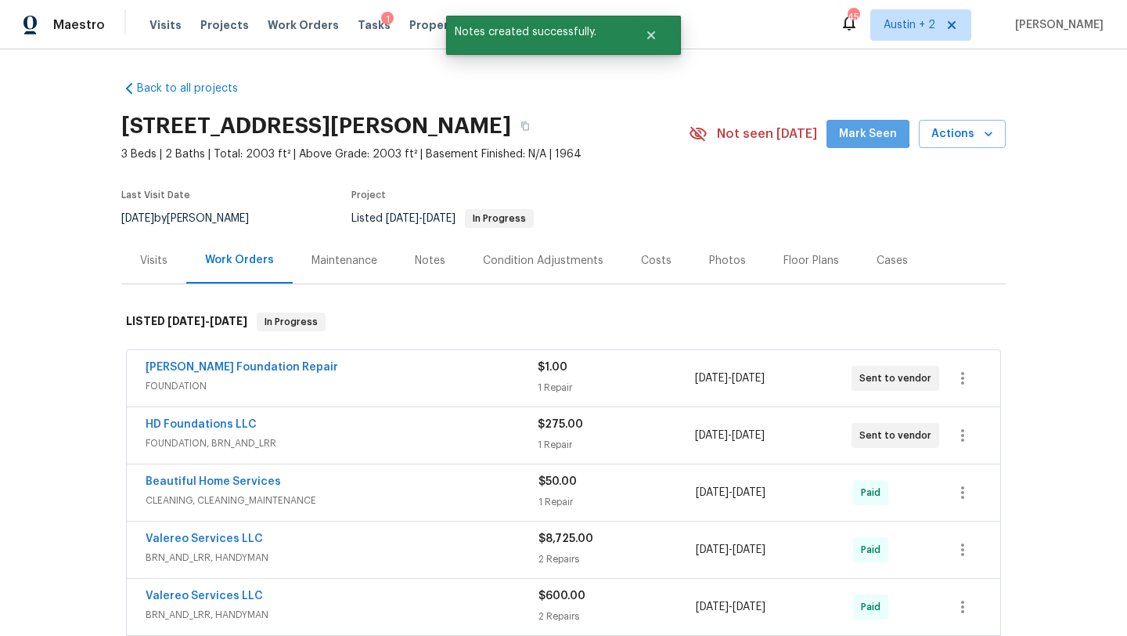
click at [870, 131] on span "Mark Seen" at bounding box center [868, 134] width 58 height 20
click at [937, 132] on span "Actions" at bounding box center [963, 134] width 62 height 20
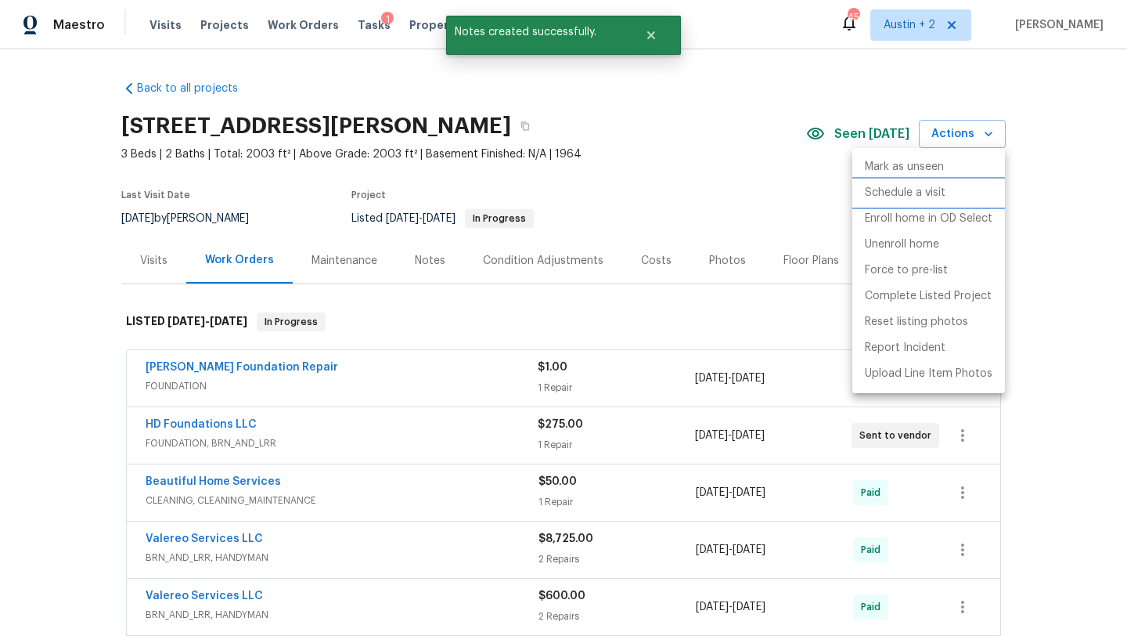
click at [878, 189] on p "Schedule a visit" at bounding box center [905, 193] width 81 height 16
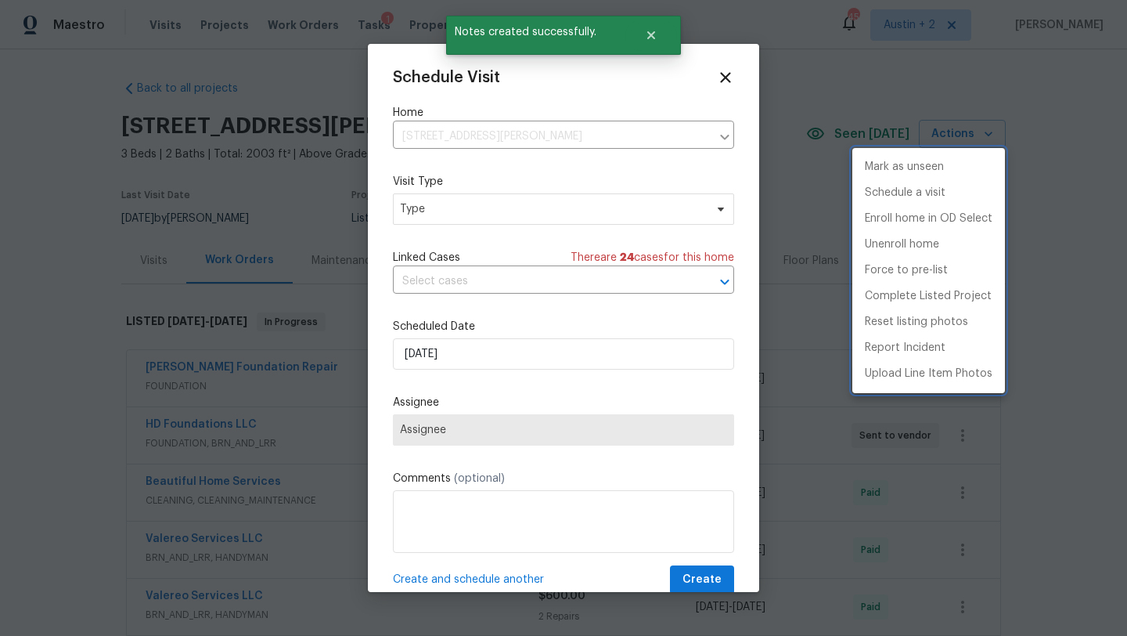
click at [455, 214] on div at bounding box center [563, 318] width 1127 height 636
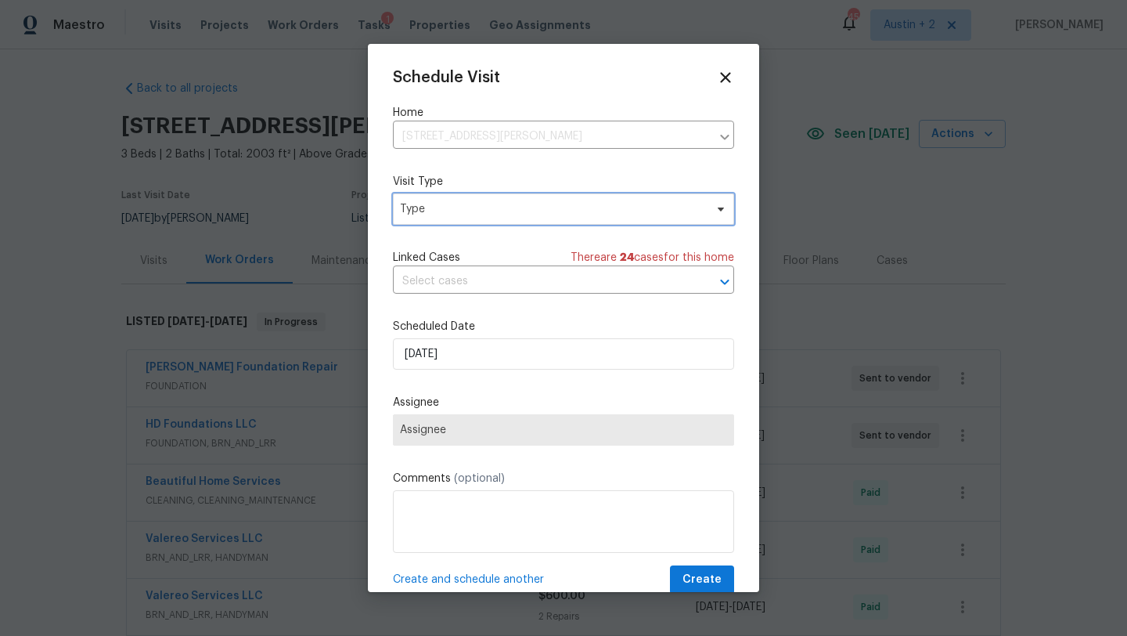
click at [462, 211] on span "Type" at bounding box center [552, 209] width 305 height 16
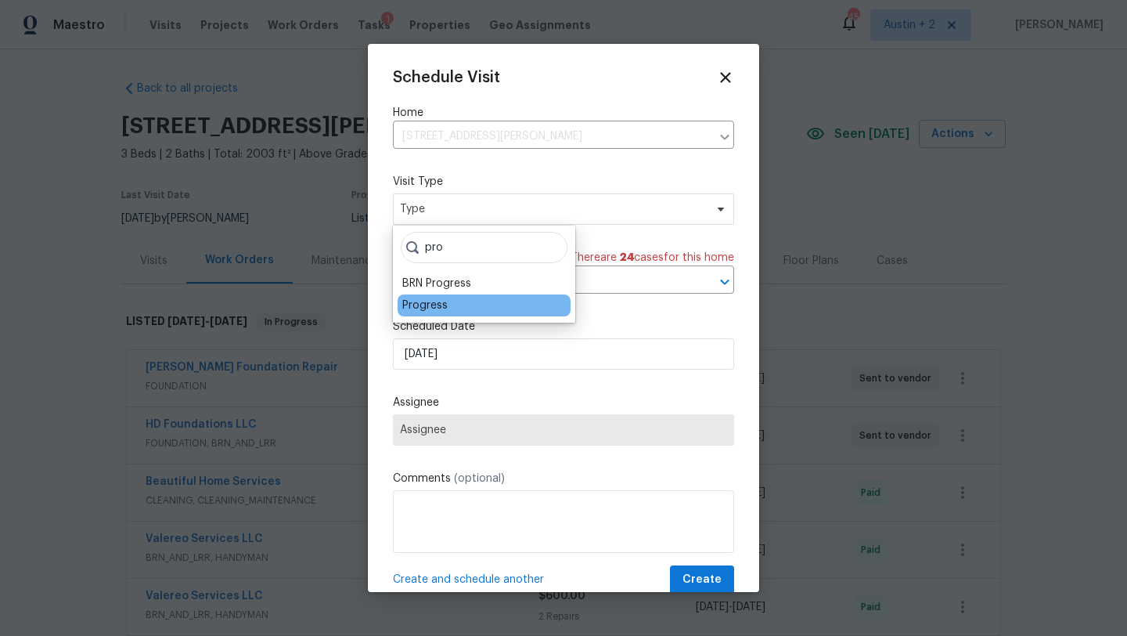
type input "pro"
click at [415, 302] on div "Progress" at bounding box center [424, 306] width 45 height 16
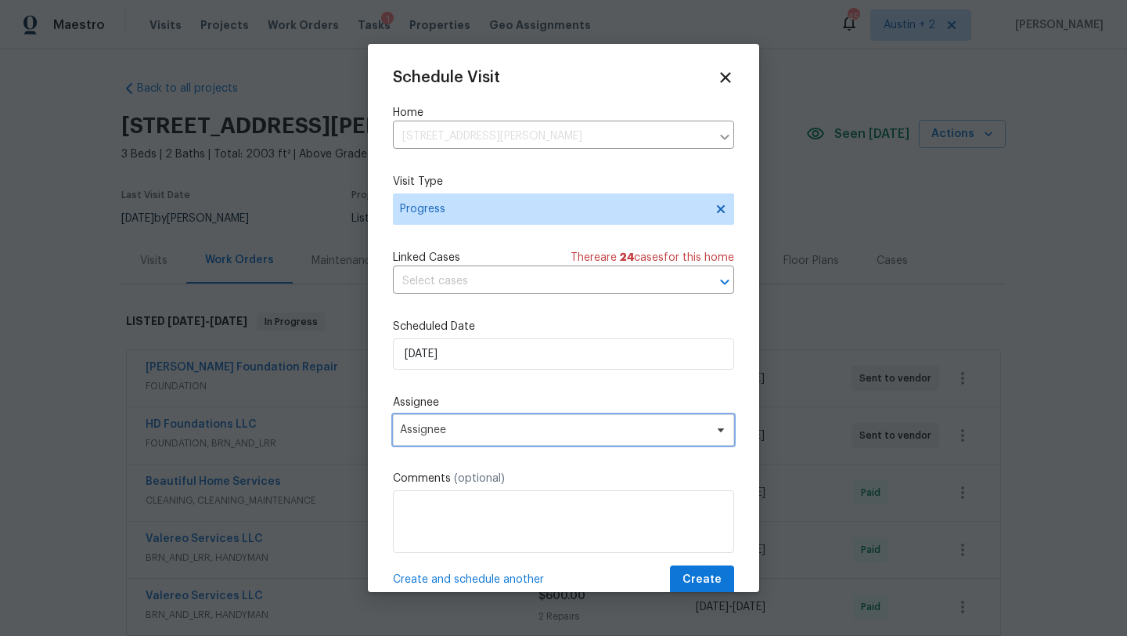
click at [442, 435] on span "Assignee" at bounding box center [553, 430] width 307 height 13
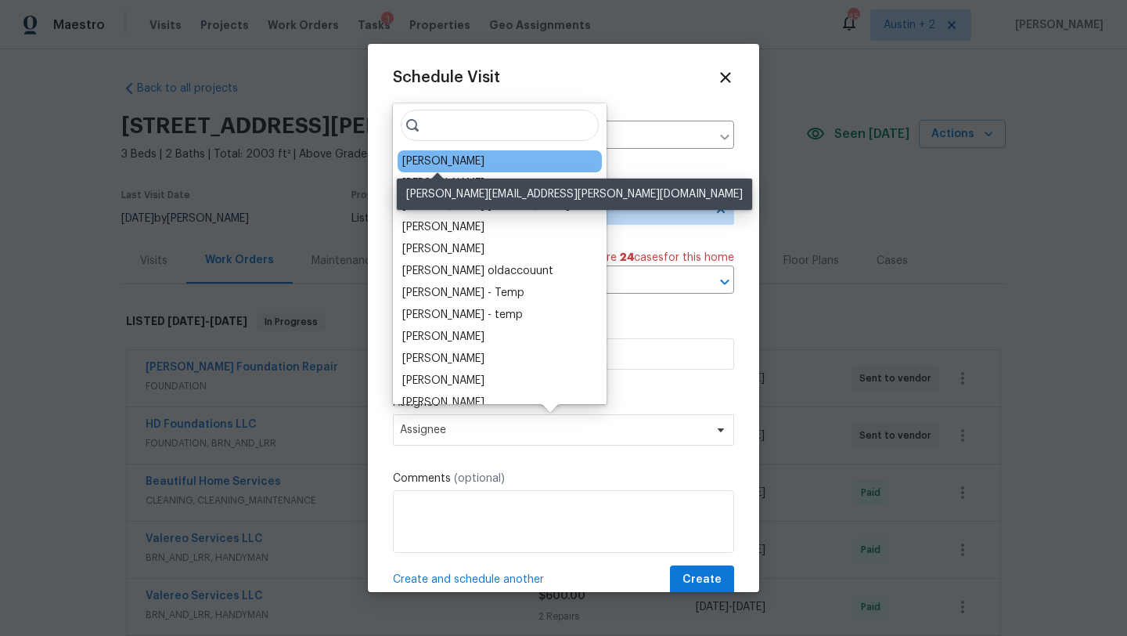
click at [449, 161] on div "Chris Fuentes" at bounding box center [443, 161] width 82 height 16
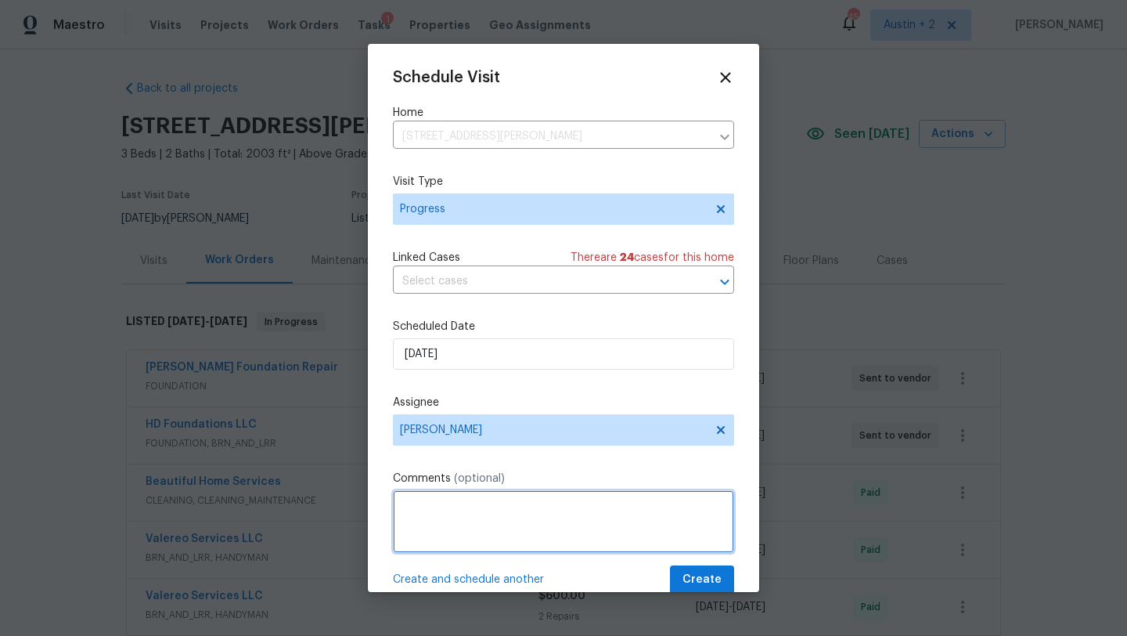
click at [458, 520] on textarea at bounding box center [563, 521] width 341 height 63
click at [692, 577] on span "Create" at bounding box center [702, 580] width 39 height 20
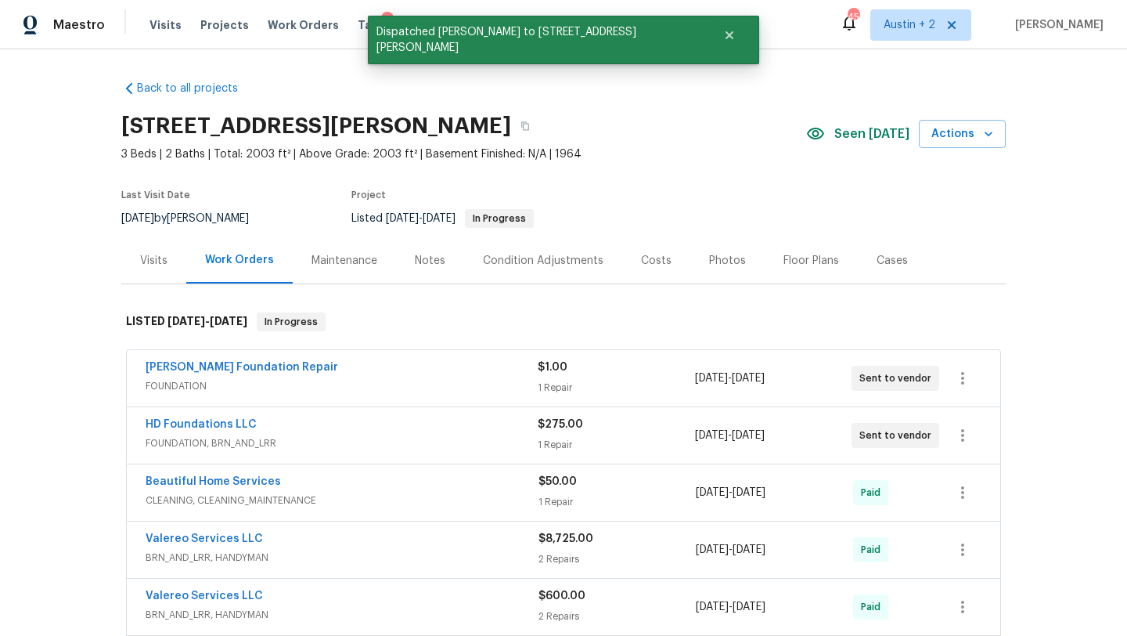
click at [425, 258] on div "Notes" at bounding box center [430, 261] width 31 height 16
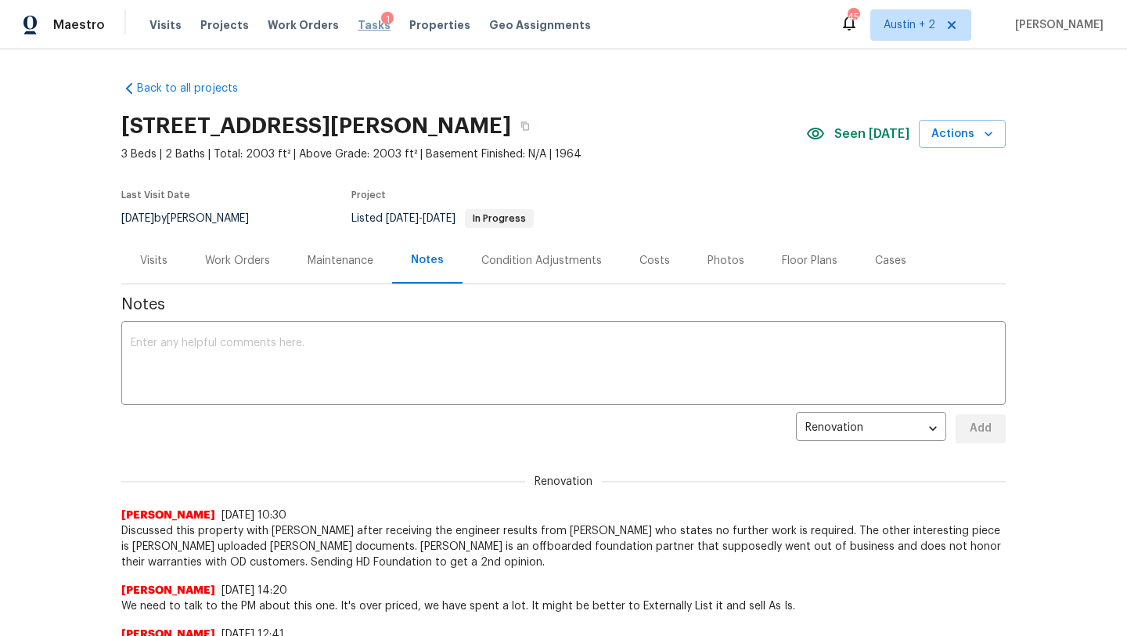
click at [359, 24] on span "Tasks" at bounding box center [374, 25] width 33 height 11
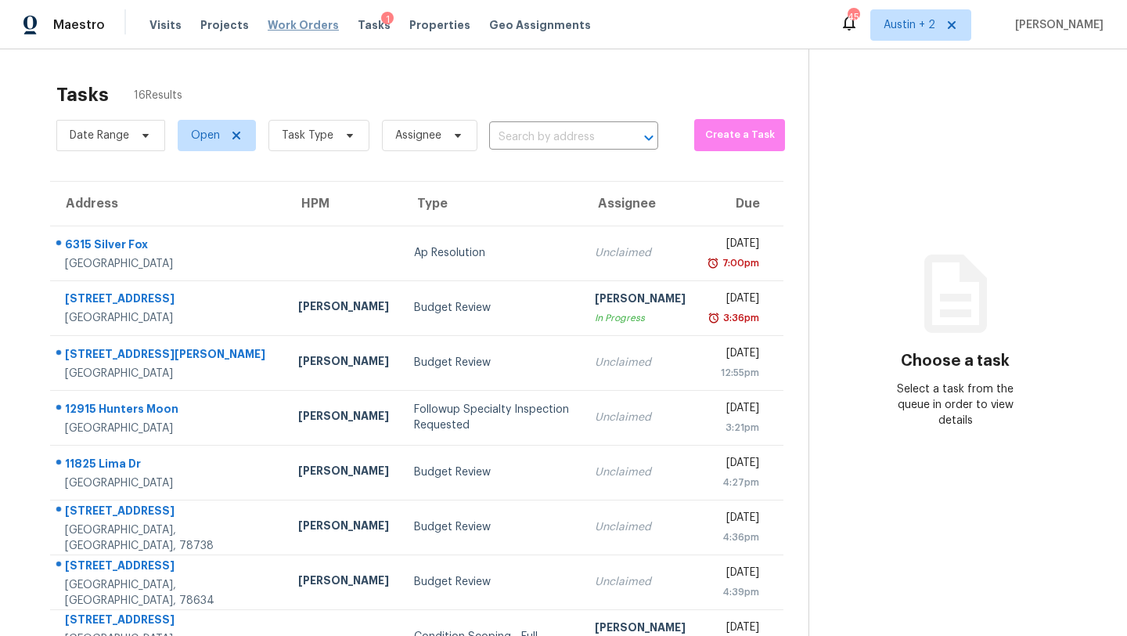
click at [276, 21] on span "Work Orders" at bounding box center [303, 25] width 71 height 16
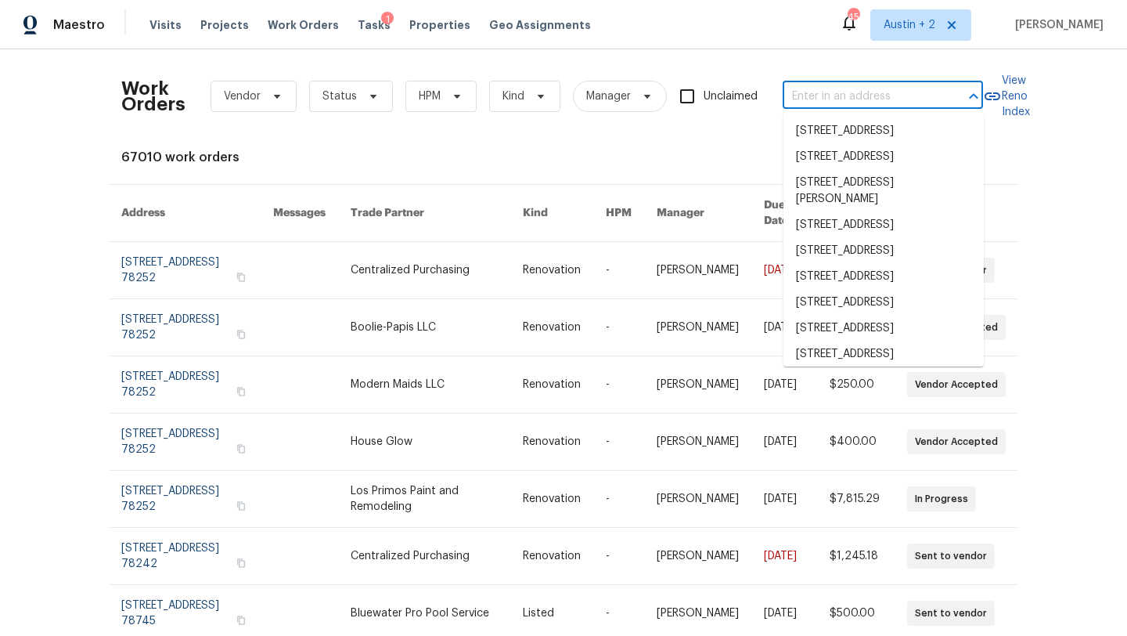
click at [820, 97] on input "text" at bounding box center [861, 97] width 157 height 24
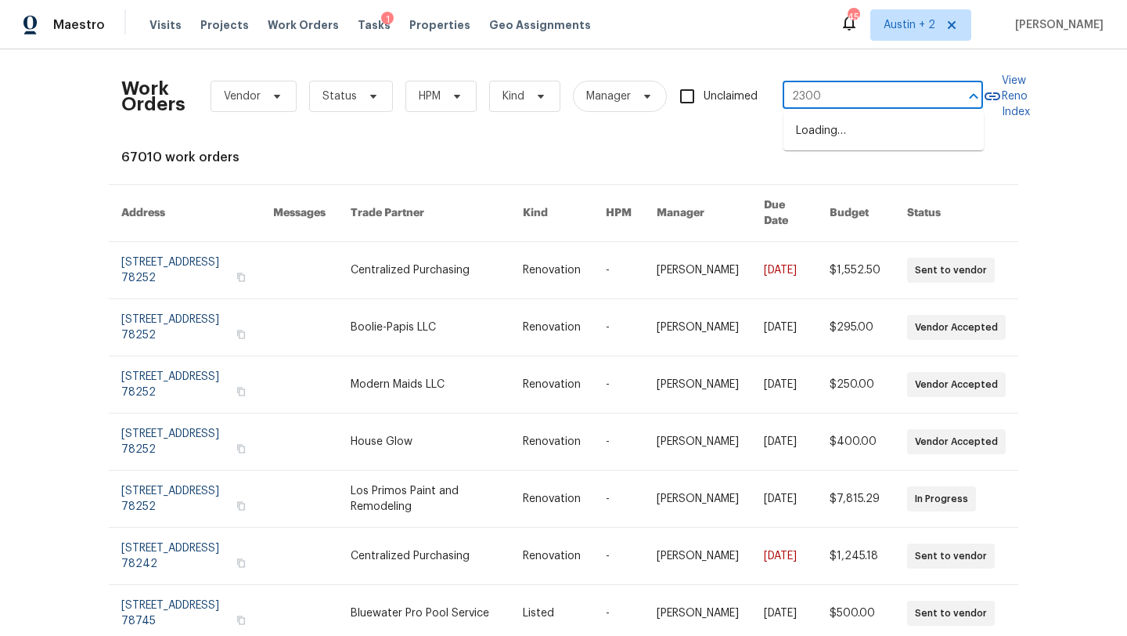
type input "23006"
click at [840, 133] on li "23006 Woodlawn Rdg, San Antonio, TX 78259" at bounding box center [884, 131] width 200 height 26
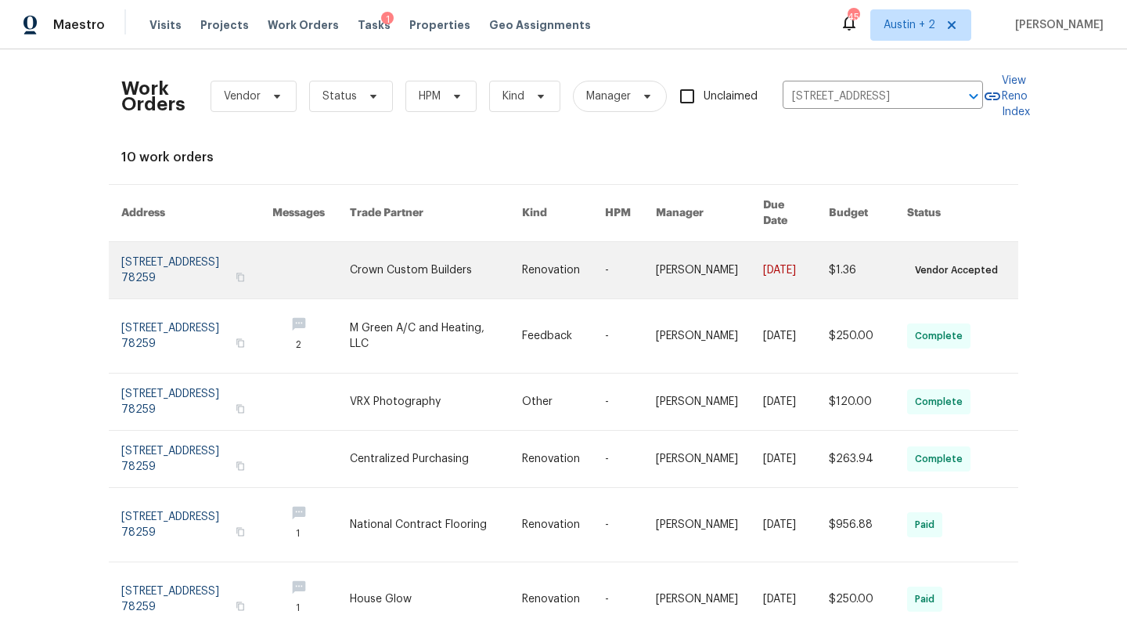
click at [185, 246] on link at bounding box center [196, 270] width 151 height 56
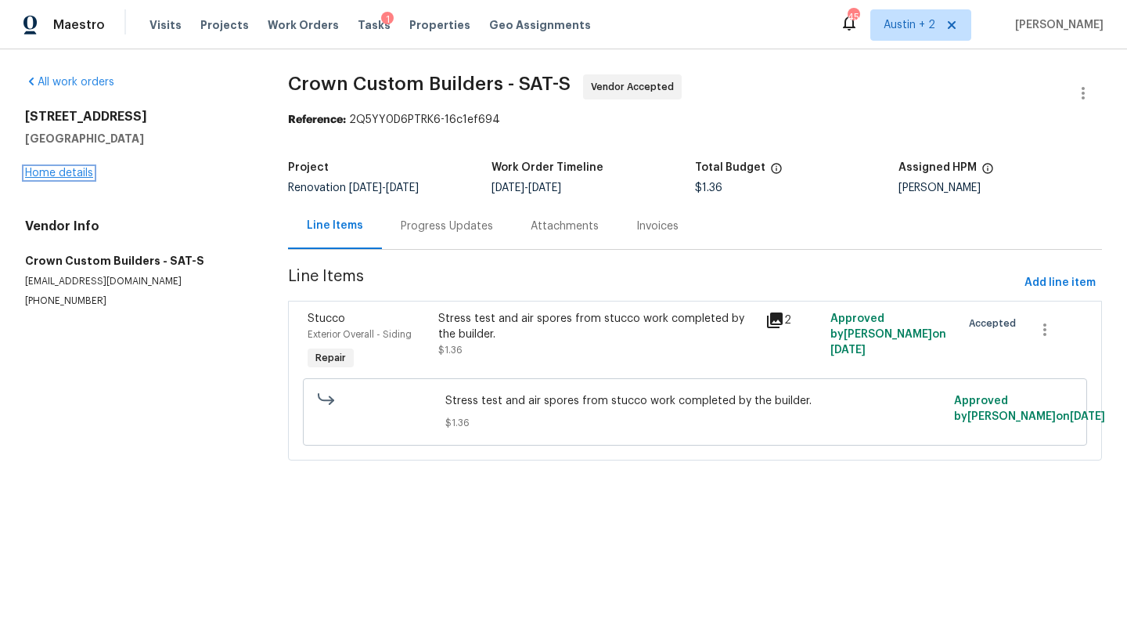
click at [78, 170] on link "Home details" at bounding box center [59, 173] width 68 height 11
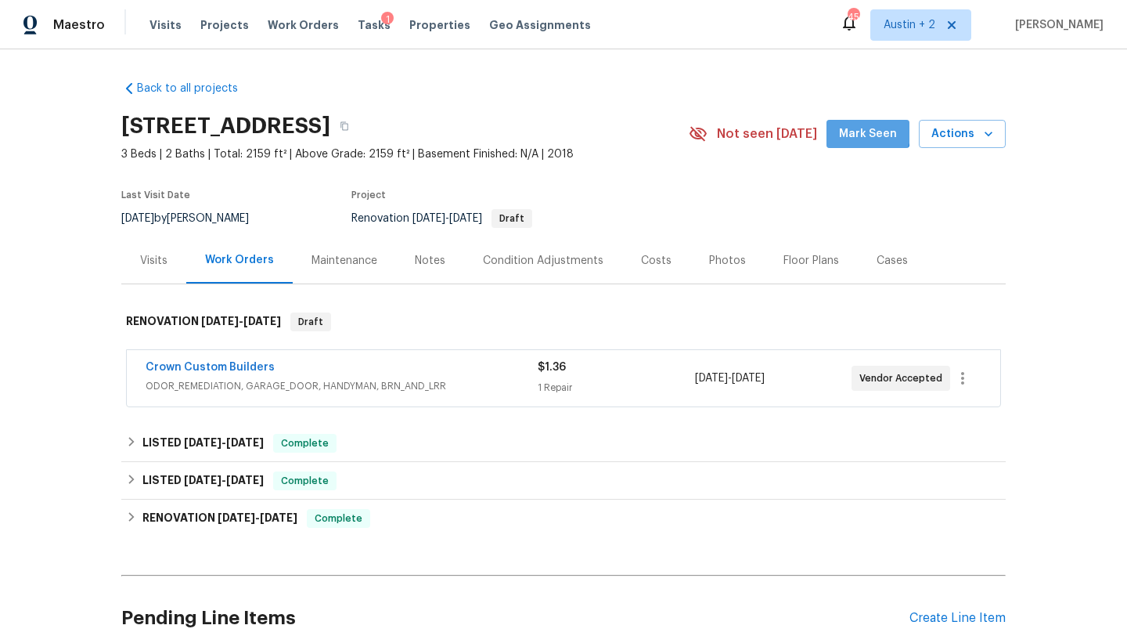
click at [857, 126] on span "Mark Seen" at bounding box center [868, 134] width 58 height 20
click at [418, 257] on div "Notes" at bounding box center [430, 261] width 31 height 16
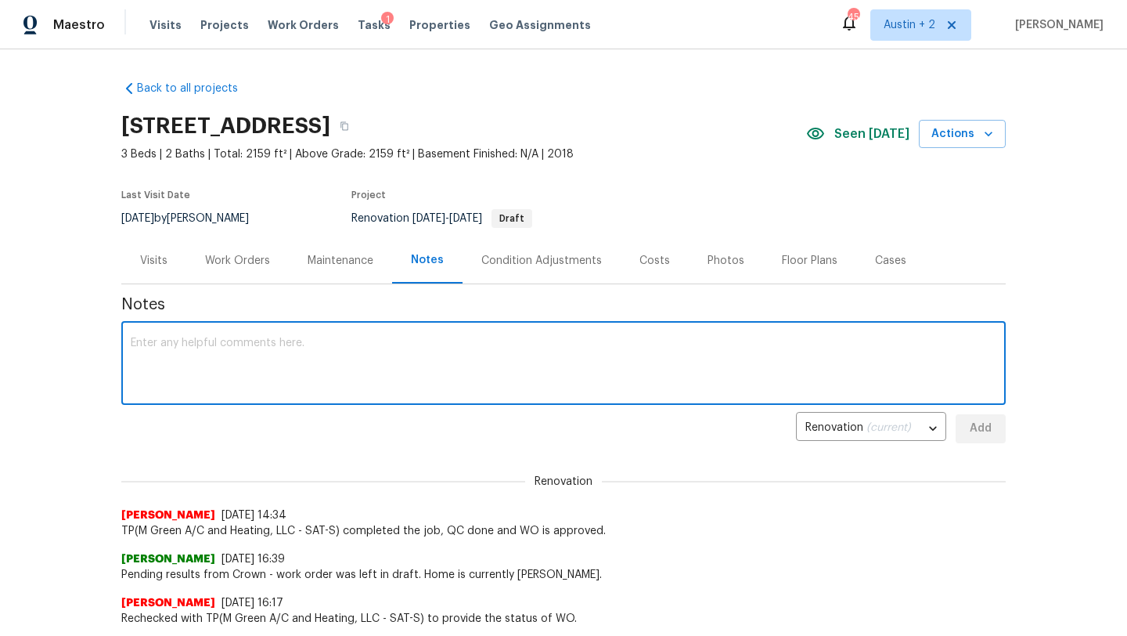
click at [302, 361] on textarea at bounding box center [564, 364] width 866 height 55
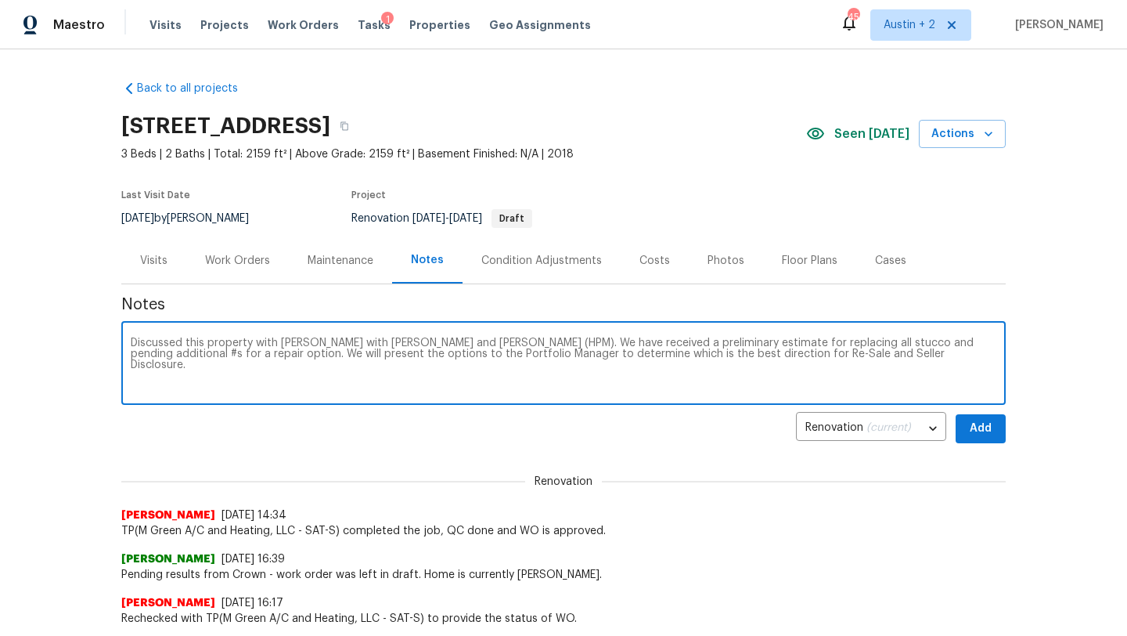
type textarea "Discussed this property with Paul with Crown and Chris (HPM). We have received …"
click at [998, 431] on button "Add" at bounding box center [981, 428] width 50 height 29
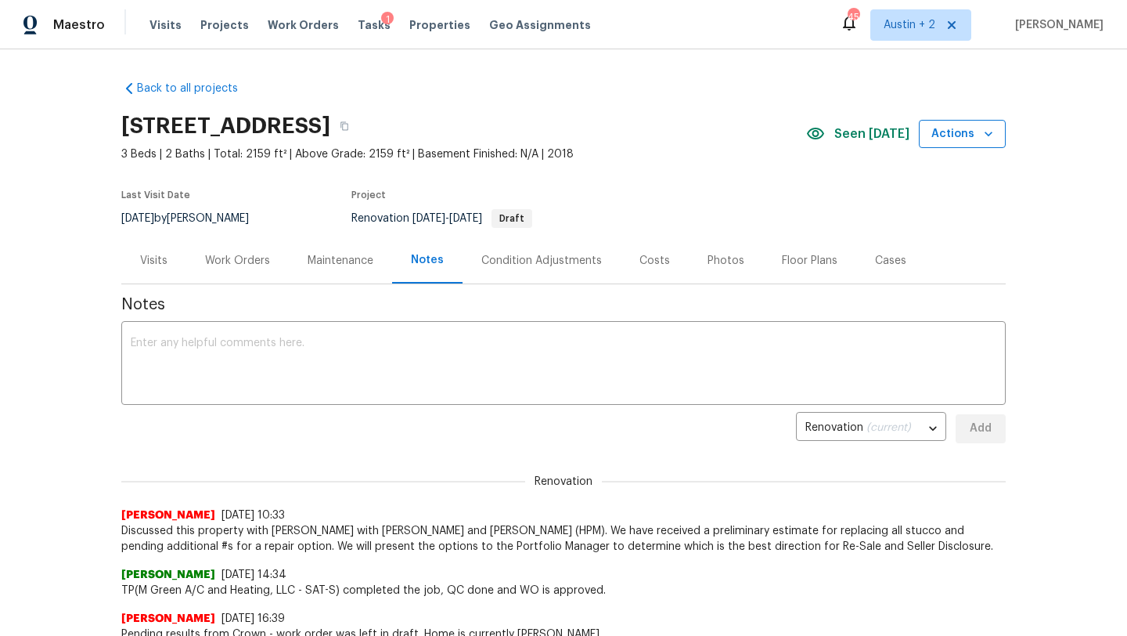
click at [950, 133] on span "Actions" at bounding box center [963, 134] width 62 height 20
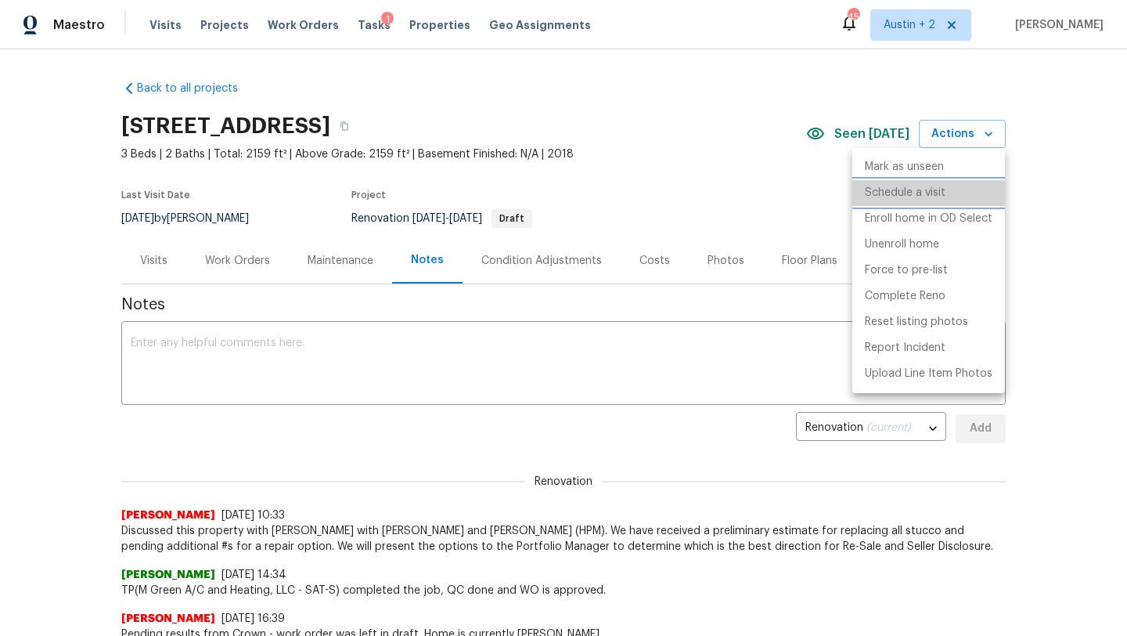
click at [946, 197] on li "Schedule a visit" at bounding box center [929, 193] width 153 height 26
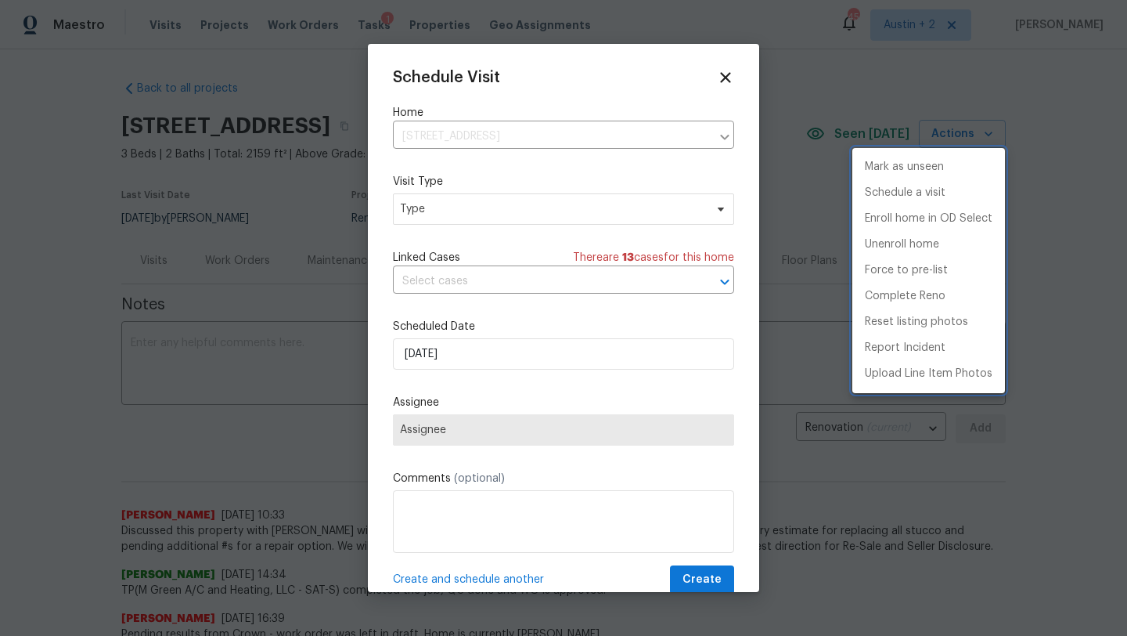
click at [474, 205] on div at bounding box center [563, 318] width 1127 height 636
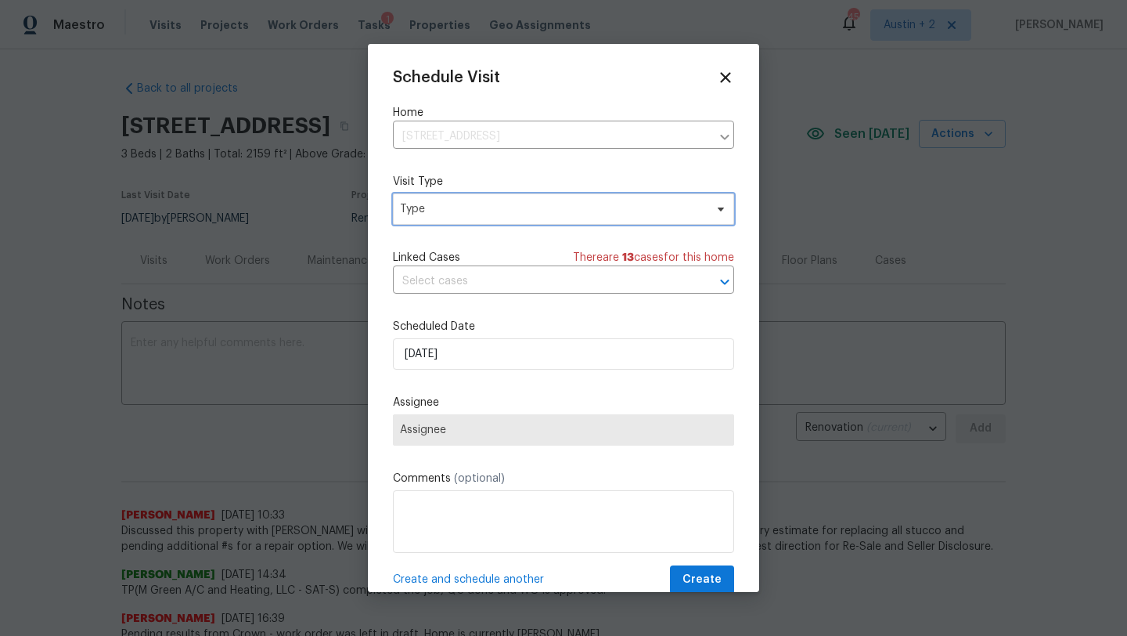
click at [474, 205] on span "Type" at bounding box center [552, 209] width 305 height 16
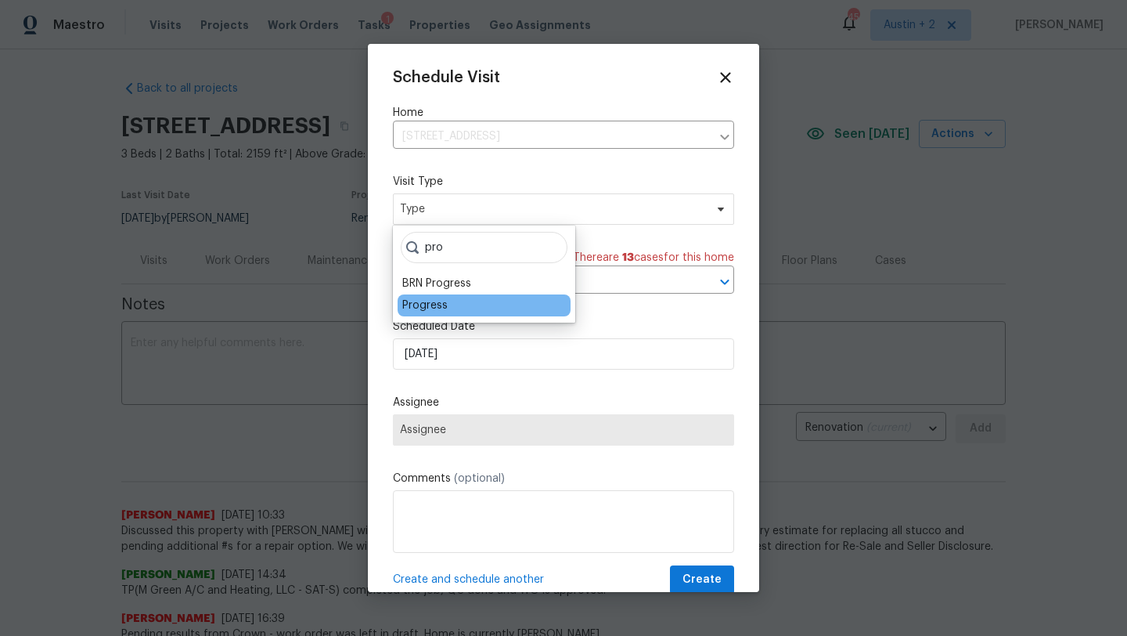
type input "pro"
click at [434, 304] on div "Progress" at bounding box center [424, 306] width 45 height 16
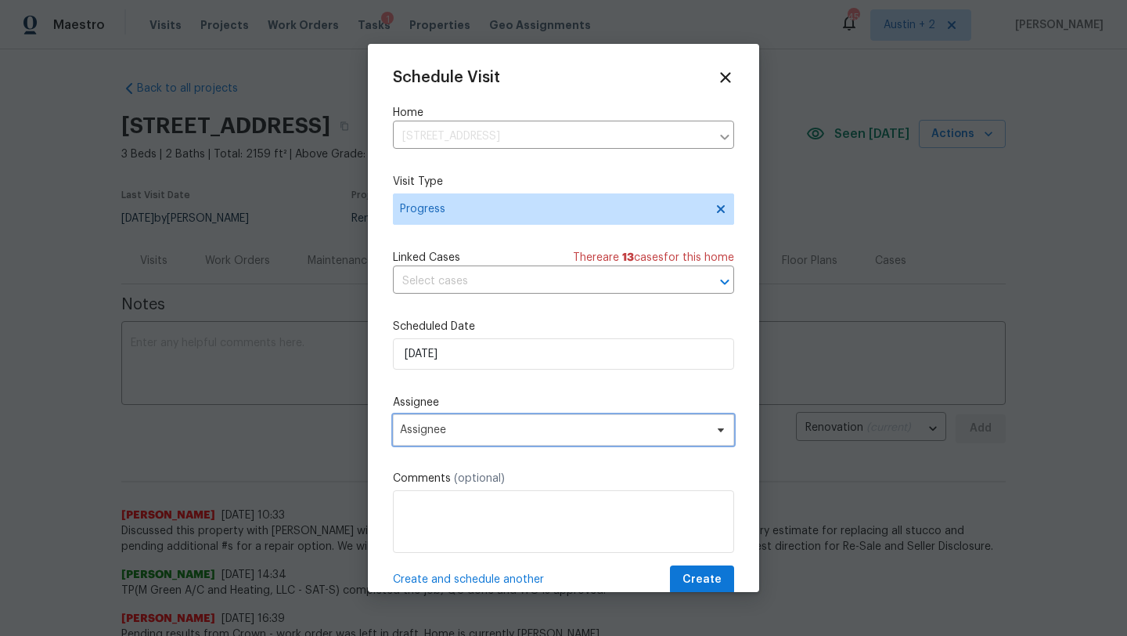
click at [423, 434] on span "Assignee" at bounding box center [553, 430] width 307 height 13
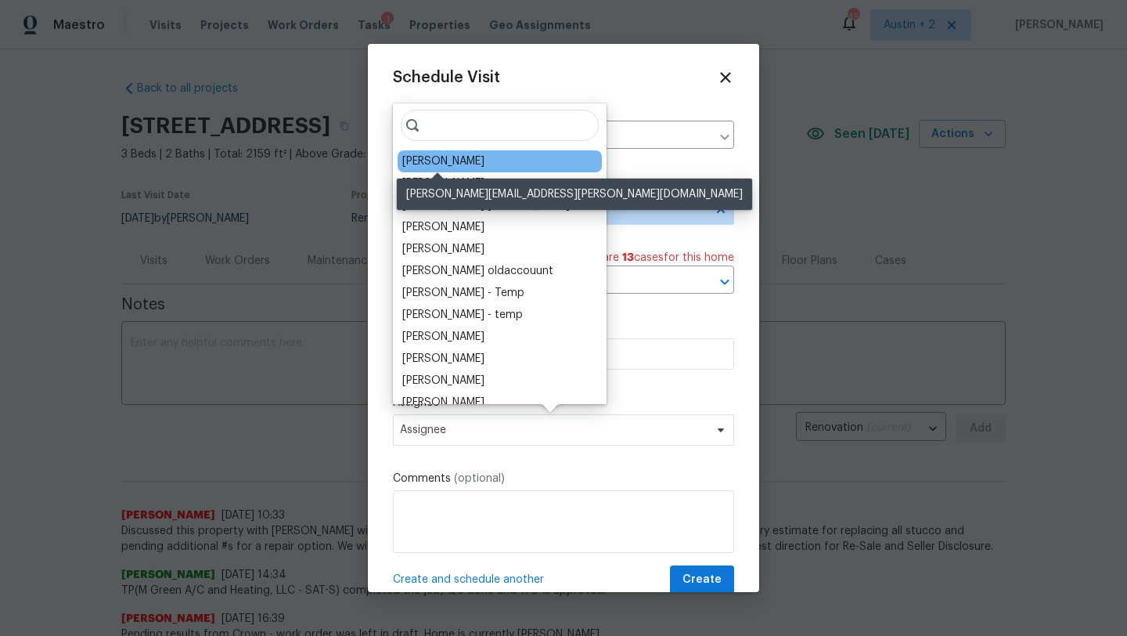
click at [428, 168] on div "Chris Fuentes" at bounding box center [443, 161] width 82 height 16
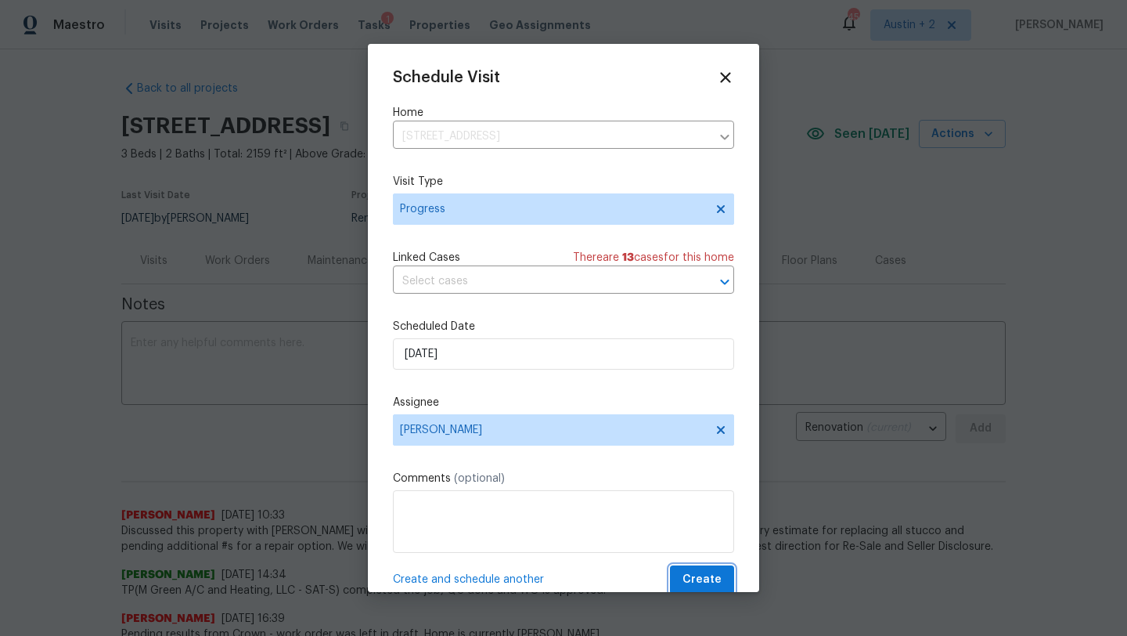
click at [687, 575] on span "Create" at bounding box center [702, 580] width 39 height 20
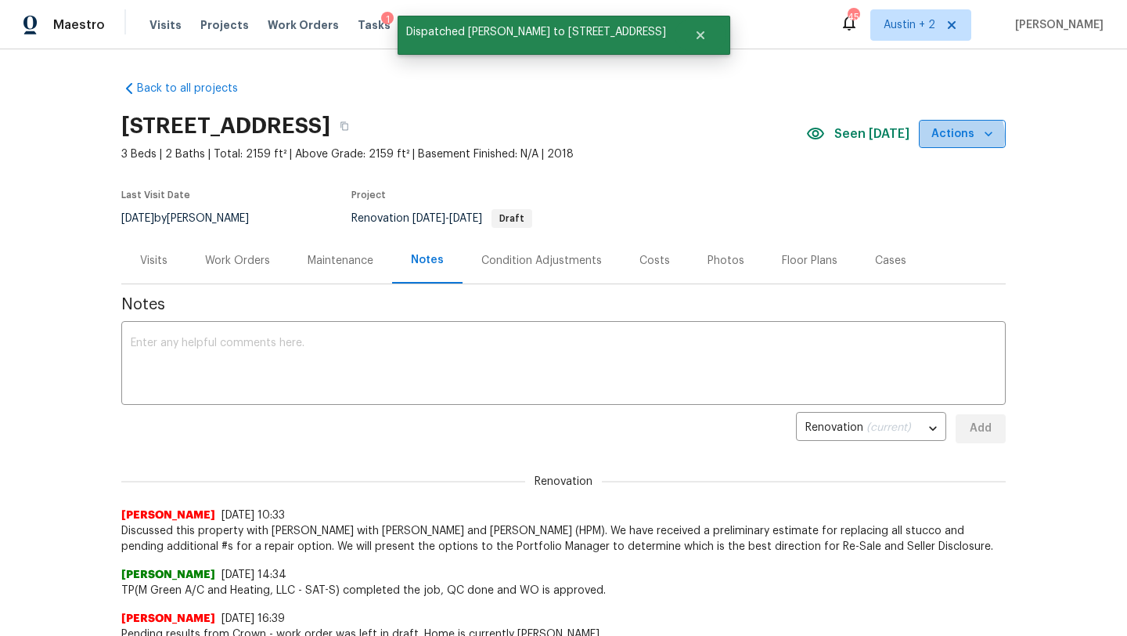
click at [954, 136] on span "Actions" at bounding box center [963, 134] width 62 height 20
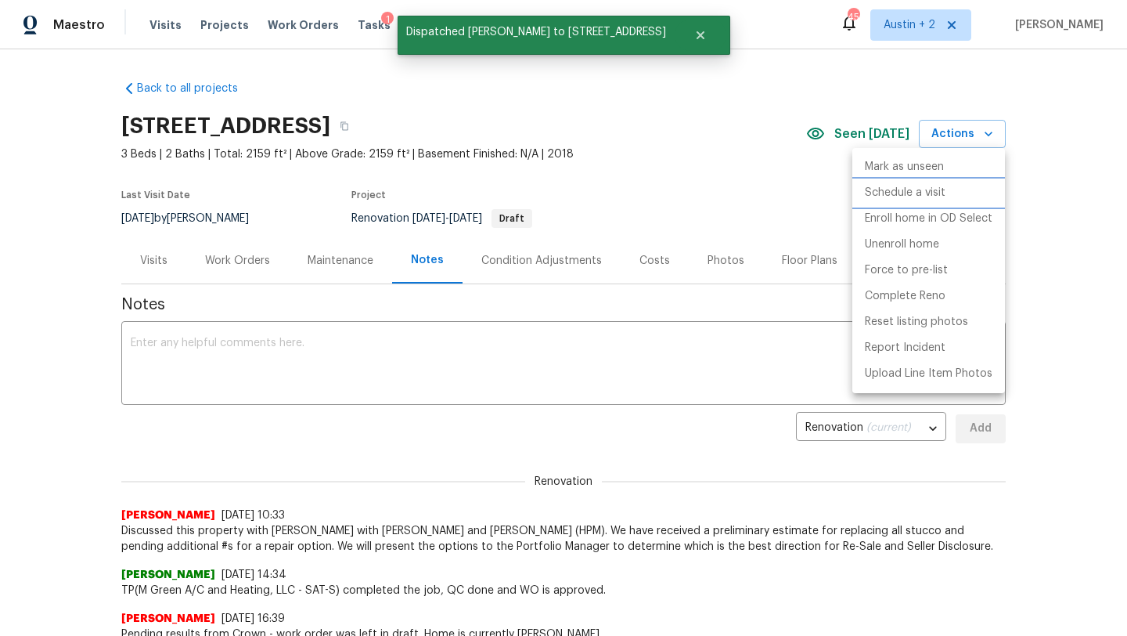
click at [892, 189] on p "Schedule a visit" at bounding box center [905, 193] width 81 height 16
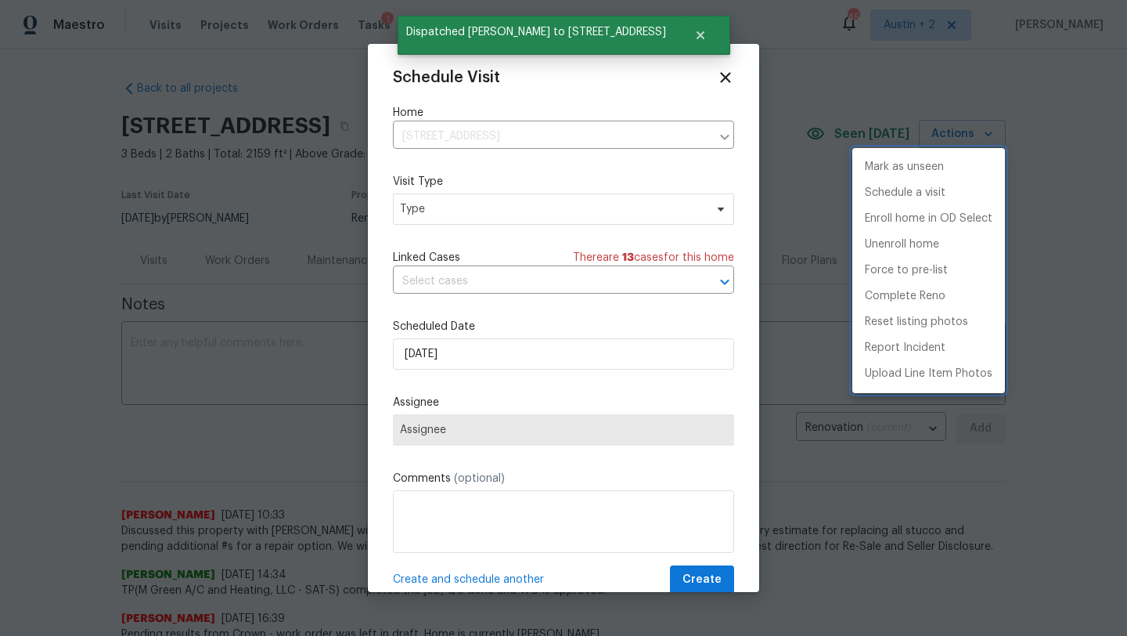
click at [543, 214] on div at bounding box center [563, 318] width 1127 height 636
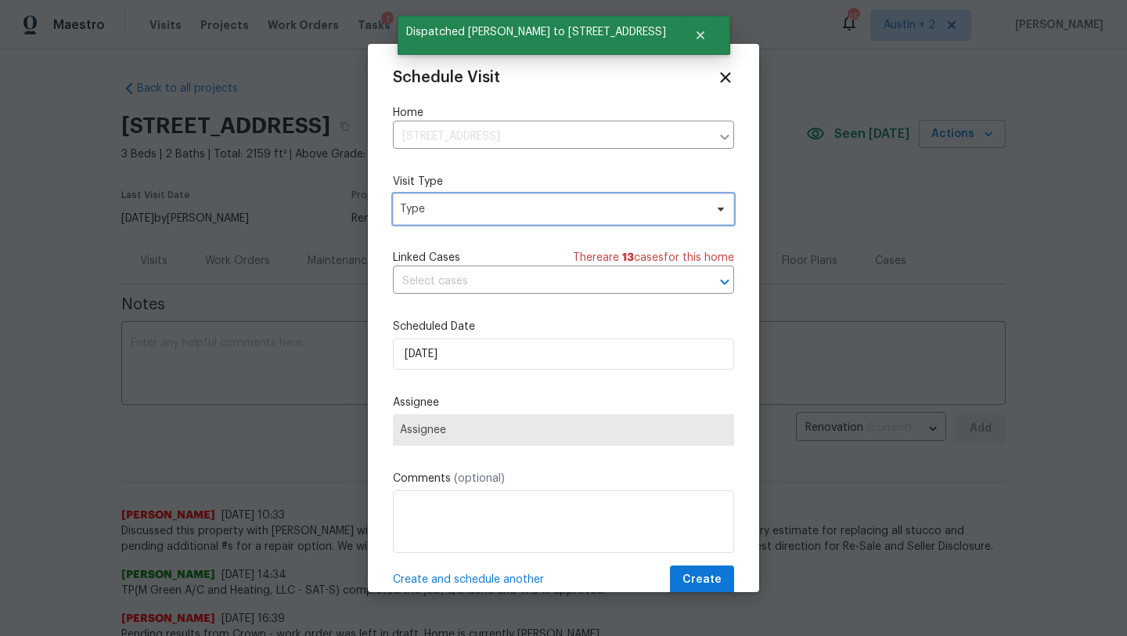
click at [556, 211] on span "Type" at bounding box center [552, 209] width 305 height 16
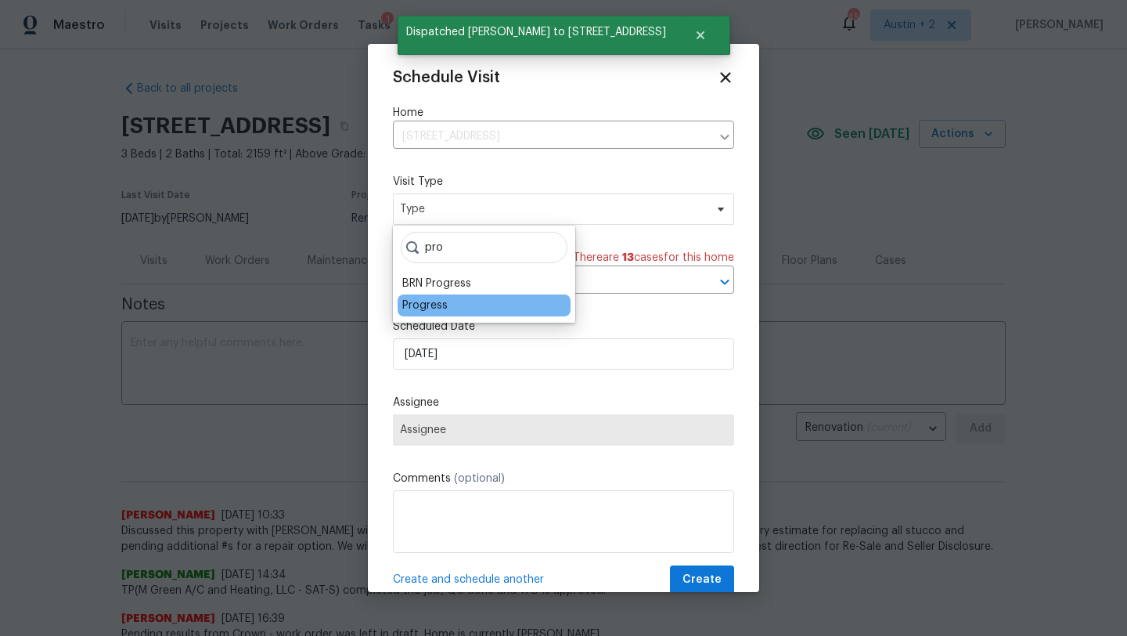
type input "pro"
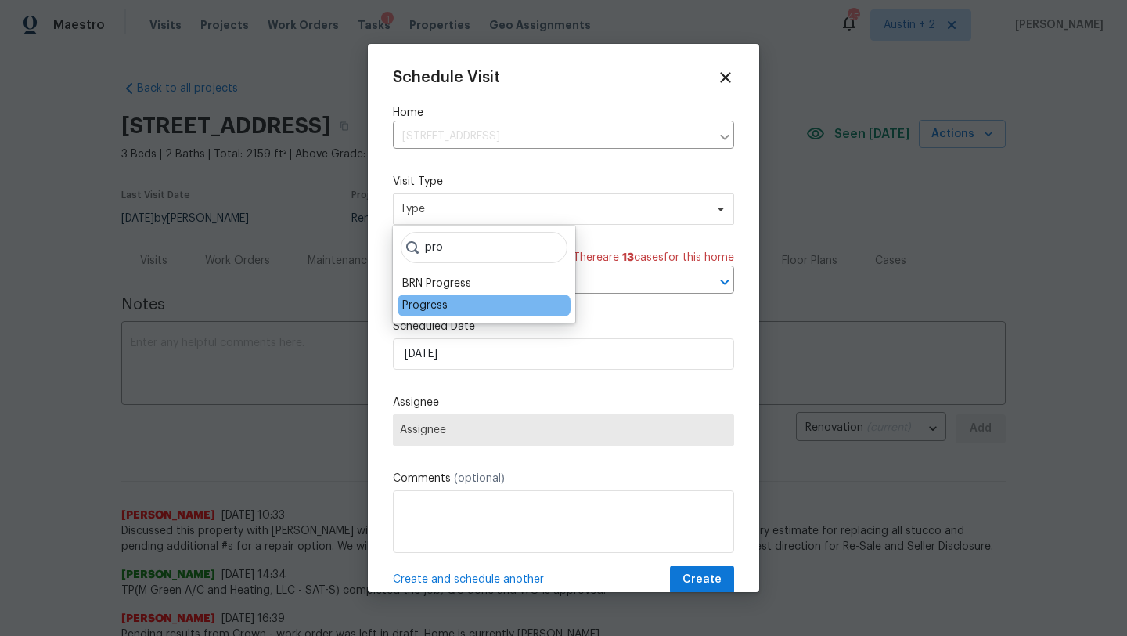
click at [428, 307] on div "Progress" at bounding box center [424, 306] width 45 height 16
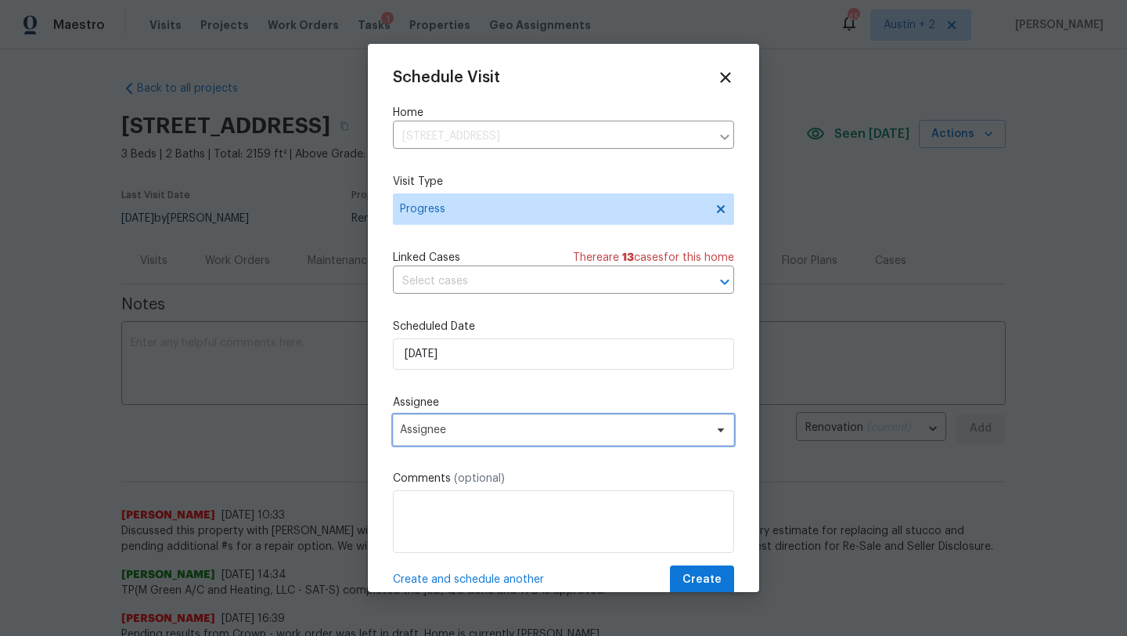
click at [434, 431] on span "Assignee" at bounding box center [553, 430] width 307 height 13
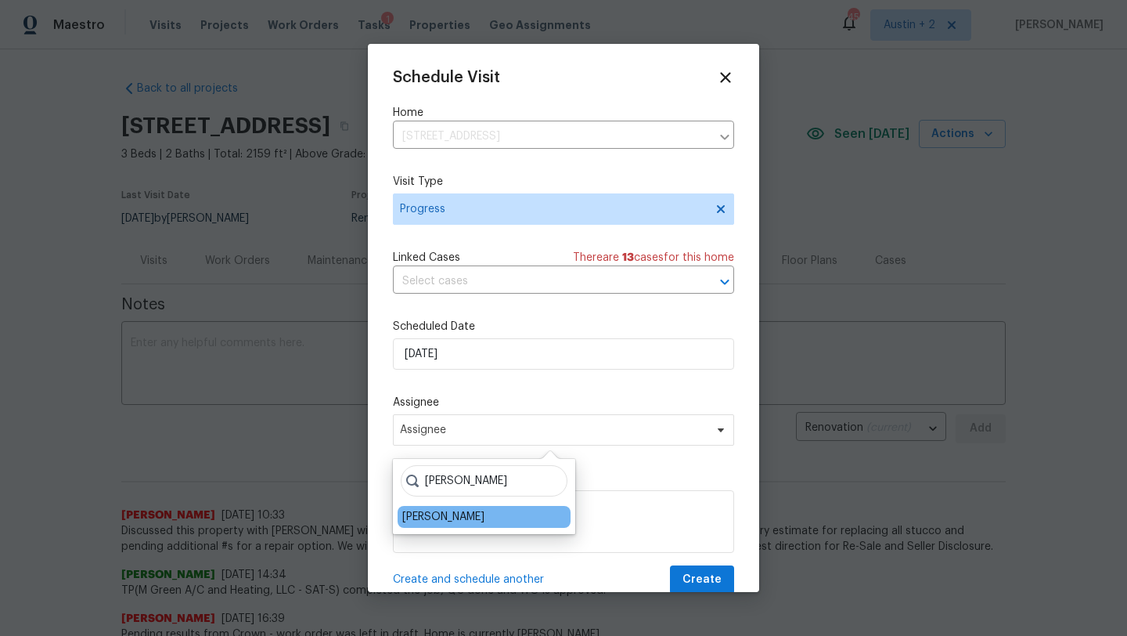
type input "sheila"
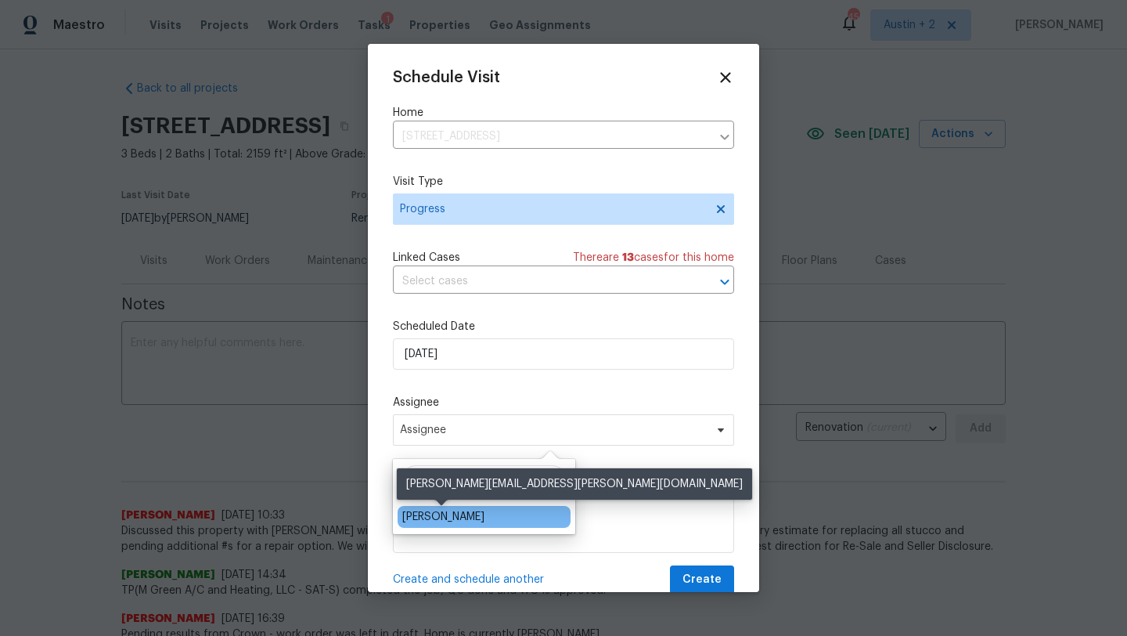
click at [468, 512] on div "[PERSON_NAME]" at bounding box center [443, 517] width 82 height 16
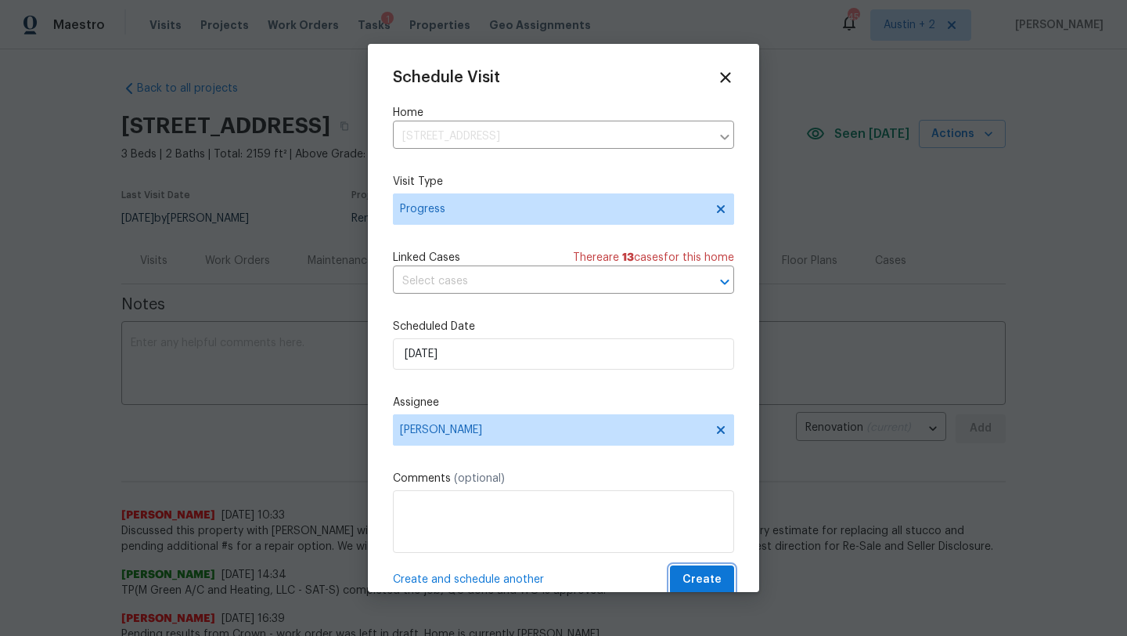
click at [694, 581] on span "Create" at bounding box center [702, 580] width 39 height 20
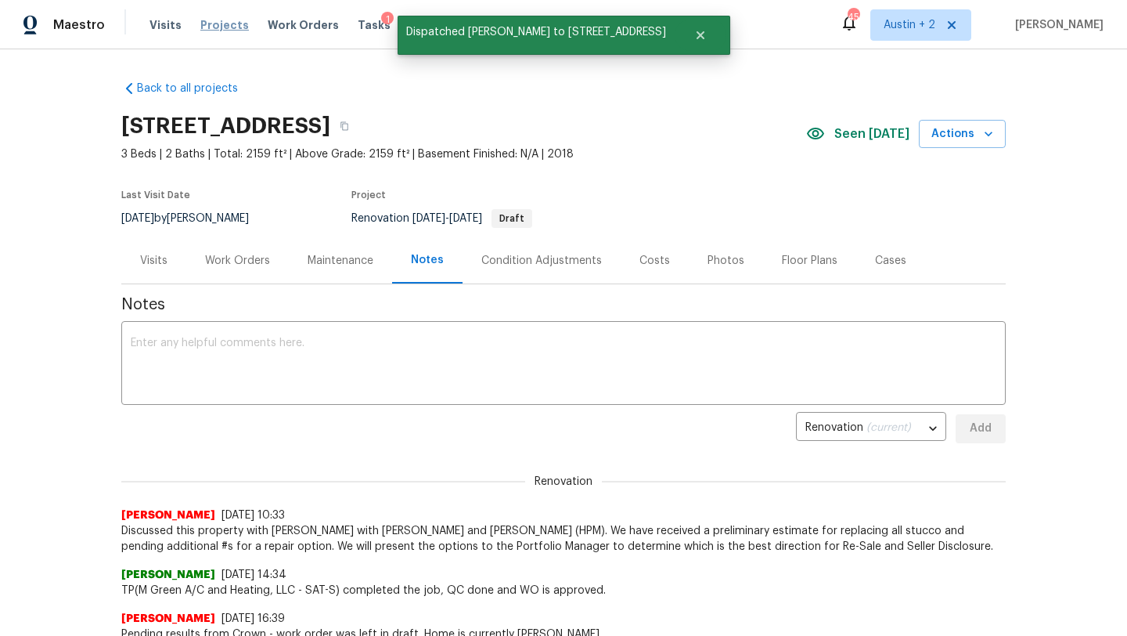
click at [204, 22] on span "Projects" at bounding box center [224, 25] width 49 height 16
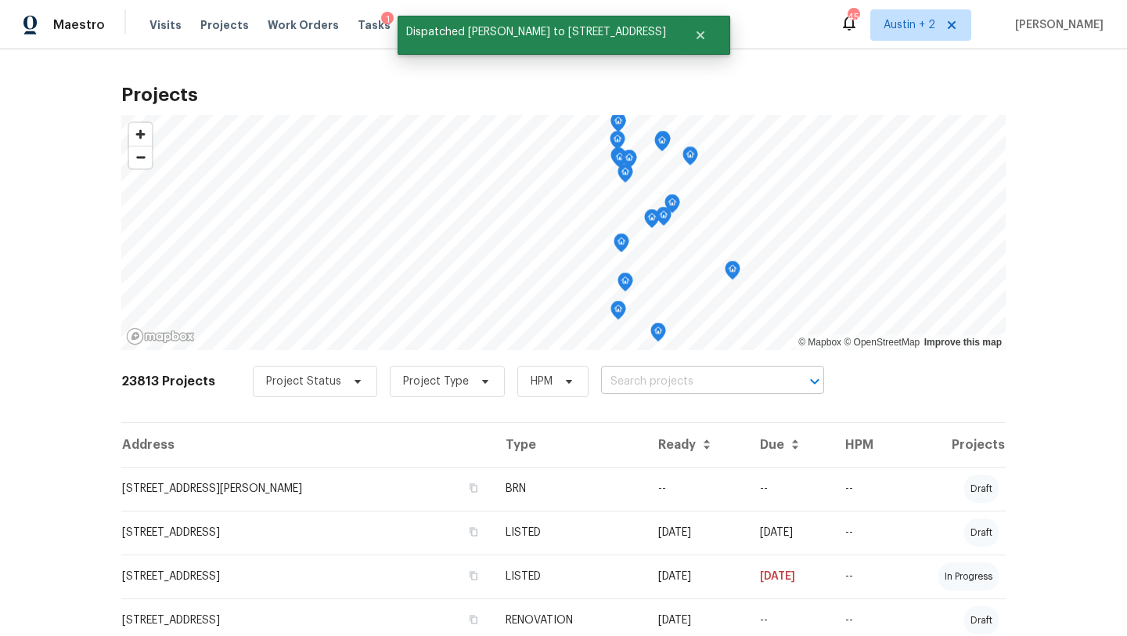
click at [634, 383] on input "text" at bounding box center [690, 382] width 179 height 24
type input "8310"
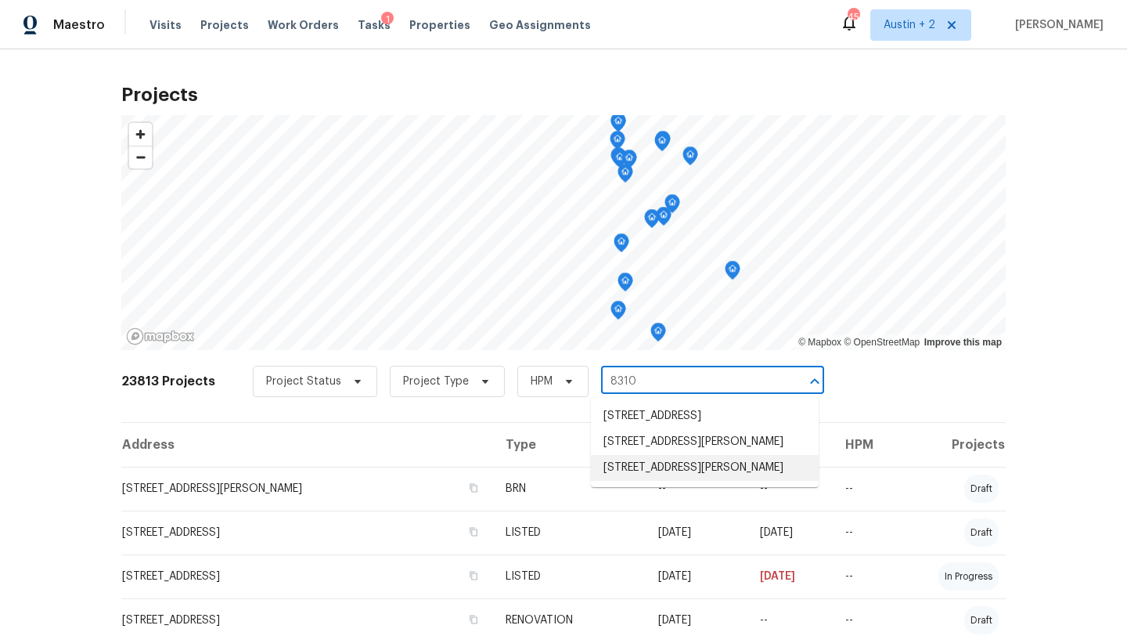
click at [640, 481] on li "8310 Dudley Dr, San Antonio, TX 78230" at bounding box center [705, 468] width 228 height 26
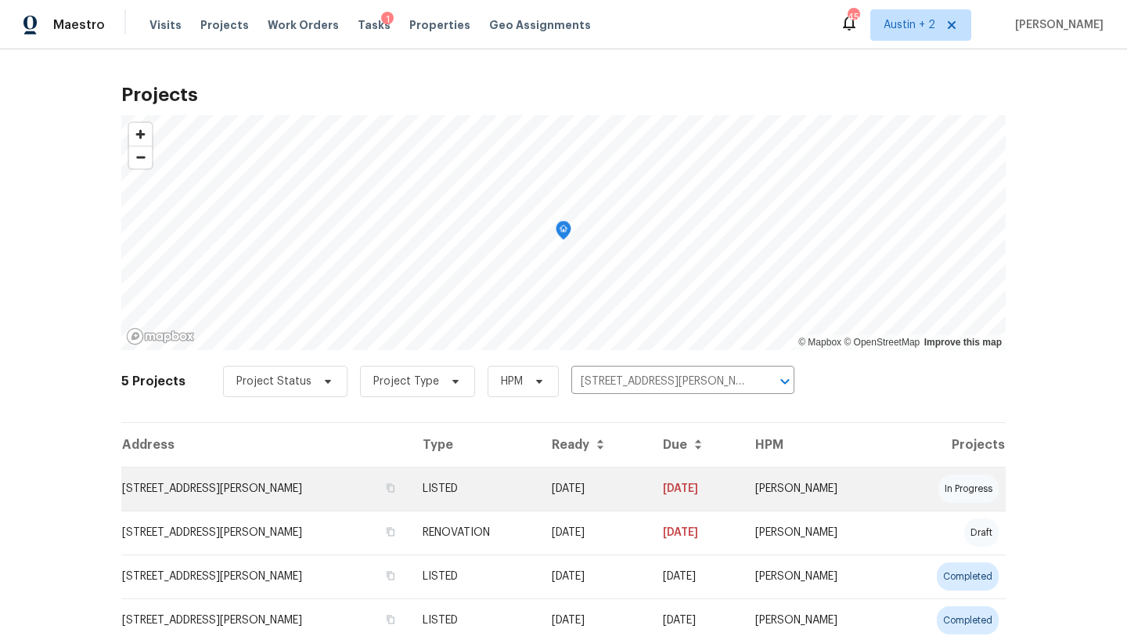
click at [200, 485] on td "8310 Dudley Dr, San Antonio, TX 78230" at bounding box center [265, 489] width 289 height 44
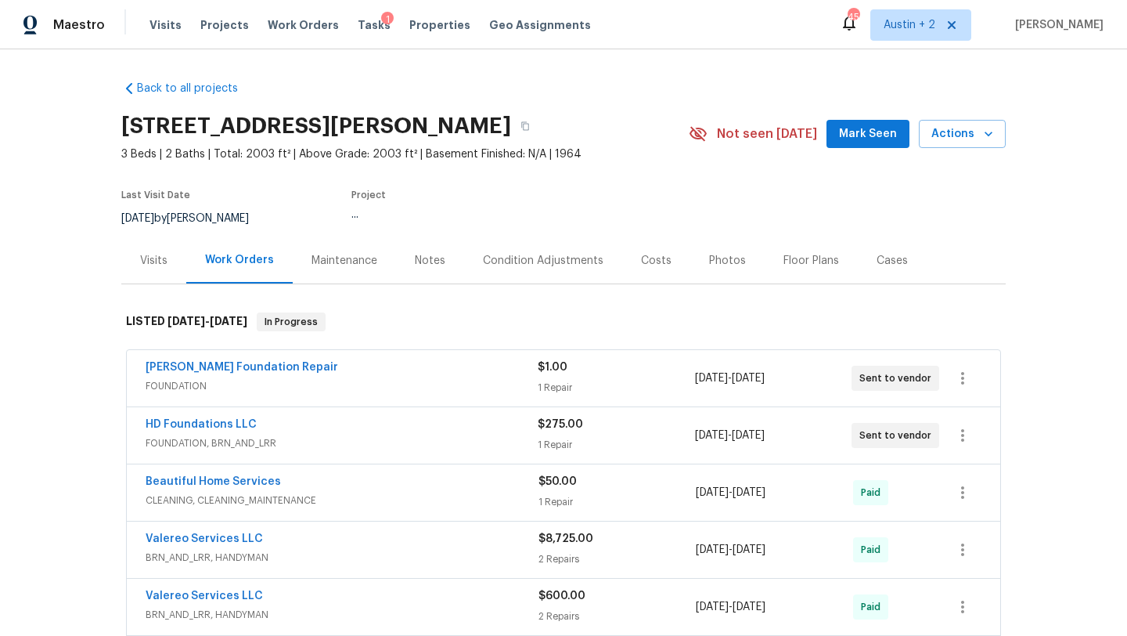
click at [844, 136] on button "Mark Seen" at bounding box center [868, 134] width 83 height 29
click at [855, 135] on span "Mark Seen" at bounding box center [868, 134] width 58 height 20
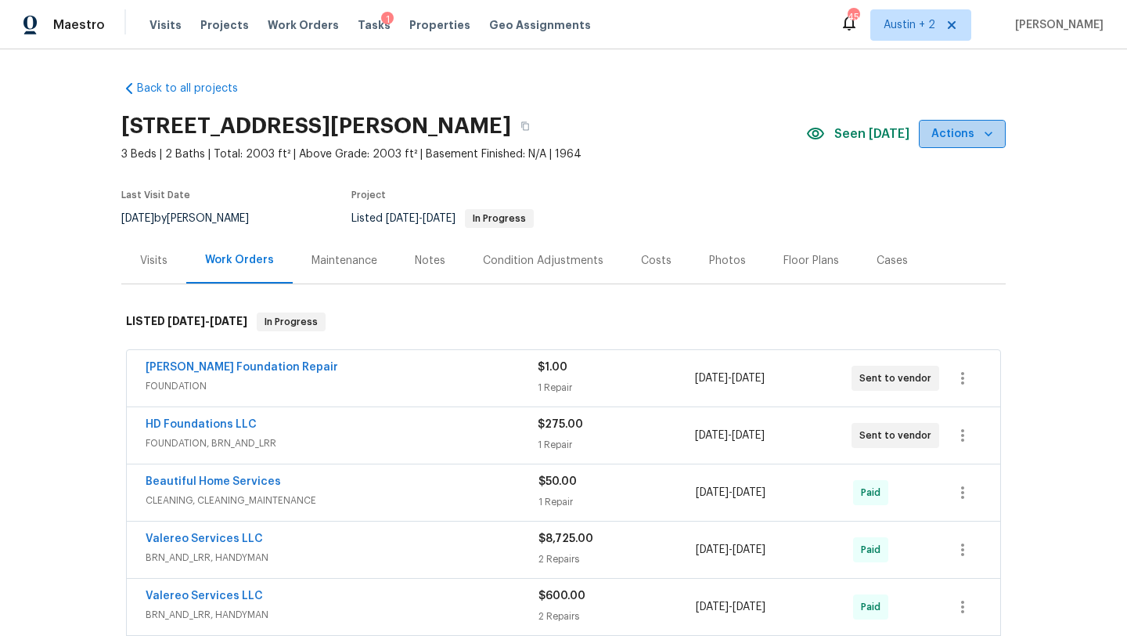
click at [971, 137] on span "Actions" at bounding box center [963, 134] width 62 height 20
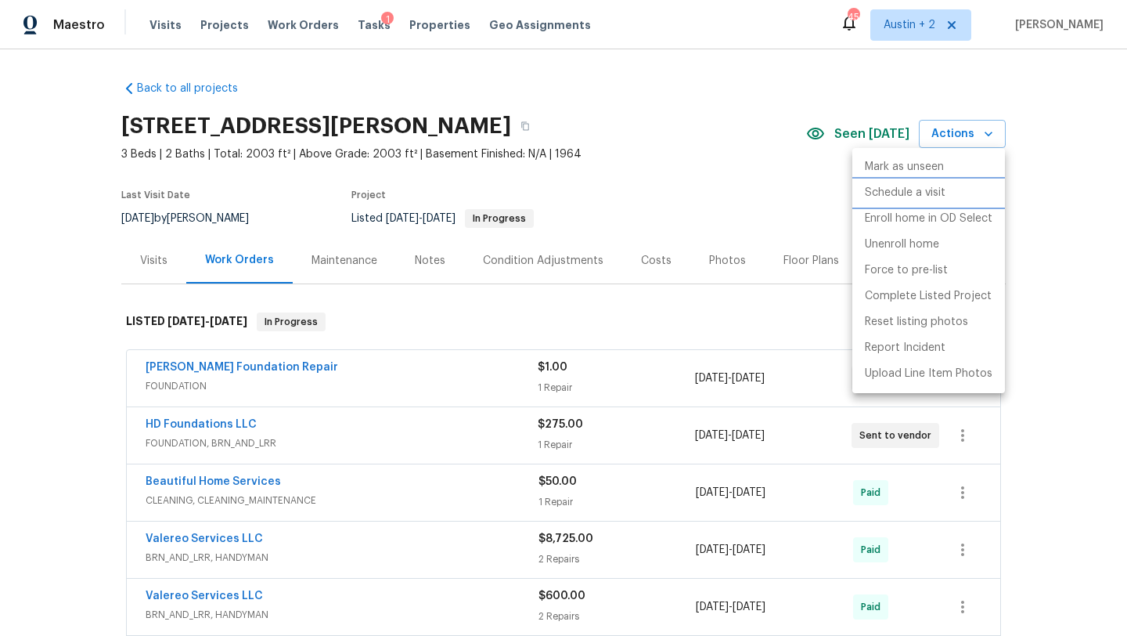
click at [921, 200] on p "Schedule a visit" at bounding box center [905, 193] width 81 height 16
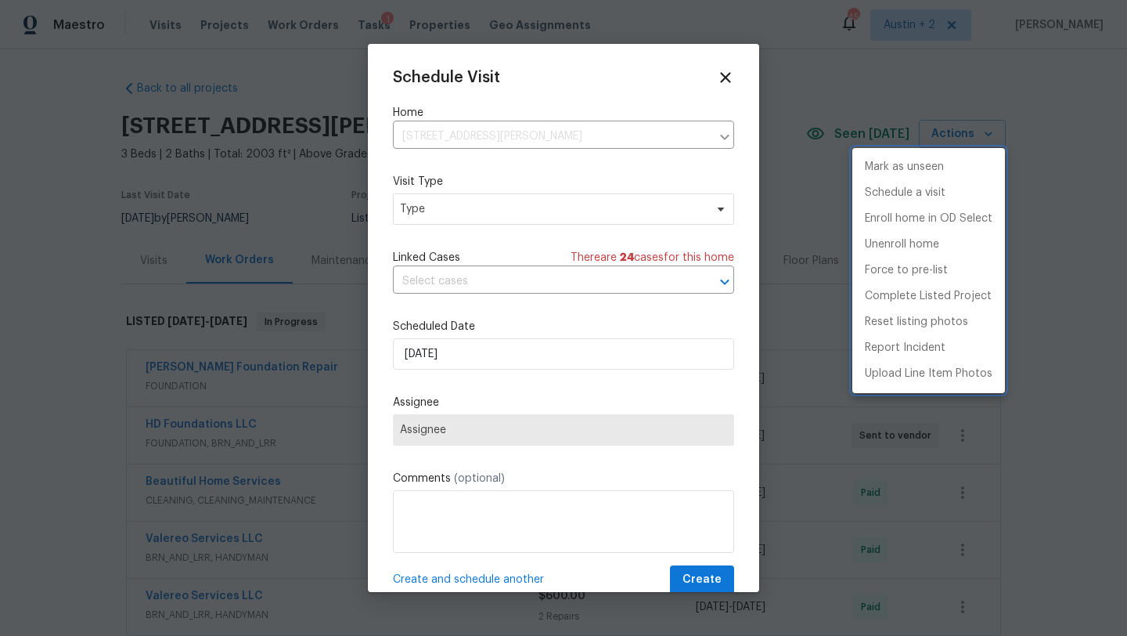
click at [481, 212] on div at bounding box center [563, 318] width 1127 height 636
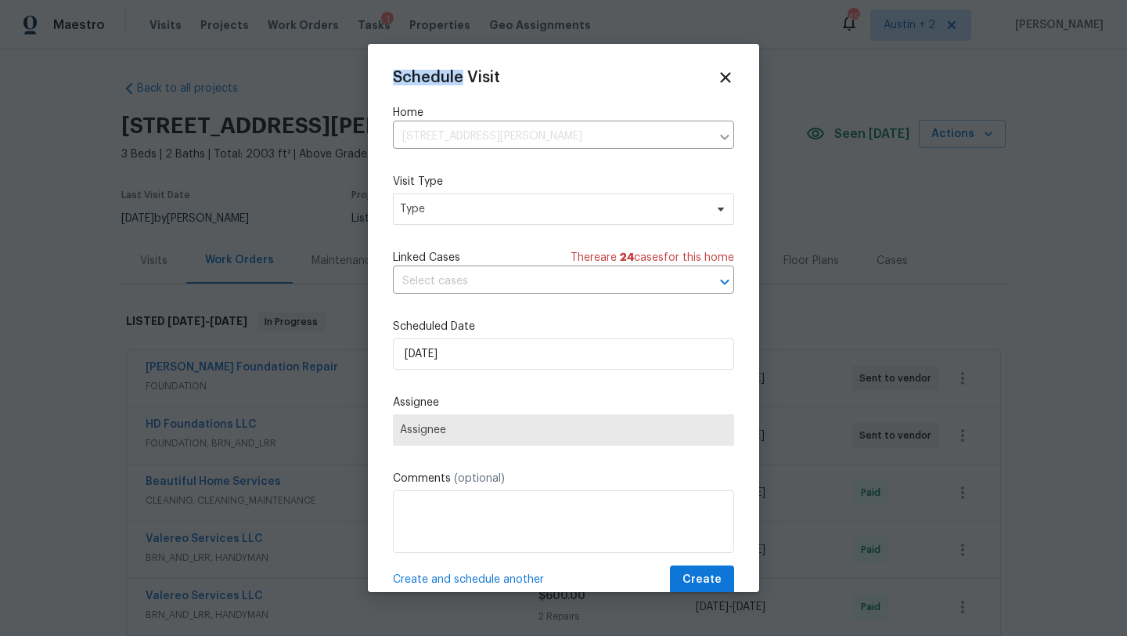
click at [481, 212] on div "Mark as unseen Schedule a visit Enroll home in OD Select Unenroll home Force to…" at bounding box center [563, 318] width 1127 height 636
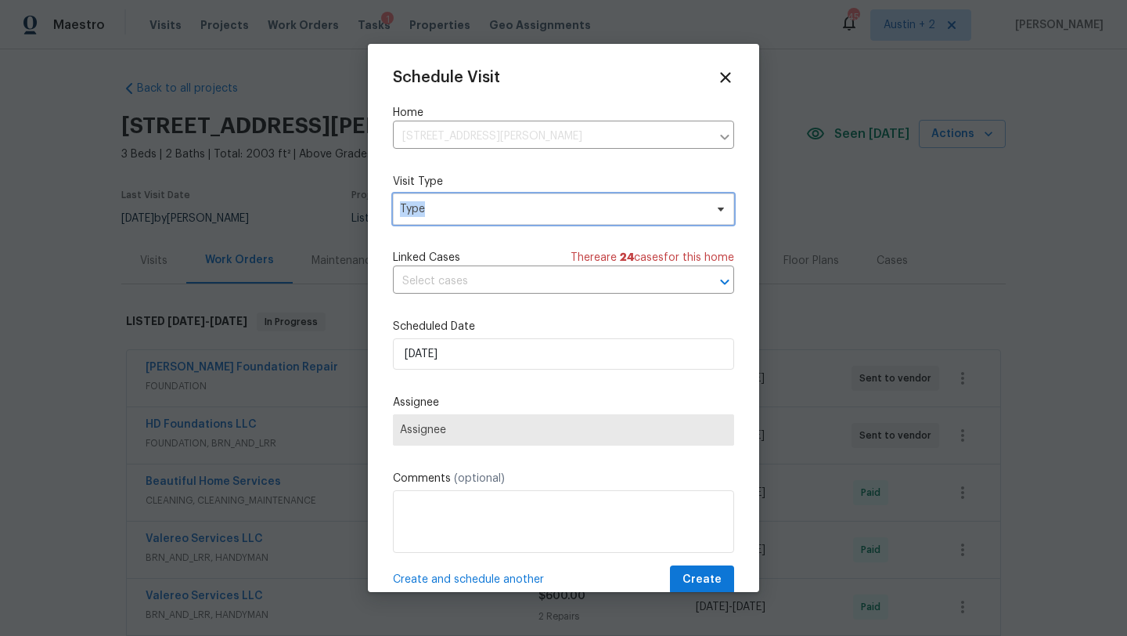
click at [481, 212] on span "Type" at bounding box center [552, 209] width 305 height 16
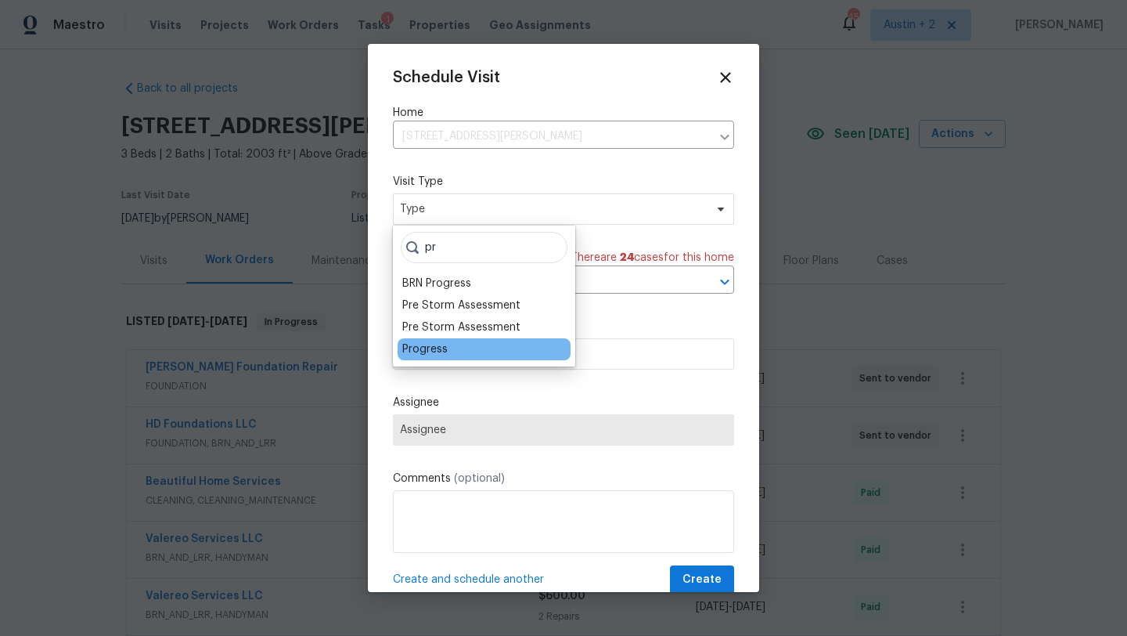
type input "pr"
click at [424, 348] on div "Progress" at bounding box center [424, 349] width 45 height 16
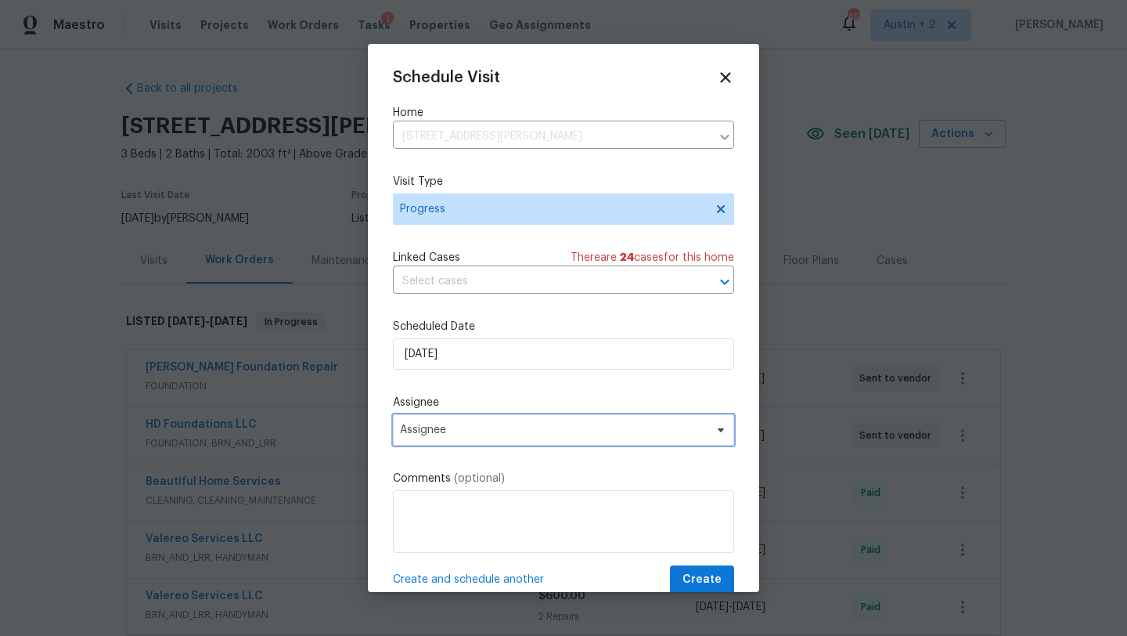
click at [464, 436] on span "Assignee" at bounding box center [553, 430] width 307 height 13
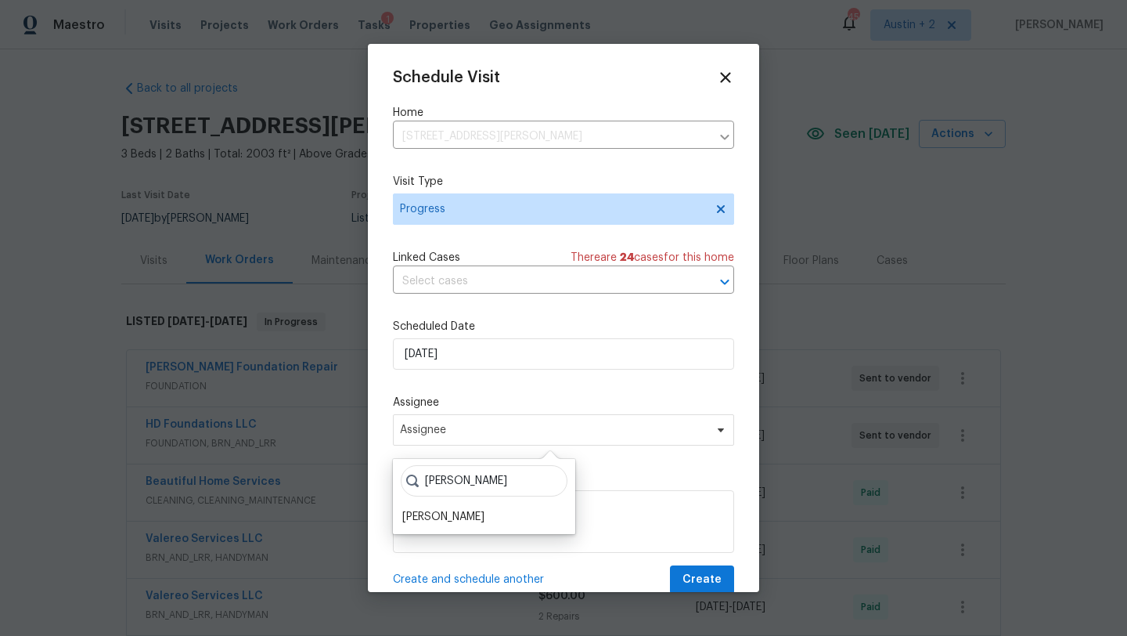
type input "sheila"
click at [438, 523] on div "[PERSON_NAME]" at bounding box center [443, 517] width 82 height 16
click at [441, 513] on textarea at bounding box center [563, 521] width 341 height 63
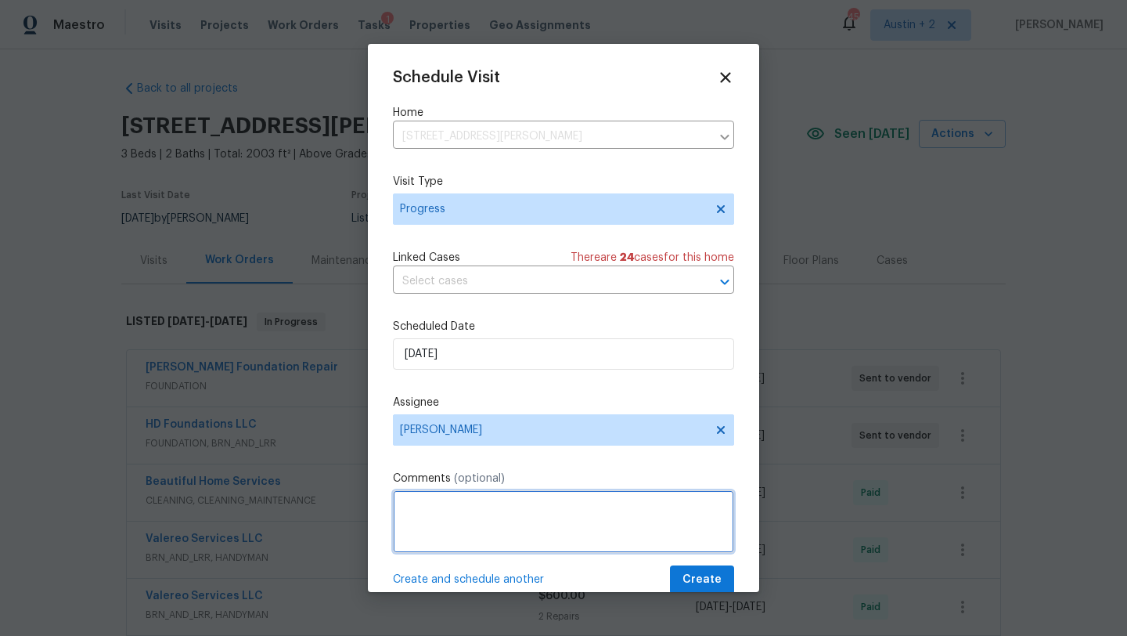
click at [450, 518] on textarea at bounding box center [563, 521] width 341 height 63
click at [701, 581] on span "Create" at bounding box center [702, 580] width 39 height 20
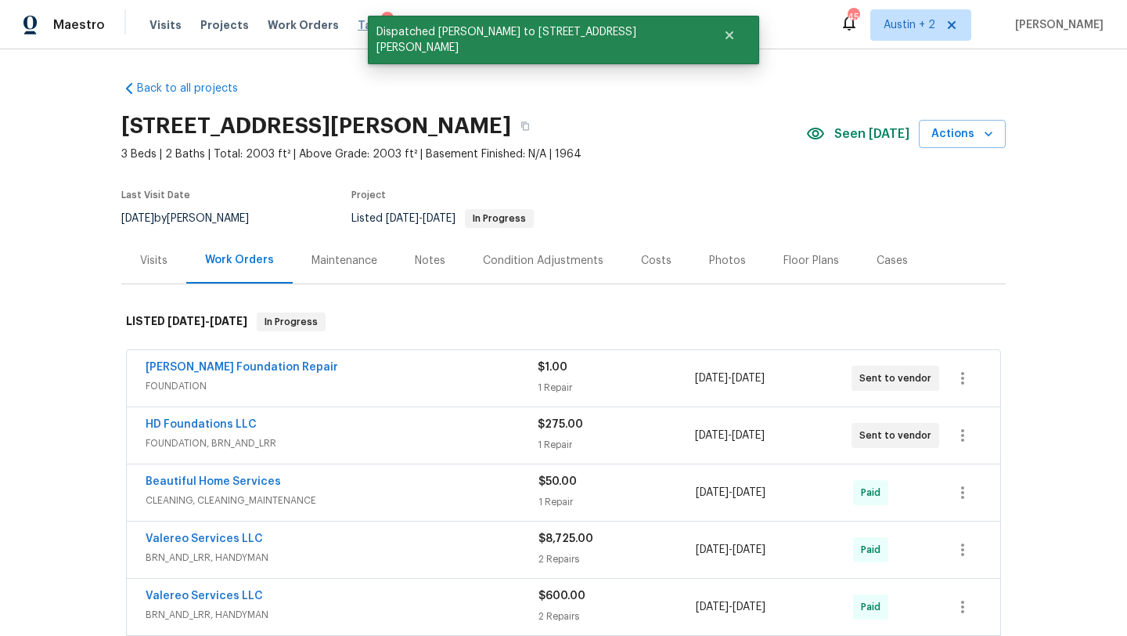
click at [360, 23] on span "Tasks" at bounding box center [374, 25] width 33 height 11
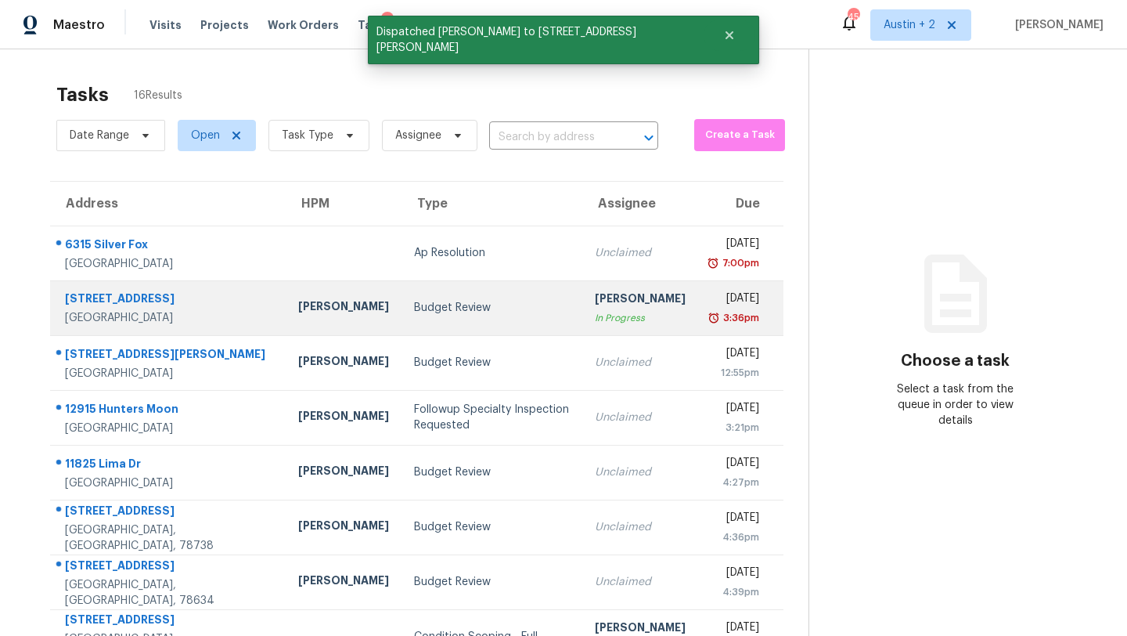
scroll to position [193, 0]
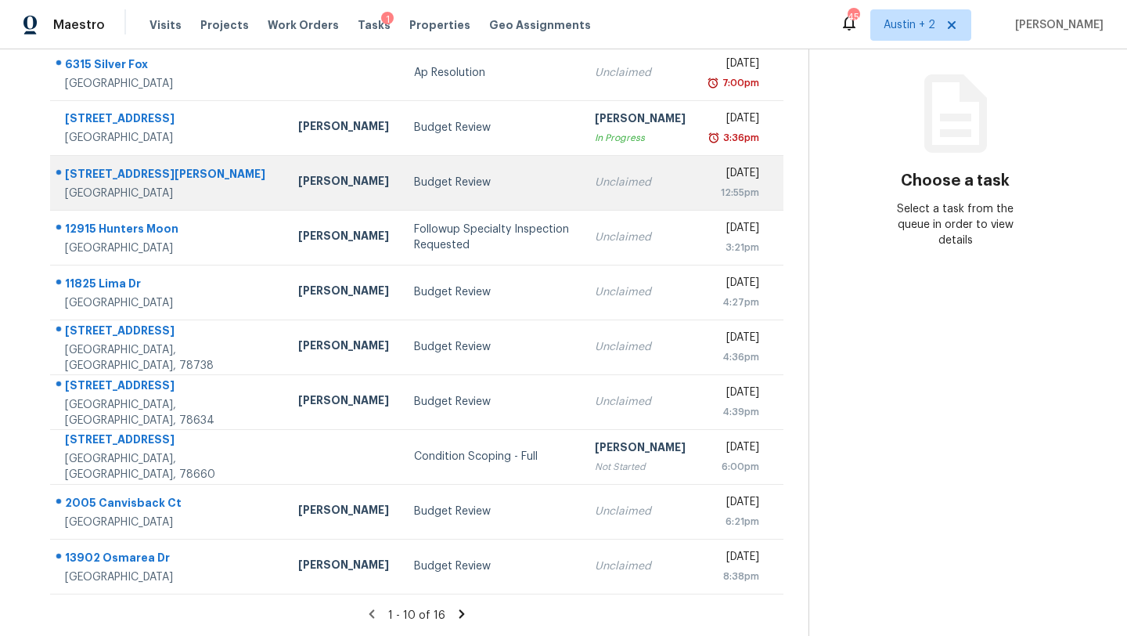
click at [414, 187] on div "Budget Review" at bounding box center [492, 183] width 156 height 16
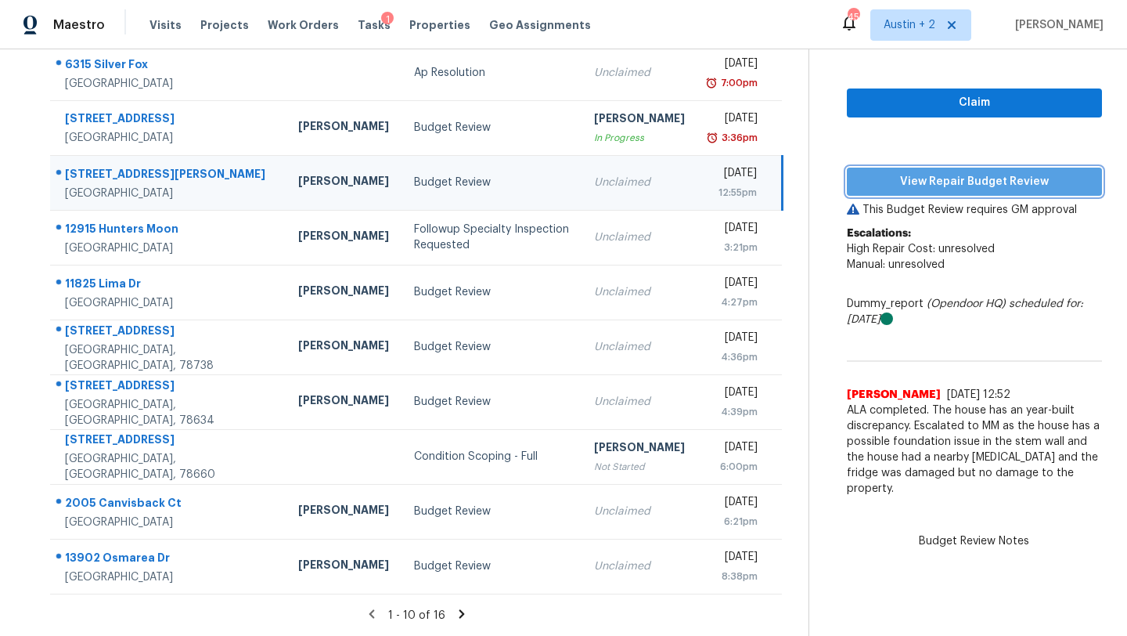
click at [896, 175] on span "View Repair Budget Review" at bounding box center [975, 182] width 230 height 20
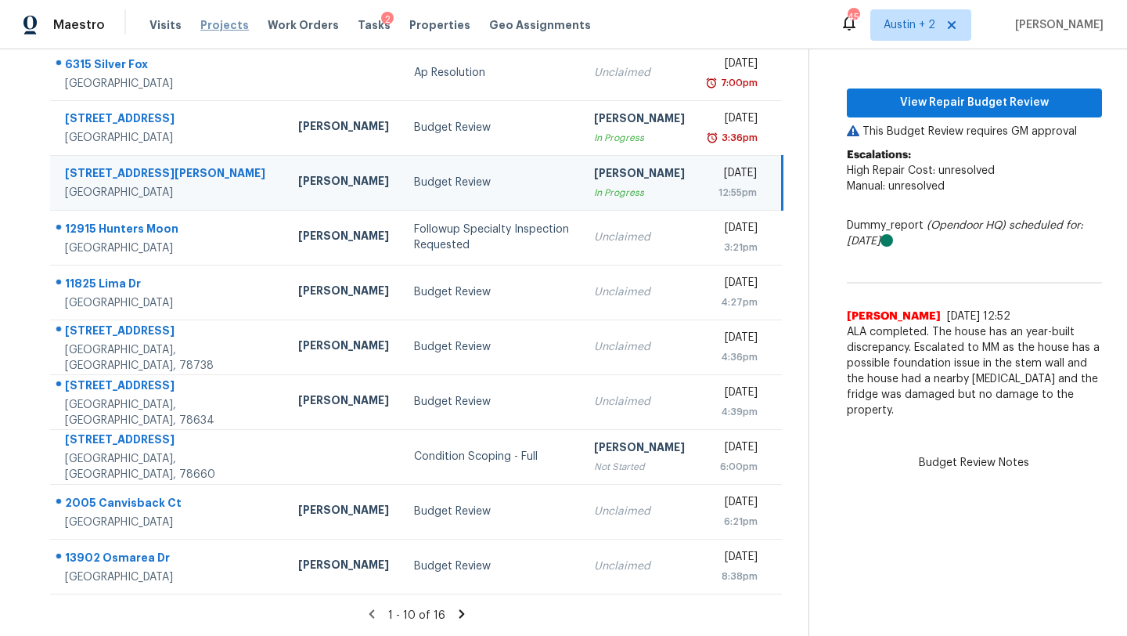
click at [211, 27] on span "Projects" at bounding box center [224, 25] width 49 height 16
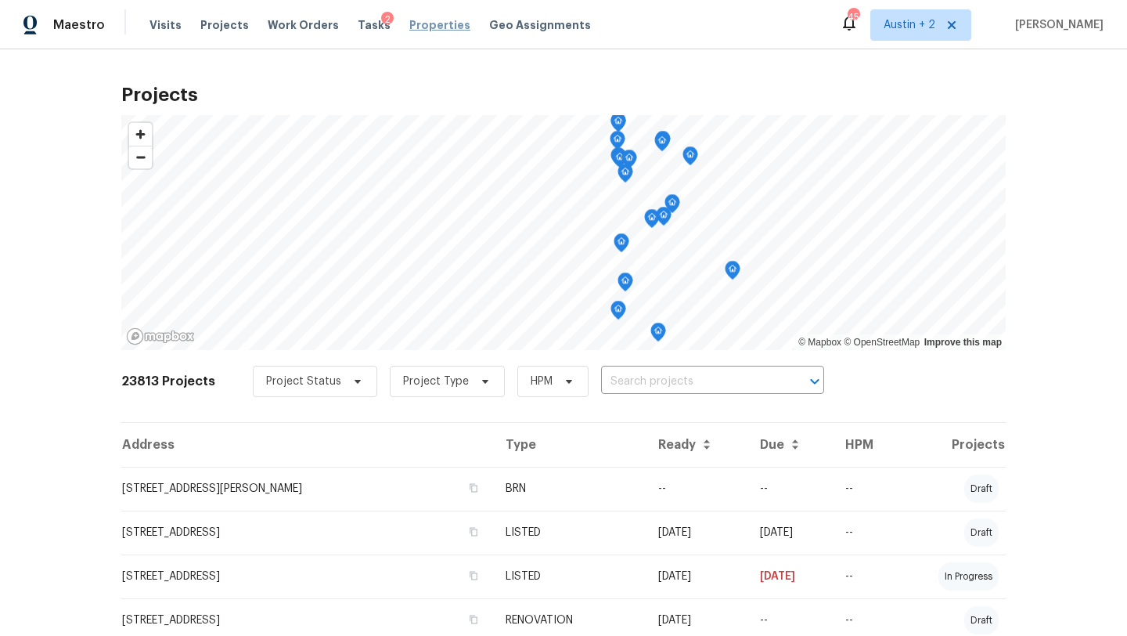
click at [413, 24] on span "Properties" at bounding box center [439, 25] width 61 height 16
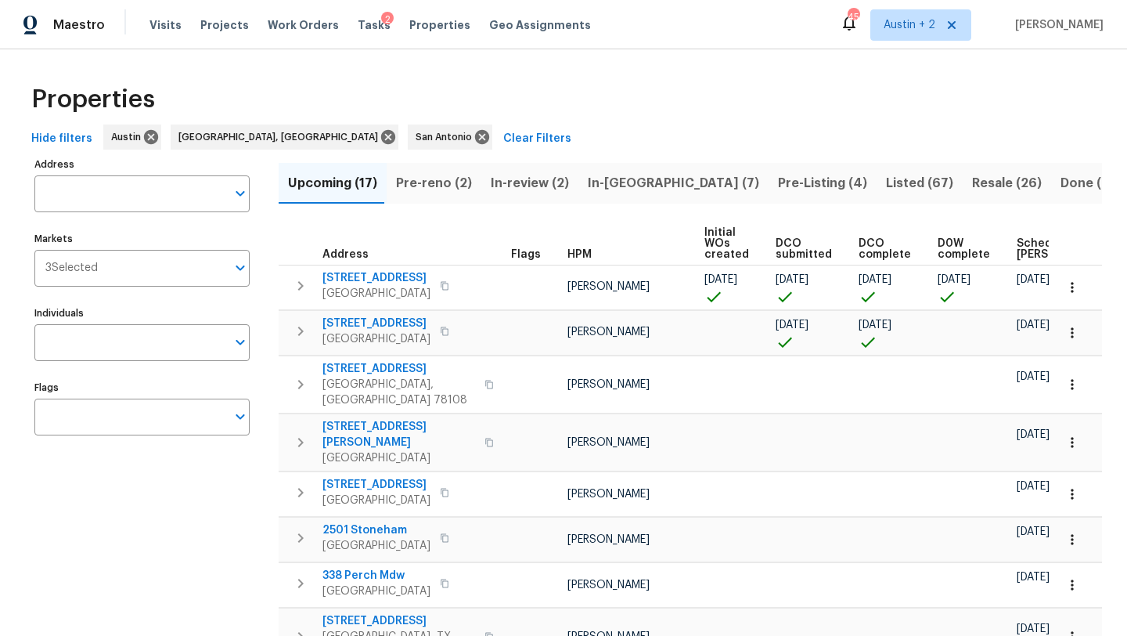
click at [778, 184] on span "Pre-Listing (4)" at bounding box center [822, 183] width 89 height 22
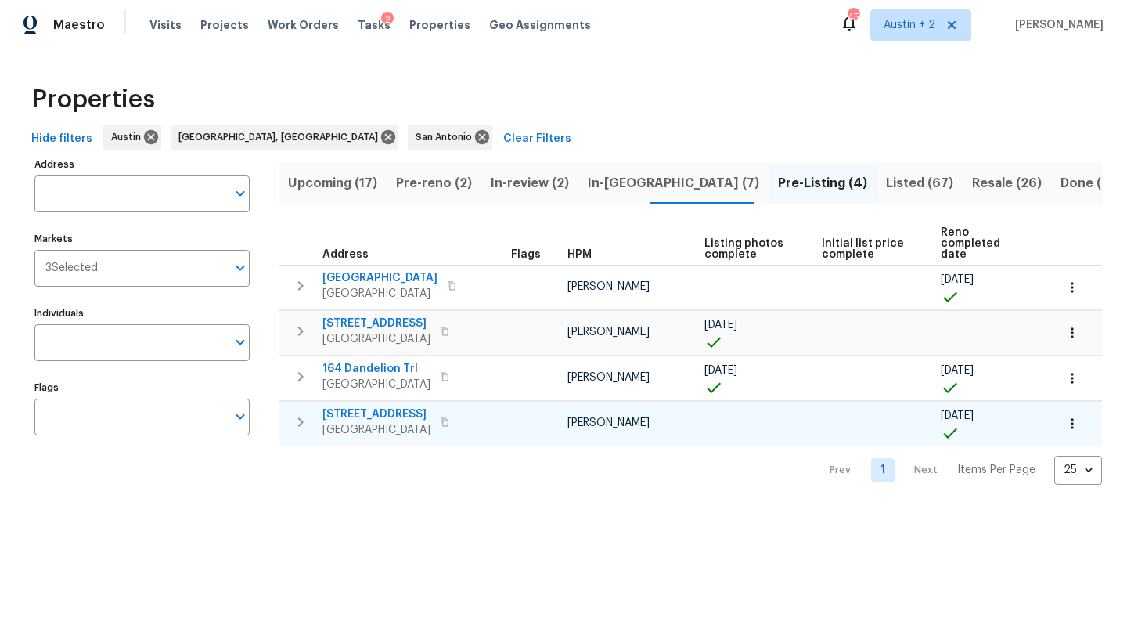
click at [383, 406] on span "727 Blue Oak Cir" at bounding box center [377, 414] width 108 height 16
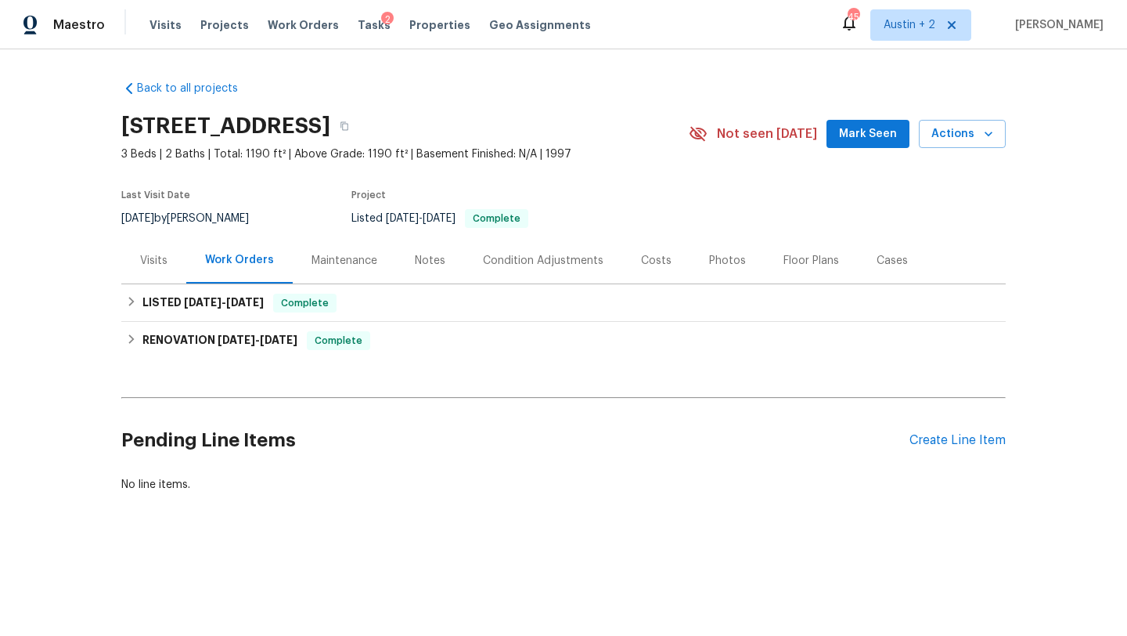
click at [877, 139] on span "Mark Seen" at bounding box center [868, 134] width 58 height 20
click at [348, 124] on icon "button" at bounding box center [345, 126] width 8 height 9
click at [348, 122] on icon "button" at bounding box center [345, 126] width 8 height 9
